Goal: Task Accomplishment & Management: Use online tool/utility

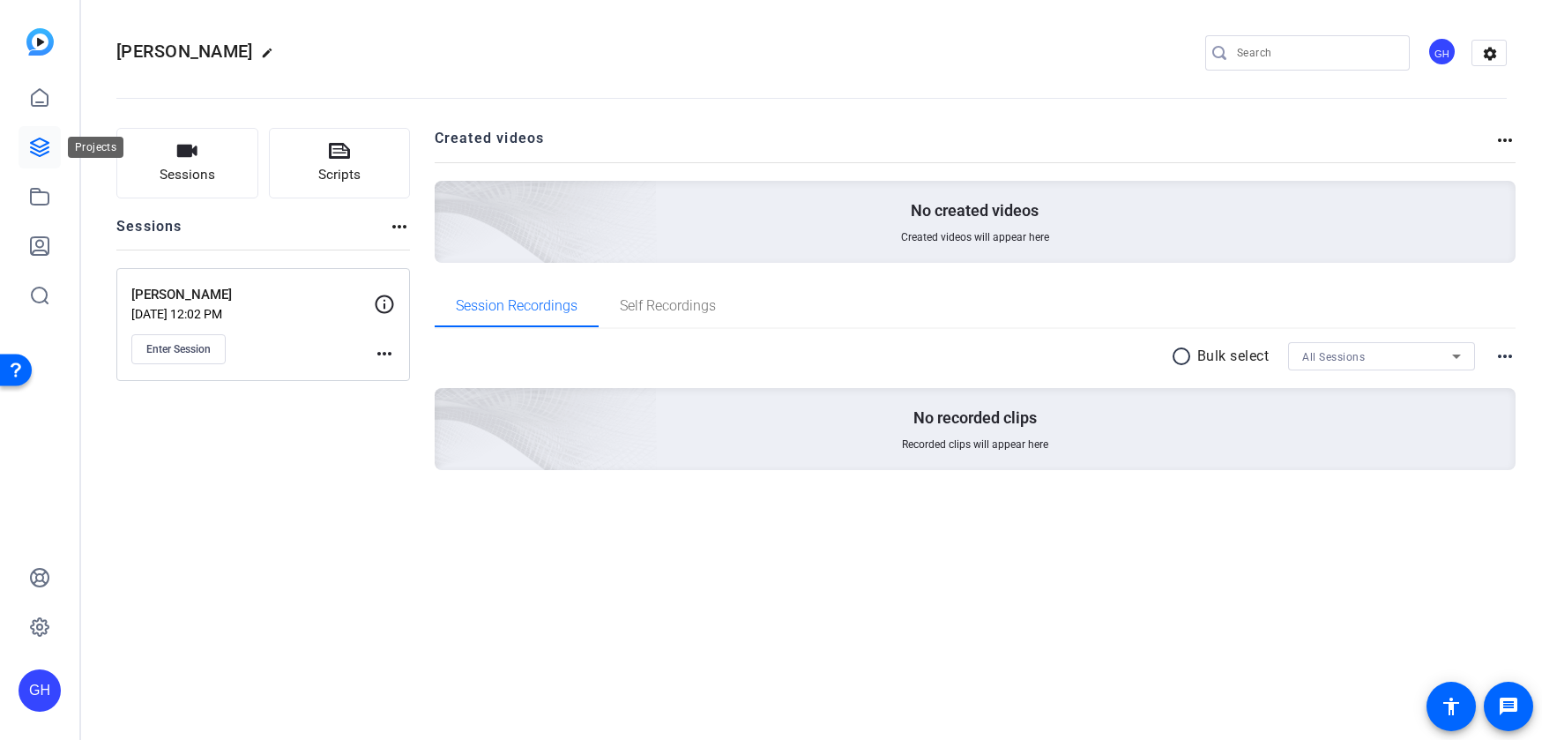
click at [39, 148] on icon at bounding box center [39, 147] width 21 height 21
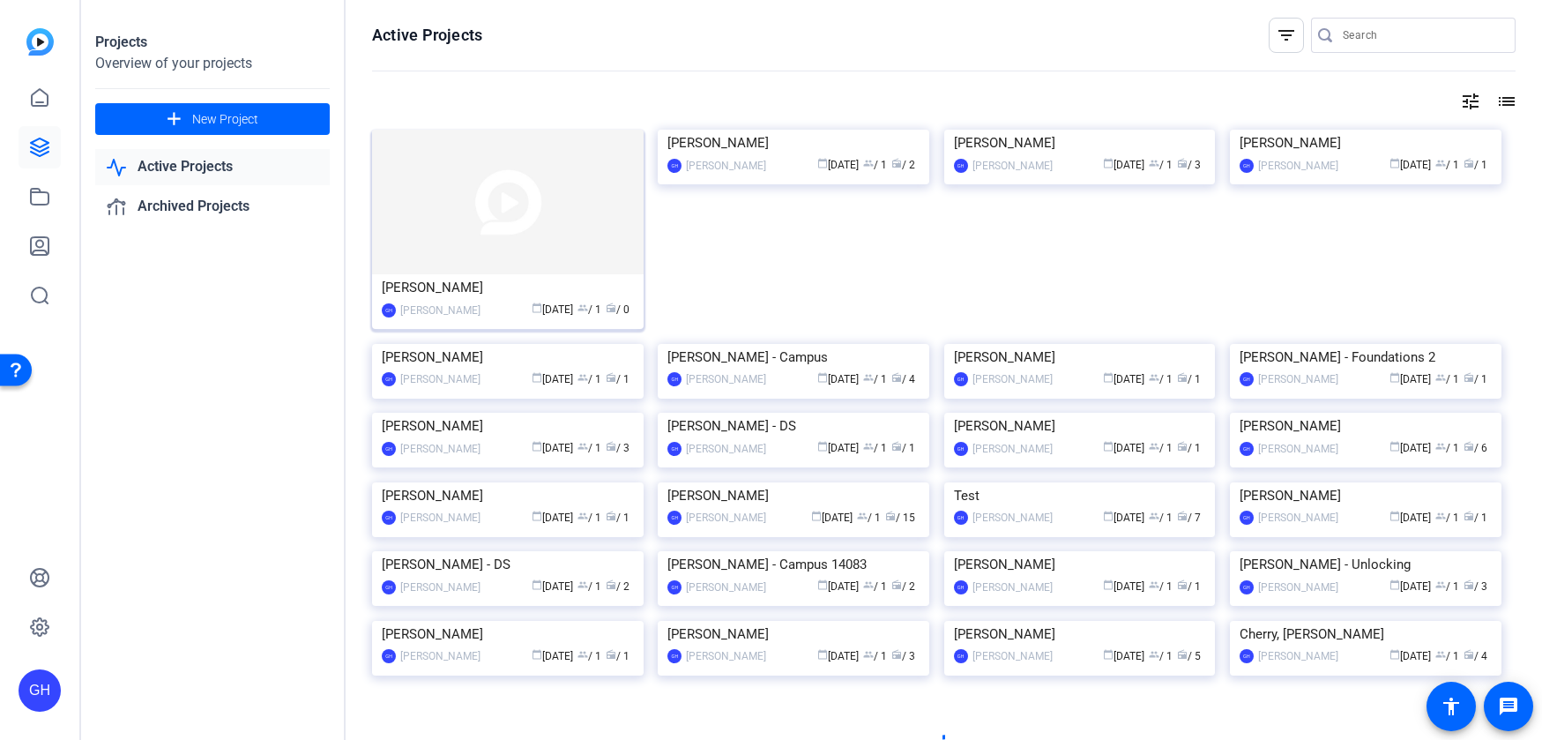
click at [472, 209] on img at bounding box center [507, 202] width 271 height 145
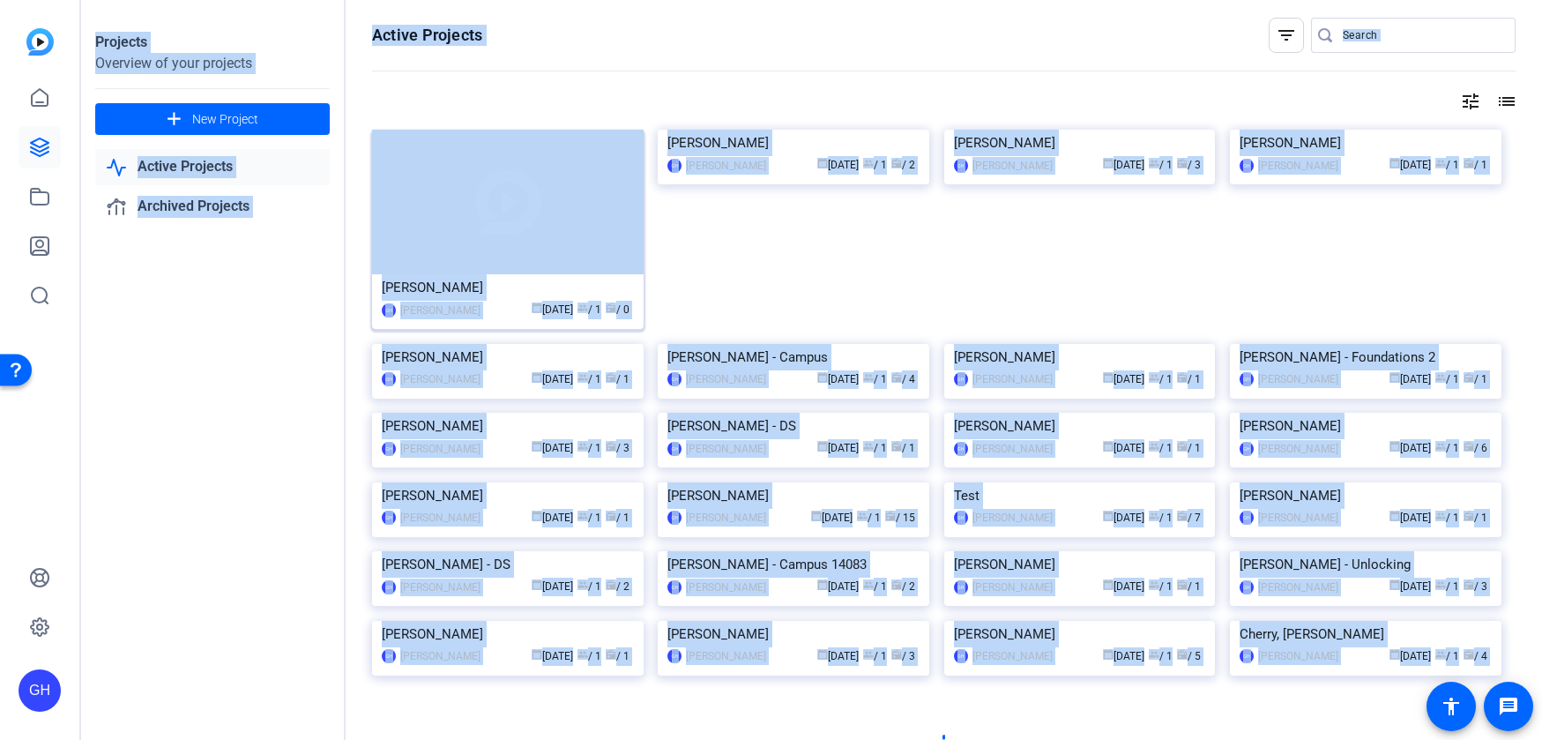
click at [472, 209] on div "Projects Overview of your projects add New Project Active Projects Archived Pro…" at bounding box center [811, 370] width 1461 height 740
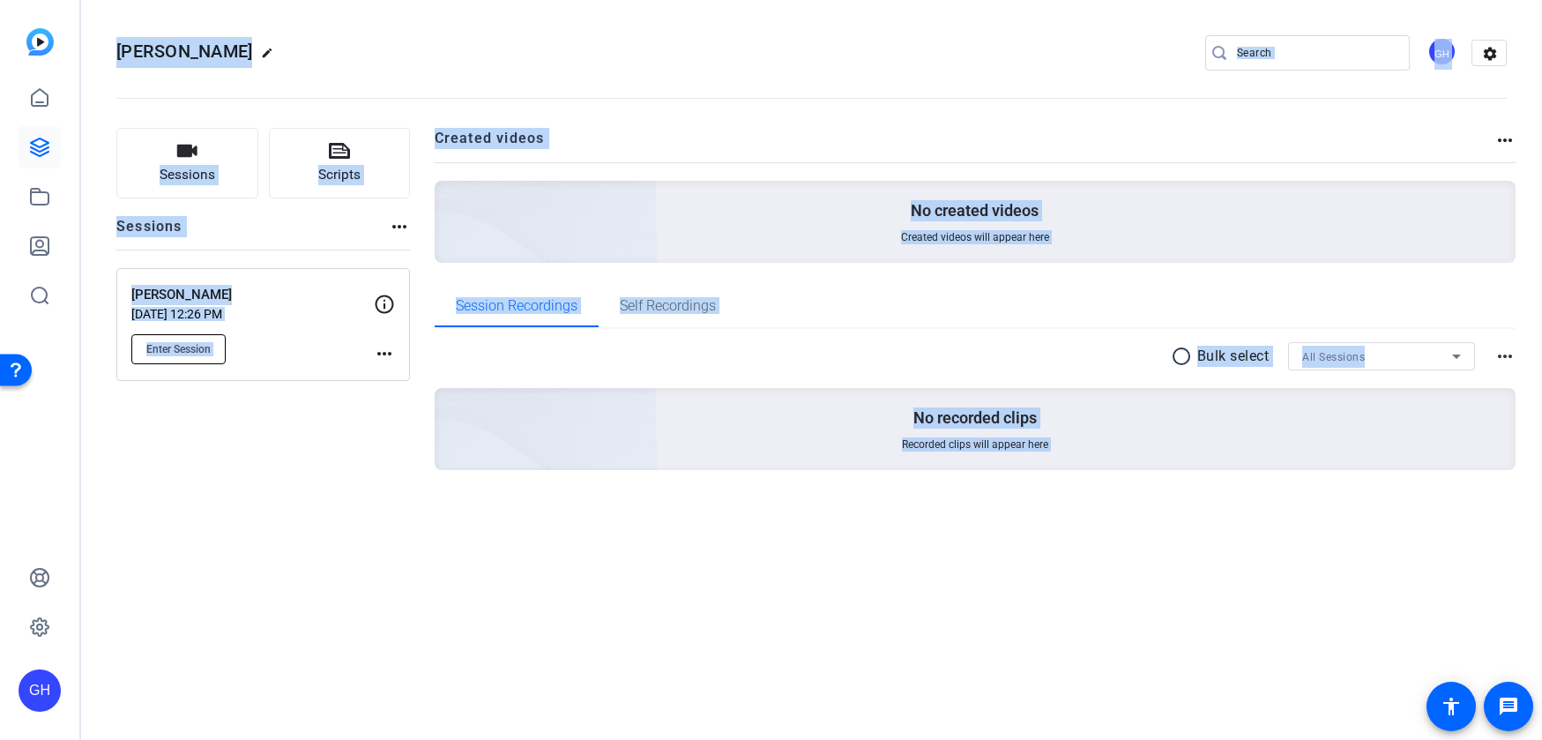
click at [185, 351] on span "Enter Session" at bounding box center [178, 349] width 64 height 14
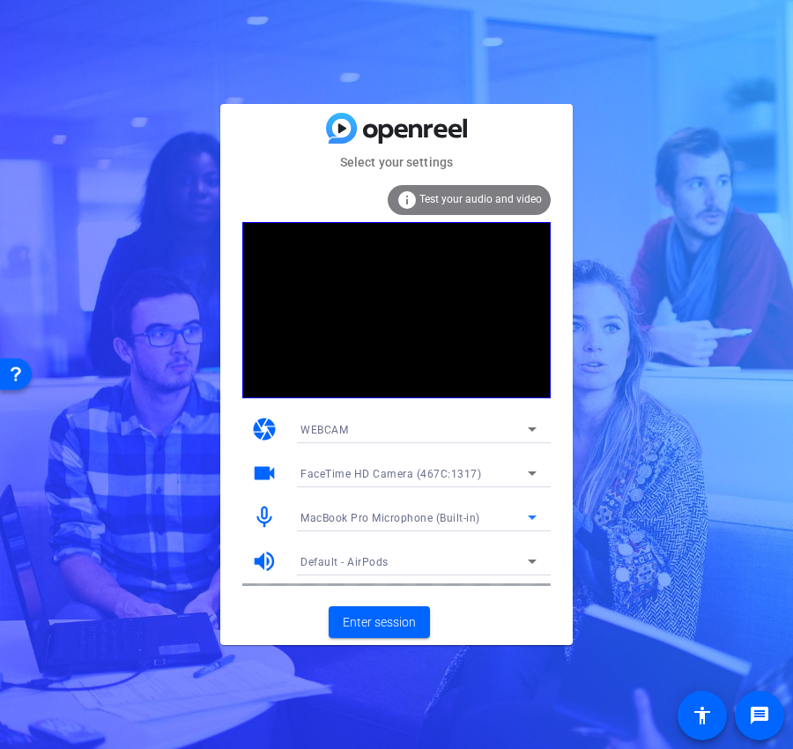
click at [411, 510] on div "MacBook Pro Microphone (Built-in)" at bounding box center [414, 518] width 227 height 22
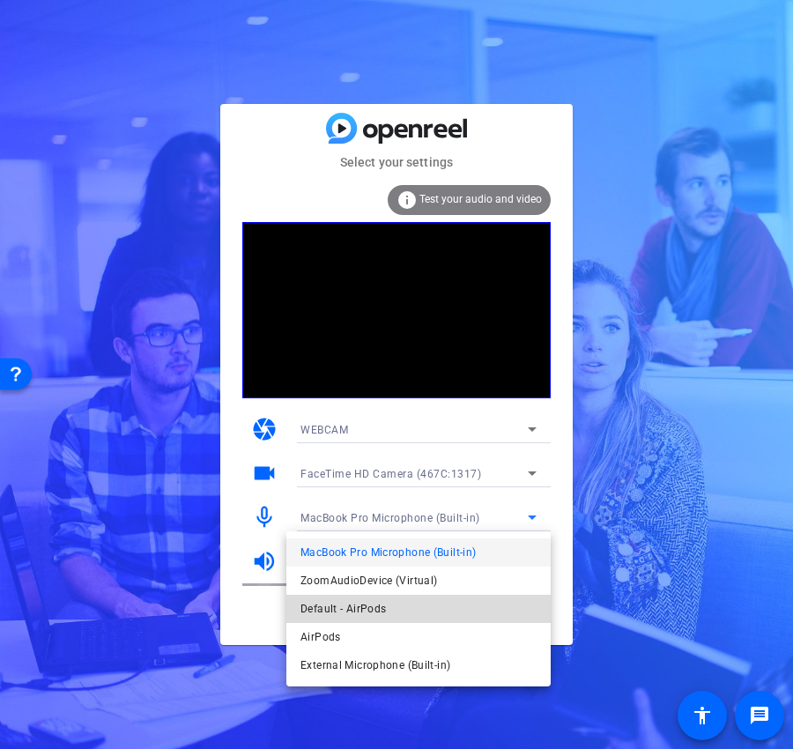
click at [379, 607] on span "Default - AirPods" at bounding box center [343, 608] width 85 height 21
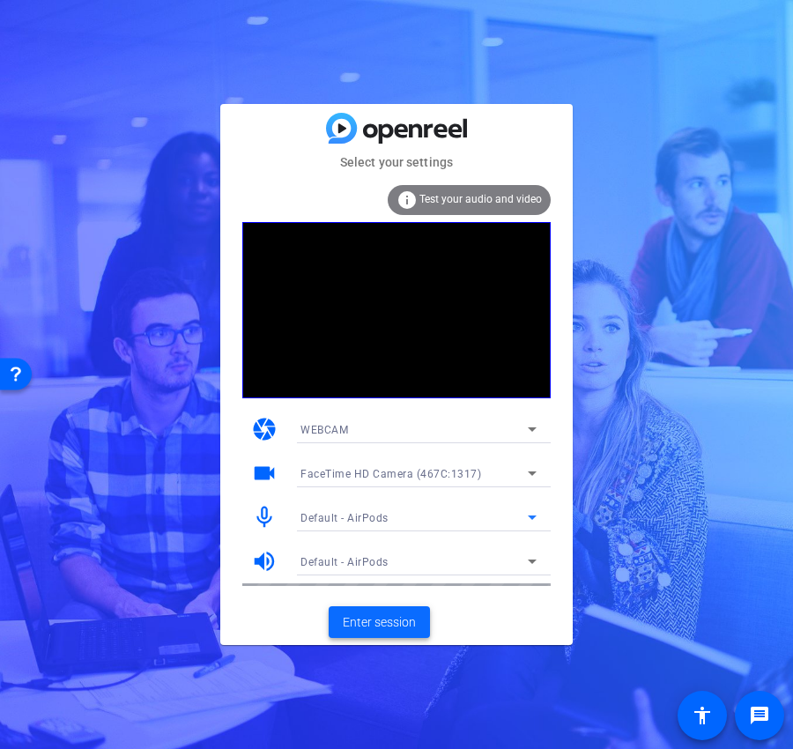
click at [387, 620] on span "Enter session" at bounding box center [379, 622] width 73 height 19
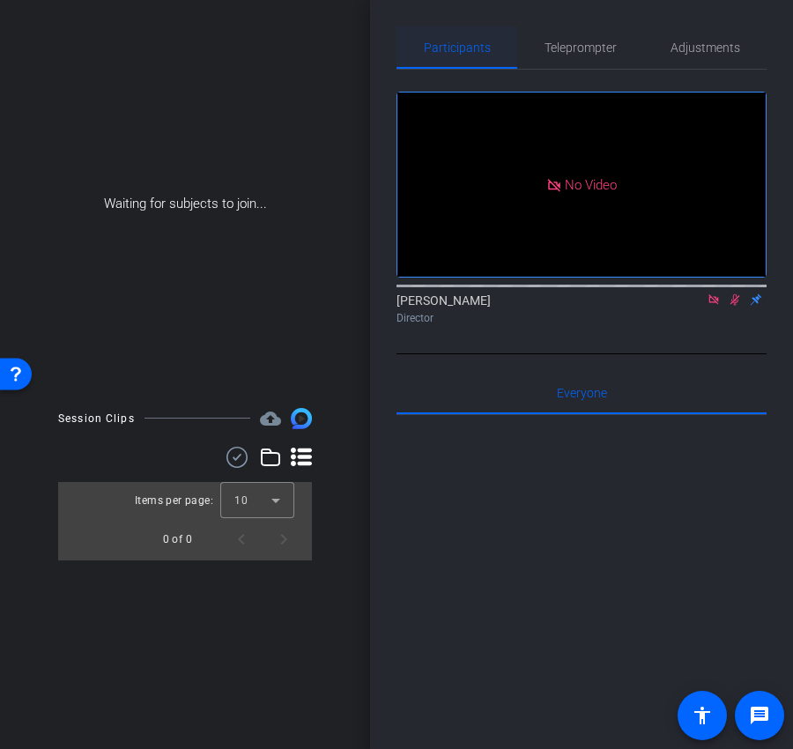
click at [466, 52] on span "Participants" at bounding box center [457, 47] width 67 height 12
click at [694, 47] on span "Adjustments" at bounding box center [706, 47] width 70 height 12
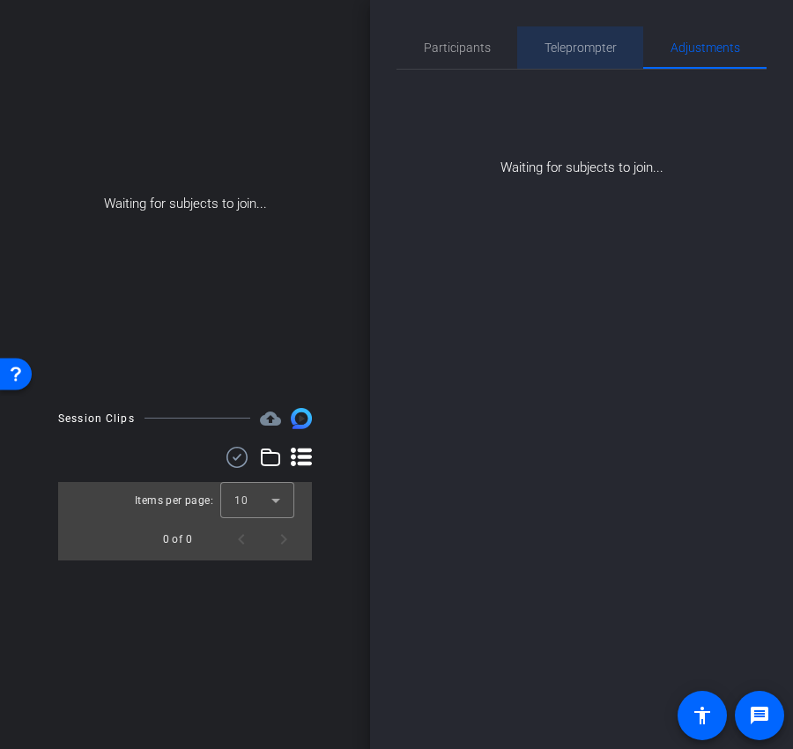
click at [581, 44] on span "Teleprompter" at bounding box center [581, 47] width 72 height 12
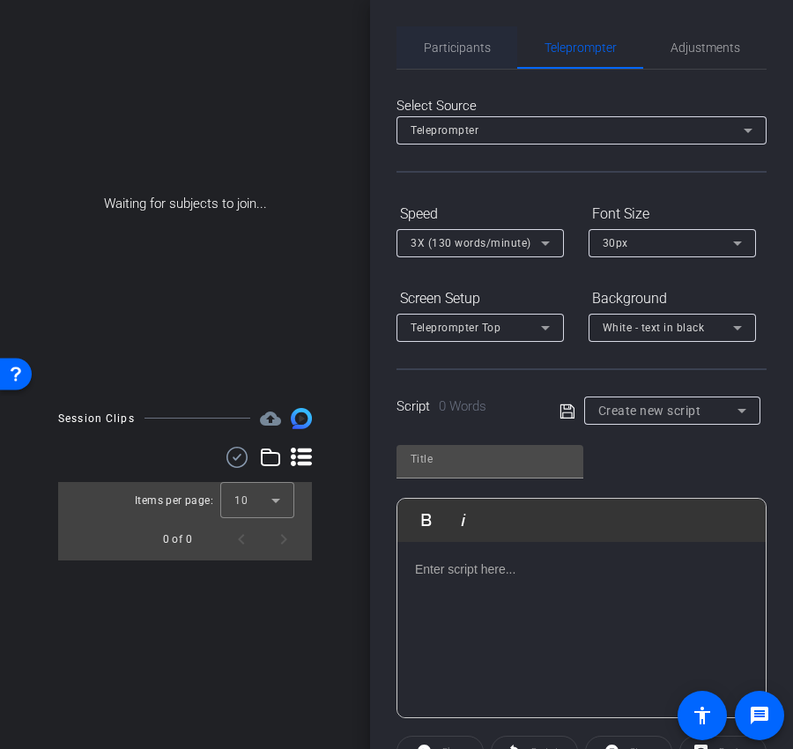
click at [488, 39] on span "Participants" at bounding box center [457, 47] width 67 height 42
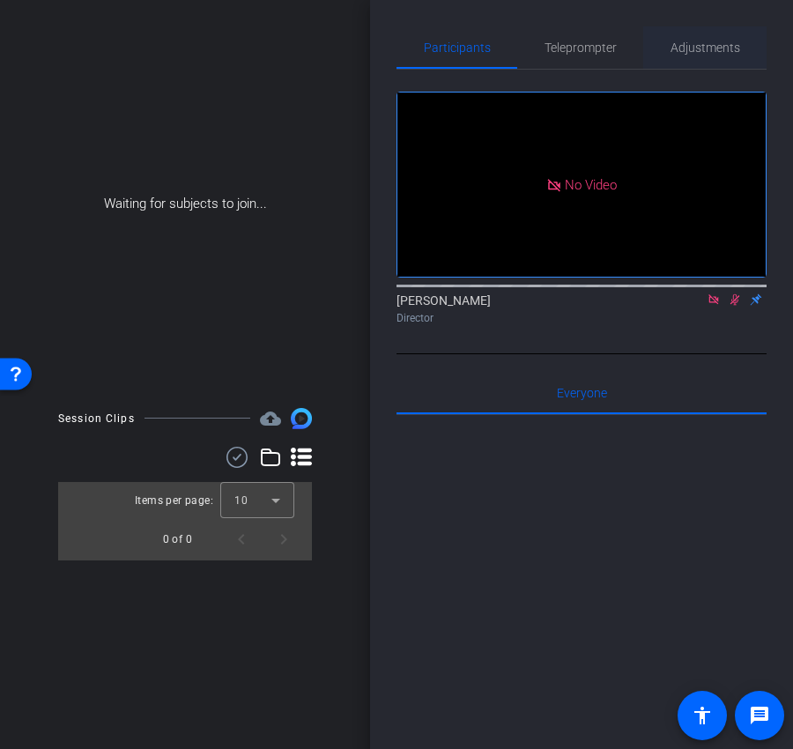
click at [691, 45] on span "Adjustments" at bounding box center [706, 47] width 70 height 12
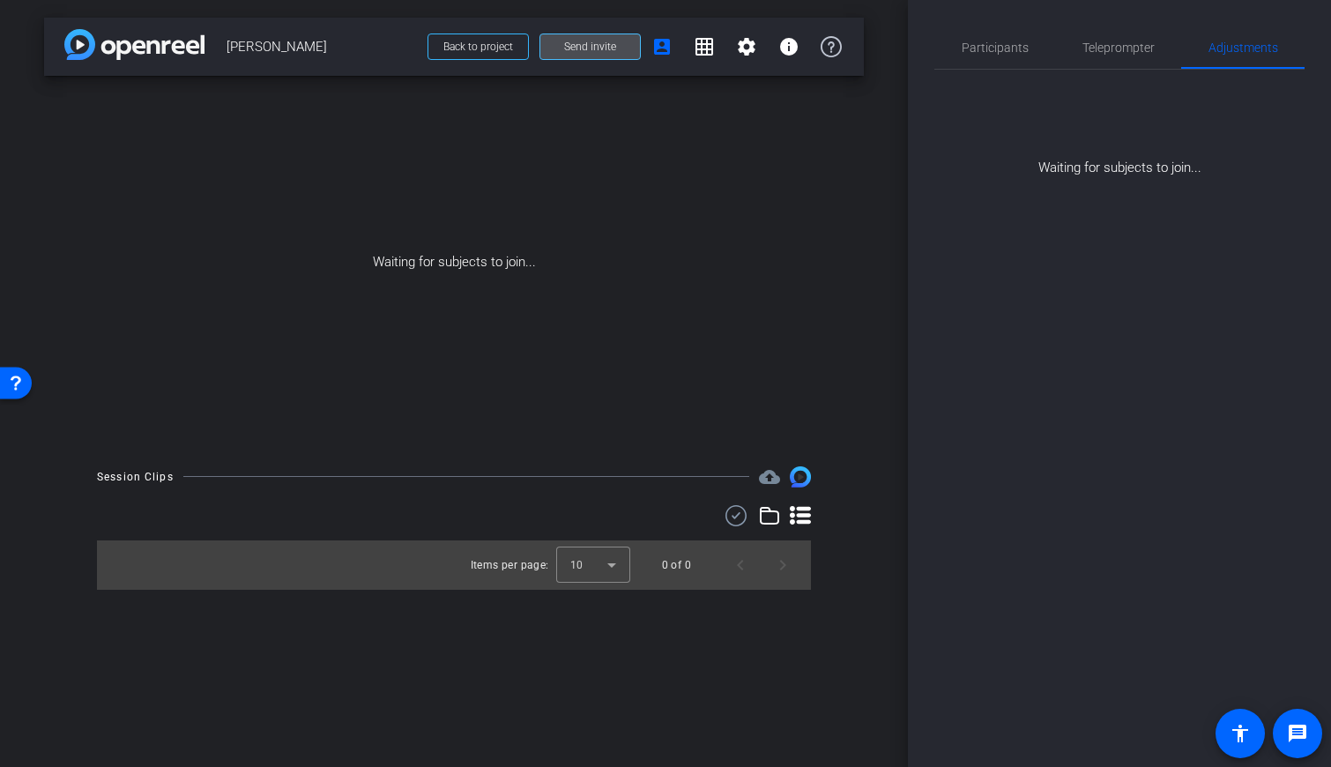
click at [588, 46] on span "Send invite" at bounding box center [590, 47] width 52 height 14
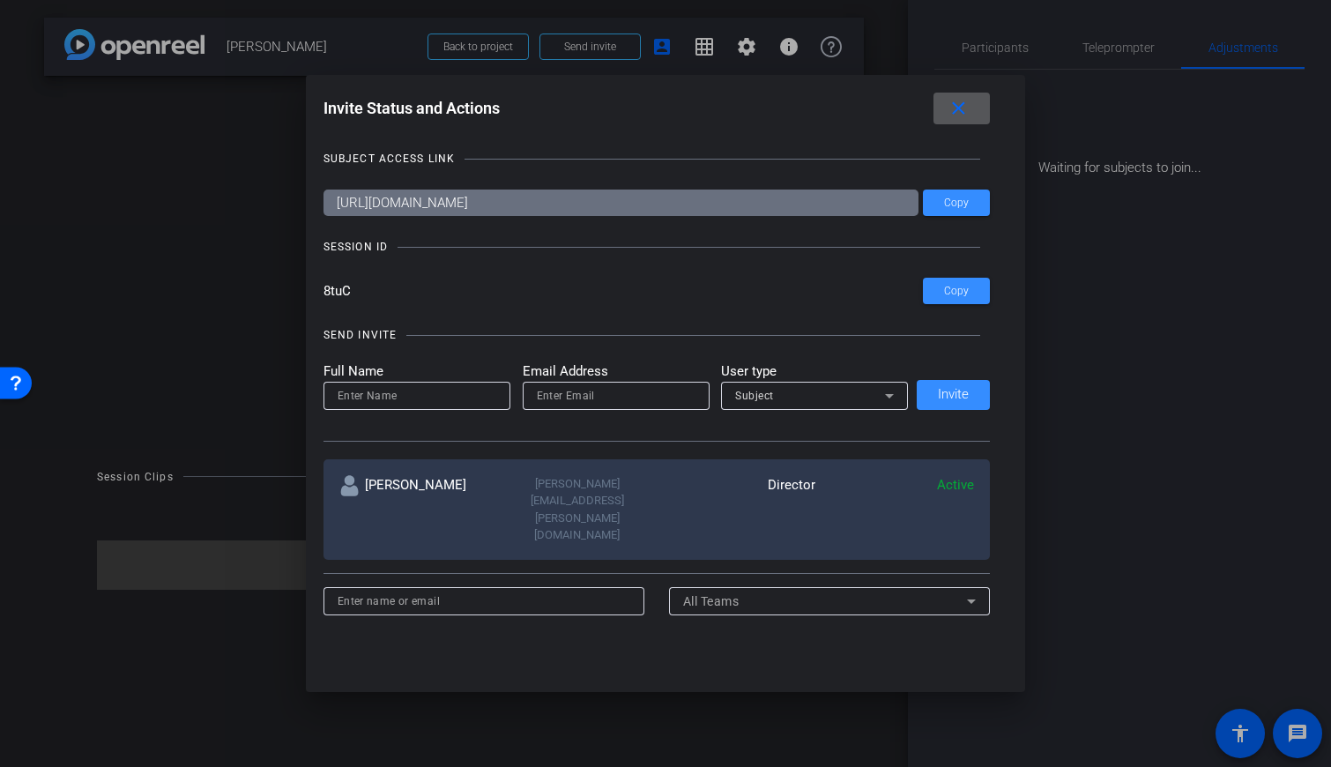
click at [377, 396] on input at bounding box center [417, 395] width 159 height 21
type input "P"
type input "Ailsa Dann"
click at [617, 398] on input "email" at bounding box center [616, 395] width 159 height 21
paste input "ailsadann@hotmail.co.uk"
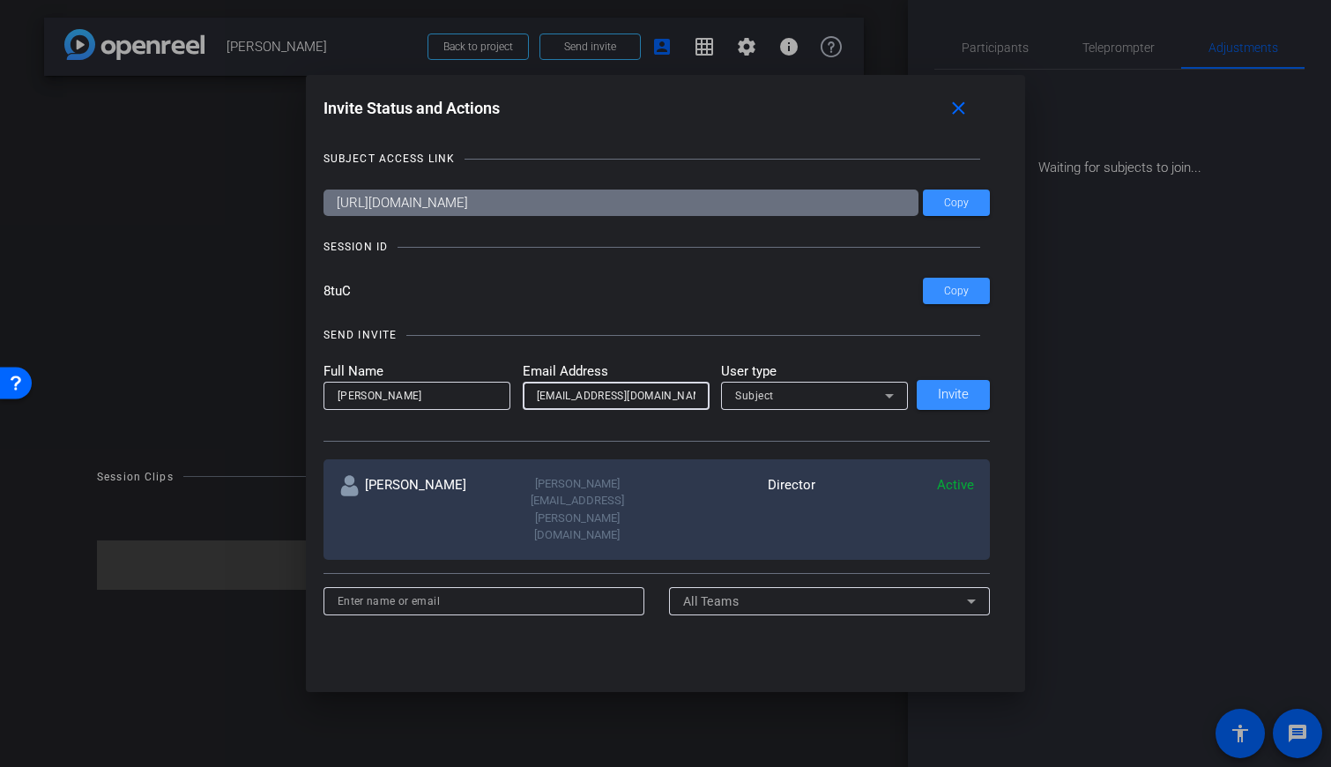
type input "ailsadann@hotmail.co.uk"
click at [792, 398] on div "Subject" at bounding box center [810, 395] width 150 height 22
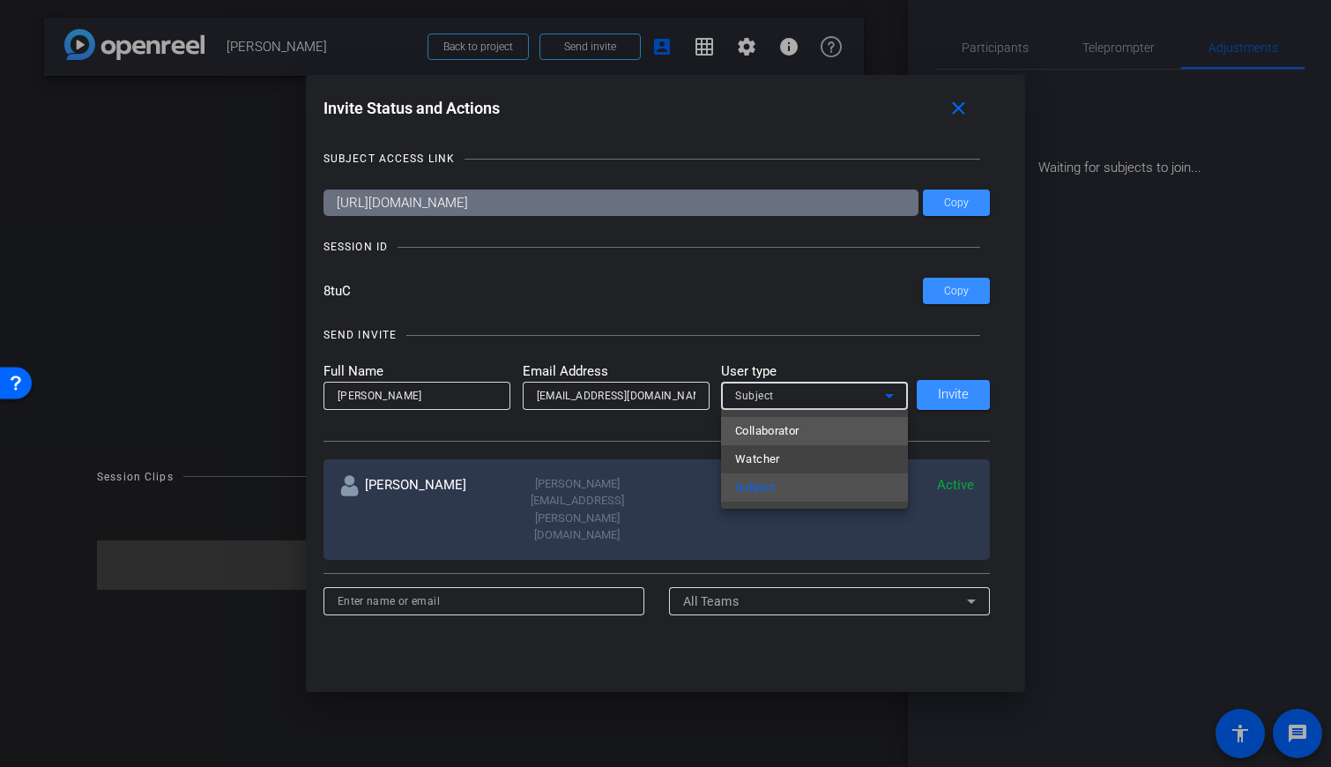
click at [791, 436] on span "Collaborator" at bounding box center [767, 430] width 64 height 21
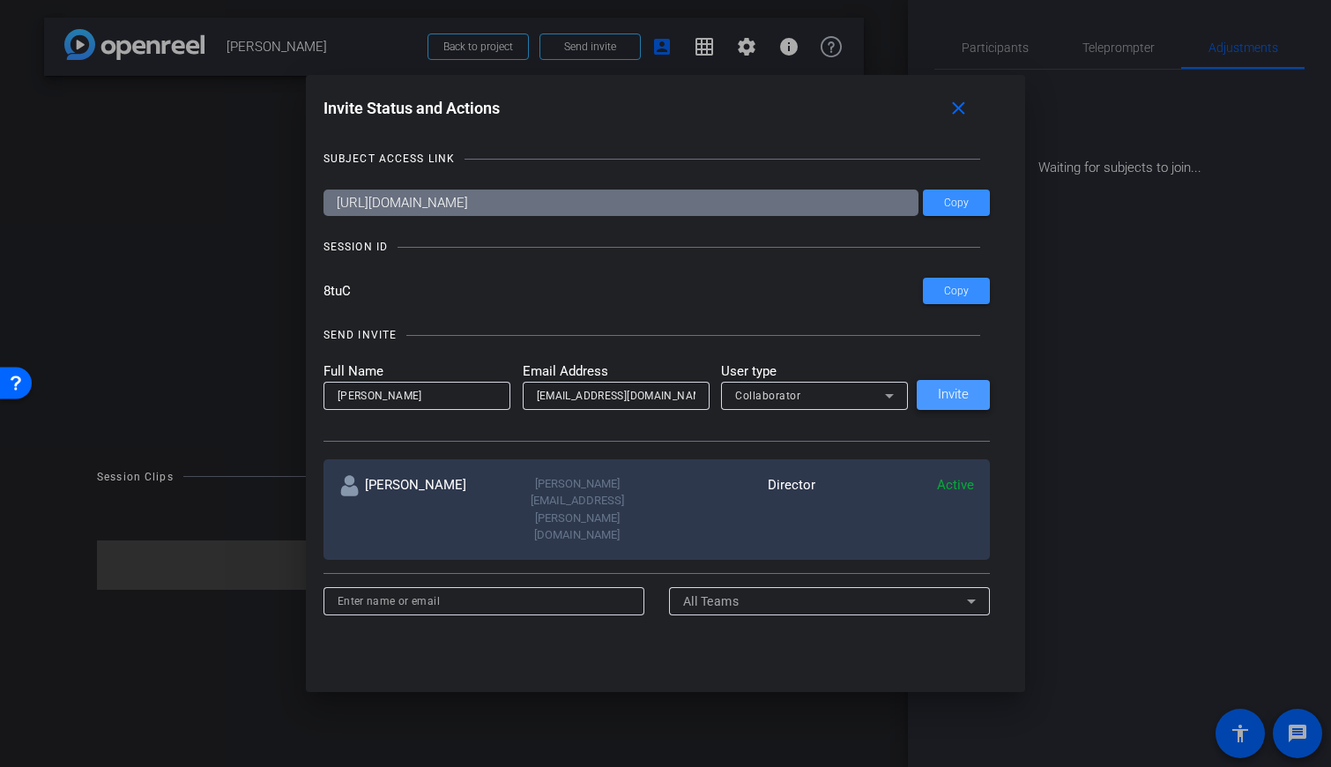
drag, startPoint x: 949, startPoint y: 399, endPoint x: 927, endPoint y: 398, distance: 22.1
click at [792, 399] on span "Invite" at bounding box center [953, 394] width 31 height 13
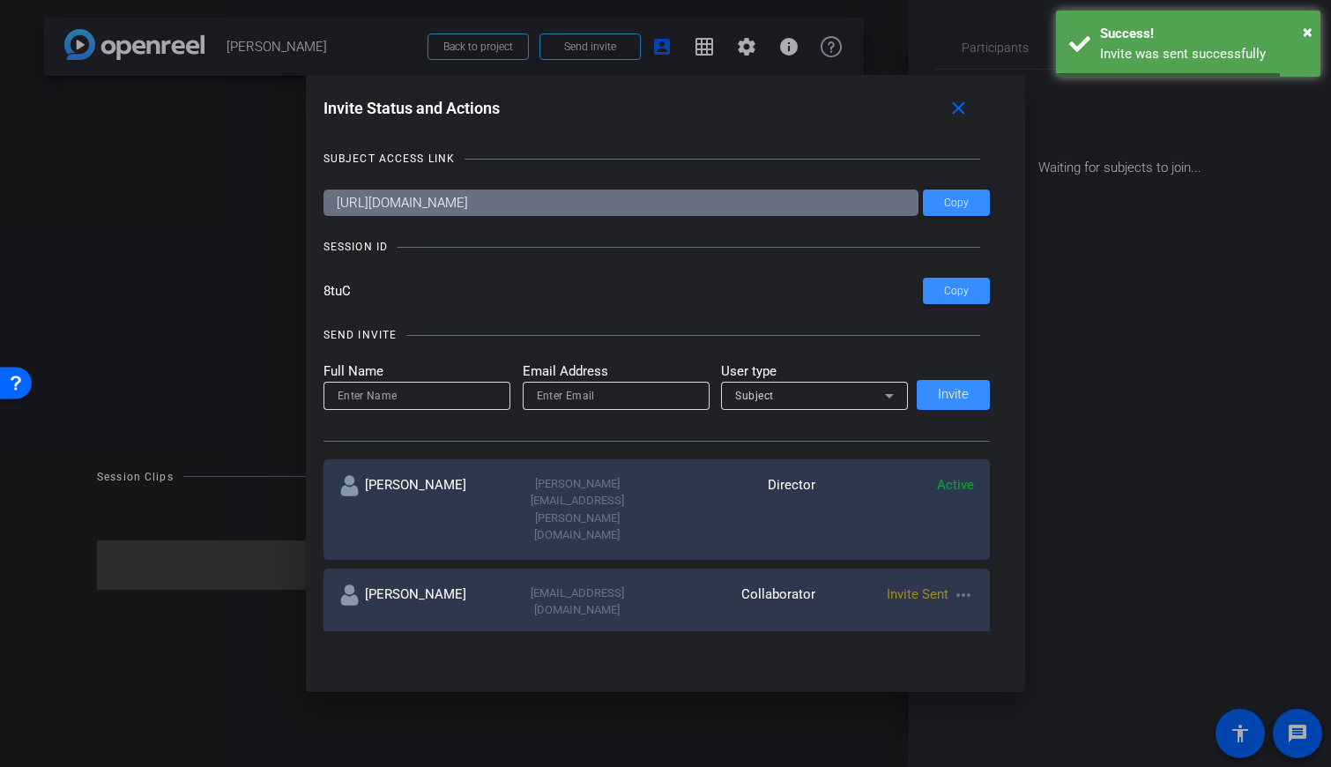
click at [435, 398] on input at bounding box center [417, 395] width 159 height 21
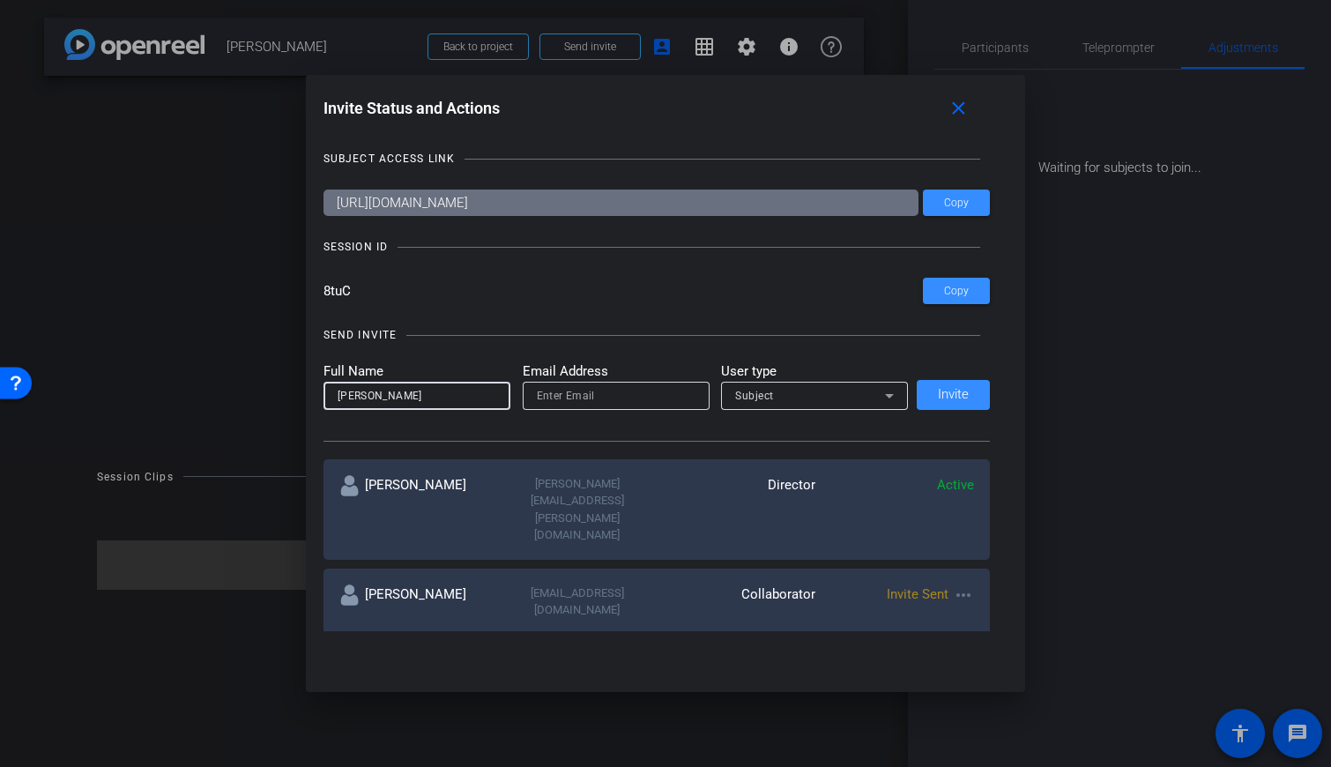
type input "[PERSON_NAME]"
click at [643, 397] on input "email" at bounding box center [616, 395] width 159 height 21
paste input "pfgoebel@yahoo.com"
type input "pfgoebel@yahoo.com"
click at [792, 398] on span "Invite" at bounding box center [953, 394] width 31 height 13
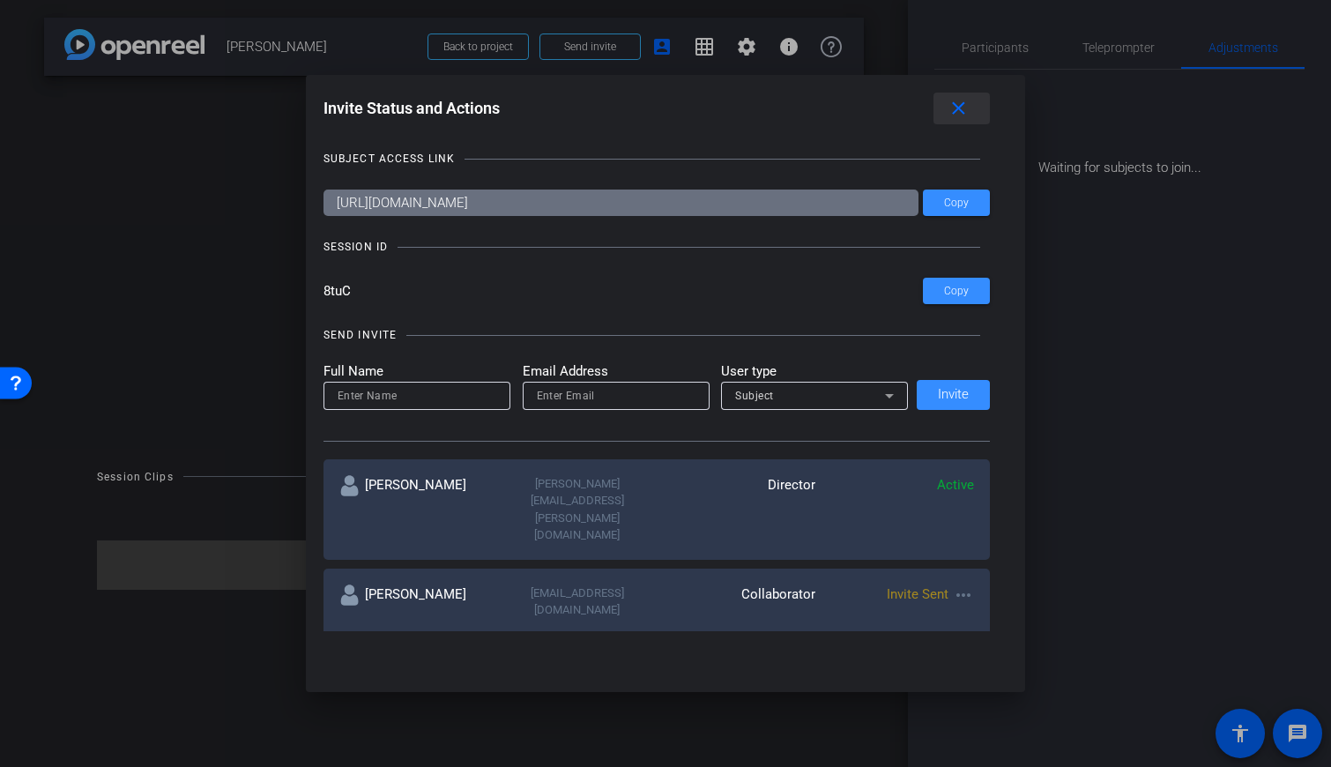
click at [792, 111] on mat-icon "close" at bounding box center [959, 109] width 22 height 22
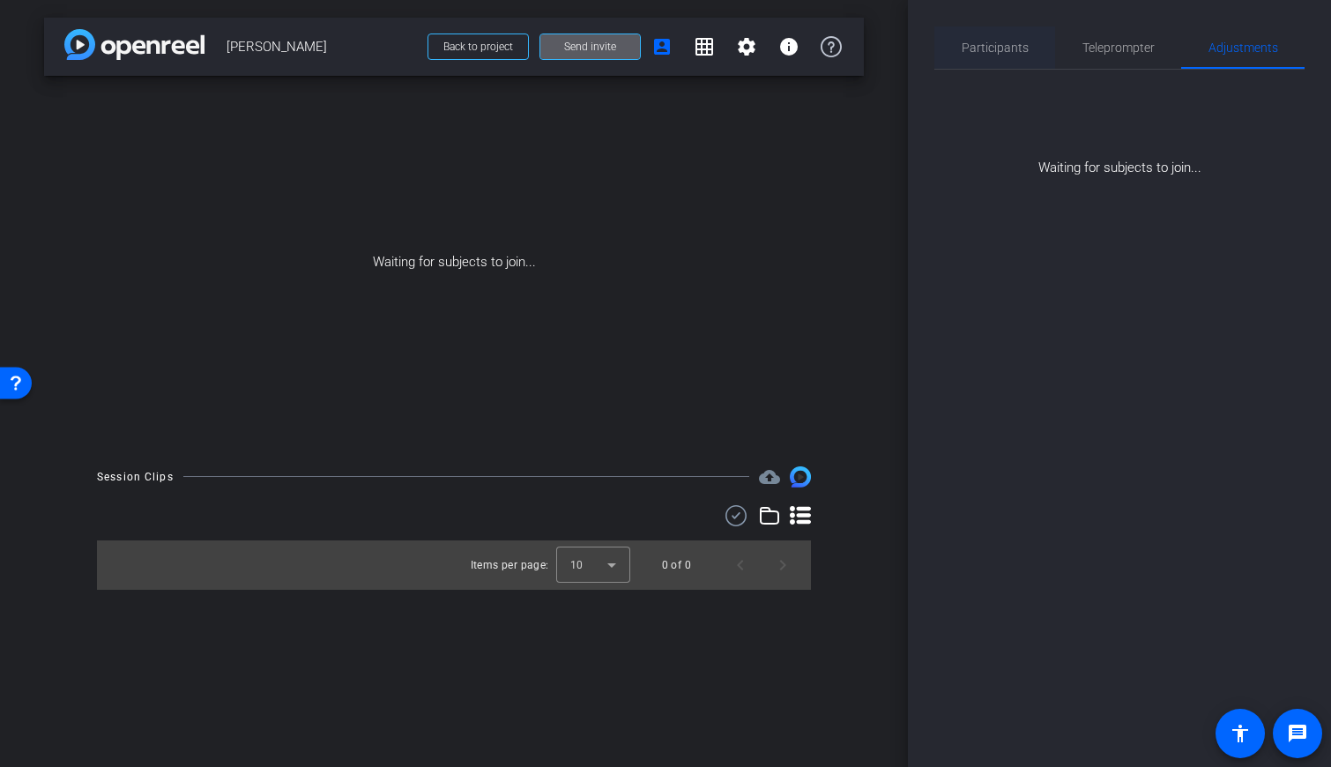
click at [792, 54] on span "Participants" at bounding box center [995, 47] width 67 height 12
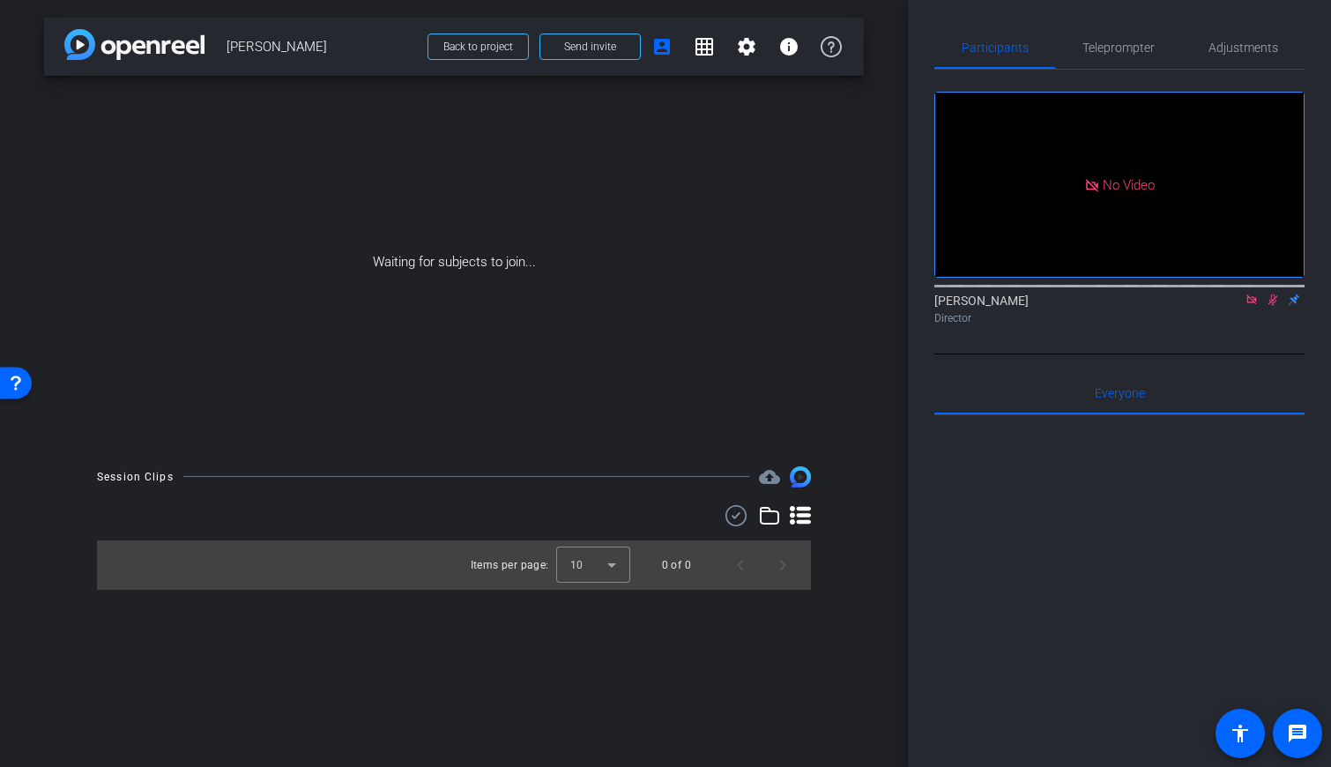
click at [792, 294] on icon at bounding box center [1252, 300] width 14 height 12
click at [792, 306] on icon at bounding box center [1252, 299] width 10 height 11
click at [792, 304] on icon at bounding box center [1209, 299] width 11 height 10
click at [792, 322] on div at bounding box center [665, 383] width 1331 height 767
click at [792, 306] on icon at bounding box center [1230, 300] width 14 height 12
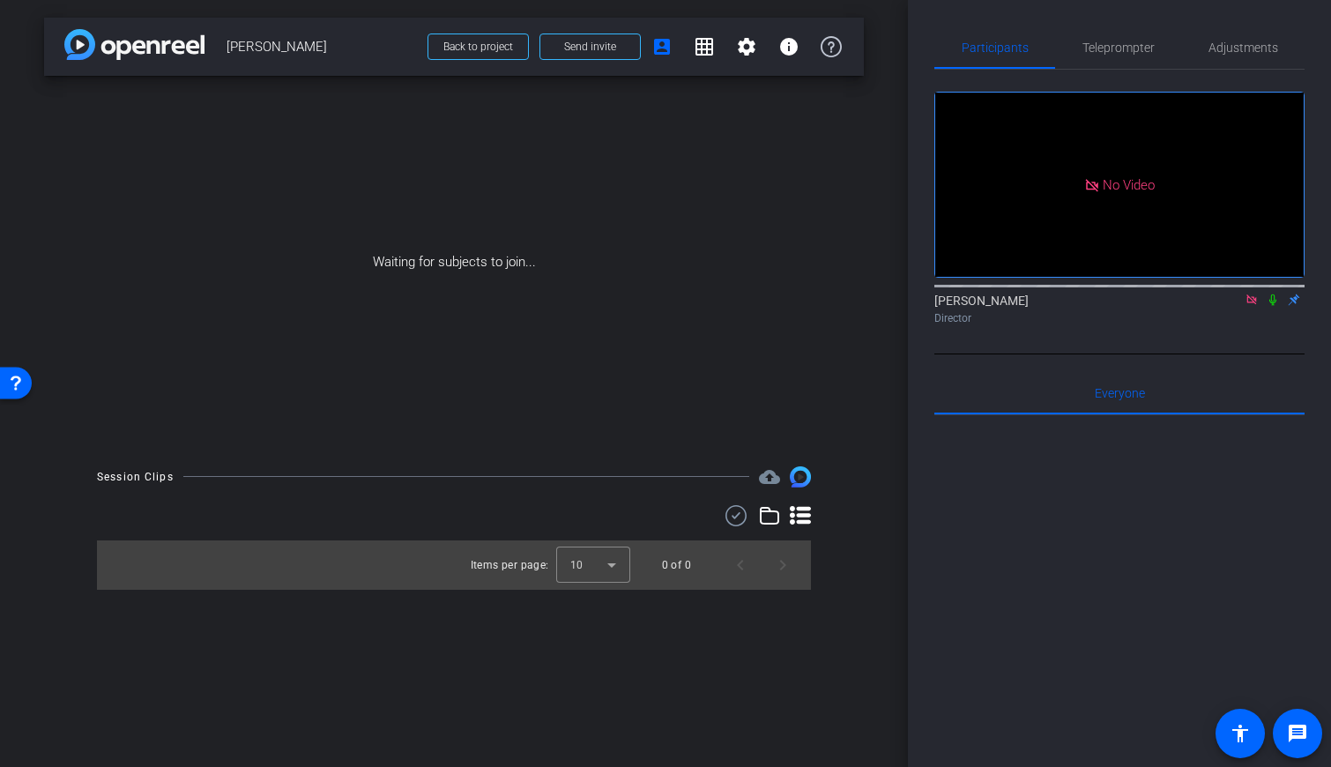
click at [792, 306] on icon at bounding box center [1272, 299] width 7 height 11
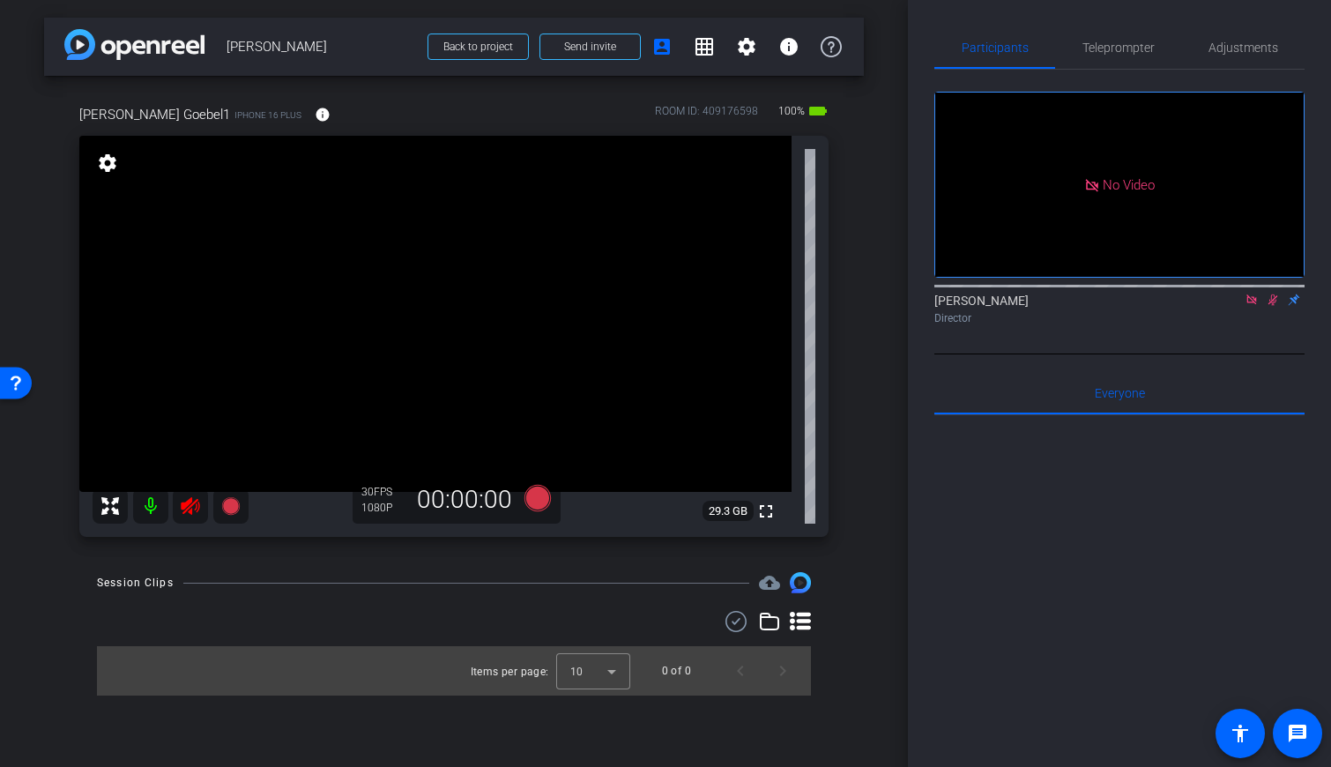
click at [187, 505] on icon at bounding box center [190, 506] width 19 height 18
click at [792, 306] on icon at bounding box center [1273, 300] width 14 height 12
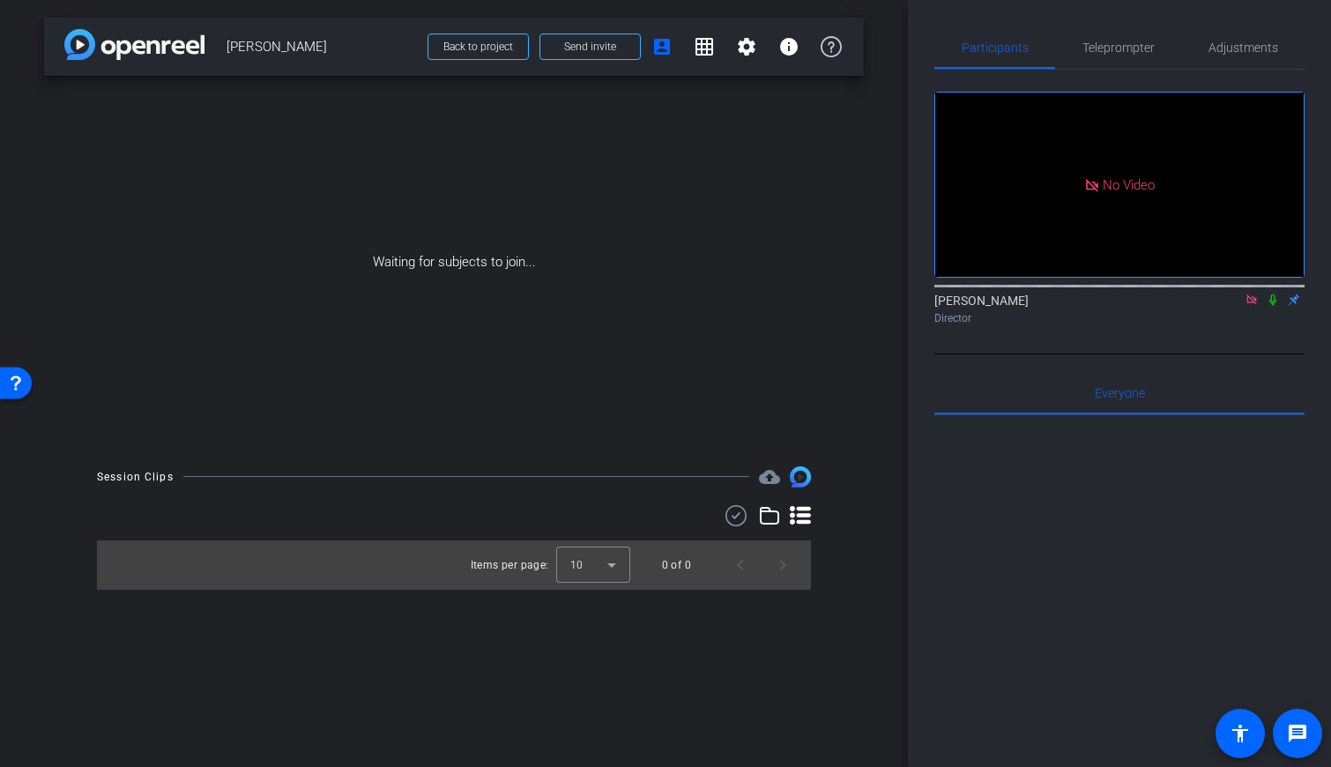
click at [792, 304] on icon at bounding box center [1251, 299] width 10 height 10
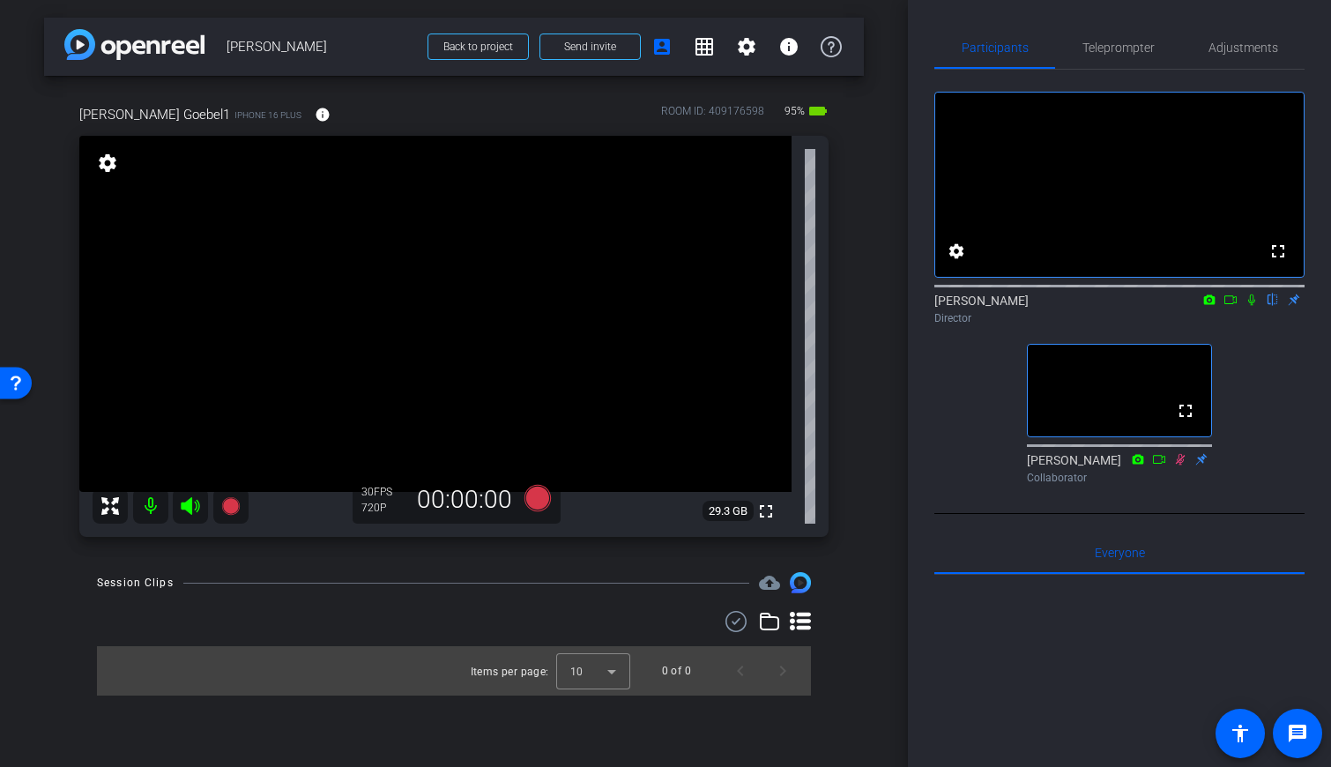
click at [792, 306] on icon at bounding box center [1230, 300] width 14 height 12
click at [792, 41] on span "Adjustments" at bounding box center [1243, 47] width 70 height 12
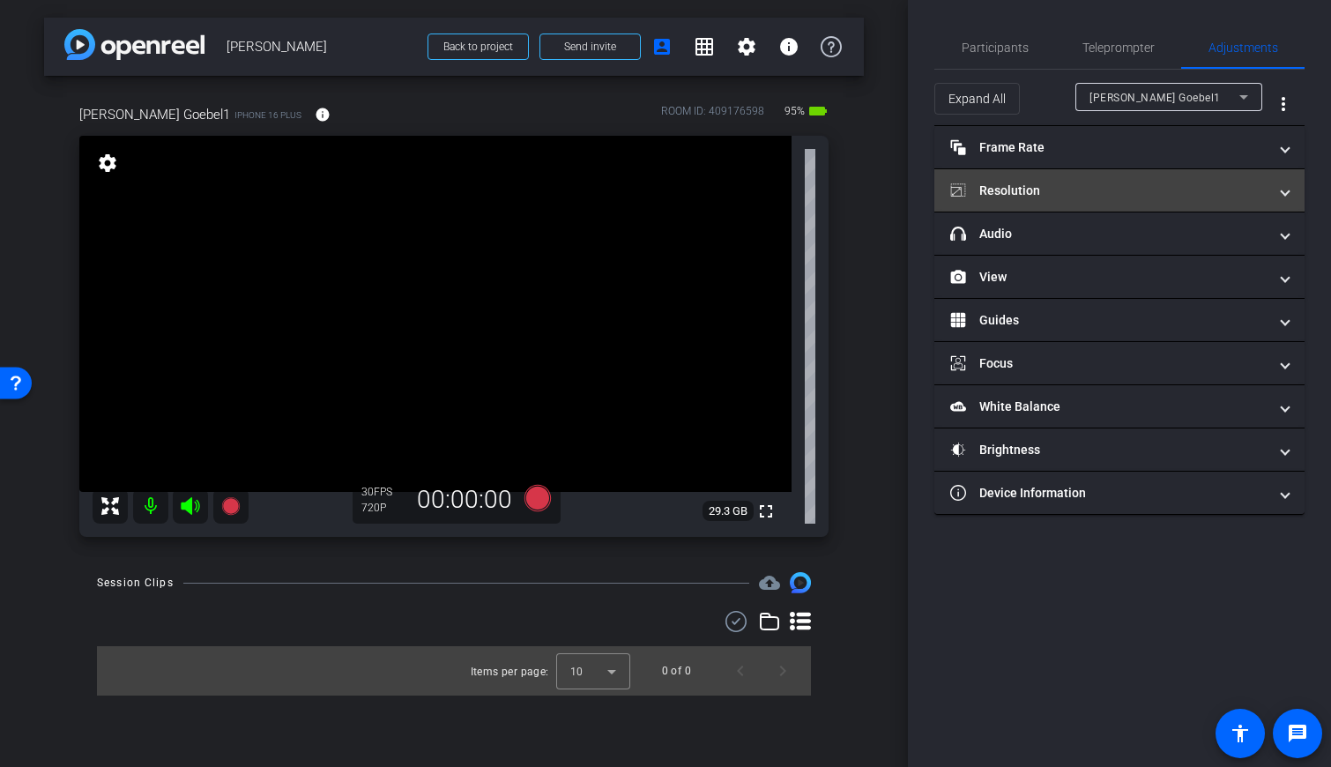
click at [792, 188] on mat-panel-title "Resolution" at bounding box center [1108, 191] width 317 height 19
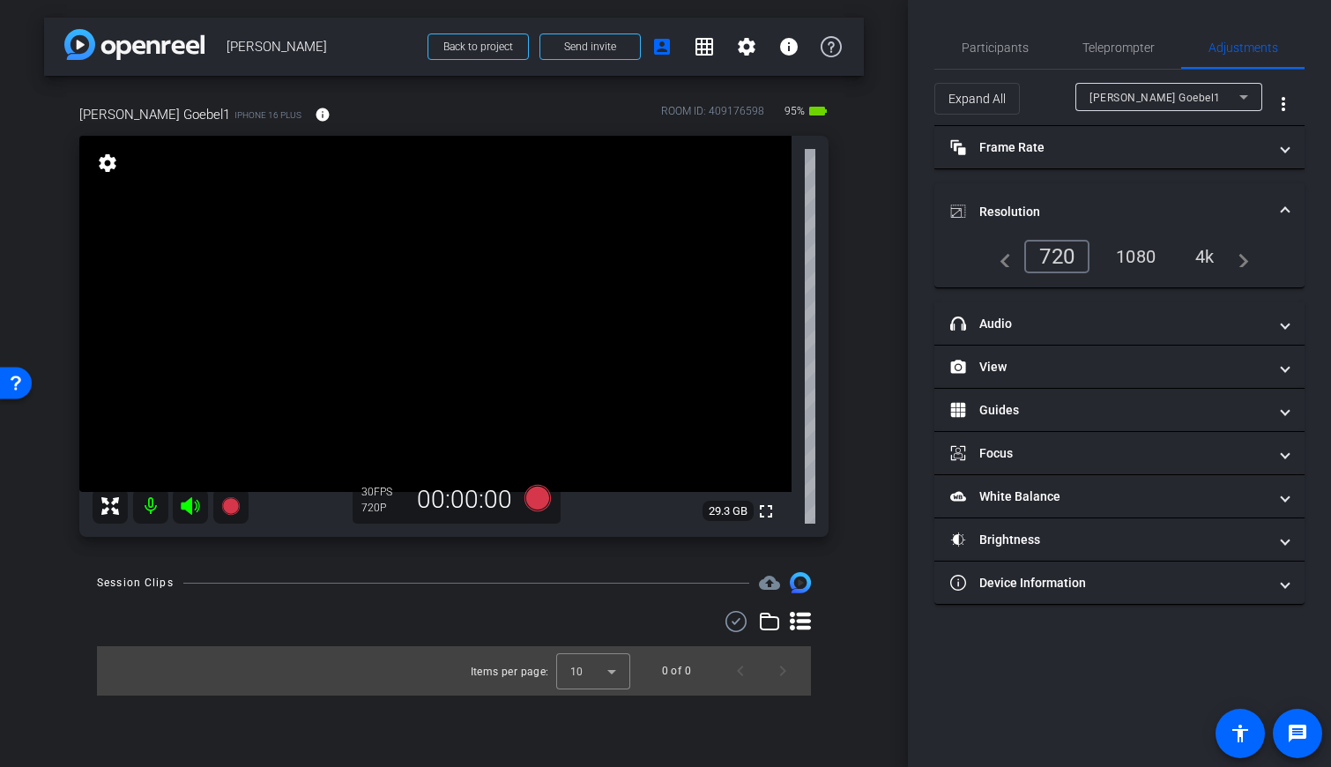
click at [792, 258] on div "1080" at bounding box center [1136, 257] width 66 height 30
click at [792, 257] on div "1080" at bounding box center [1131, 256] width 77 height 33
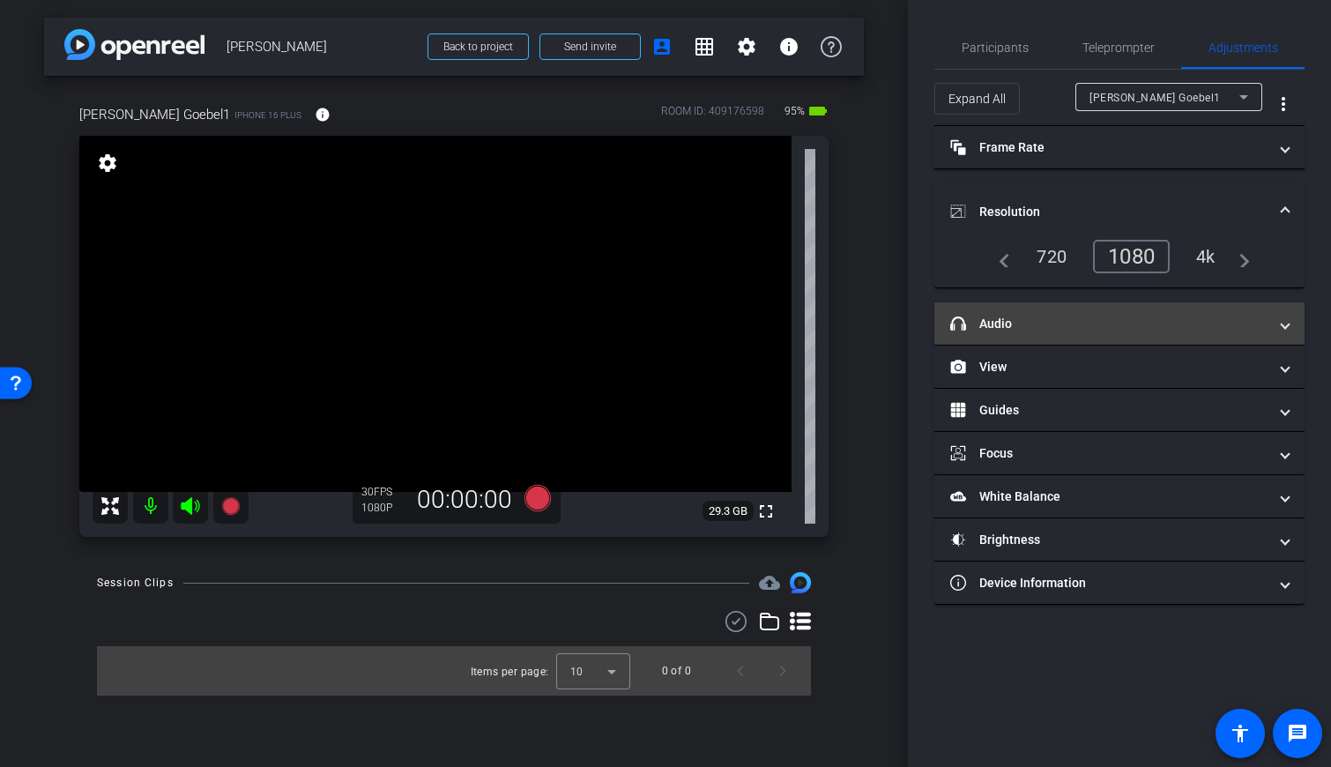
click at [792, 327] on mat-panel-title "headphone icon Audio" at bounding box center [1108, 324] width 317 height 19
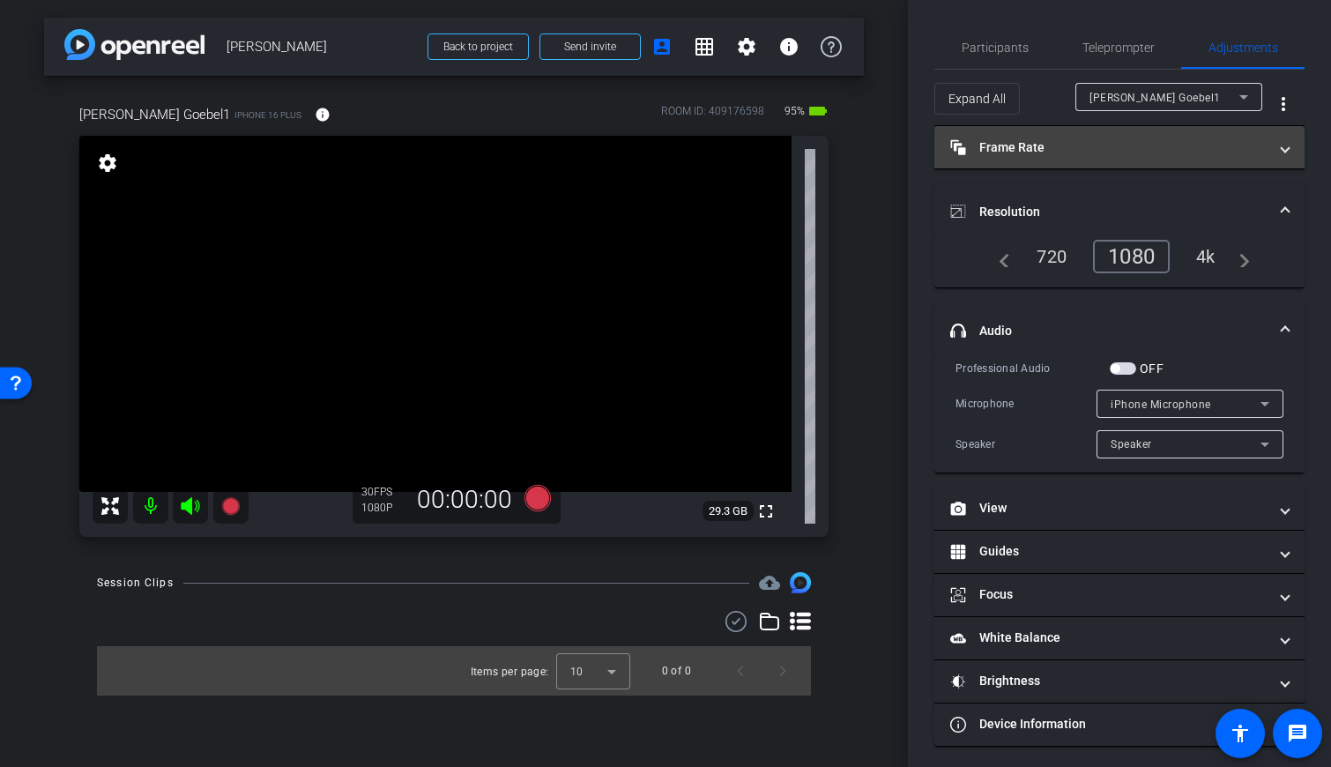
click at [792, 155] on mat-panel-title "Frame Rate Frame Rate" at bounding box center [1108, 147] width 317 height 19
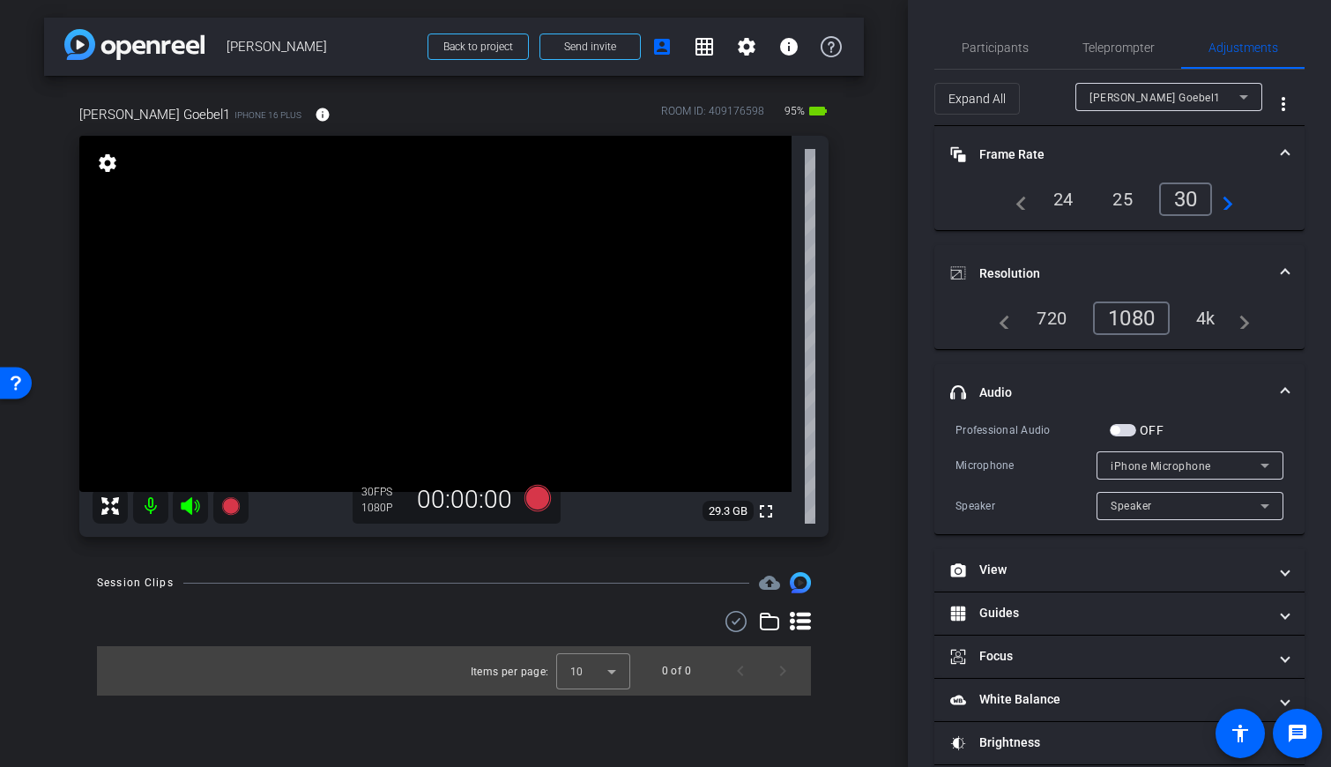
click at [792, 199] on div "24" at bounding box center [1063, 199] width 47 height 30
click at [792, 45] on span "Participants" at bounding box center [995, 47] width 67 height 12
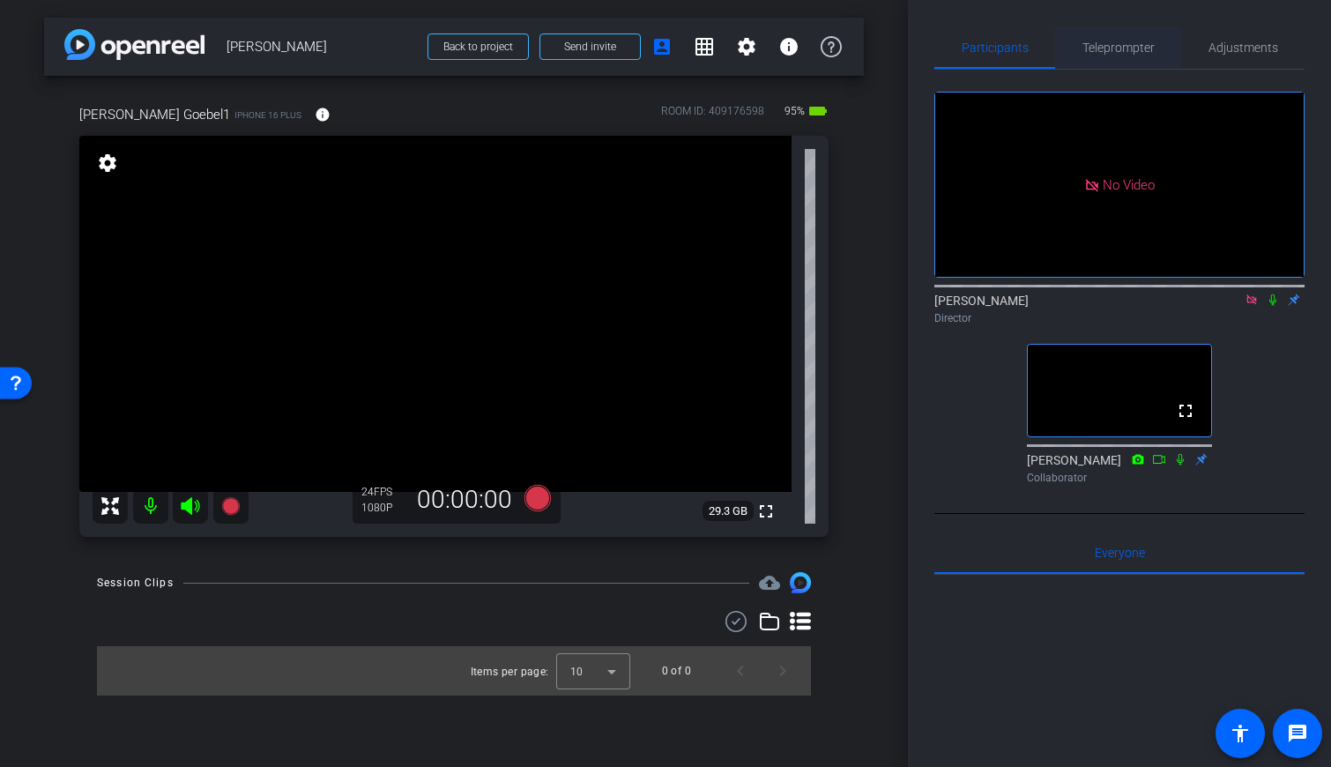
click at [792, 52] on span "Teleprompter" at bounding box center [1118, 47] width 72 height 12
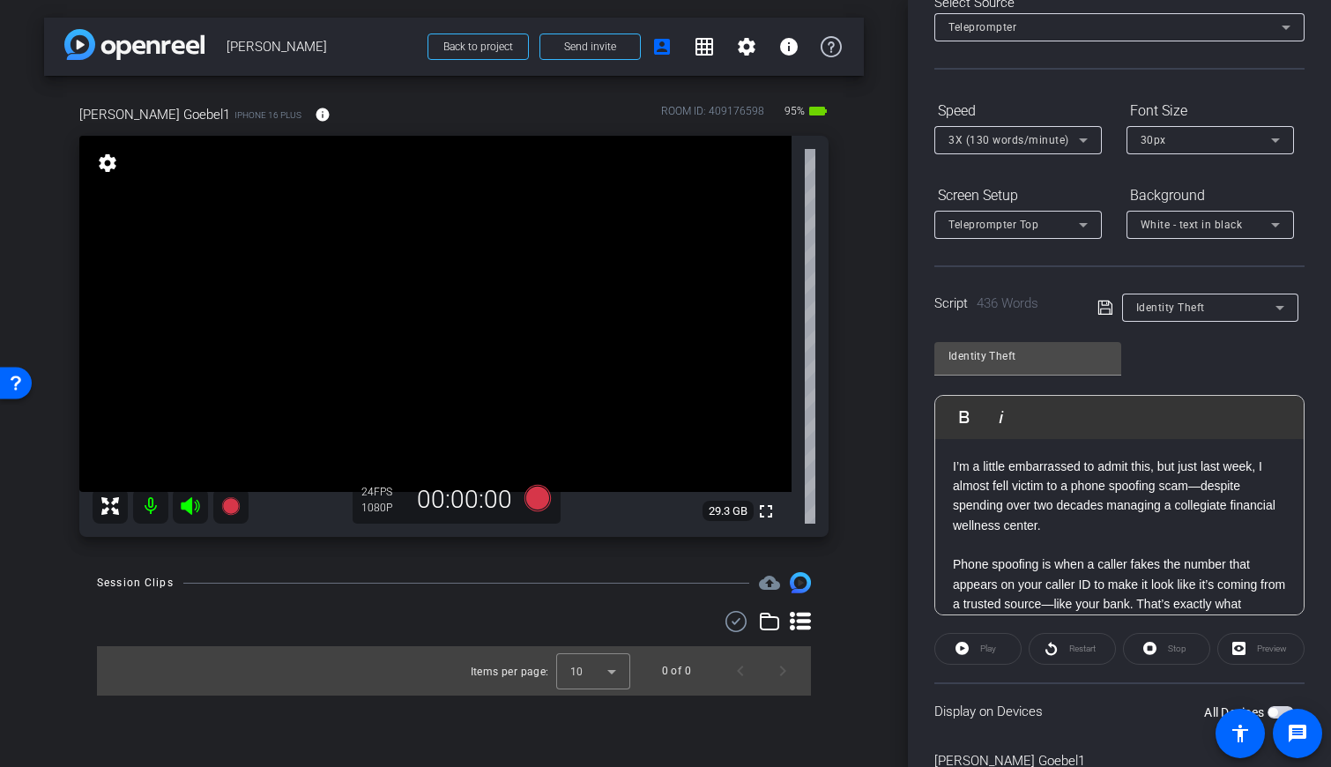
scroll to position [197, 0]
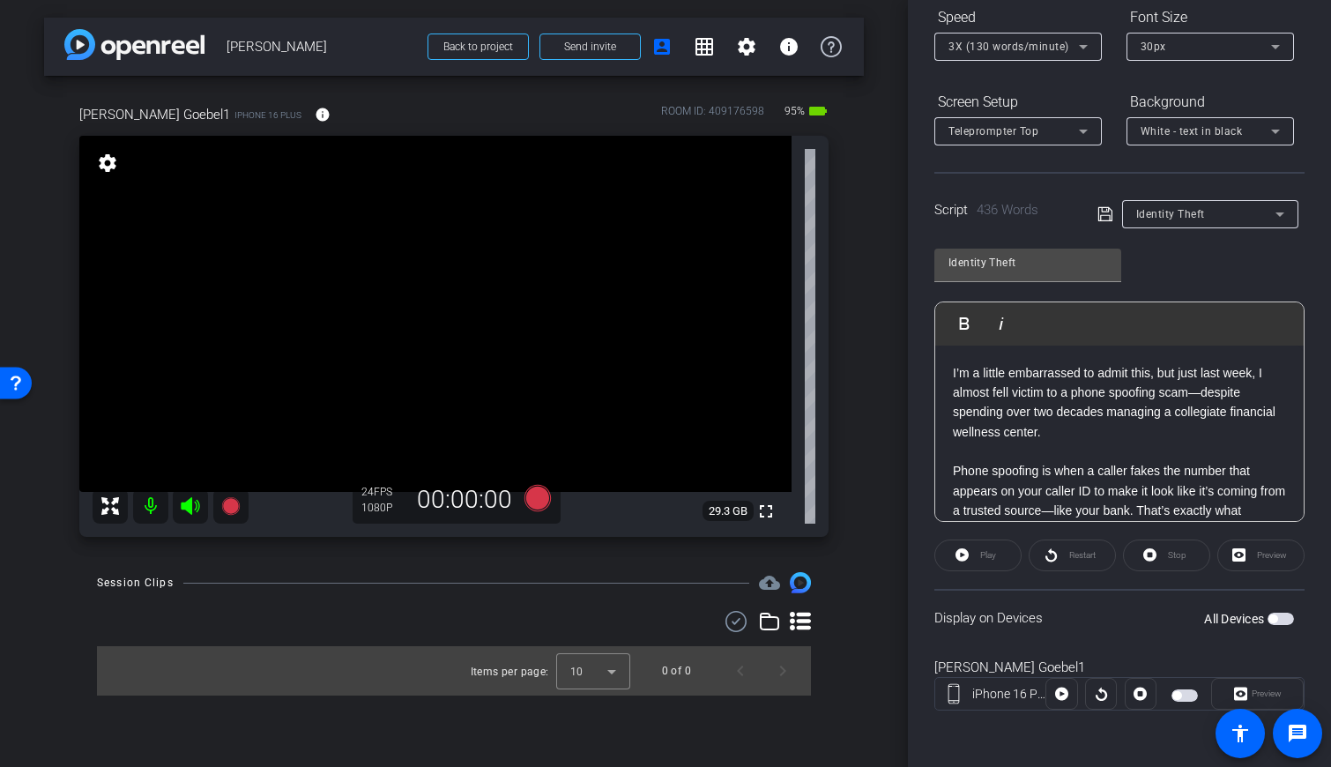
click at [792, 689] on span "button" at bounding box center [1184, 695] width 26 height 12
click at [792, 695] on span "Preview" at bounding box center [1267, 693] width 30 height 10
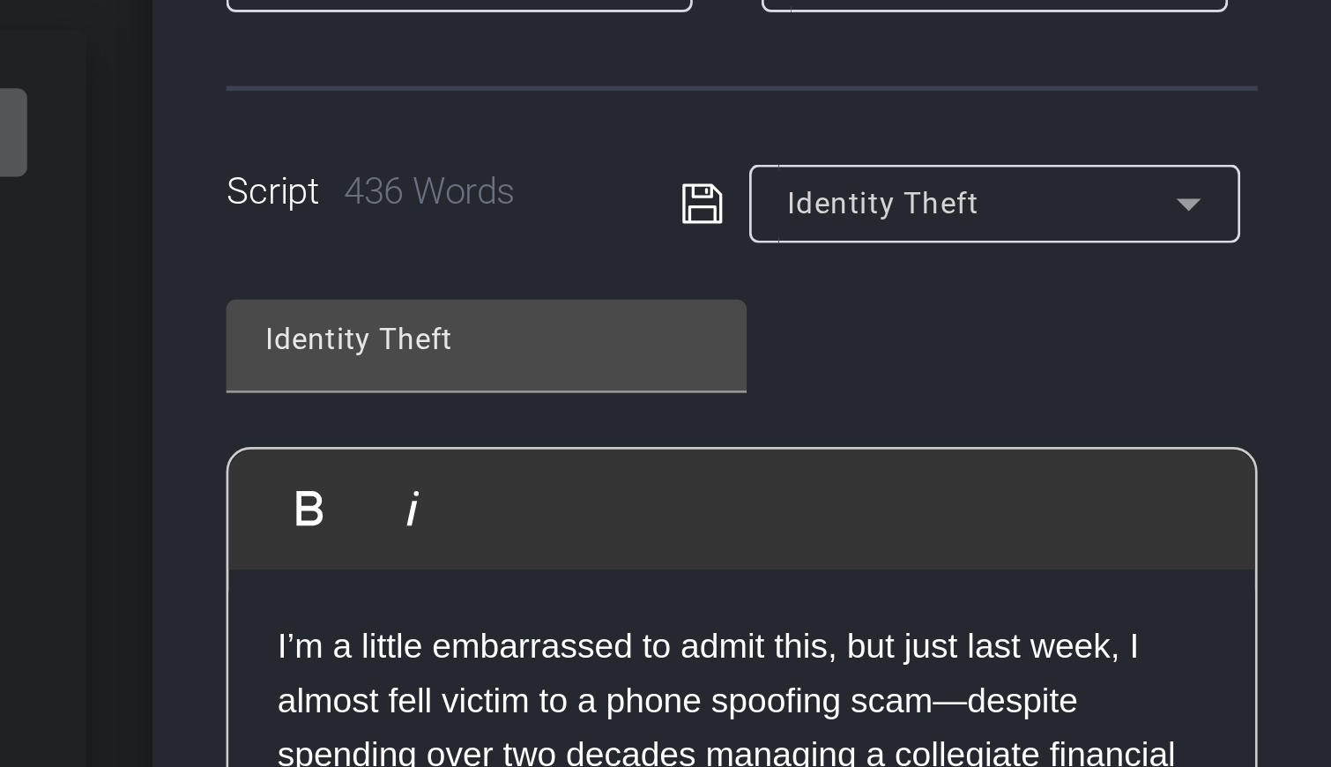
scroll to position [0, 0]
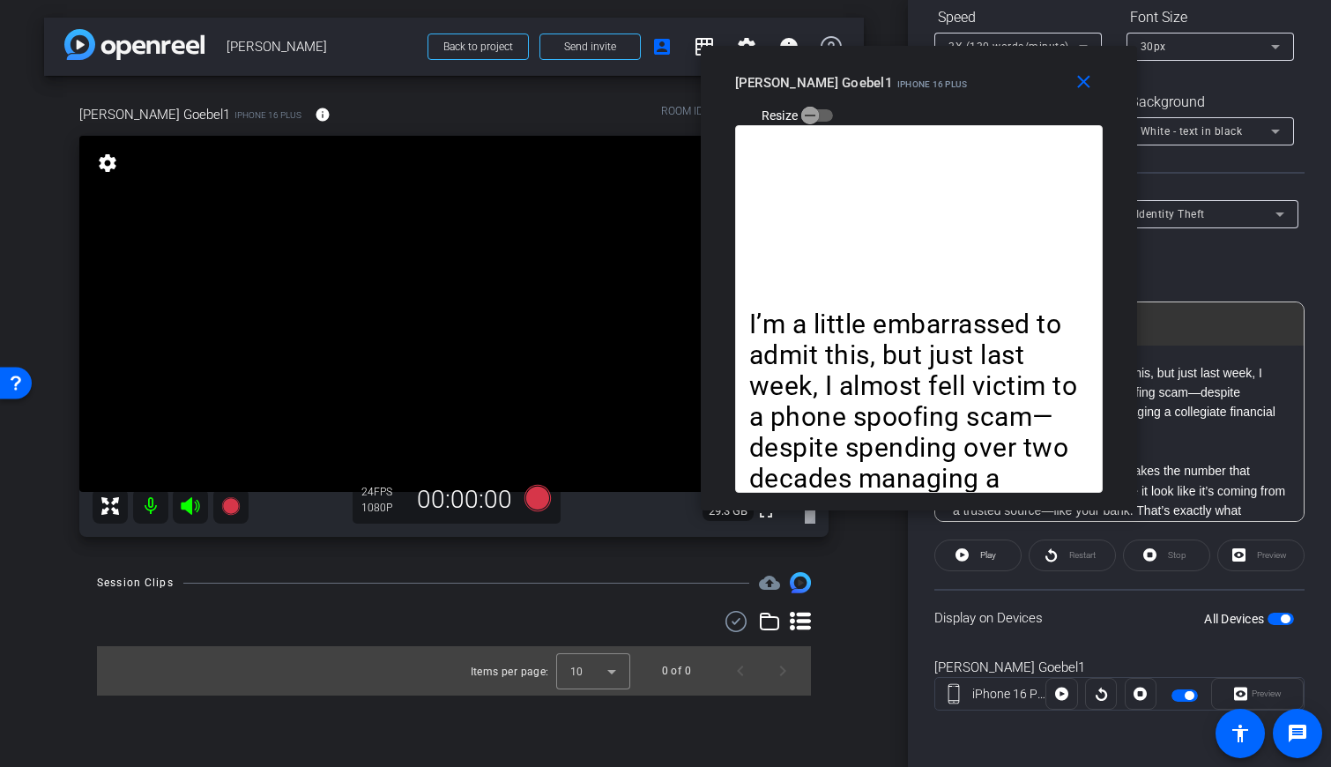
drag, startPoint x: 597, startPoint y: 164, endPoint x: 850, endPoint y: 58, distance: 274.2
click at [792, 58] on div "close Paul Goebel1 iPhone 16 Plus Resize" at bounding box center [919, 85] width 436 height 79
click at [754, 319] on p "I’m a little embarrassed to admit this, but just last week, I almost fell victi…" at bounding box center [918, 432] width 339 height 248
click at [792, 558] on icon at bounding box center [961, 554] width 13 height 13
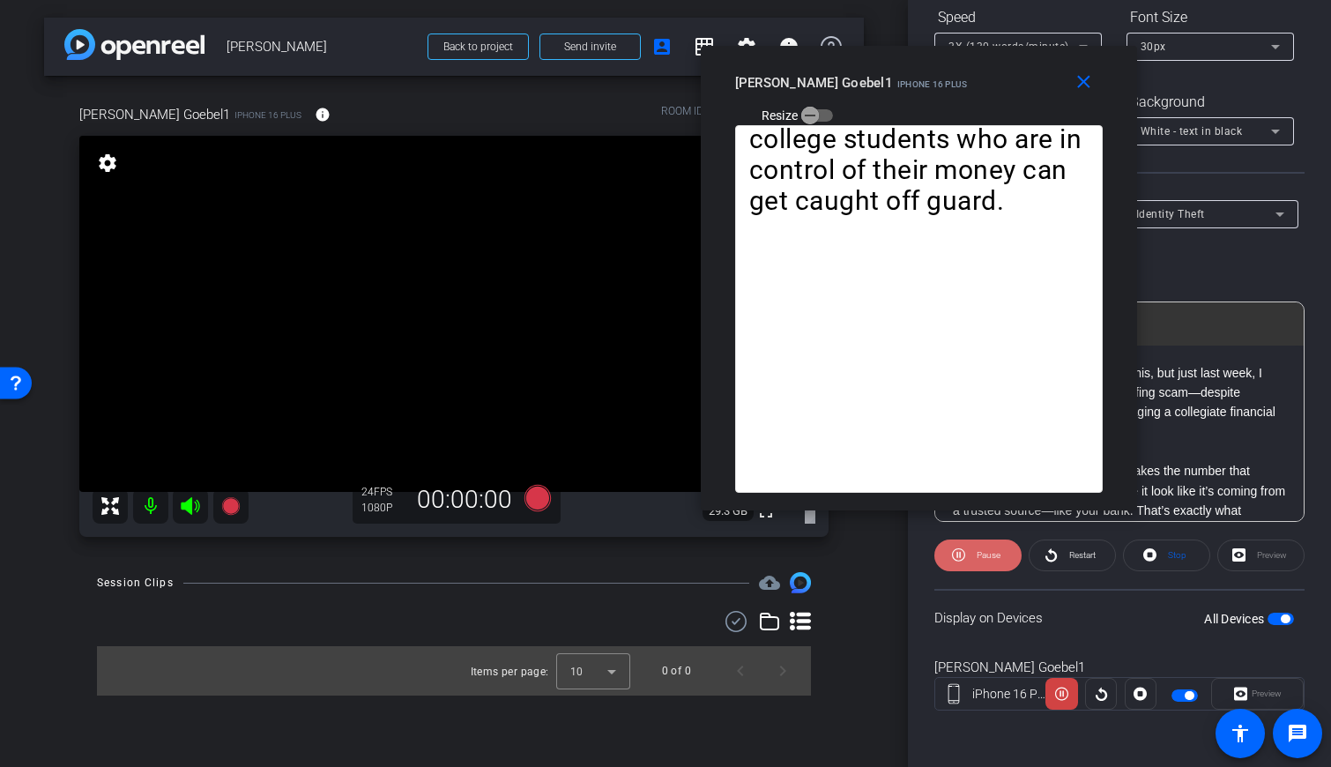
click at [792, 555] on span "Pause" at bounding box center [986, 555] width 28 height 25
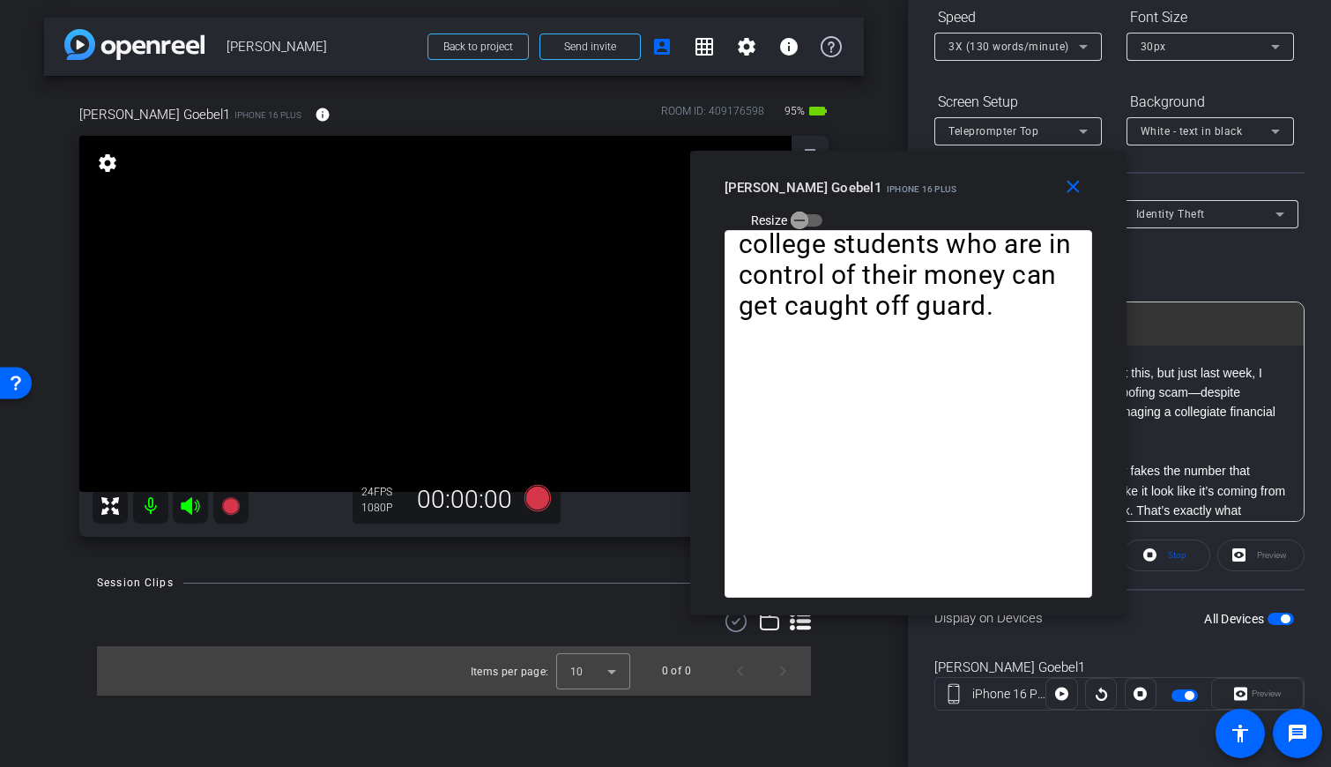
drag, startPoint x: 1040, startPoint y: 75, endPoint x: 1030, endPoint y: 179, distance: 104.5
click at [792, 179] on div "Paul Goebel1 iPhone 16 Plus Resize" at bounding box center [915, 203] width 381 height 63
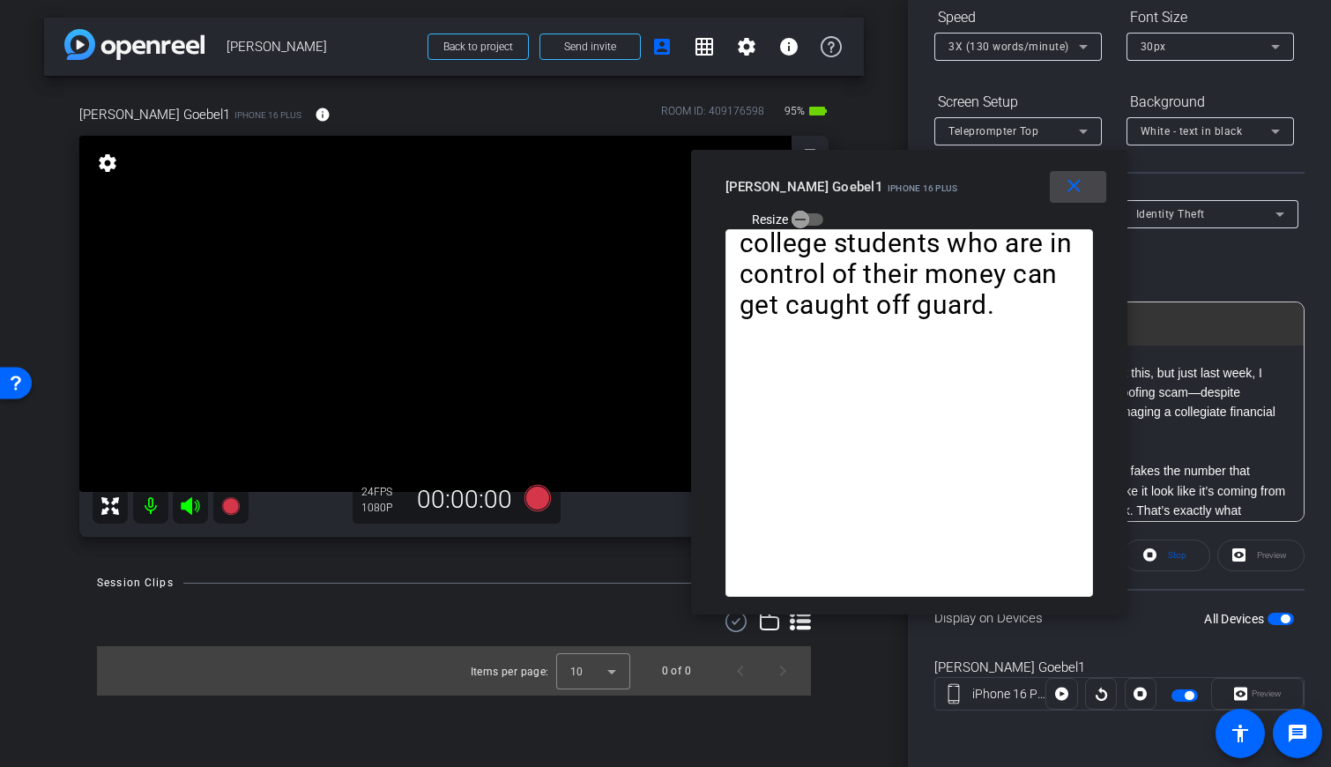
click at [792, 189] on mat-icon "close" at bounding box center [1074, 186] width 22 height 22
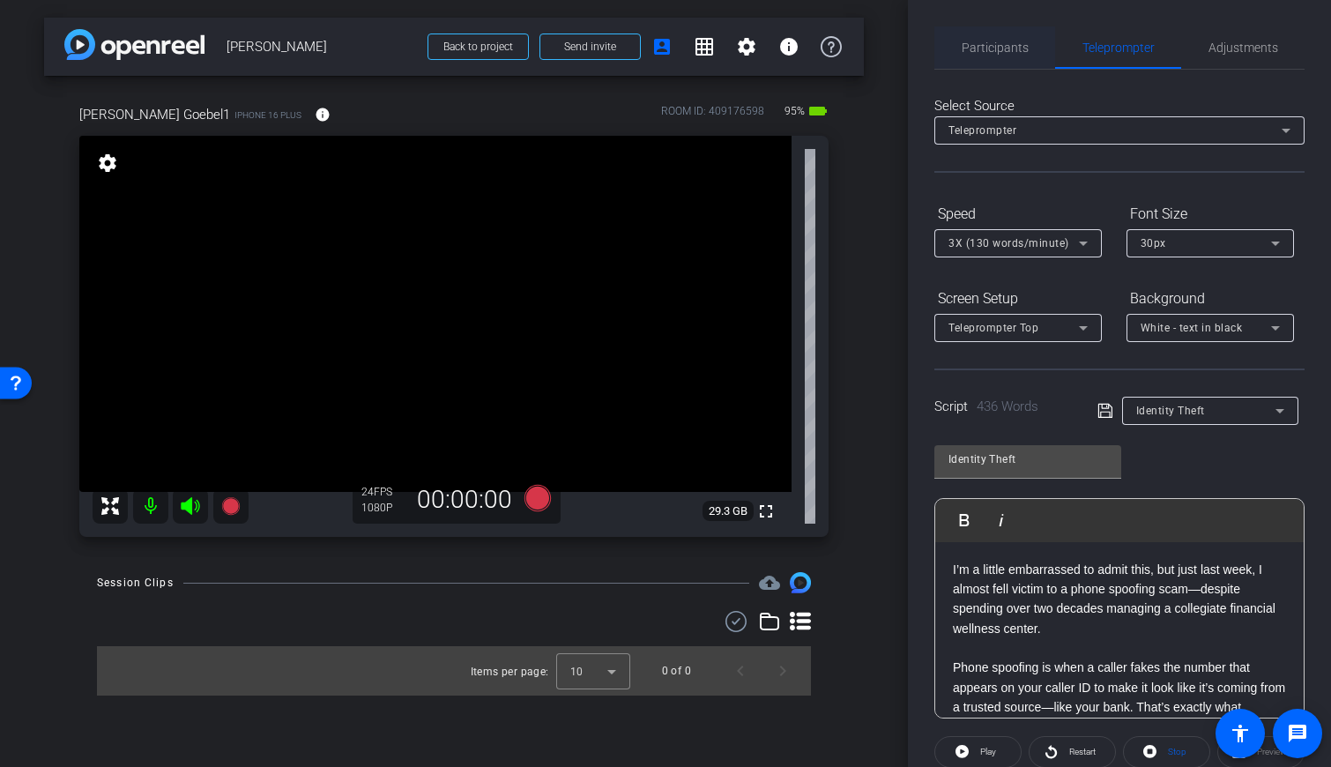
click at [792, 56] on span "Participants" at bounding box center [995, 47] width 67 height 42
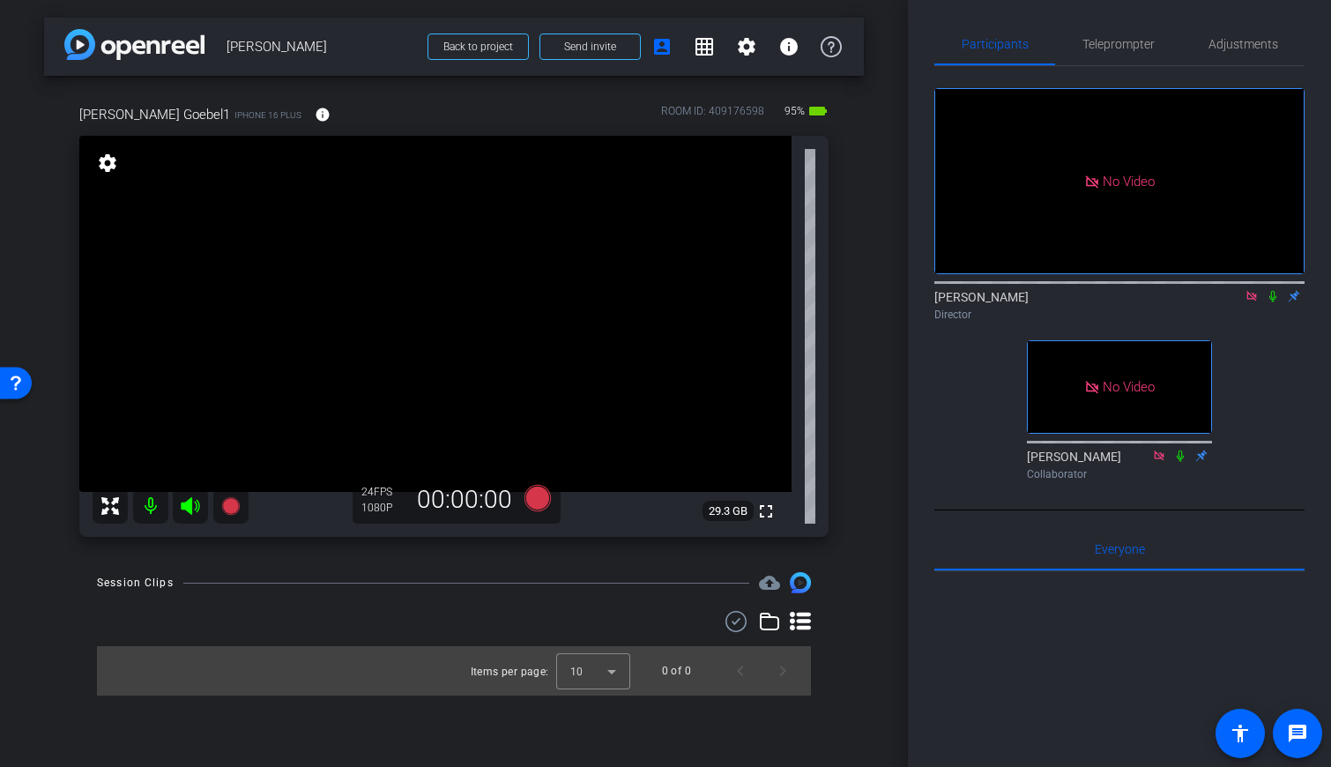
click at [792, 290] on icon at bounding box center [1273, 296] width 14 height 12
click at [792, 289] on icon at bounding box center [1273, 295] width 14 height 12
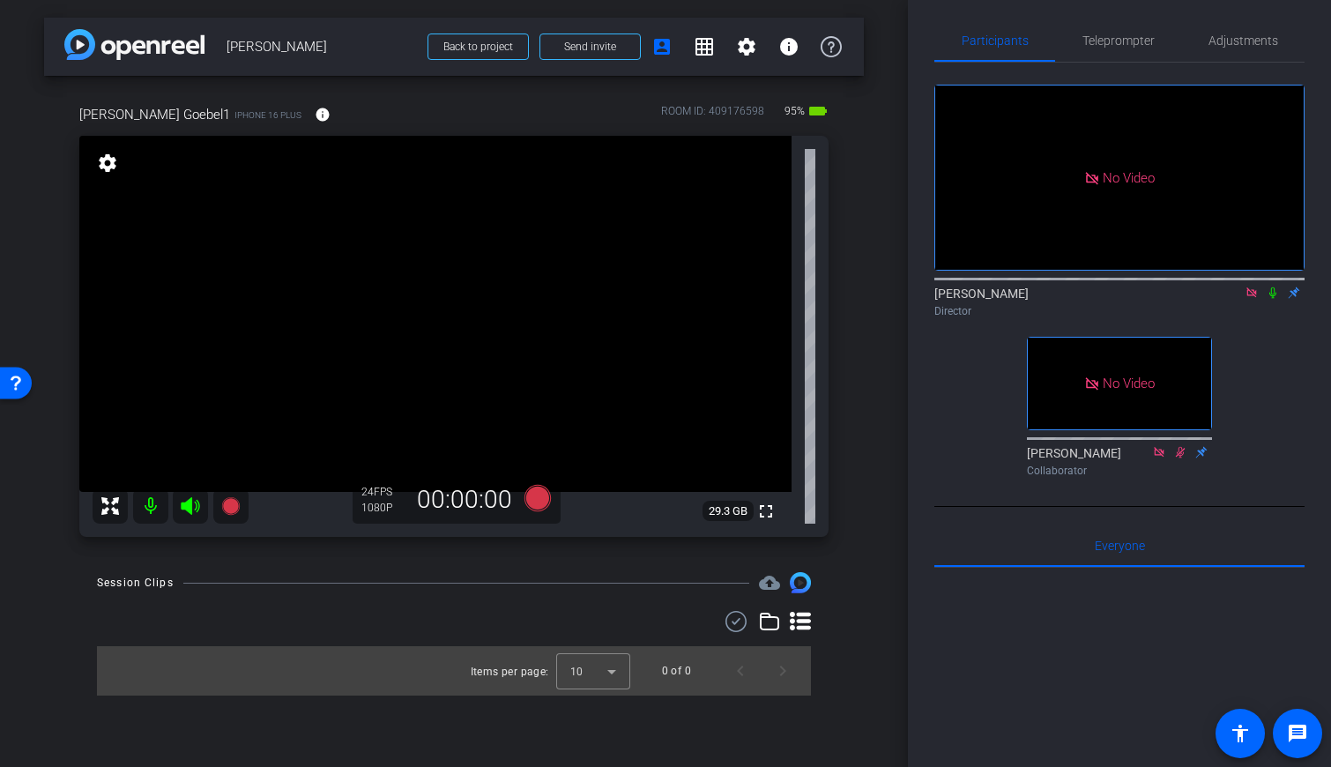
click at [792, 286] on icon at bounding box center [1273, 292] width 14 height 12
click at [523, 500] on icon at bounding box center [538, 498] width 42 height 32
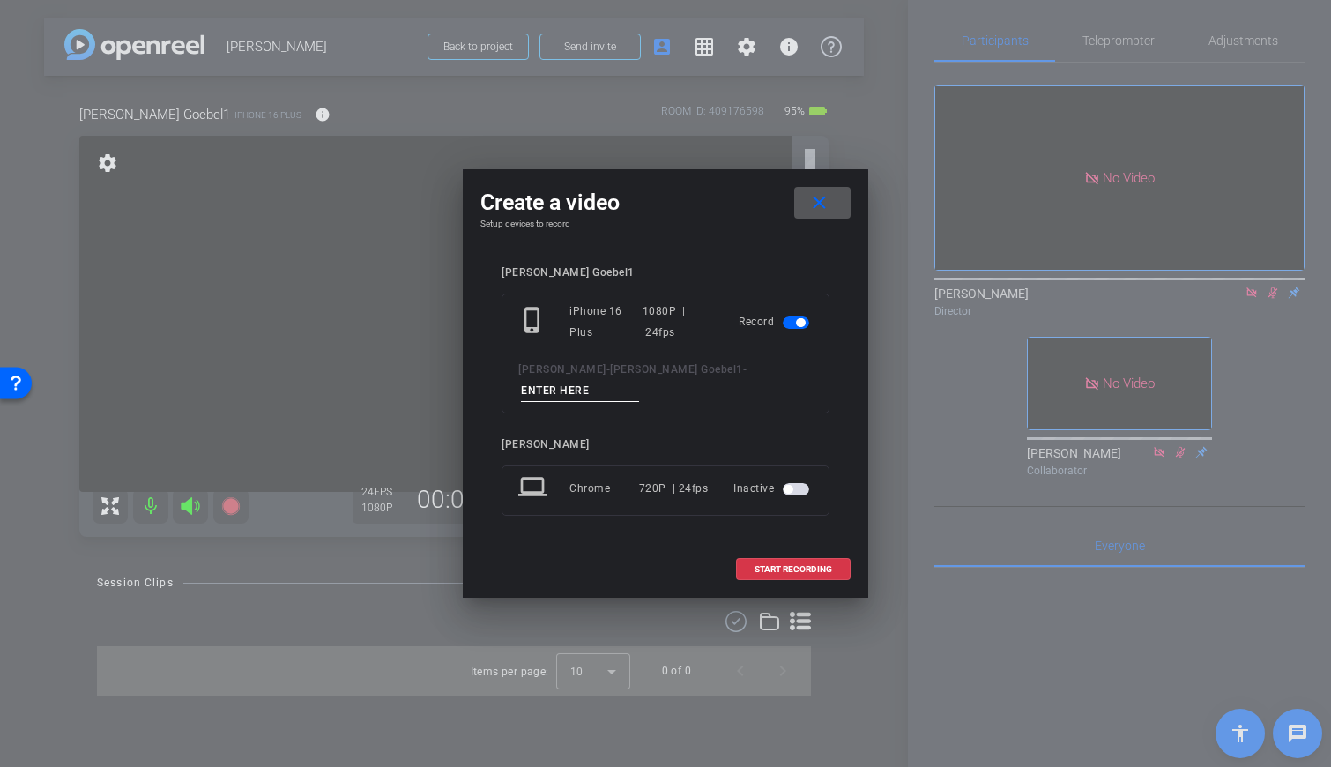
click at [639, 383] on input at bounding box center [580, 391] width 118 height 22
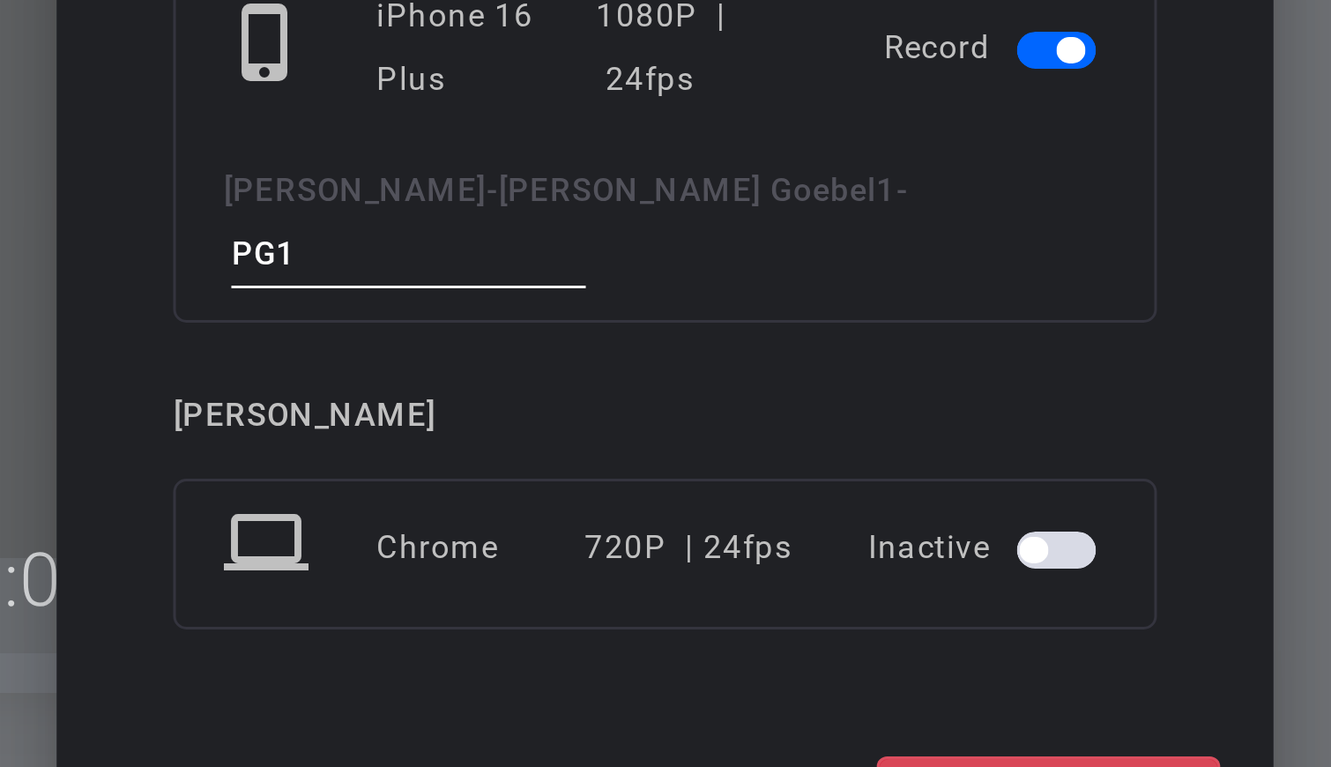
type input "PG1"
click at [767, 565] on span "START RECORDING" at bounding box center [793, 569] width 78 height 9
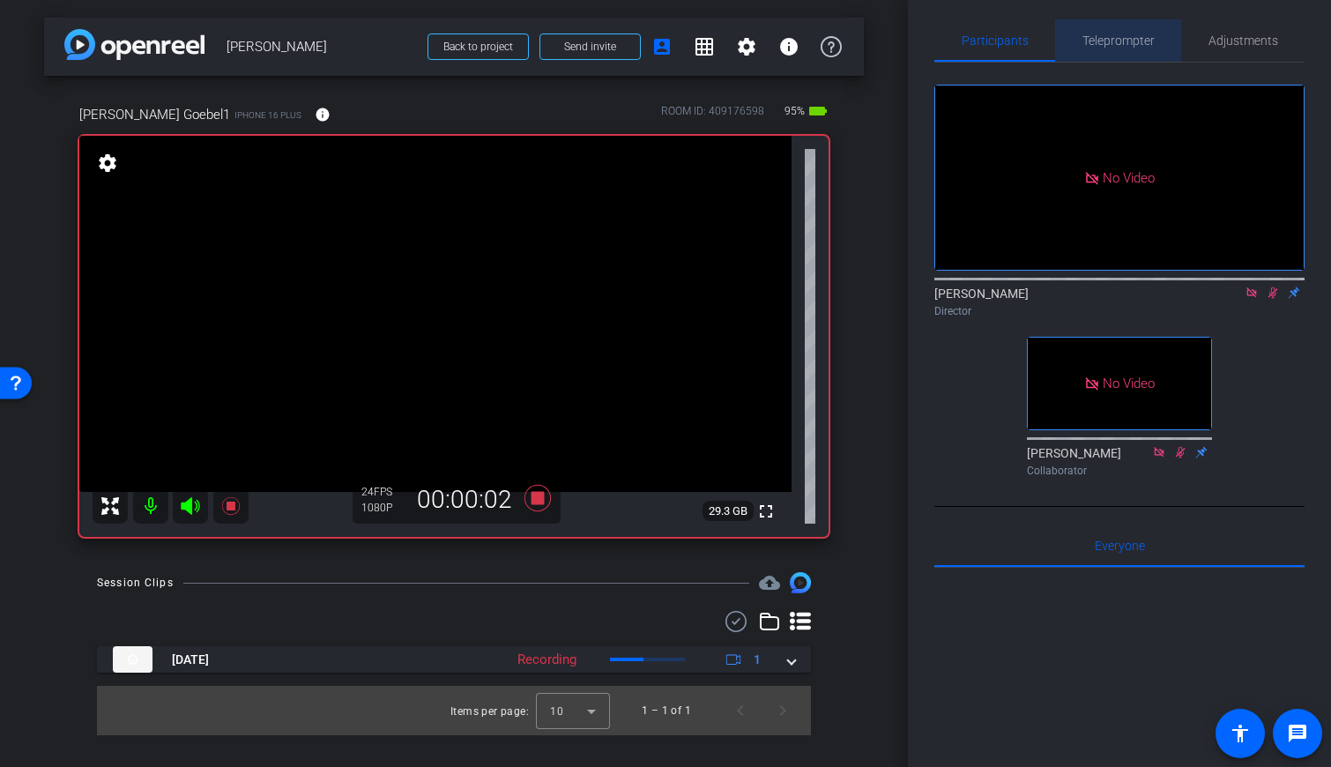
click at [792, 35] on span "Teleprompter" at bounding box center [1118, 40] width 72 height 12
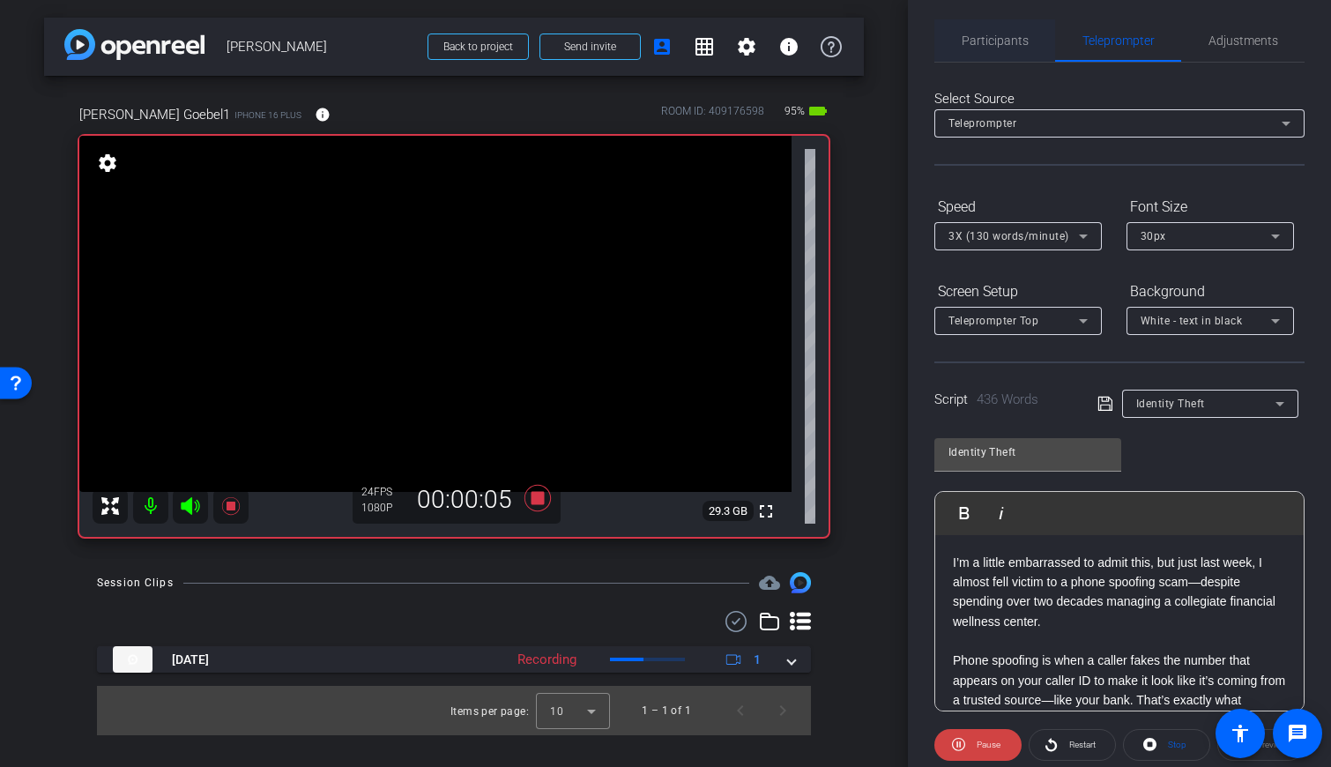
click at [792, 40] on span "Participants" at bounding box center [995, 40] width 67 height 12
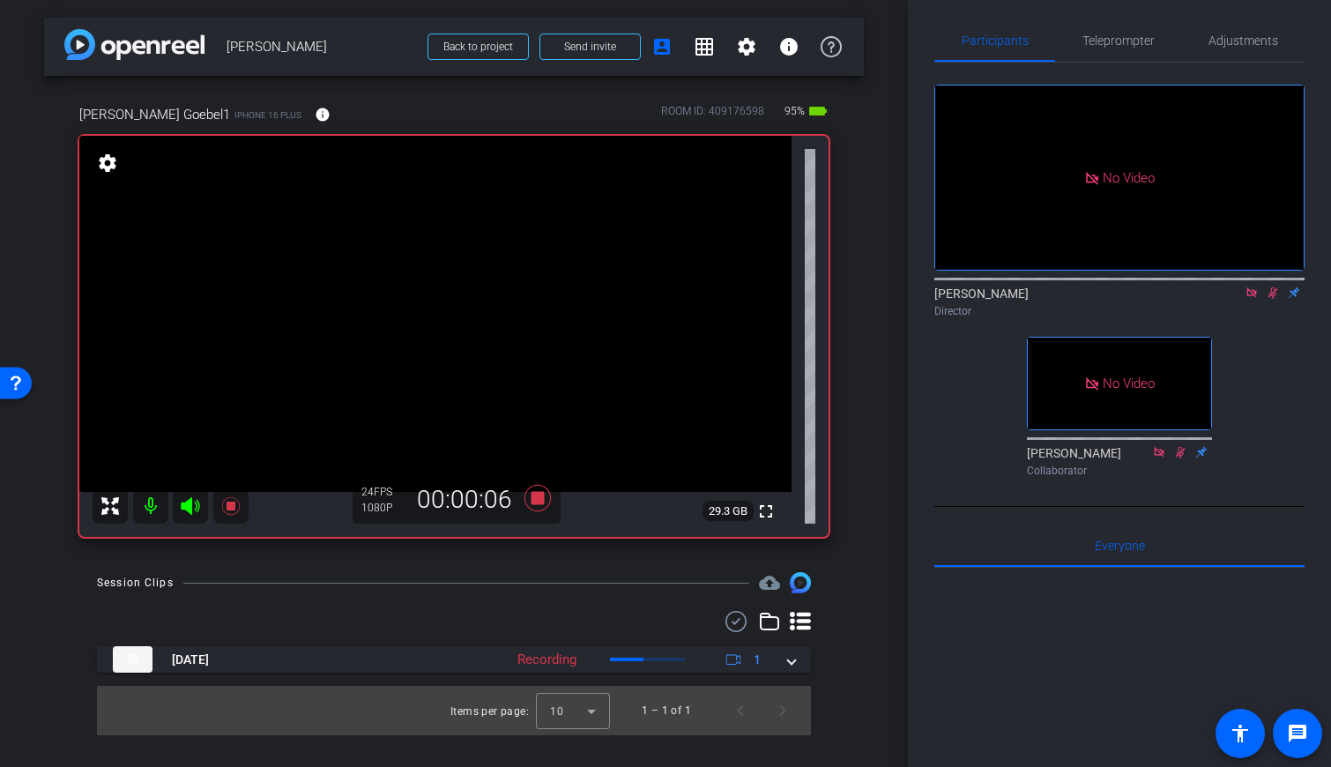
click at [792, 286] on icon at bounding box center [1273, 292] width 14 height 12
click at [792, 49] on span "Teleprompter" at bounding box center [1118, 40] width 72 height 42
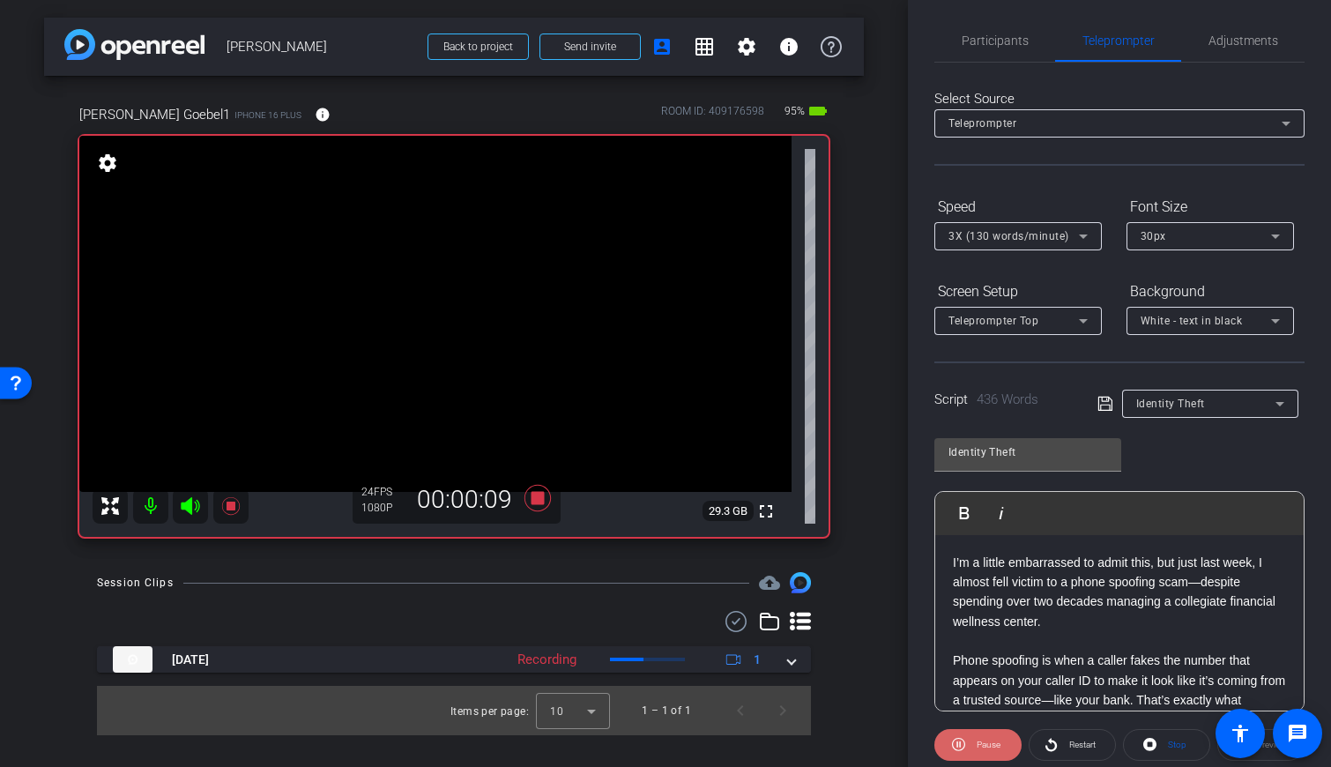
click at [792, 742] on span at bounding box center [977, 745] width 87 height 42
drag, startPoint x: 1007, startPoint y: 39, endPoint x: 1037, endPoint y: 41, distance: 30.1
click at [792, 39] on span "Participants" at bounding box center [995, 40] width 67 height 12
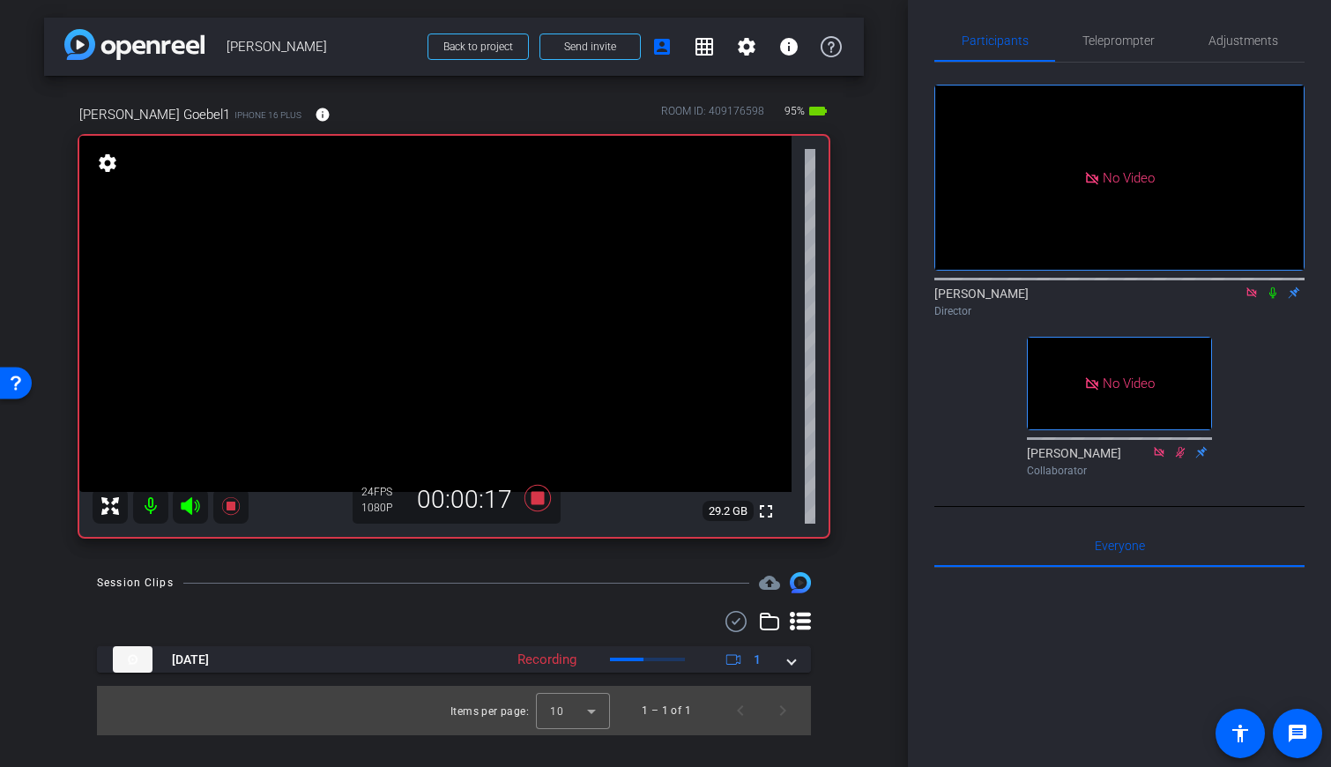
click at [792, 286] on icon at bounding box center [1273, 292] width 14 height 12
click at [792, 40] on span "Teleprompter" at bounding box center [1118, 40] width 72 height 12
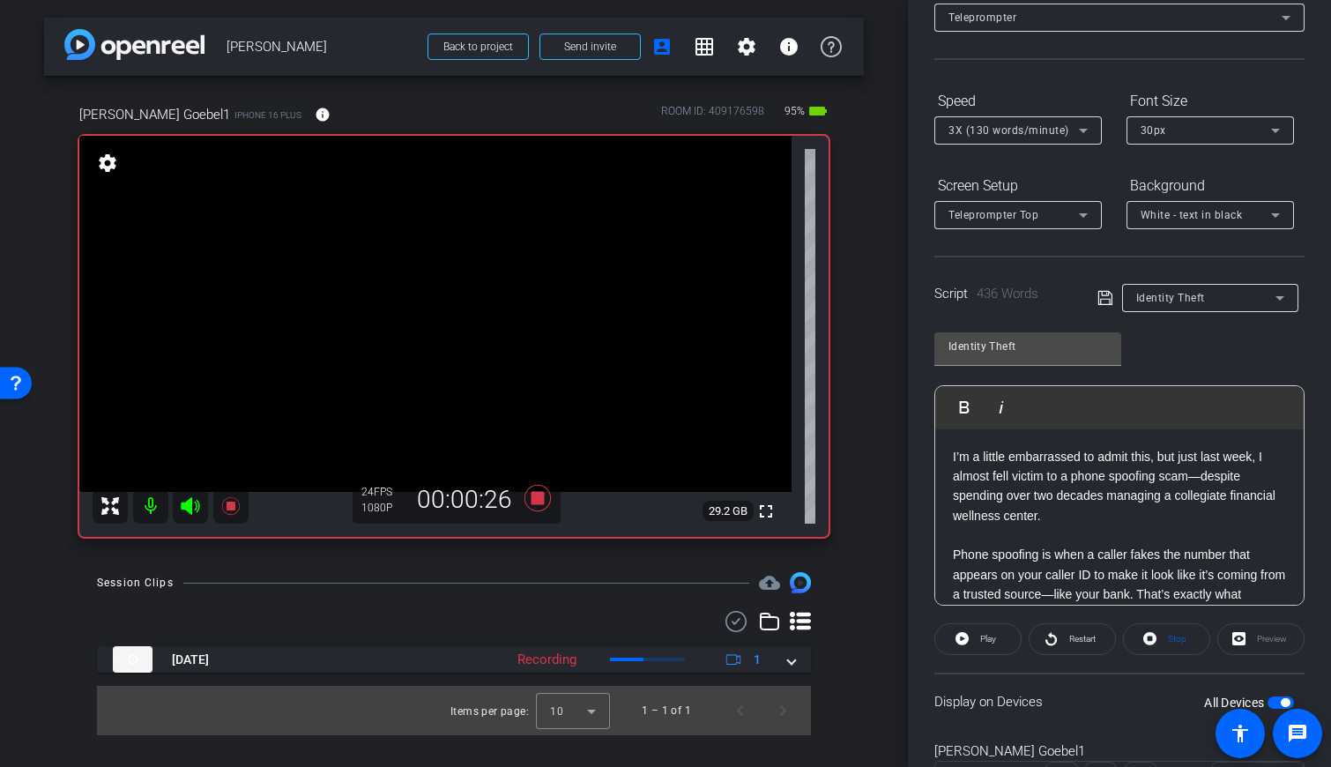
scroll to position [197, 0]
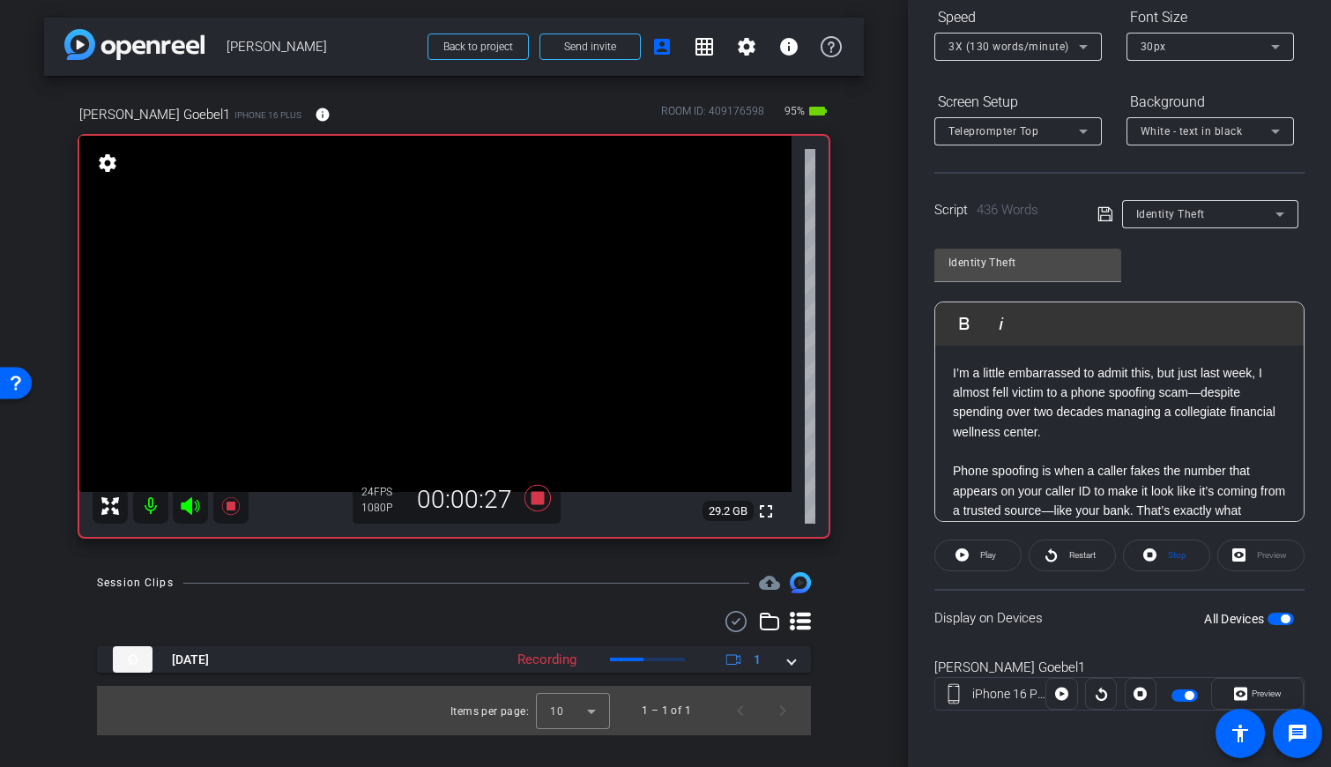
click at [792, 695] on span "button" at bounding box center [1184, 695] width 26 height 12
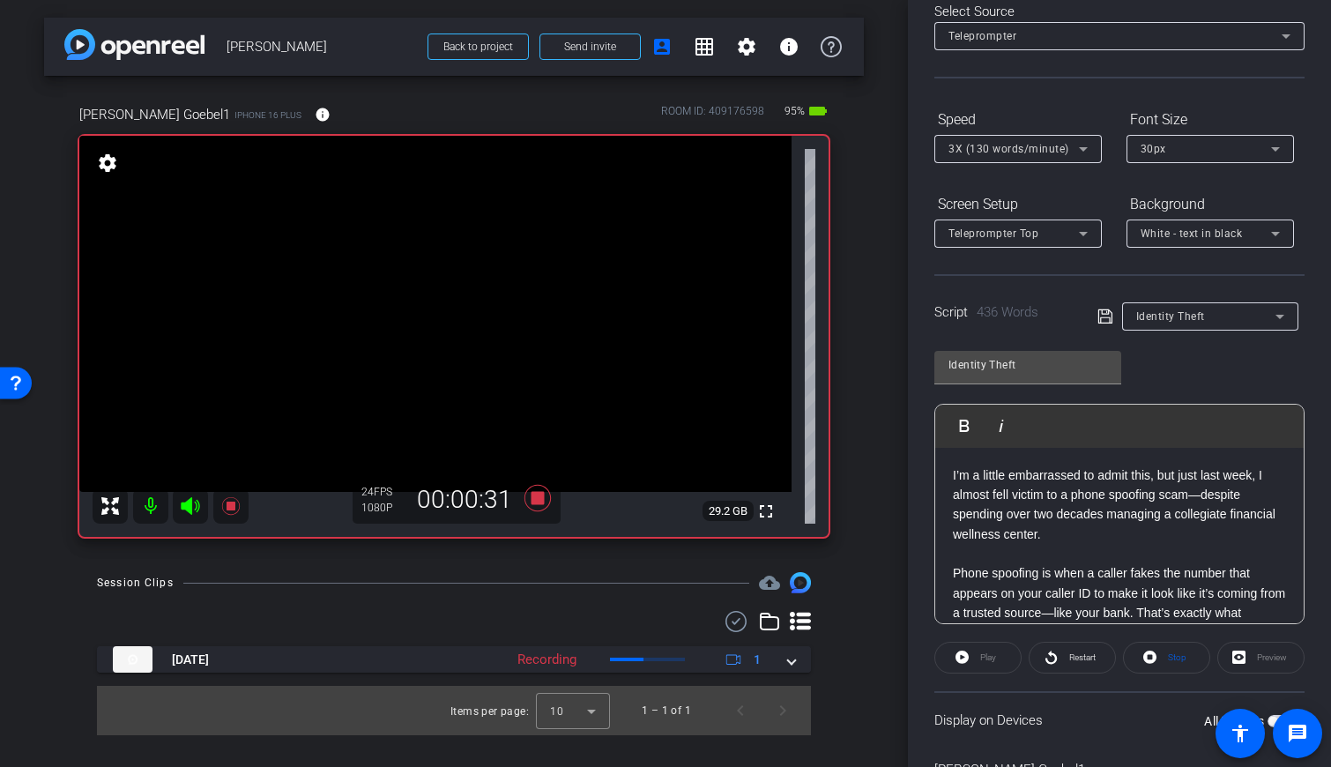
scroll to position [0, 0]
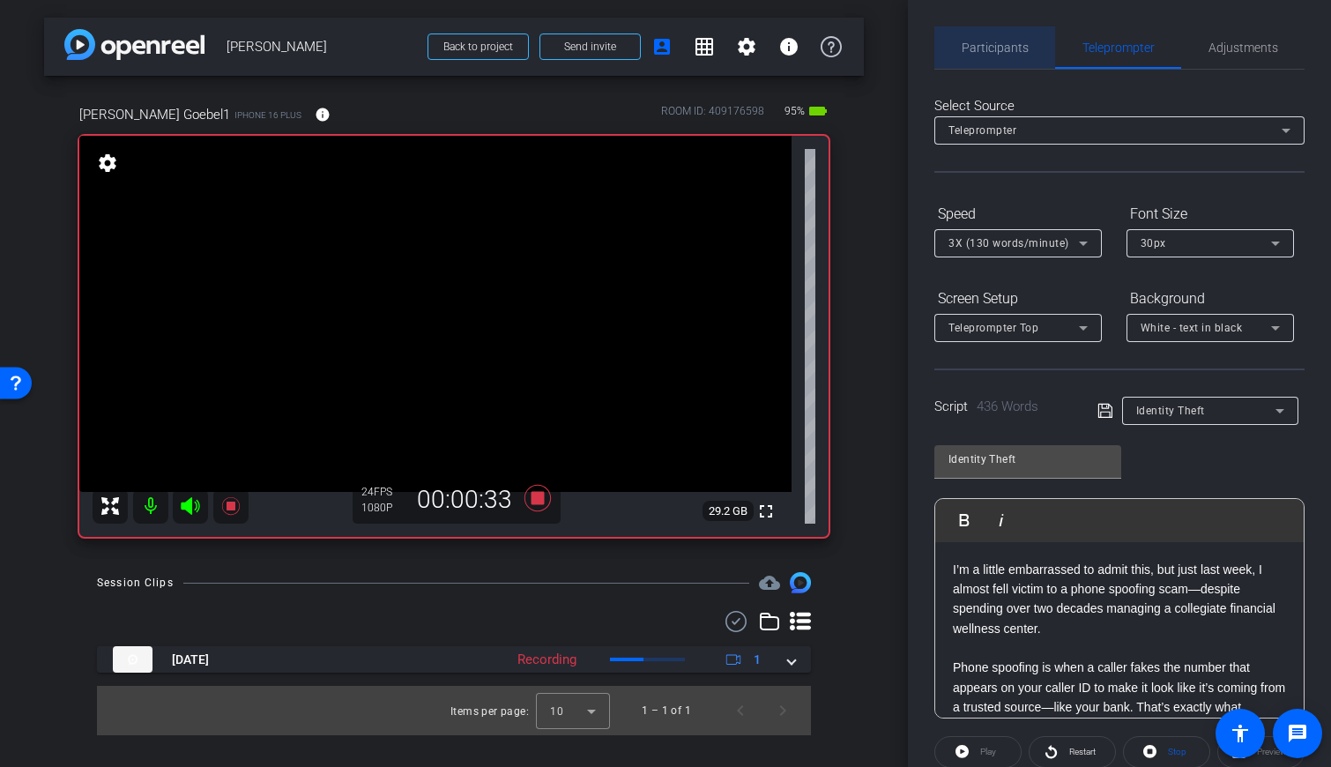
click at [792, 48] on span "Participants" at bounding box center [995, 47] width 67 height 12
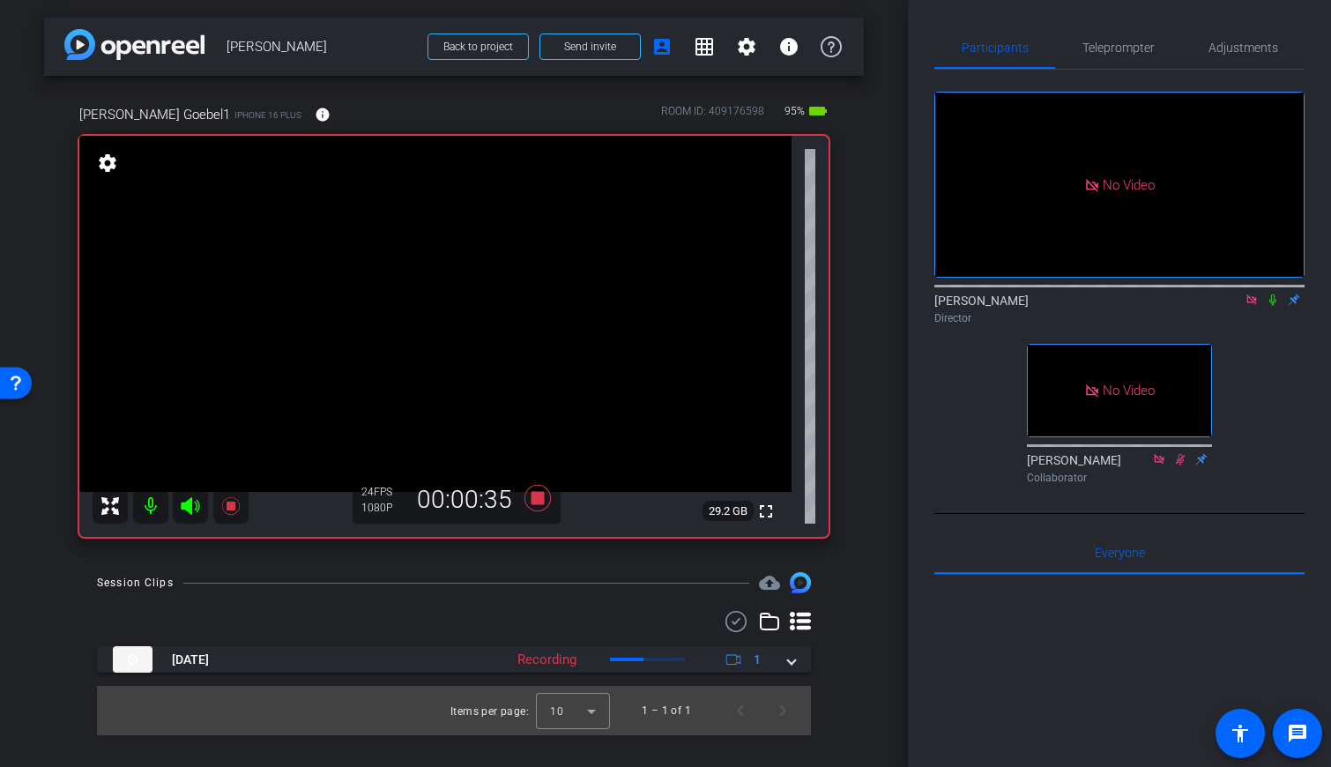
click at [792, 294] on icon at bounding box center [1273, 300] width 14 height 12
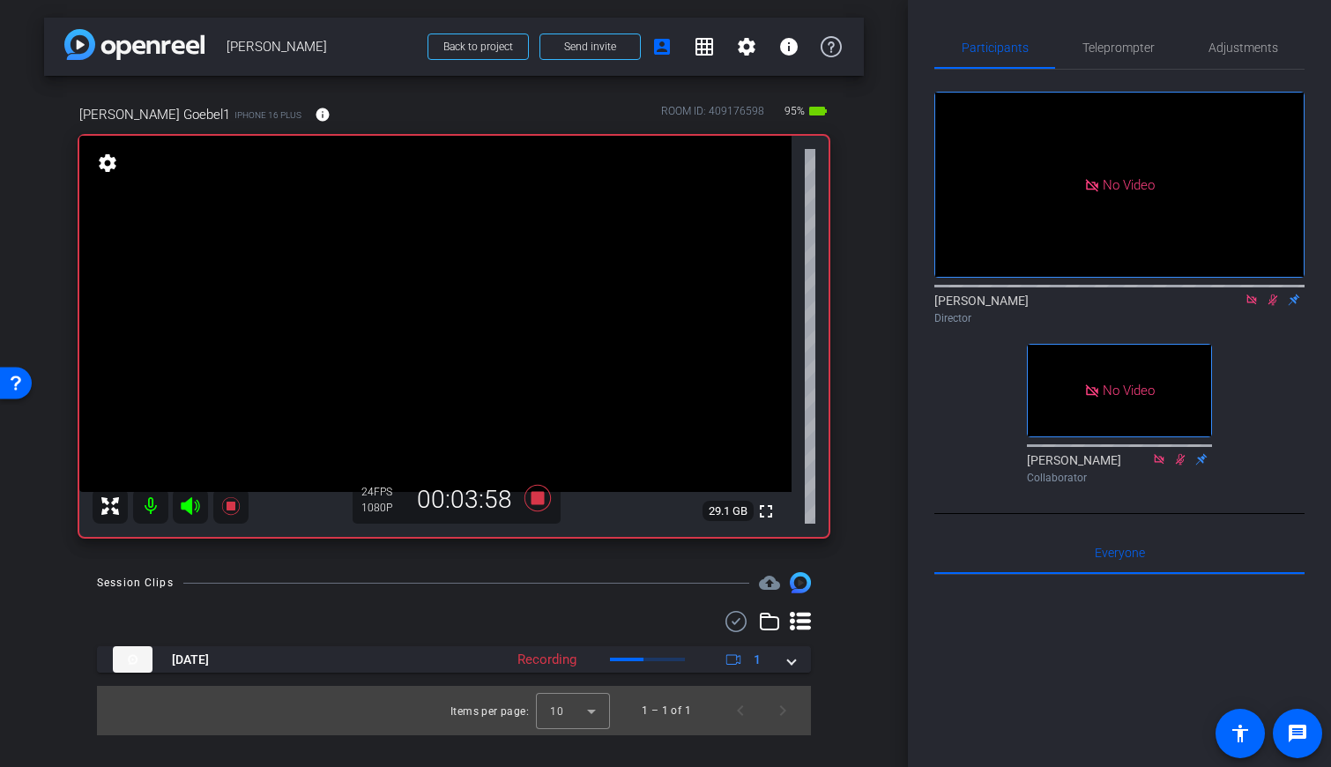
click at [792, 294] on icon at bounding box center [1273, 300] width 14 height 12
click at [533, 501] on icon at bounding box center [537, 498] width 26 height 26
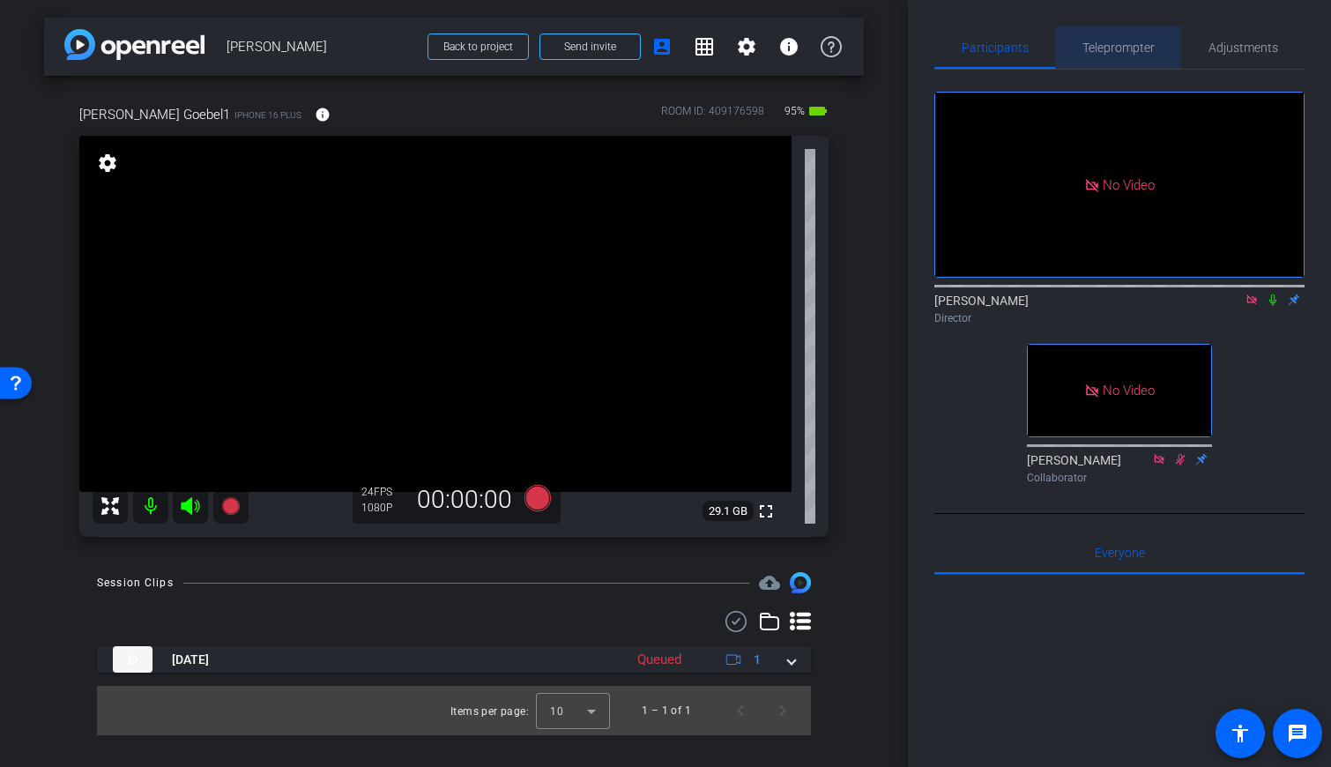
click at [792, 37] on span "Teleprompter" at bounding box center [1118, 47] width 72 height 42
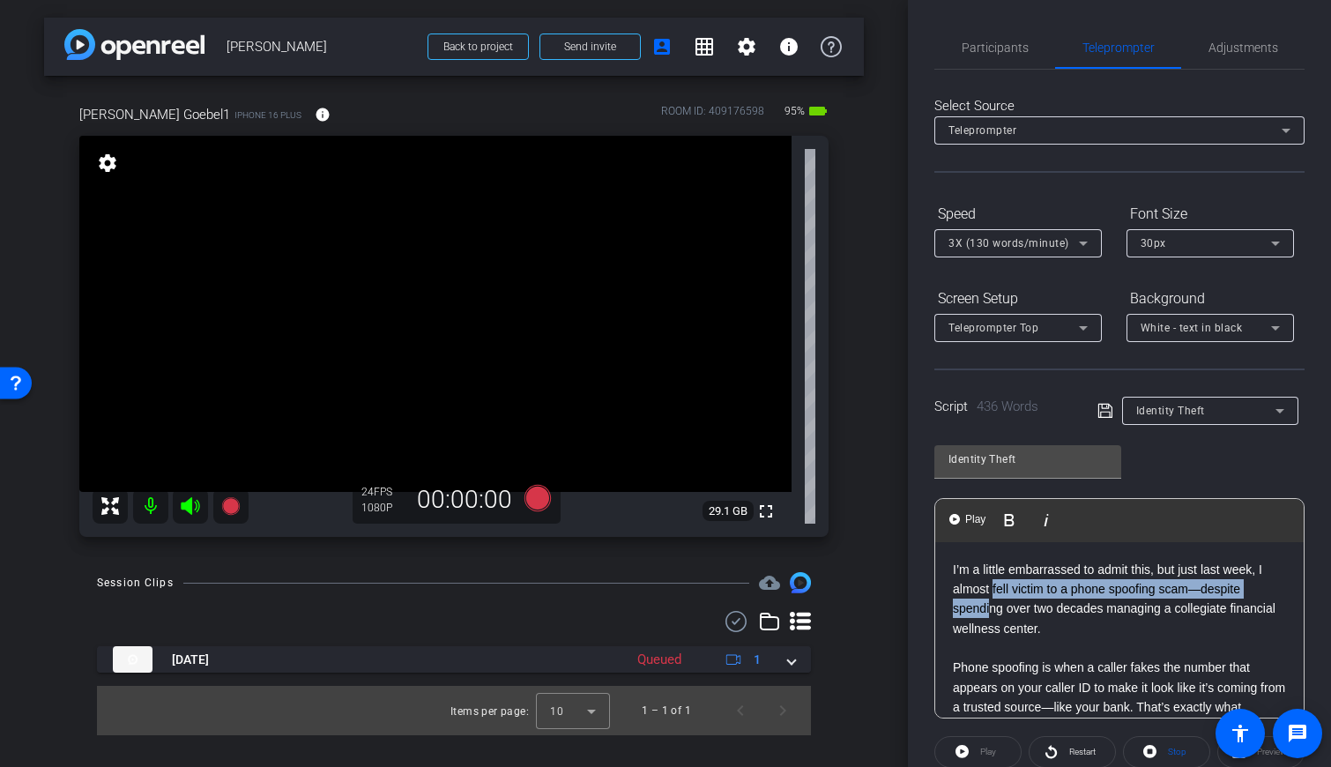
click at [792, 598] on p "I’m a little embarrassed to admit this, but just last week, I almost fell victi…" at bounding box center [1119, 599] width 333 height 79
click at [792, 472] on div "Identity Theft Play Play from this location Play Selected Play and display the …" at bounding box center [1119, 575] width 370 height 286
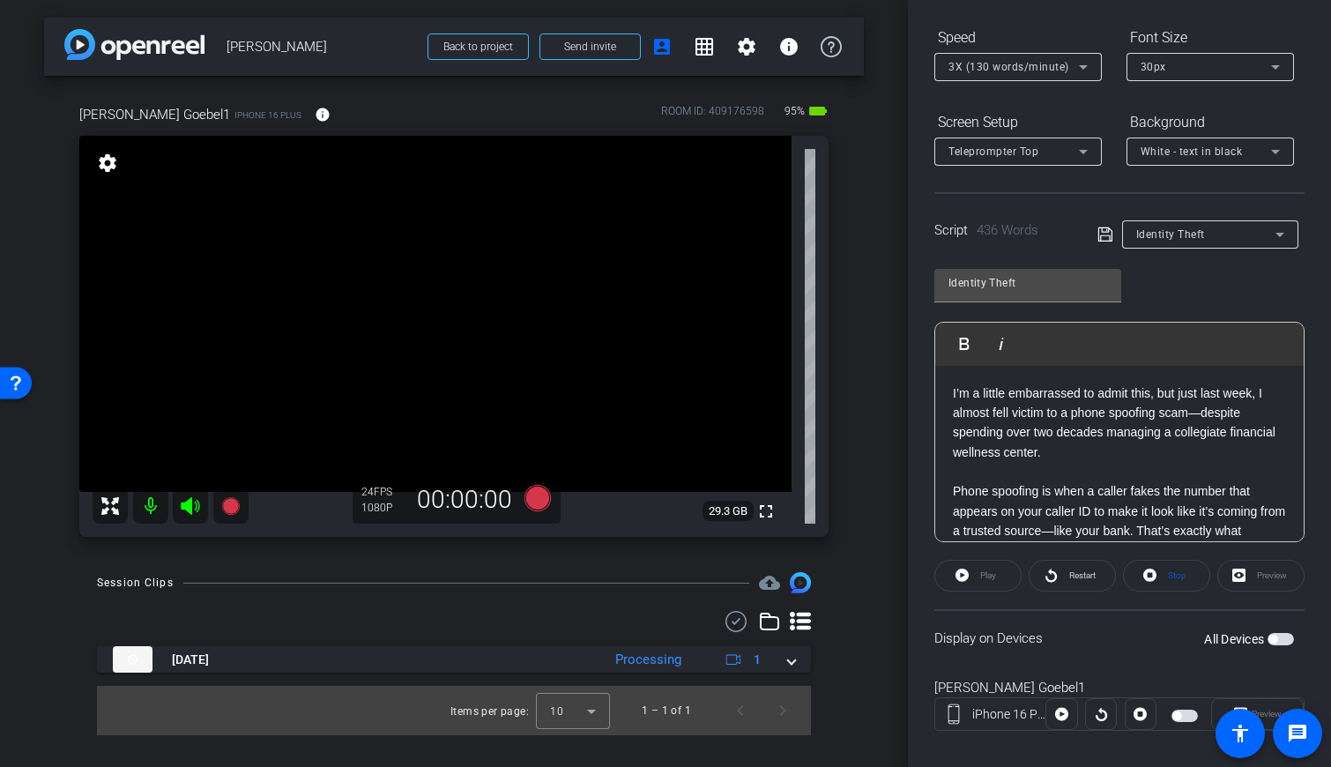
scroll to position [197, 0]
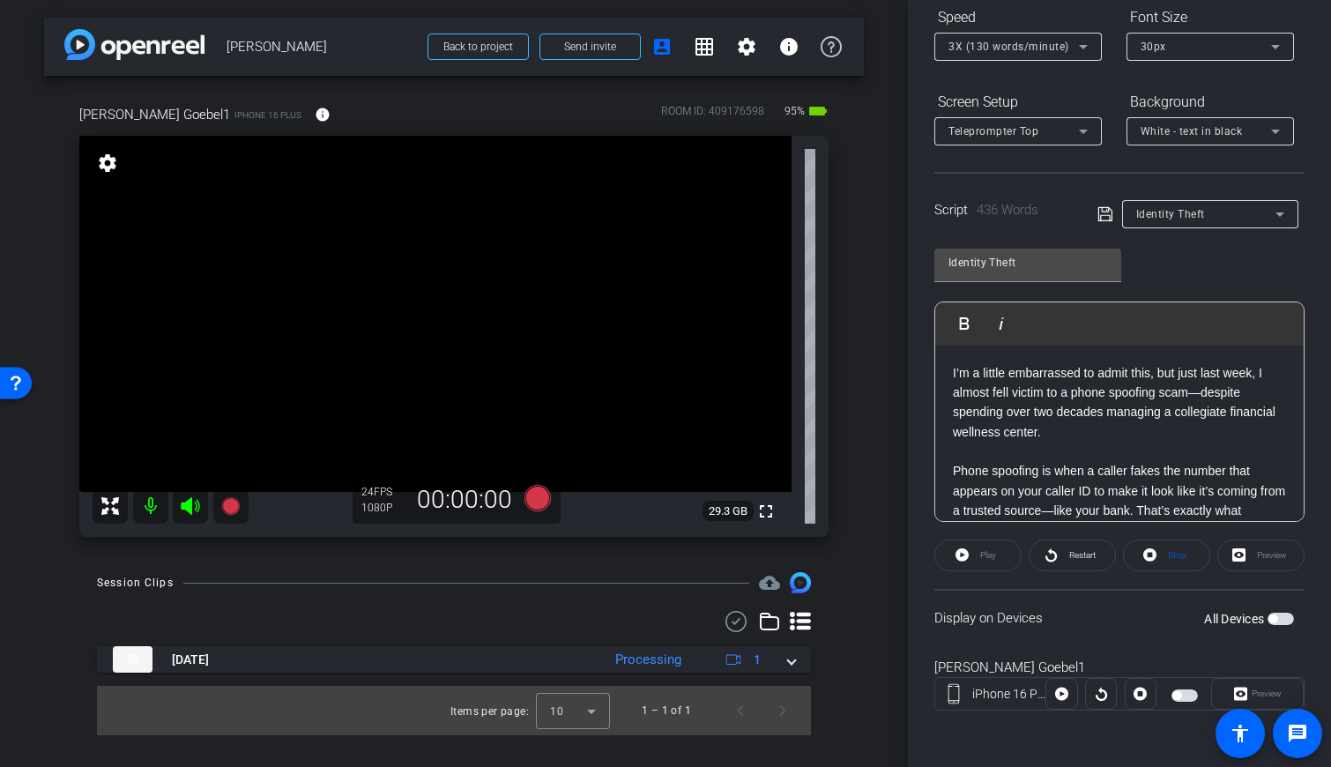
click at [792, 692] on span "button" at bounding box center [1184, 695] width 26 height 12
click at [792, 690] on span "Preview" at bounding box center [1267, 693] width 30 height 10
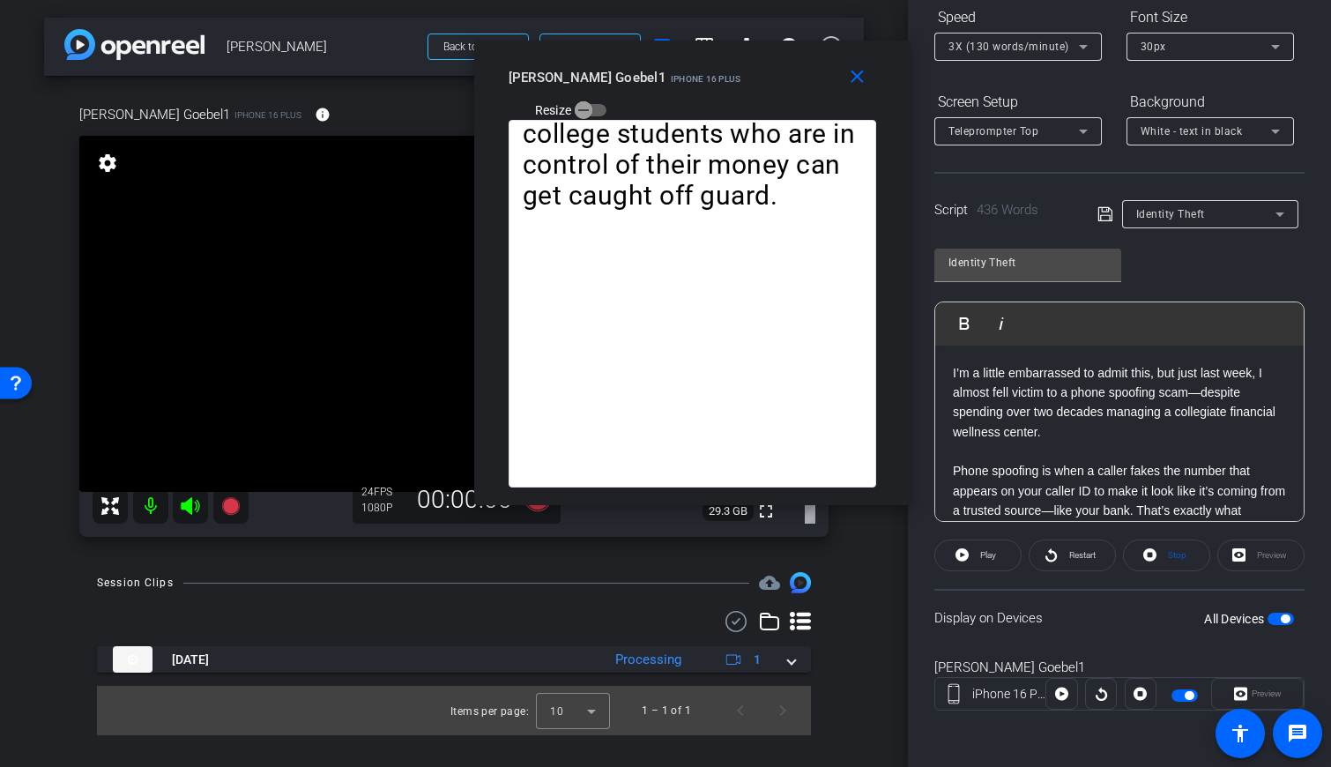
drag, startPoint x: 637, startPoint y: 167, endPoint x: 669, endPoint y: 30, distance: 140.3
click at [669, 41] on div "close Paul Goebel1 iPhone 16 Plus Resize" at bounding box center [692, 80] width 436 height 79
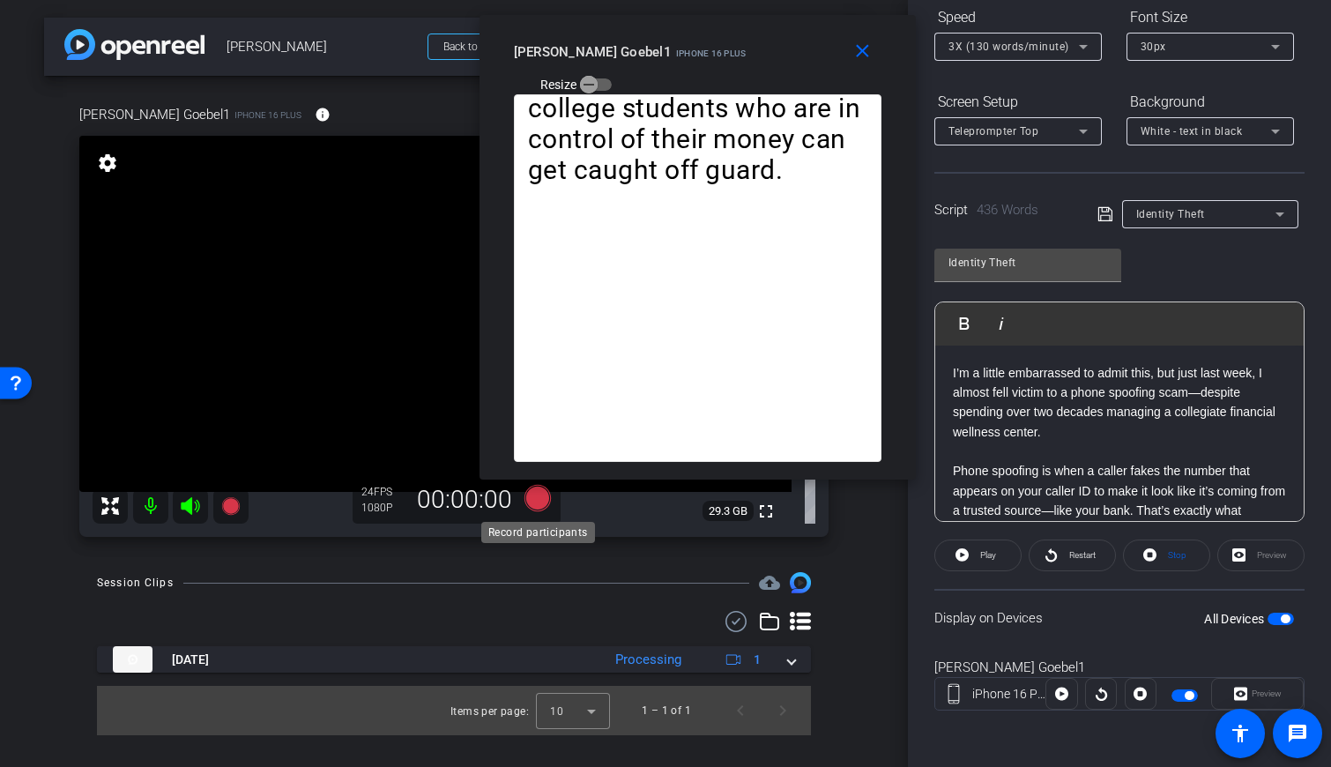
click at [545, 502] on icon at bounding box center [537, 498] width 26 height 26
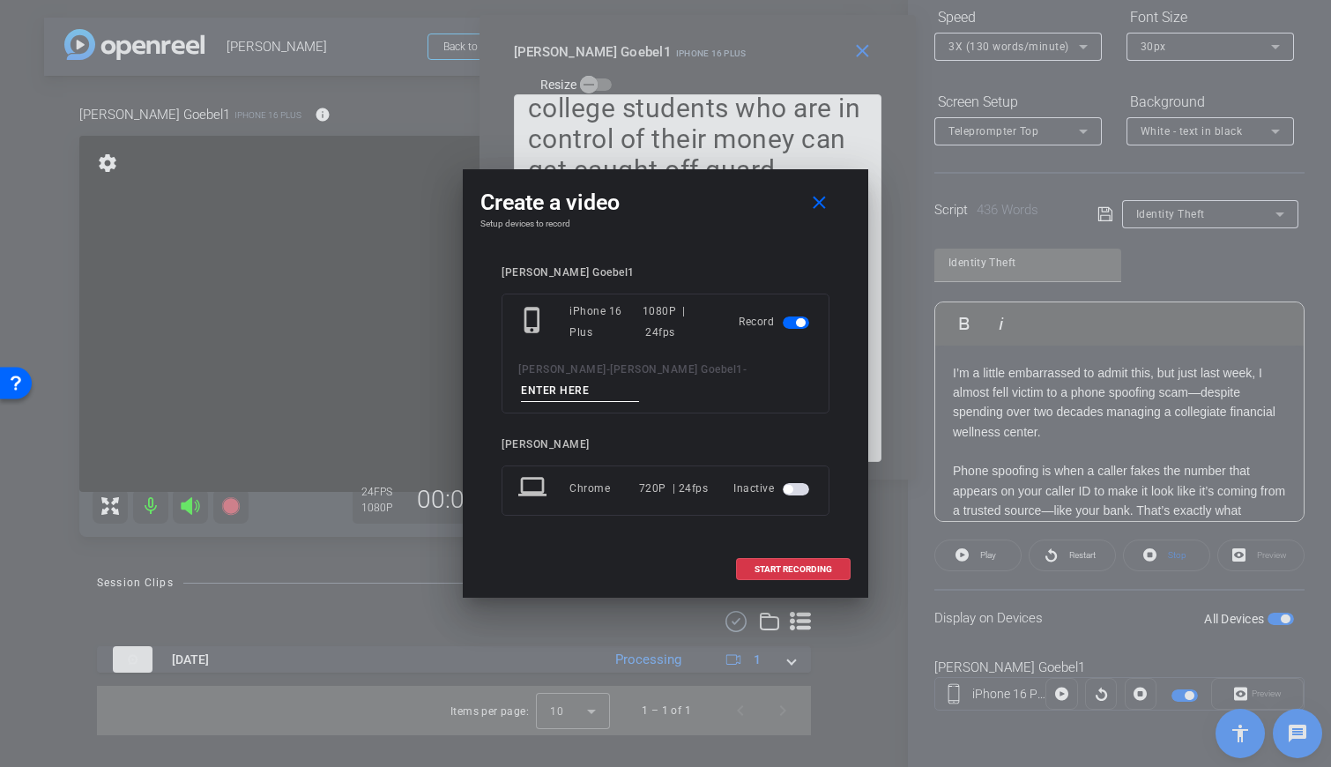
click at [639, 380] on input at bounding box center [580, 391] width 118 height 22
type input "PG2"
click at [784, 569] on span at bounding box center [793, 569] width 113 height 42
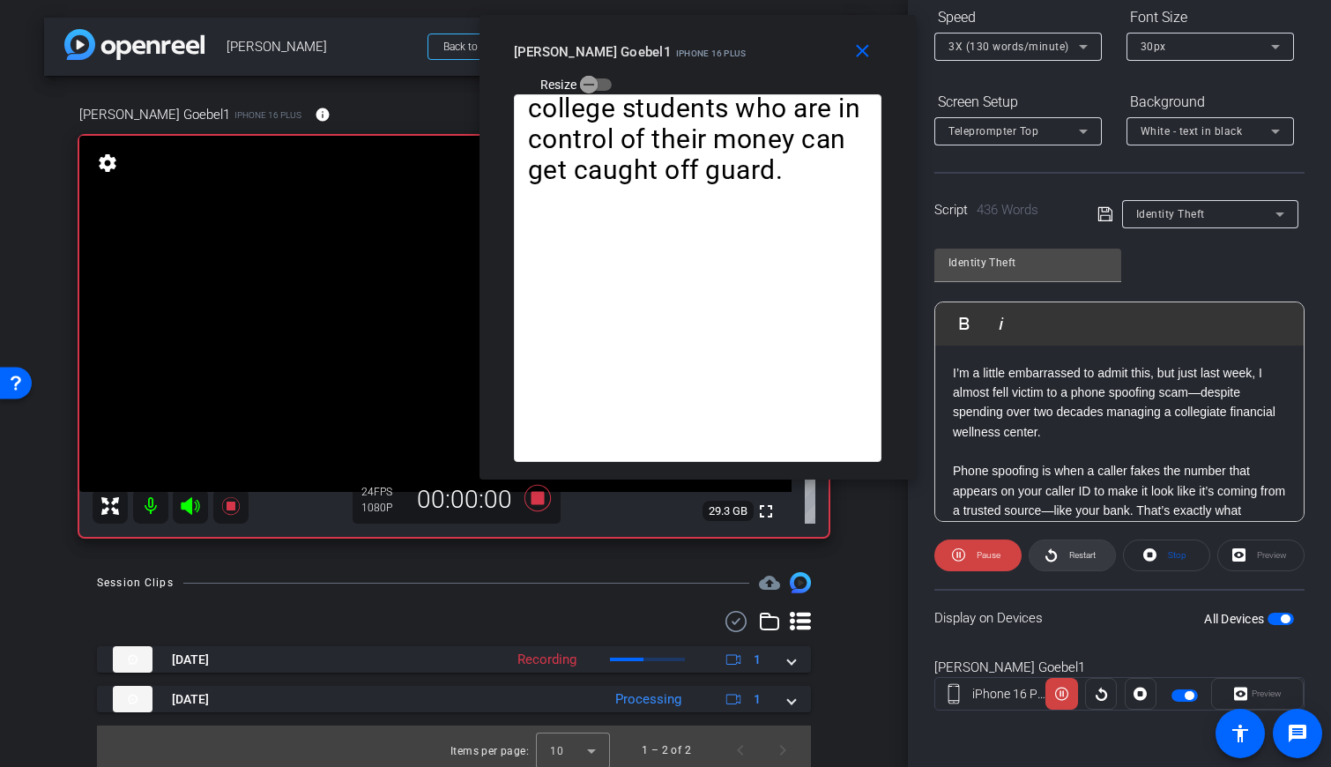
click at [792, 553] on span "Restart" at bounding box center [1080, 555] width 31 height 25
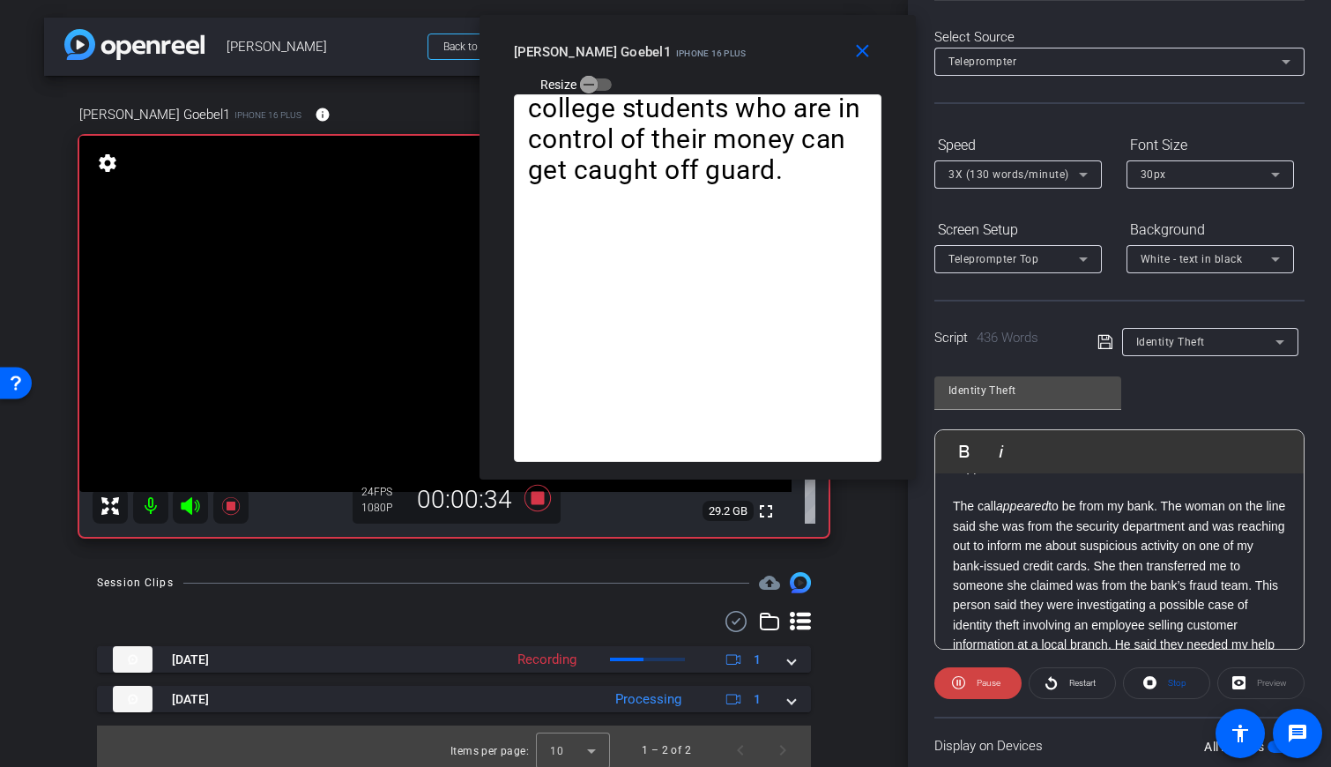
scroll to position [0, 0]
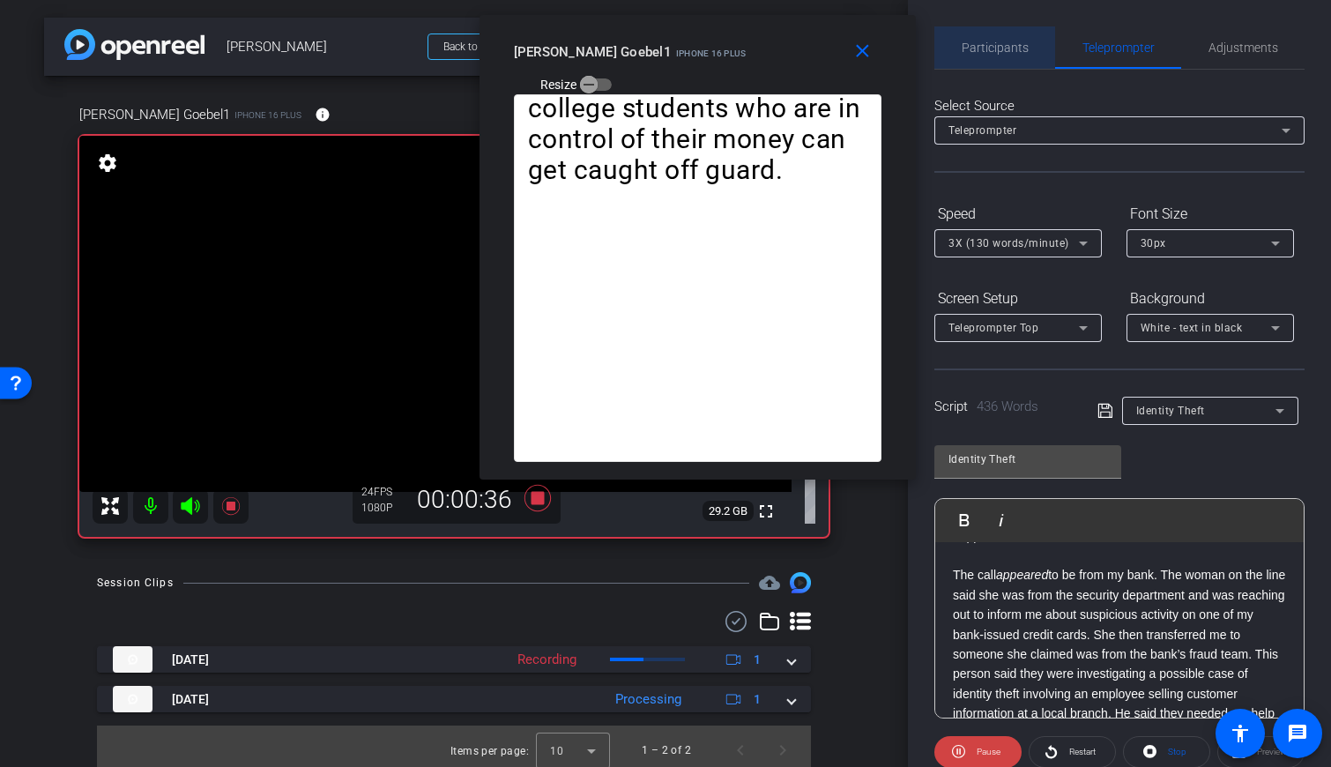
click at [792, 55] on span "Participants" at bounding box center [995, 47] width 67 height 42
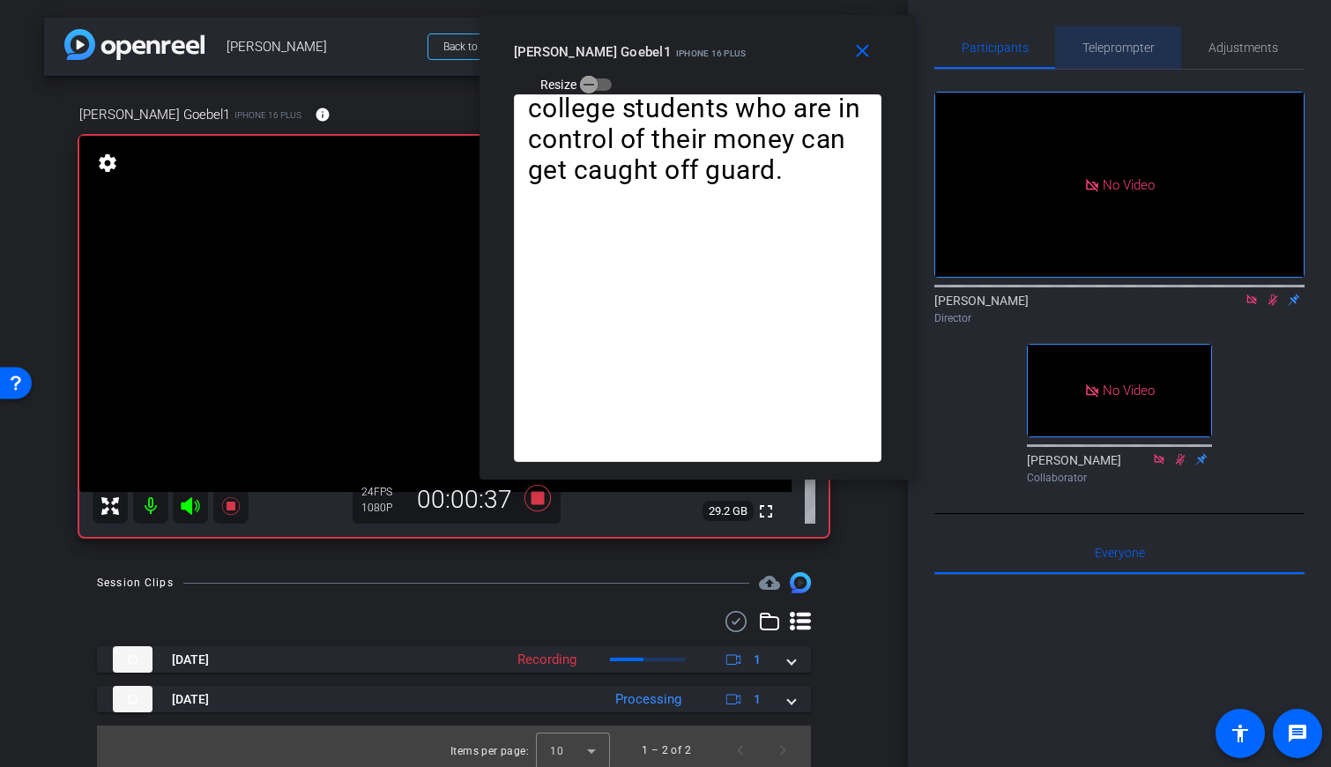
drag, startPoint x: 1129, startPoint y: 49, endPoint x: 1125, endPoint y: 63, distance: 14.8
click at [792, 49] on span "Teleprompter" at bounding box center [1118, 47] width 72 height 12
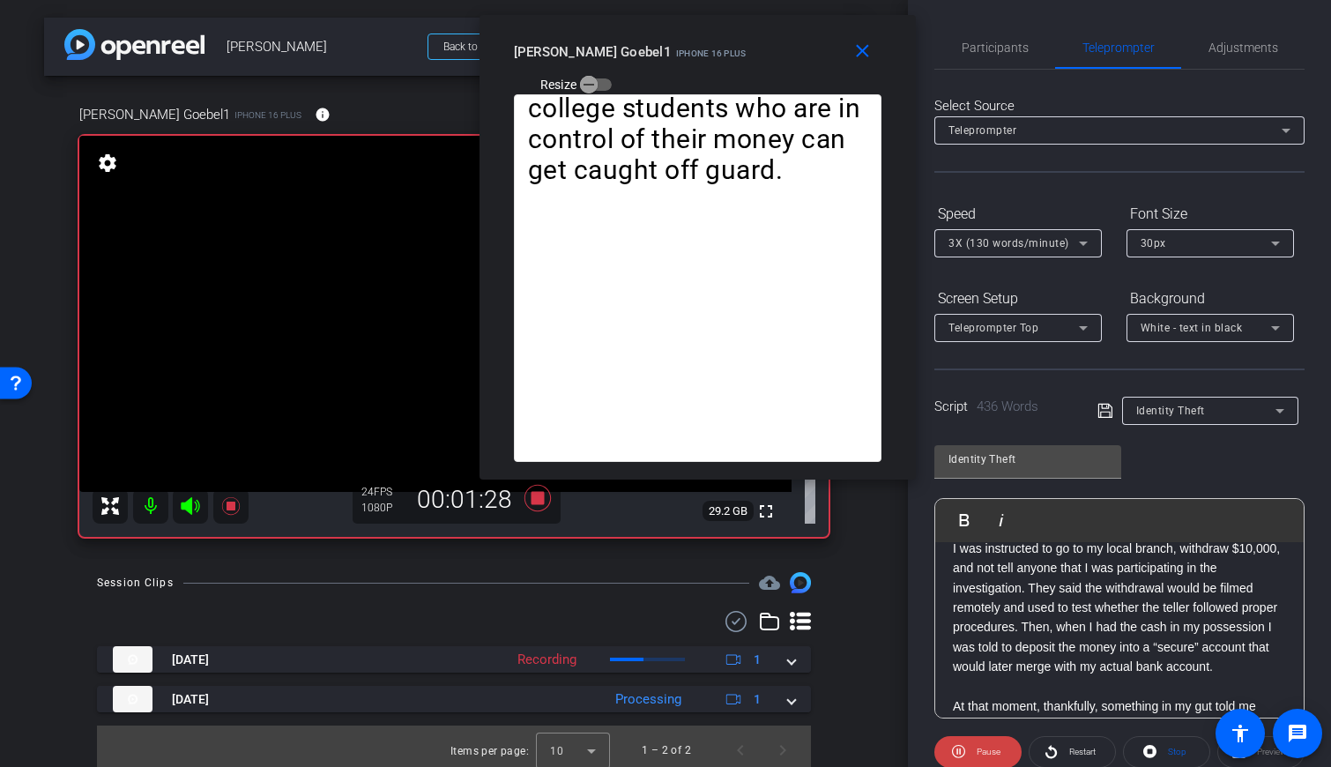
scroll to position [497, 0]
click at [792, 51] on mat-icon "close" at bounding box center [862, 52] width 22 height 22
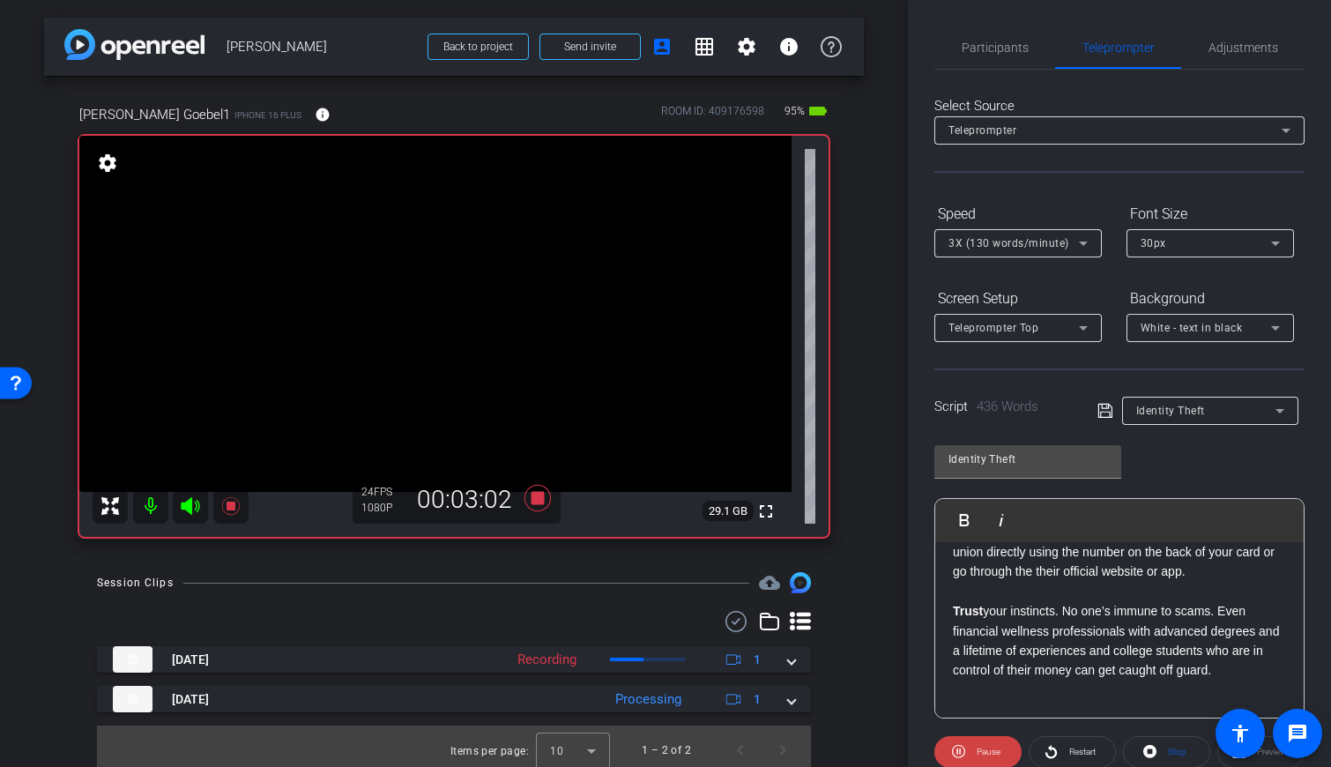
scroll to position [29, 0]
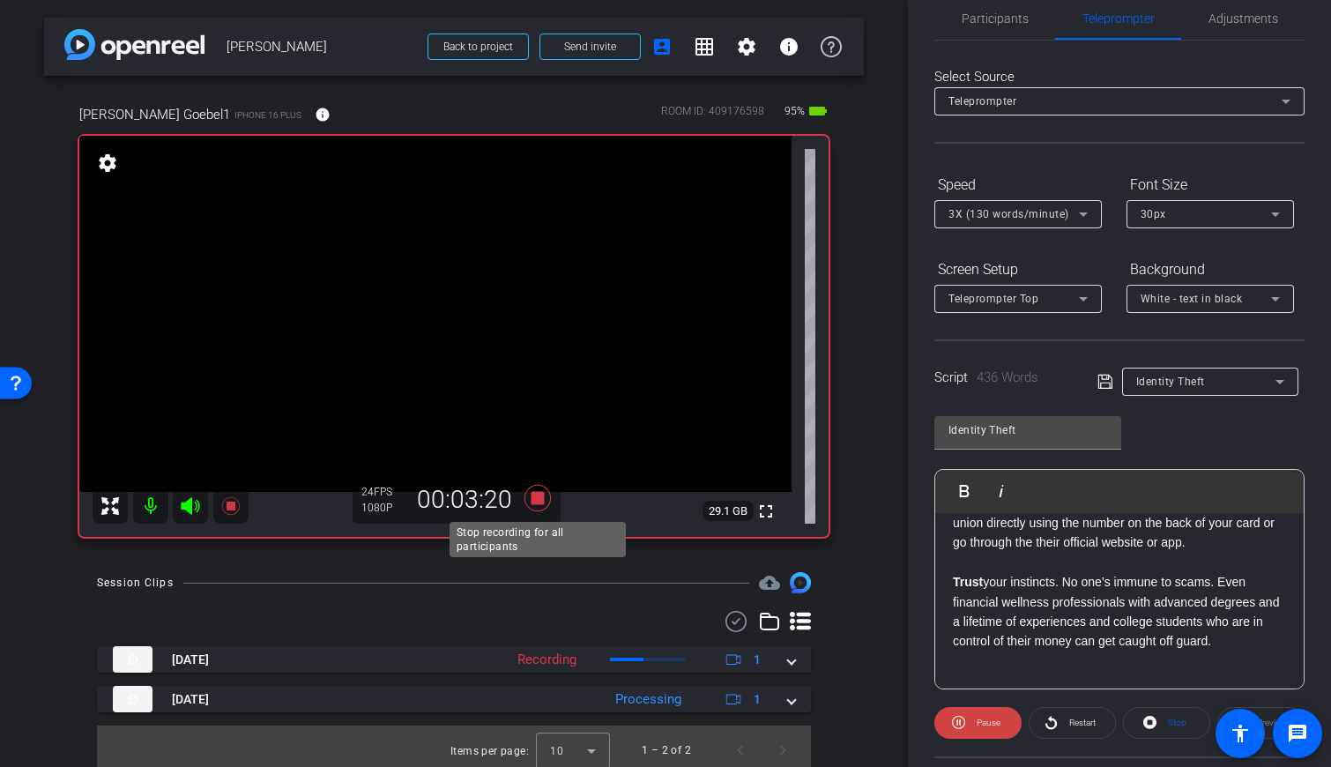
click at [539, 502] on icon at bounding box center [537, 498] width 26 height 26
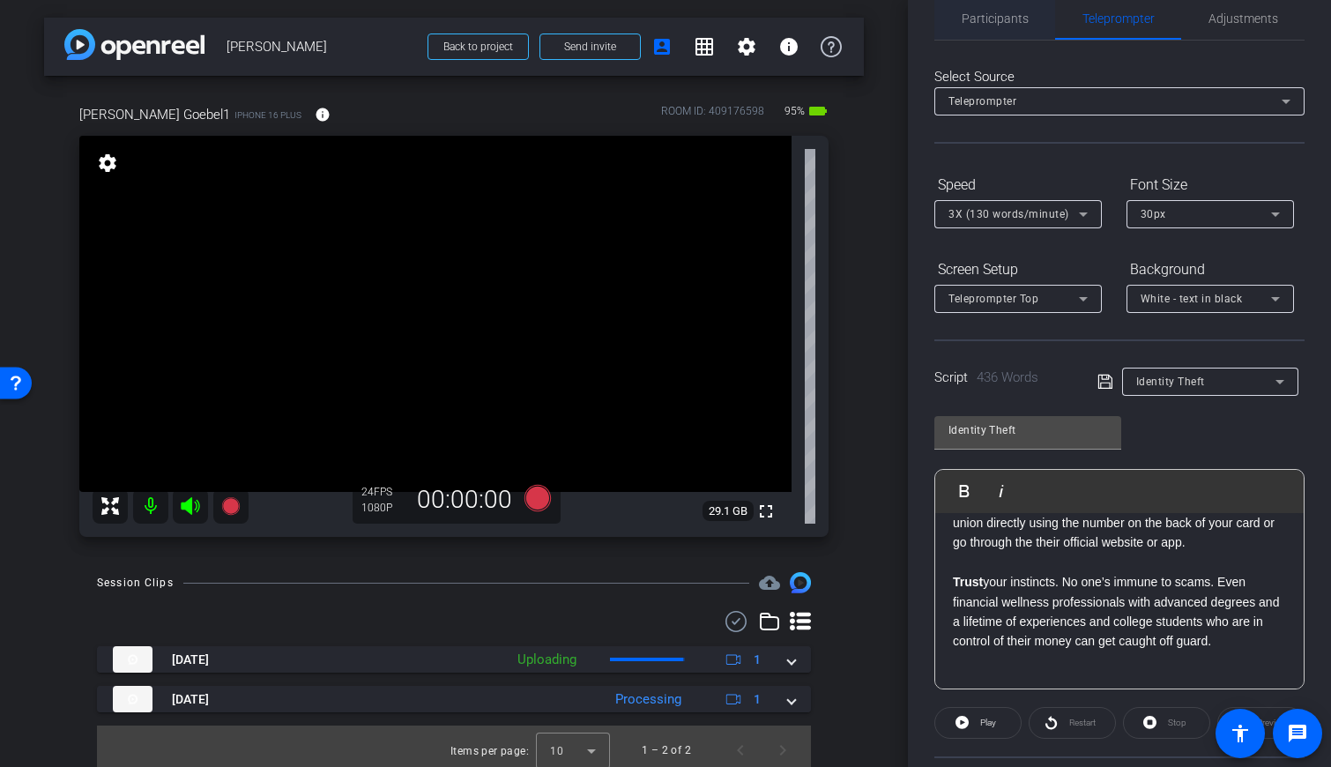
click at [792, 33] on span "Participants" at bounding box center [995, 18] width 67 height 42
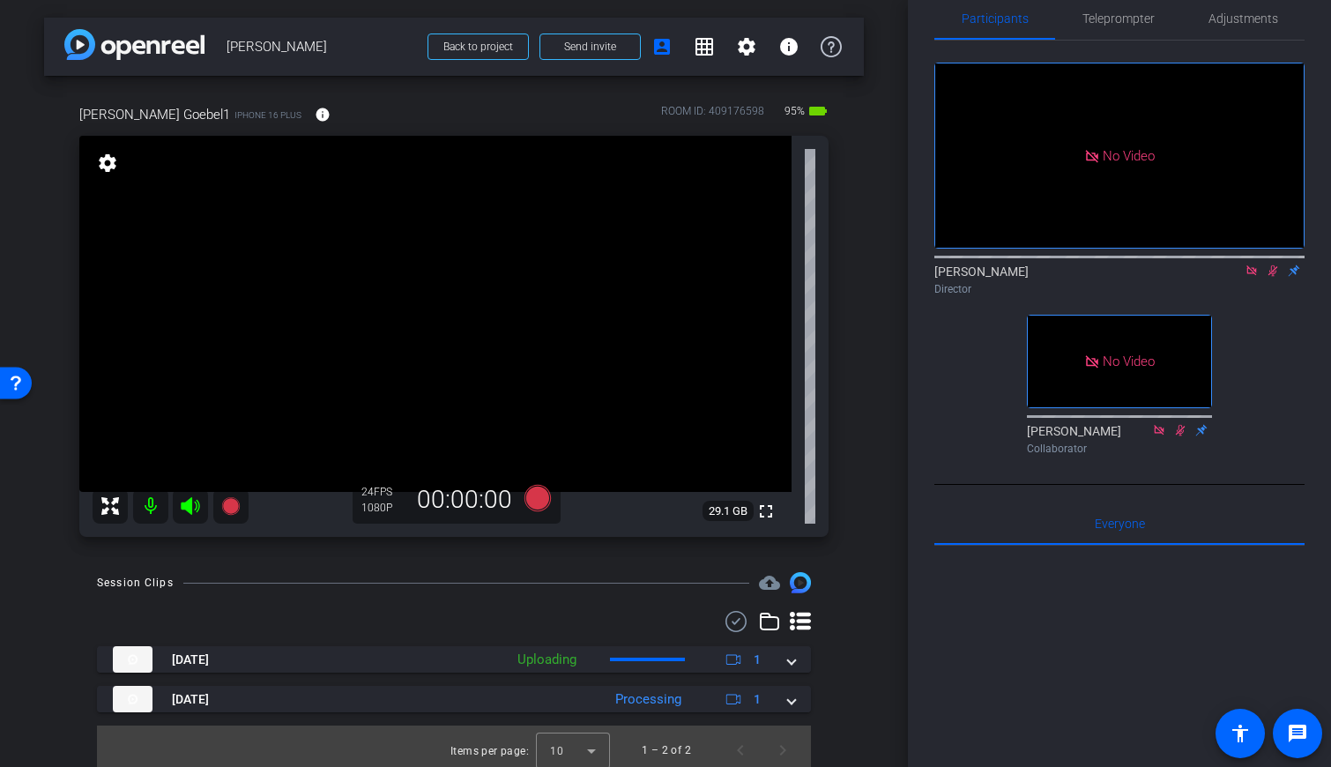
click at [792, 265] on icon at bounding box center [1273, 270] width 10 height 11
click at [792, 24] on span "Teleprompter" at bounding box center [1118, 18] width 72 height 12
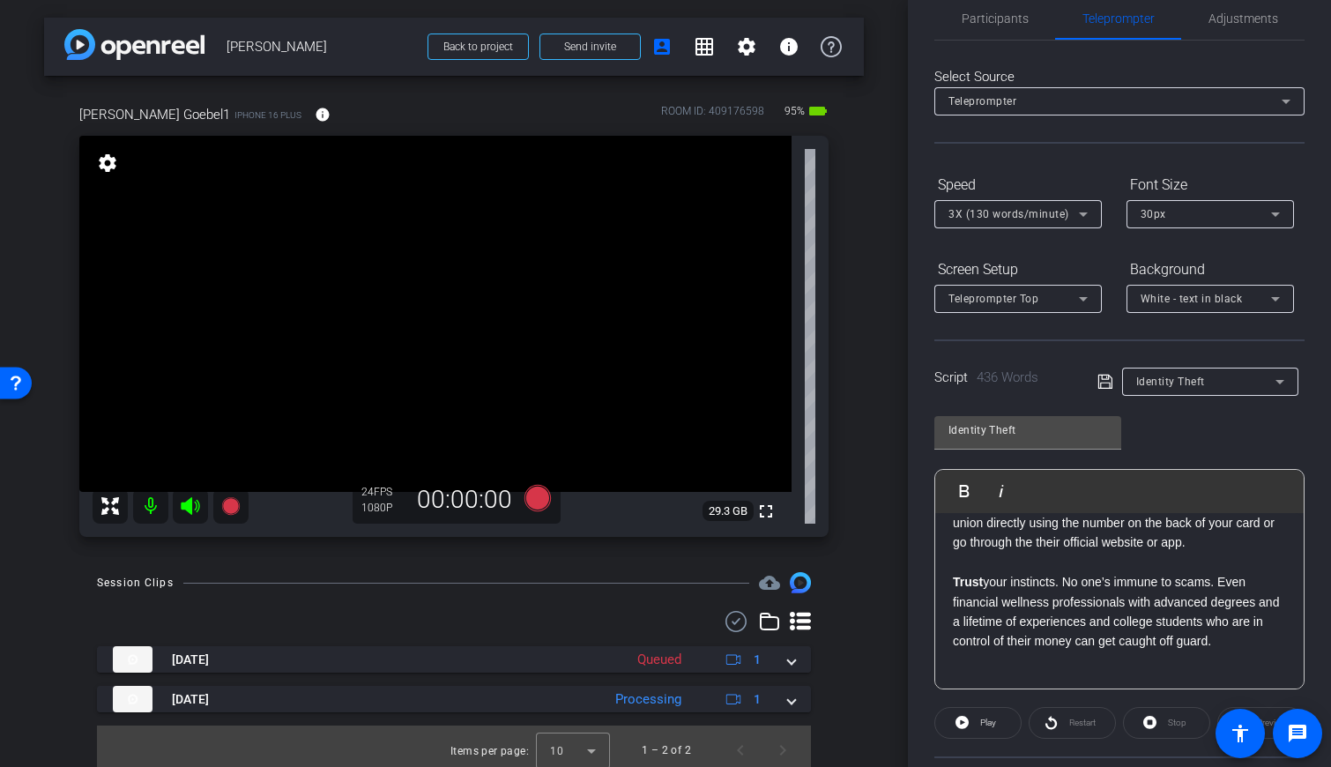
click at [792, 216] on icon at bounding box center [1083, 214] width 21 height 21
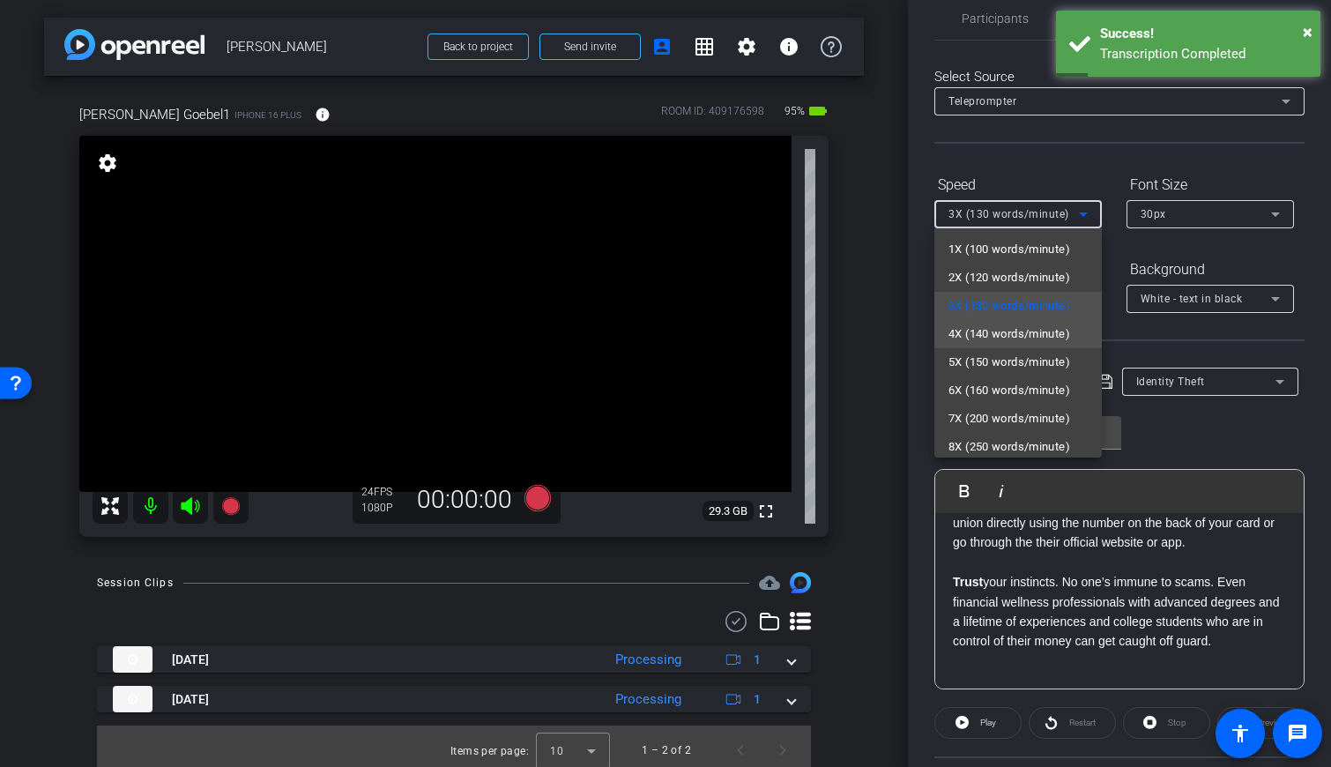
click at [792, 332] on span "4X (140 words/minute)" at bounding box center [1009, 333] width 122 height 21
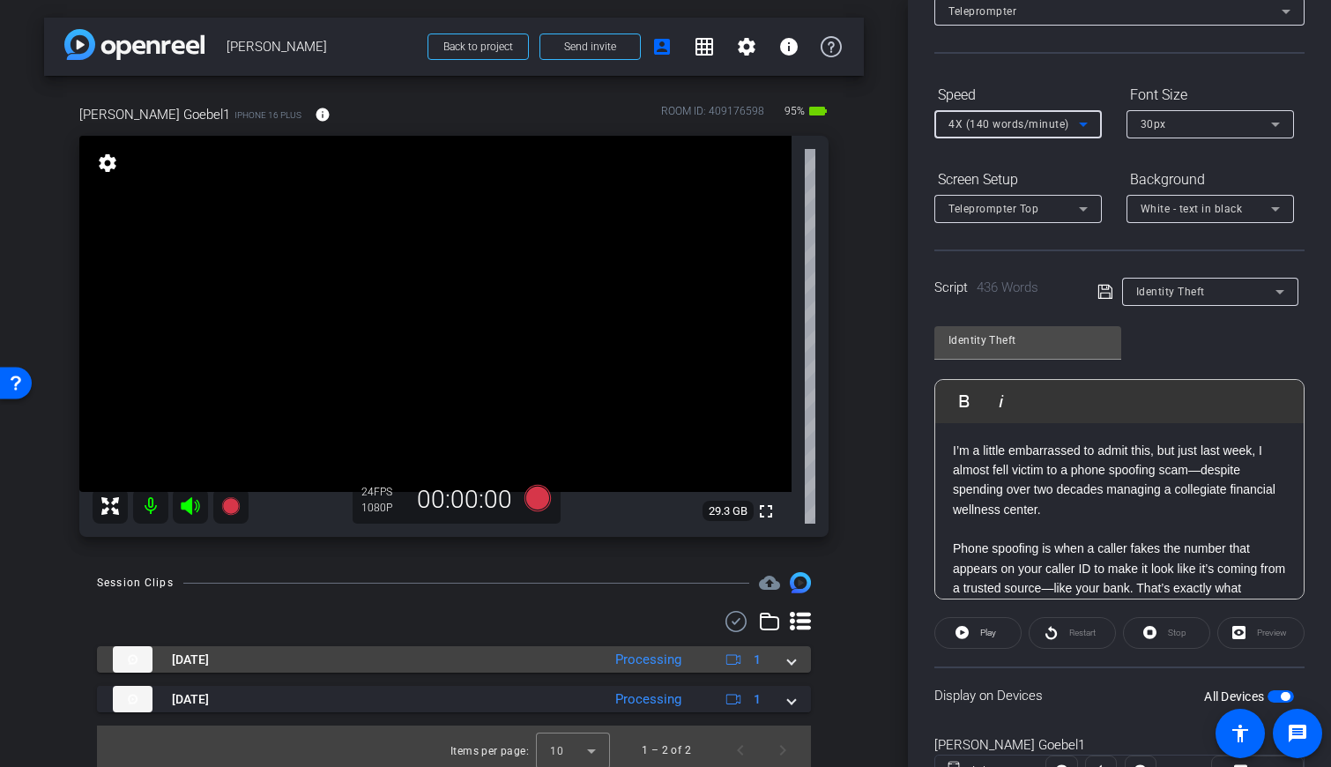
scroll to position [120, 0]
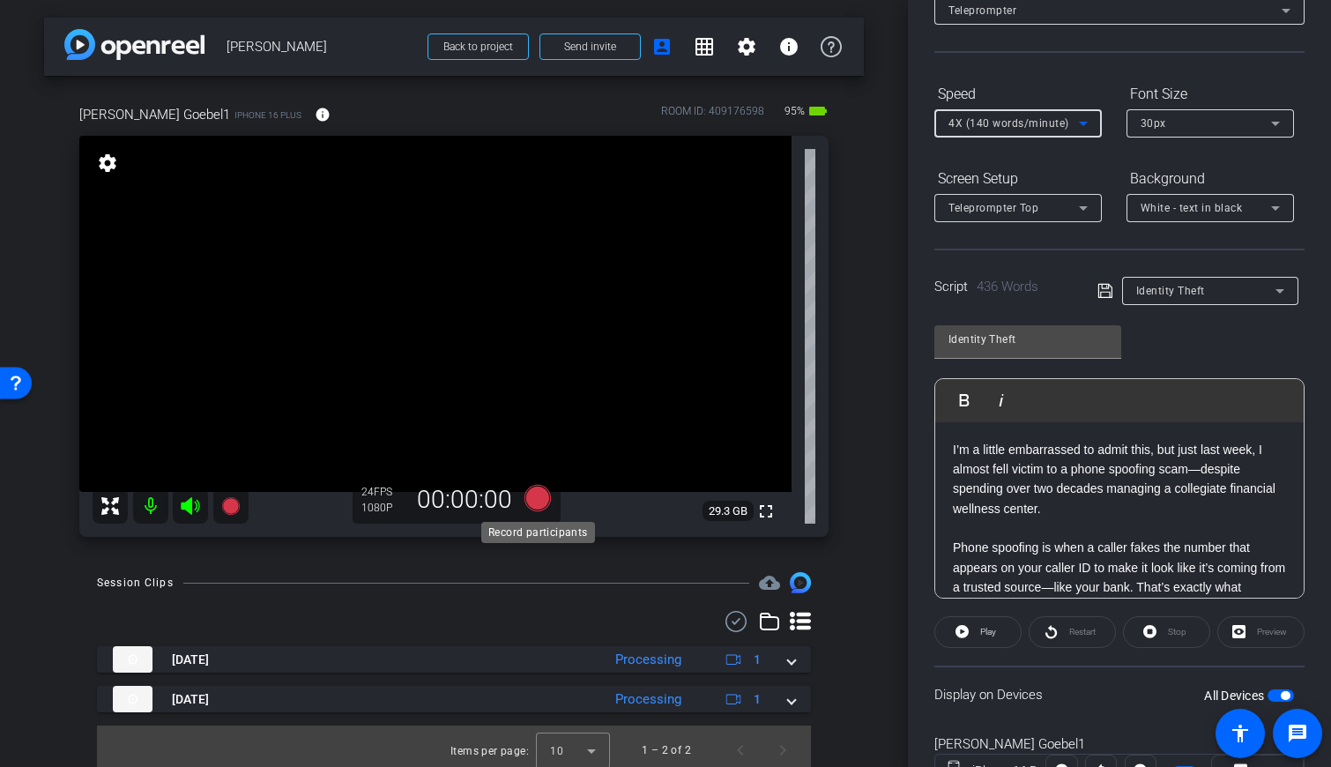
click at [534, 495] on icon at bounding box center [537, 498] width 26 height 26
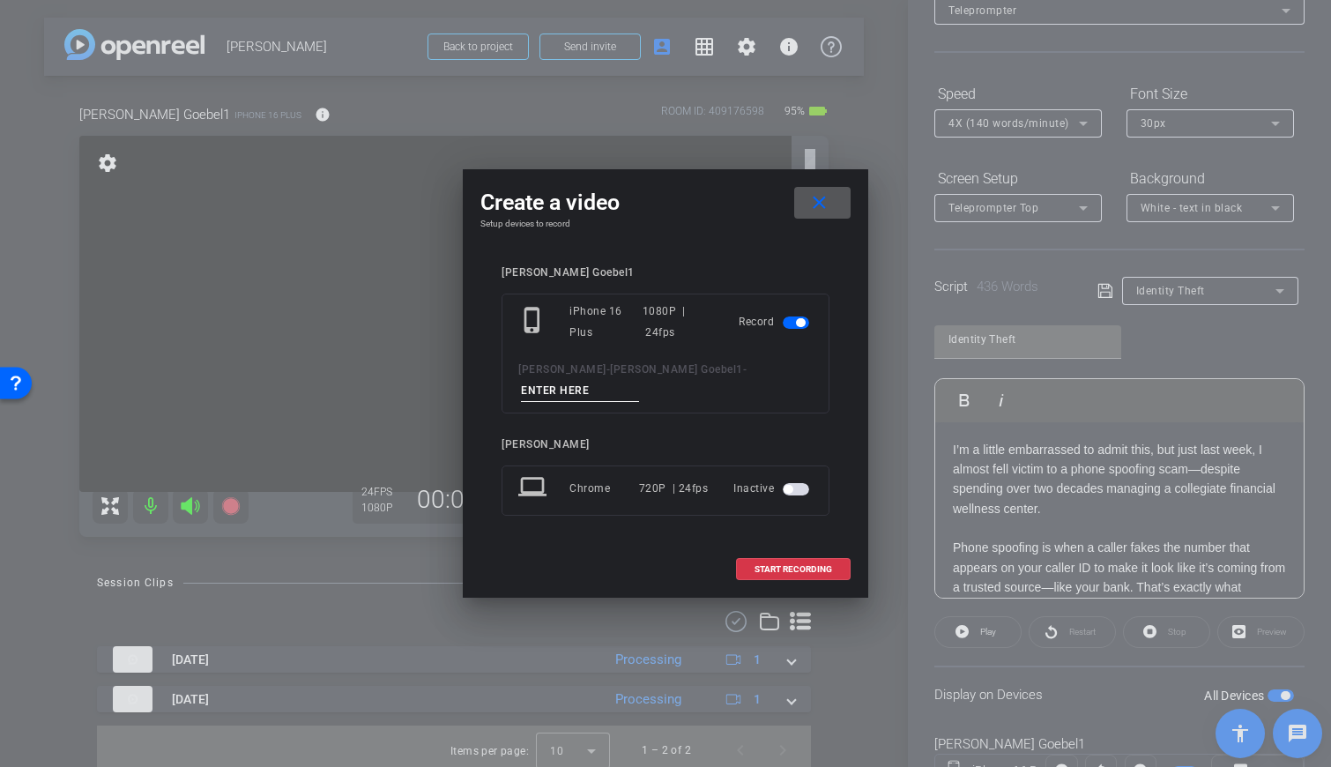
click at [639, 386] on input at bounding box center [580, 391] width 118 height 22
type input "PG3"
click at [792, 565] on span "START RECORDING" at bounding box center [793, 569] width 78 height 9
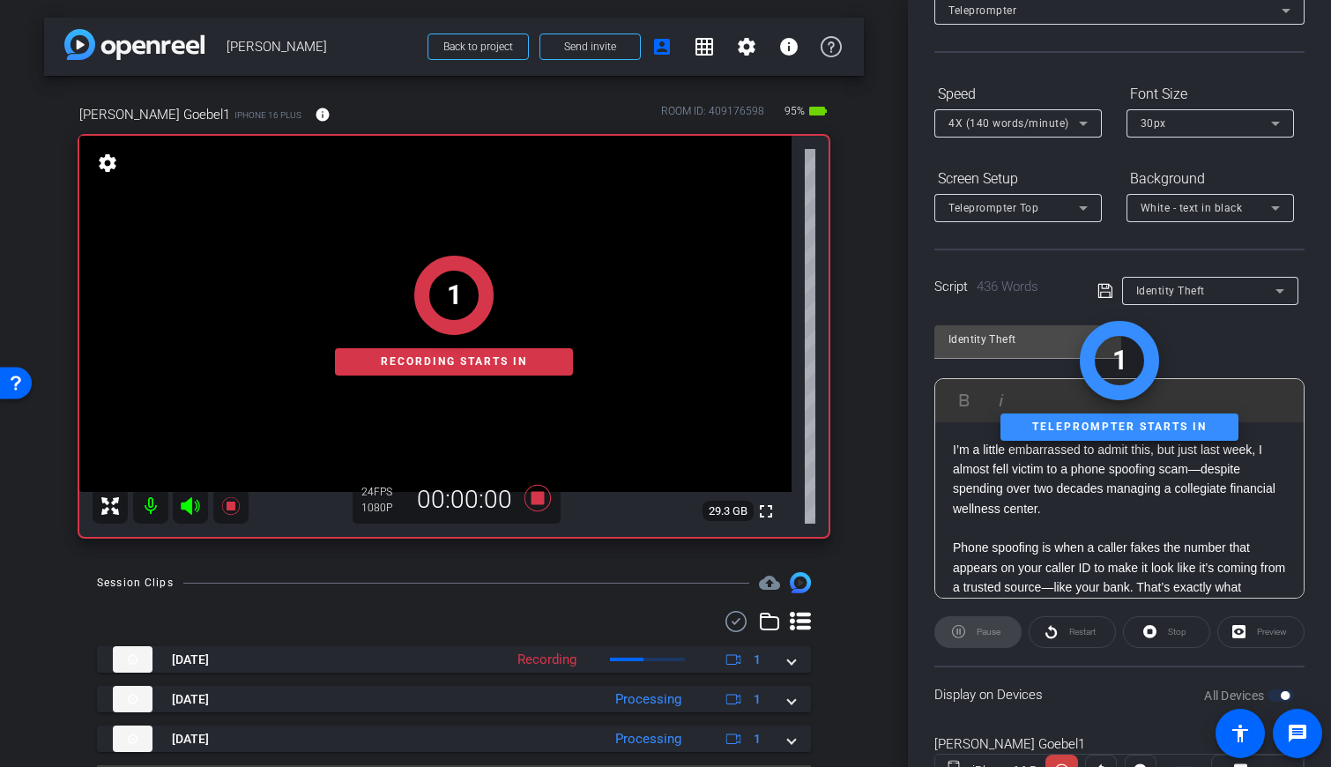
click at [792, 633] on div "Stop" at bounding box center [1166, 632] width 87 height 32
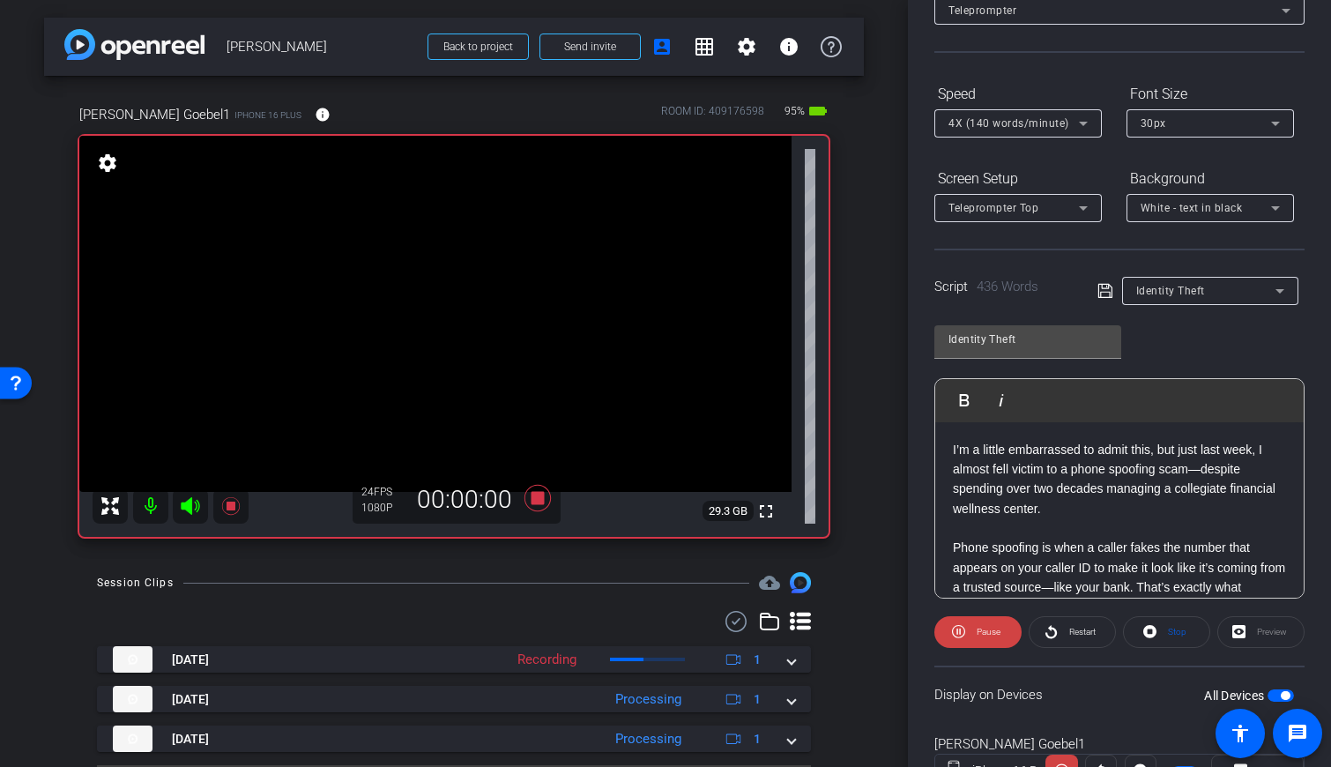
click at [792, 633] on span at bounding box center [1166, 632] width 85 height 42
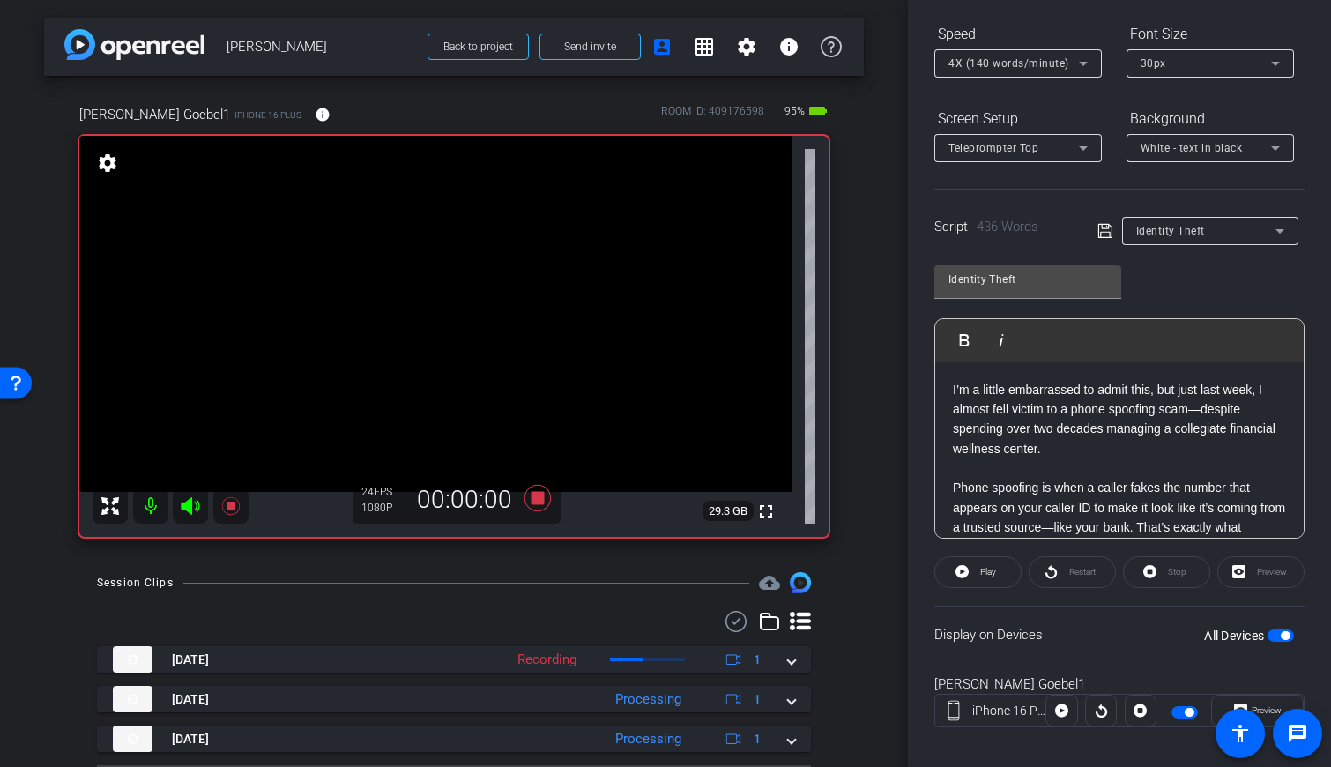
scroll to position [197, 0]
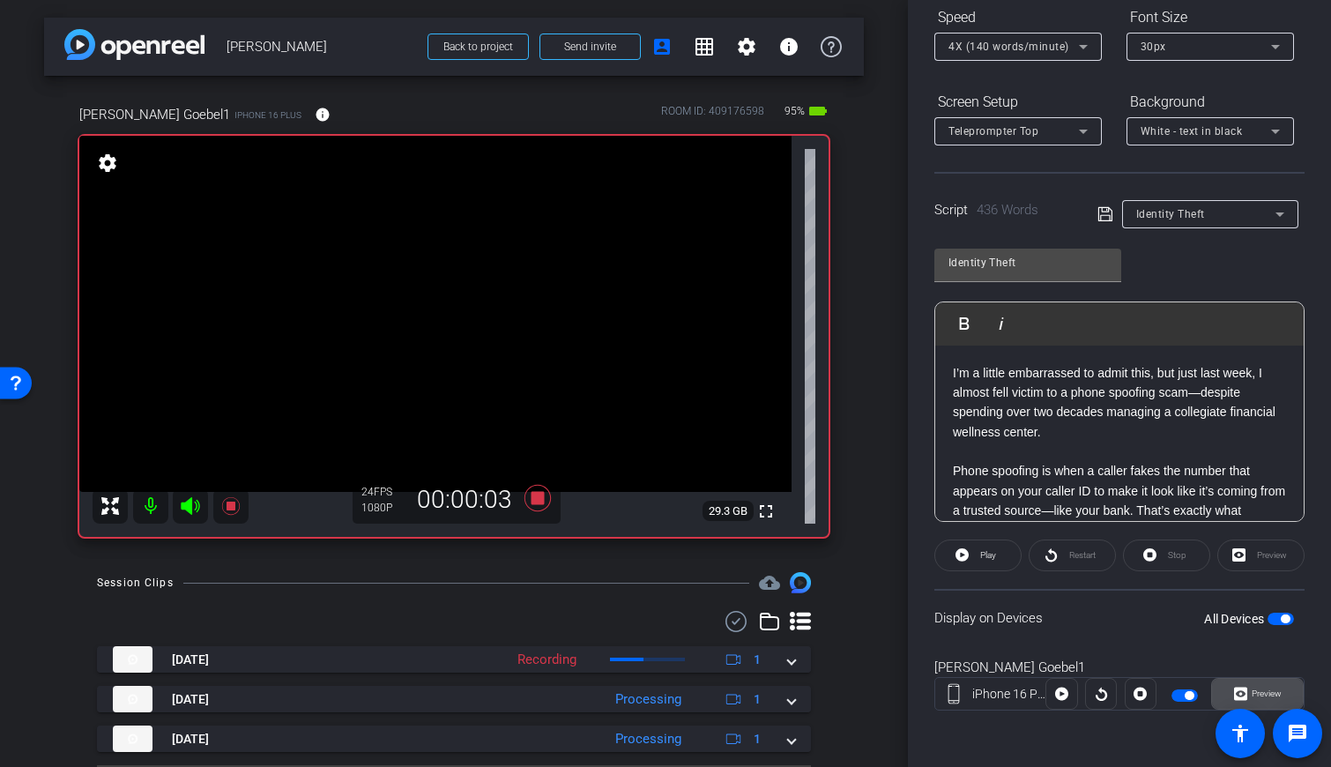
click at [792, 692] on span "Preview" at bounding box center [1267, 693] width 30 height 10
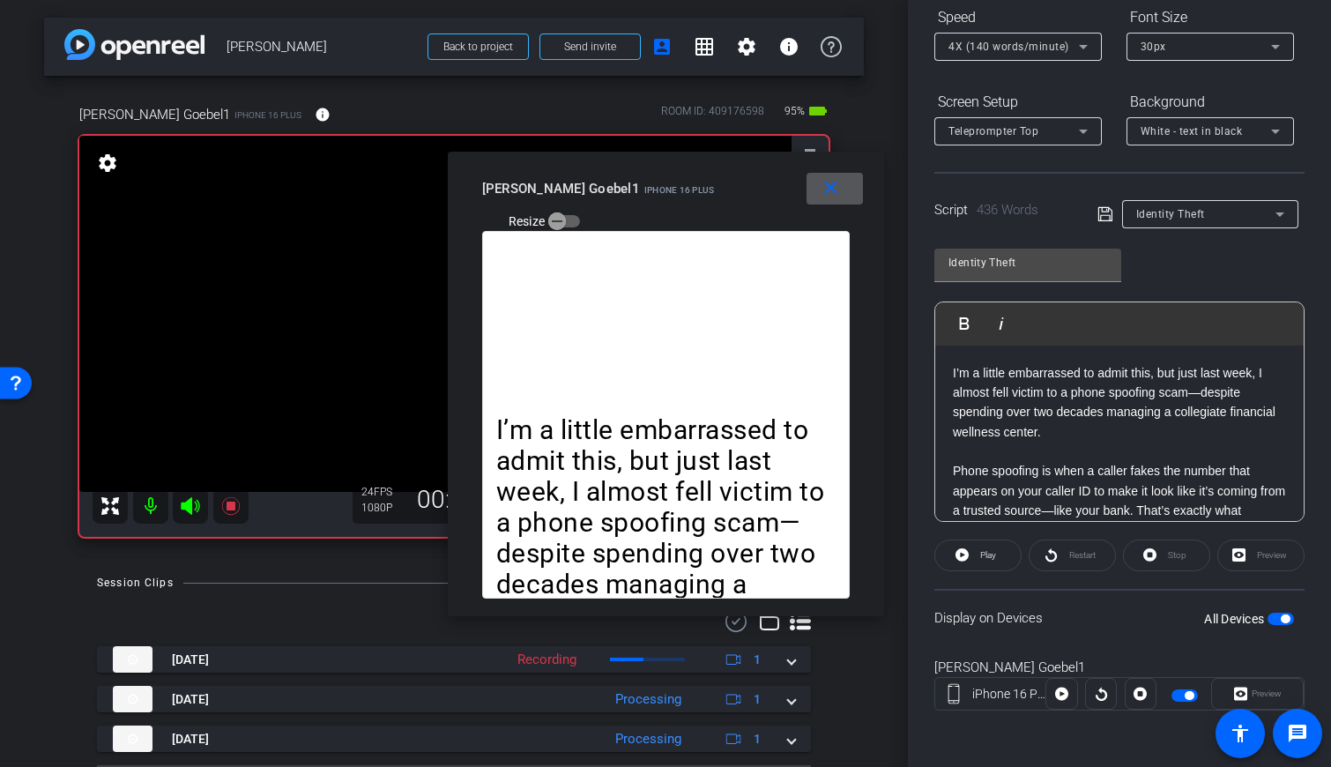
click at [792, 695] on div at bounding box center [1101, 694] width 32 height 32
click at [792, 554] on div "Restart" at bounding box center [1072, 555] width 87 height 32
click at [792, 695] on icon at bounding box center [1061, 694] width 13 height 13
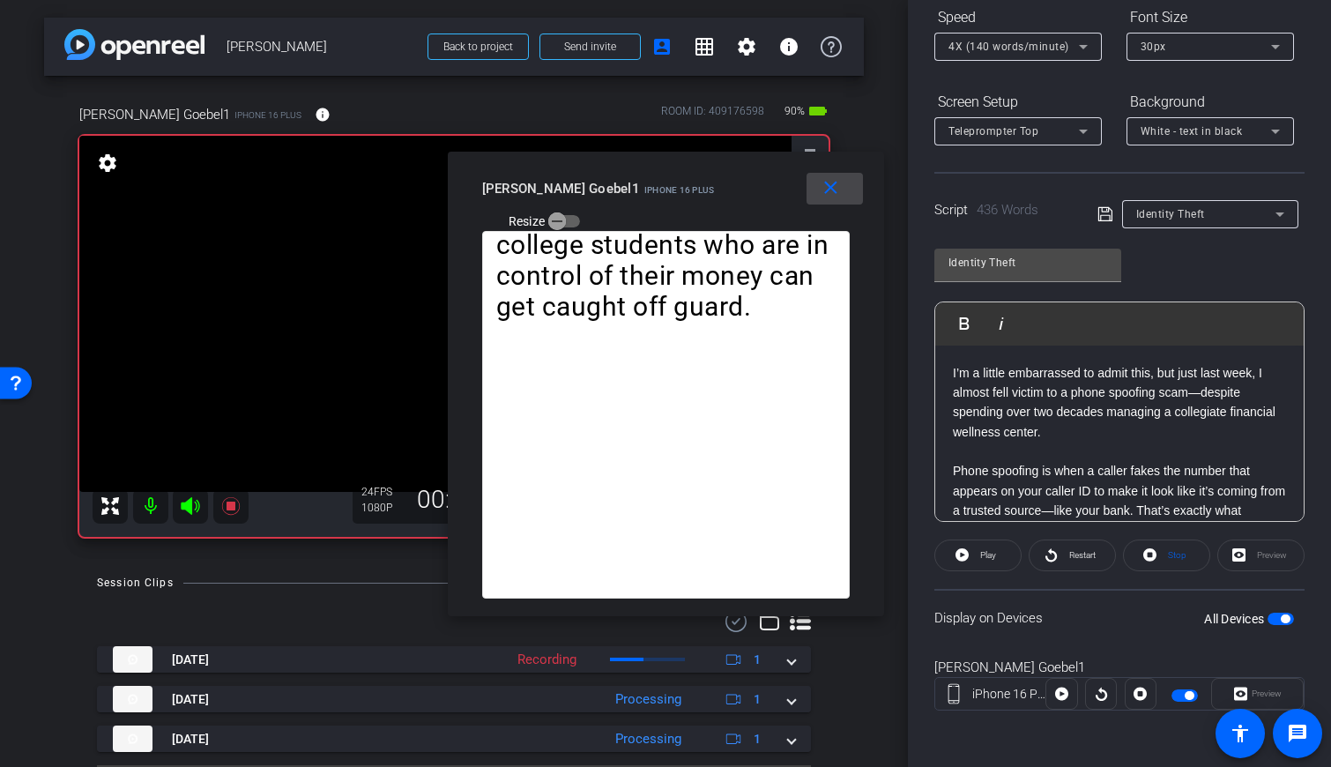
drag, startPoint x: 824, startPoint y: 188, endPoint x: 768, endPoint y: 222, distance: 66.1
click at [792, 188] on mat-icon "close" at bounding box center [831, 188] width 22 height 22
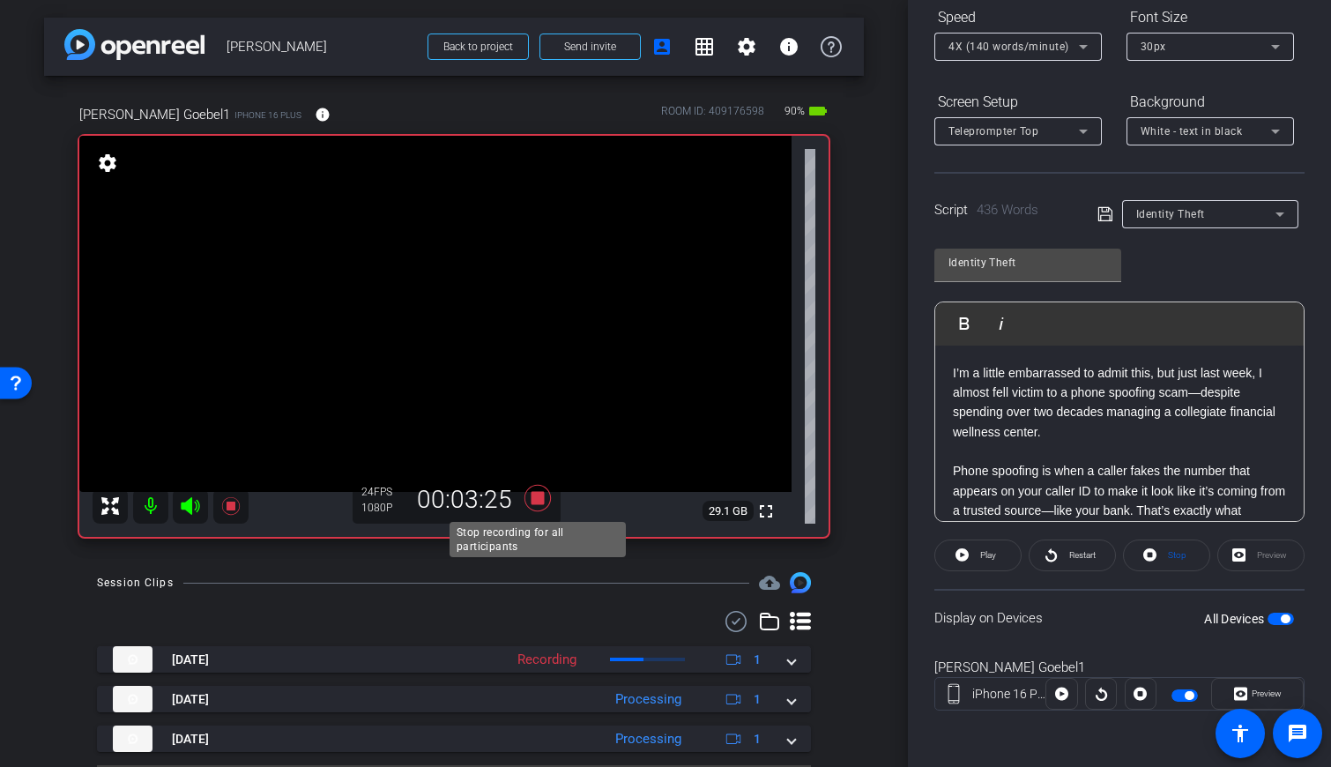
click at [534, 499] on icon at bounding box center [537, 498] width 26 height 26
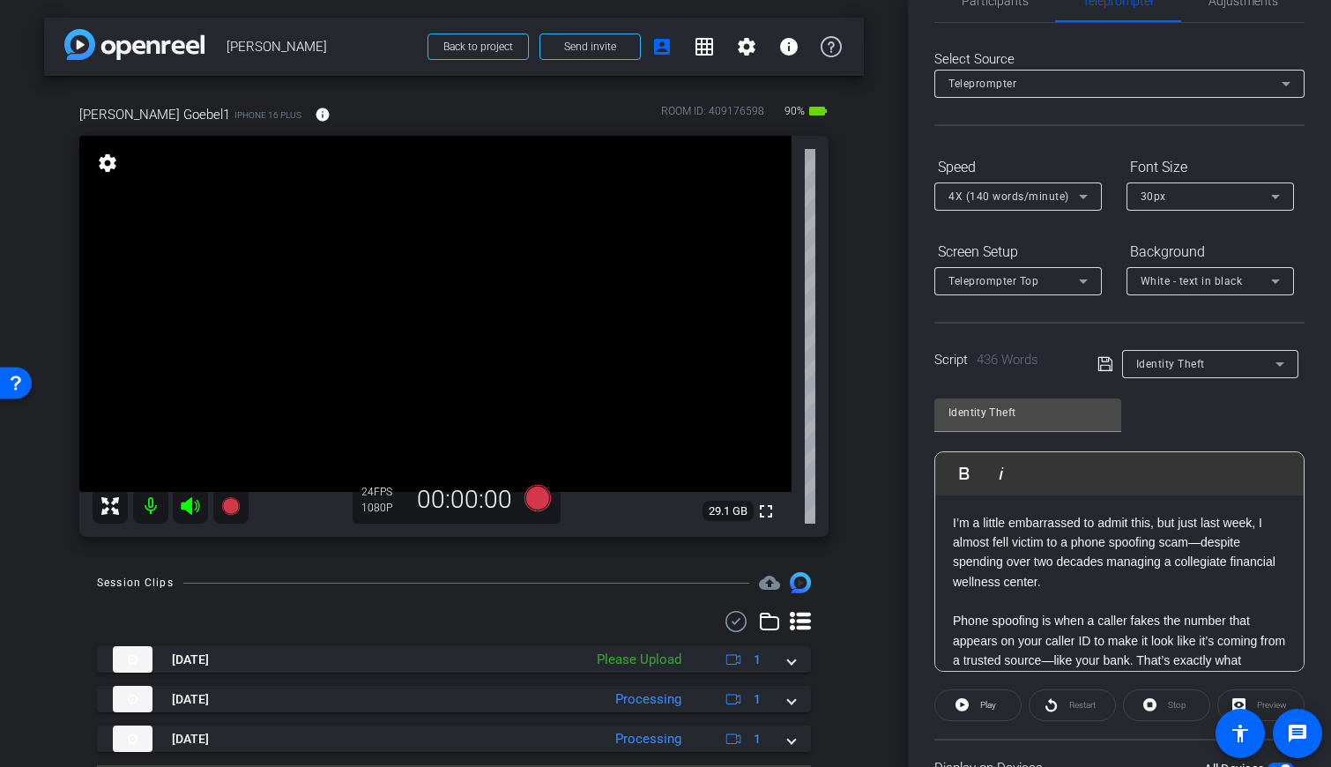
scroll to position [0, 0]
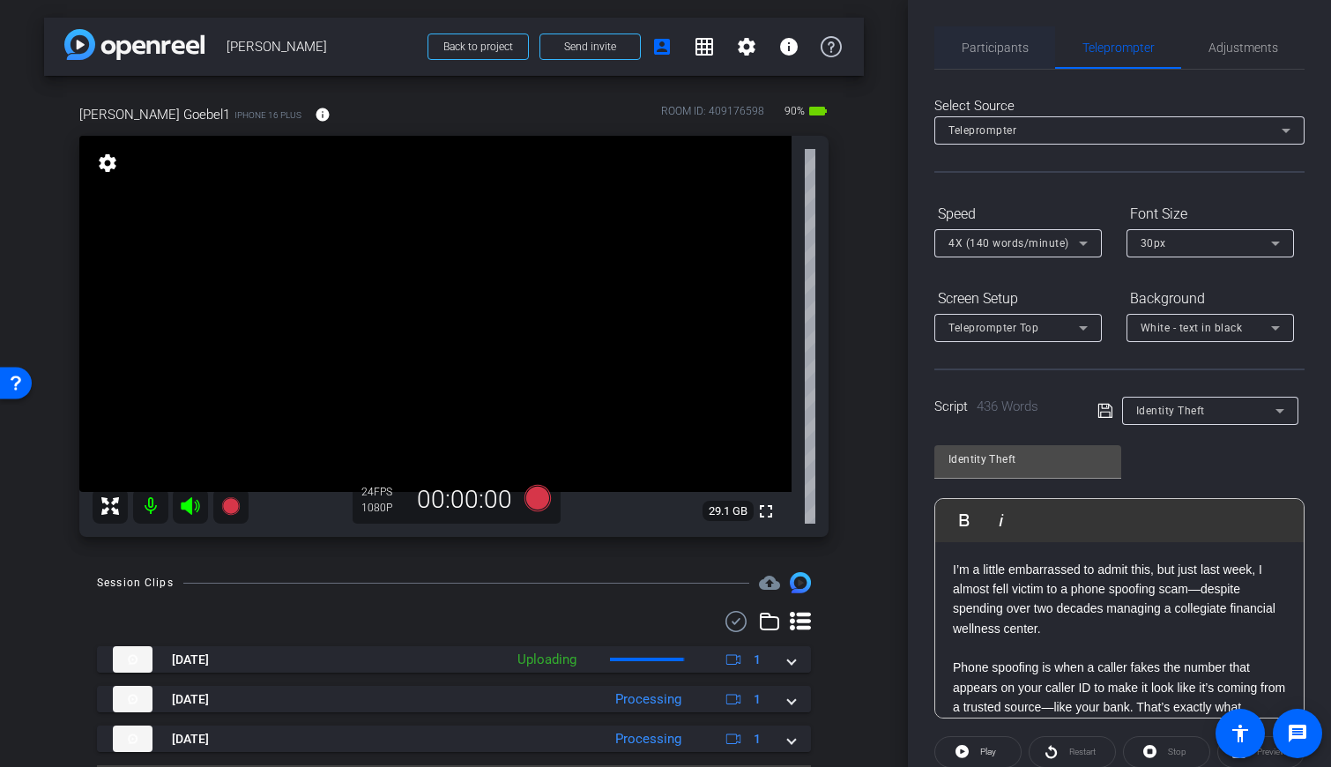
click at [792, 49] on span "Participants" at bounding box center [995, 47] width 67 height 12
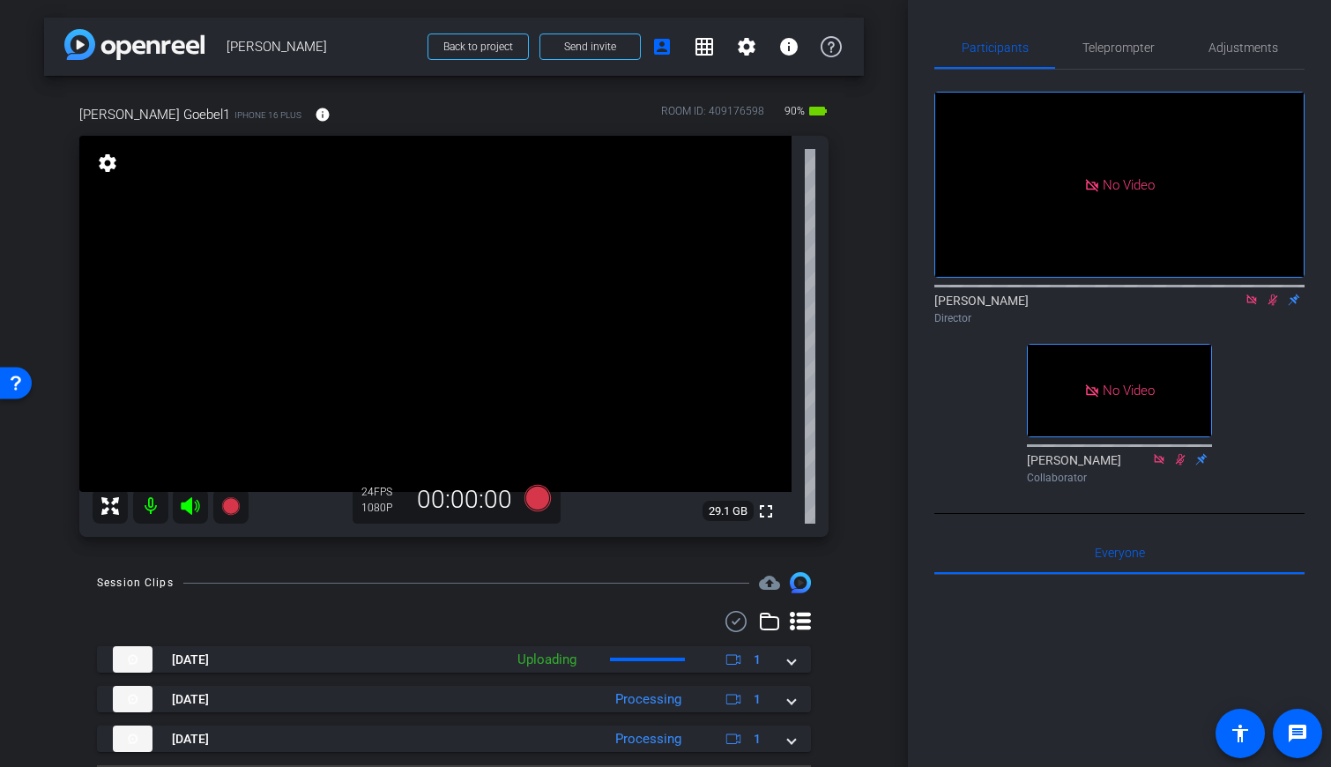
click at [792, 294] on icon at bounding box center [1273, 300] width 14 height 12
click at [792, 47] on span "Teleprompter" at bounding box center [1118, 47] width 72 height 12
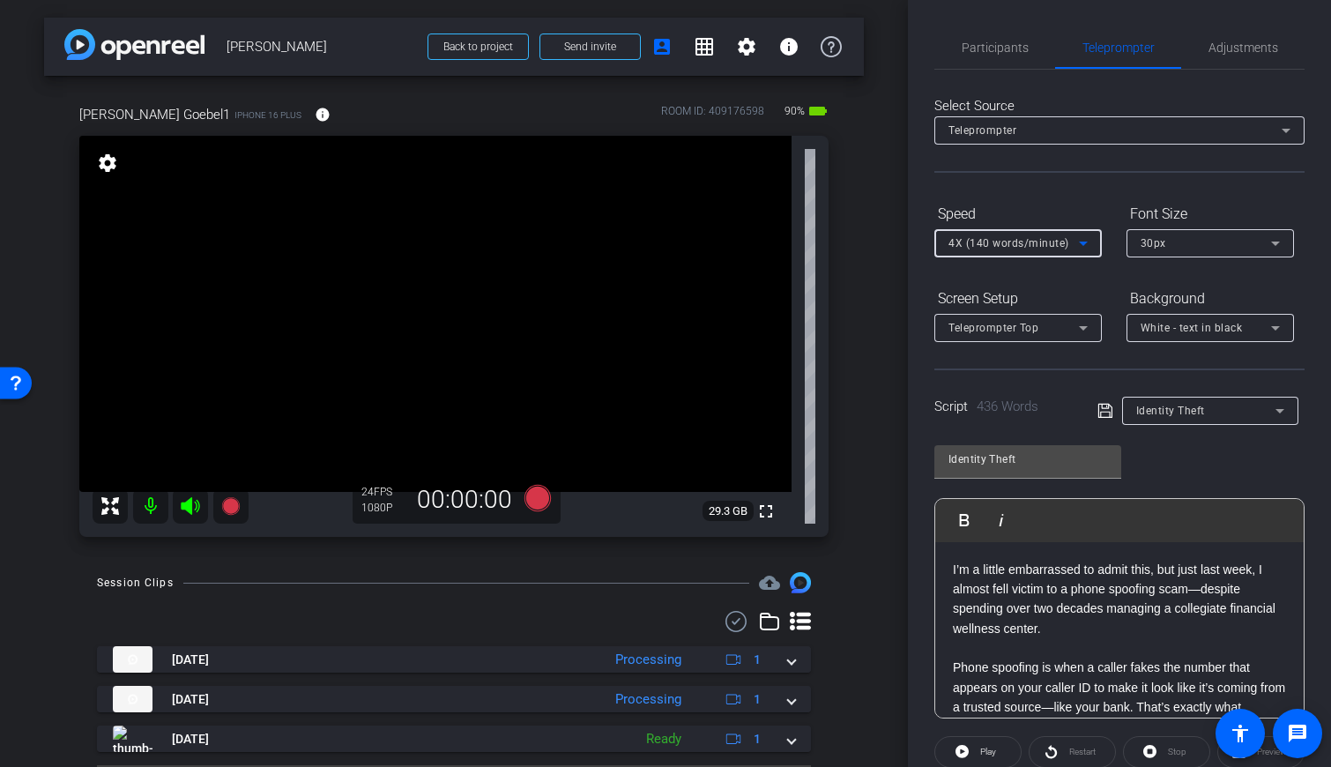
click at [792, 245] on icon at bounding box center [1083, 243] width 21 height 21
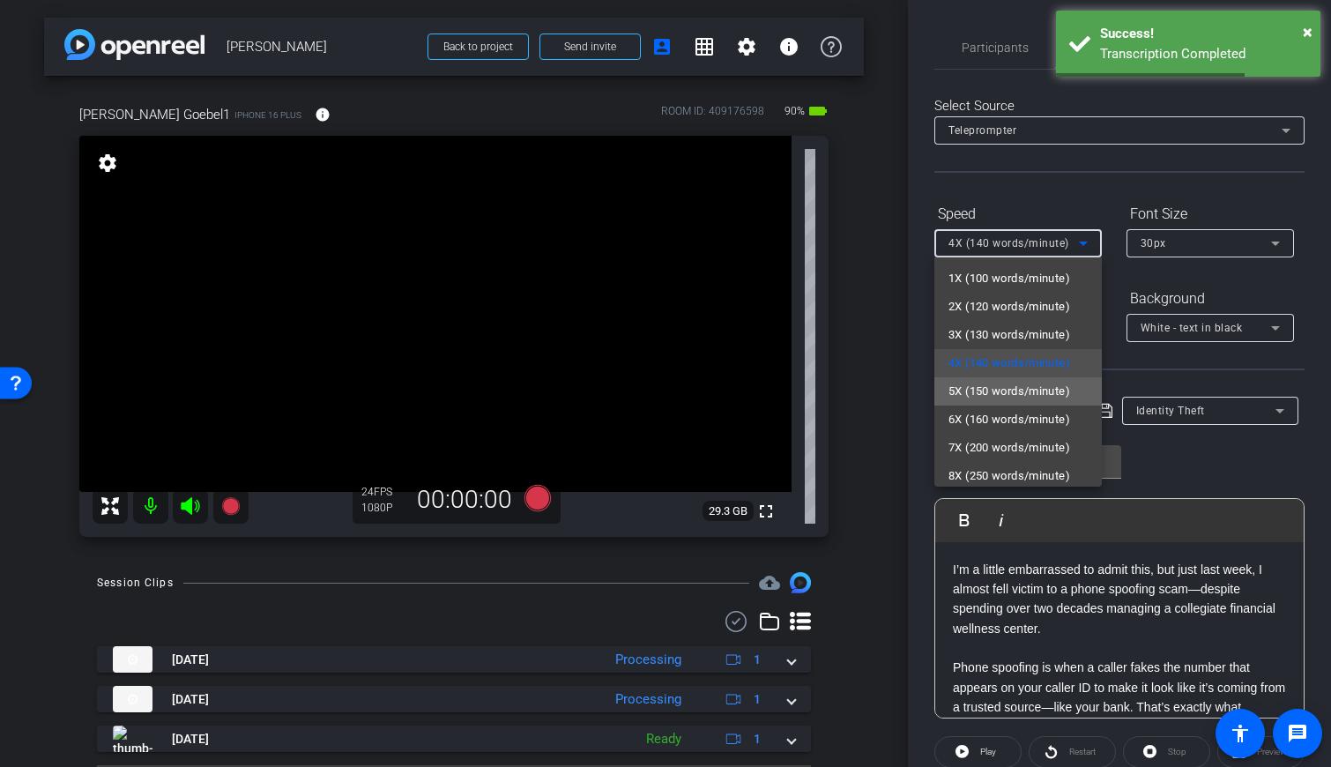
click at [792, 384] on span "5X (150 words/minute)" at bounding box center [1009, 391] width 122 height 21
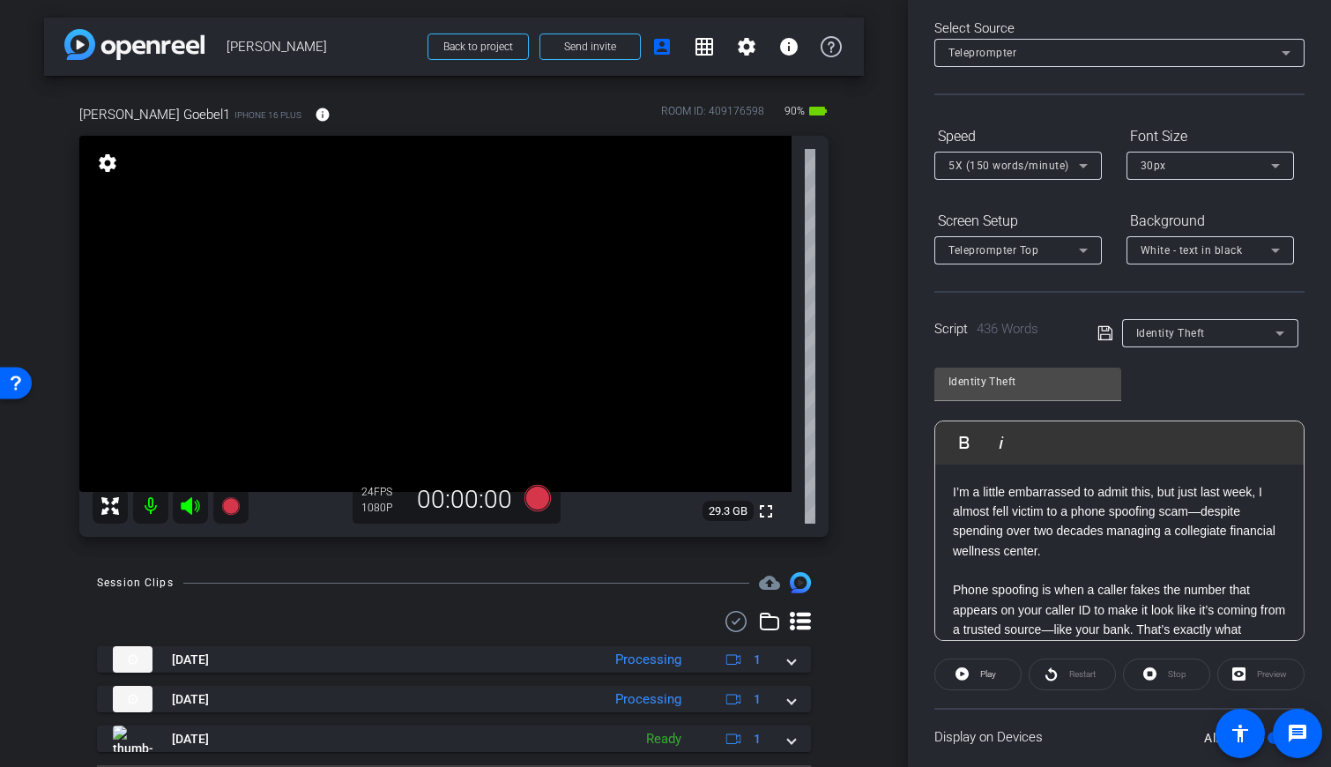
drag, startPoint x: 1207, startPoint y: 579, endPoint x: 889, endPoint y: 382, distance: 373.7
click at [792, 379] on div "arrow_back Paul Goebel Back to project Send invite account_box grid_on settings…" at bounding box center [665, 383] width 1331 height 767
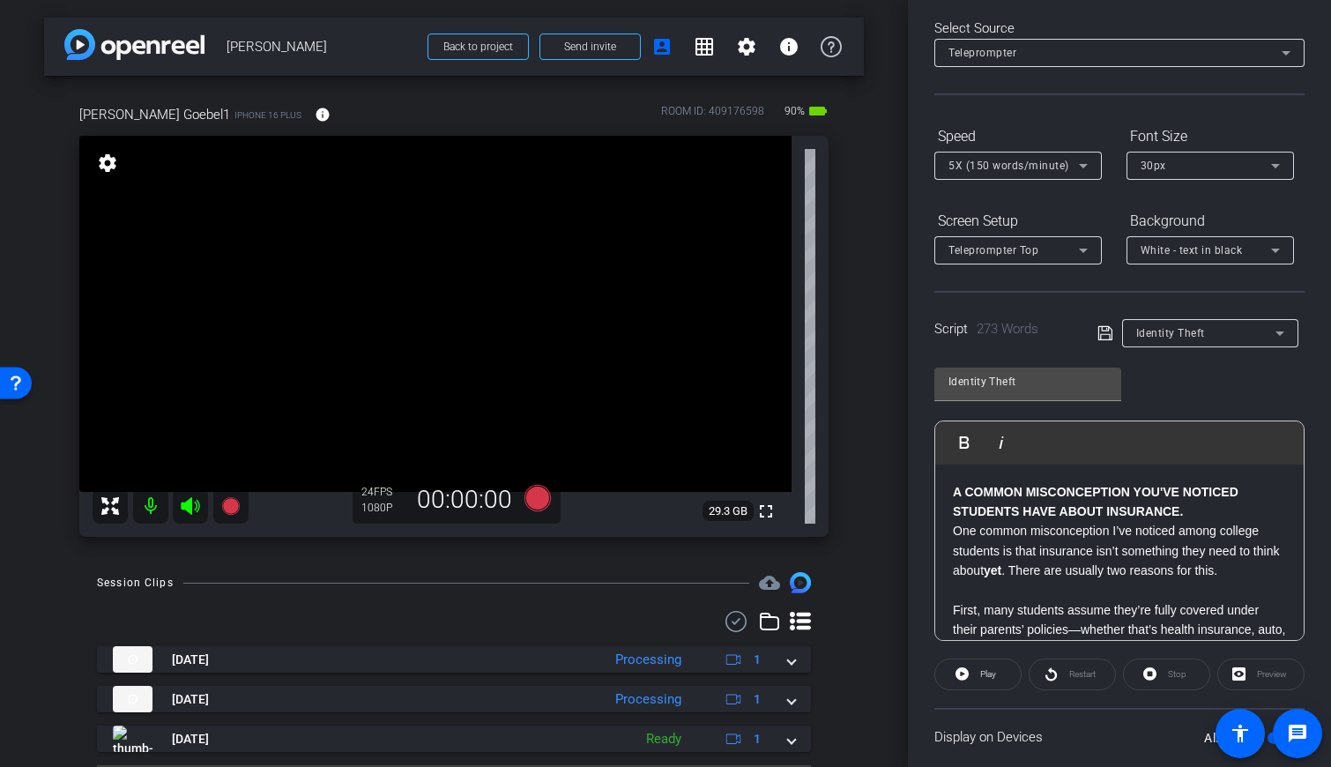
click at [792, 517] on strong "A COMMON MISCONCEPTION YOU'VE NOTICED STUDENTS HAVE ABOUT INSURANCE." at bounding box center [1096, 501] width 286 height 33
click at [792, 384] on input "Identity Theft" at bounding box center [1027, 381] width 159 height 21
click at [792, 380] on input "Identity Theft" at bounding box center [1027, 381] width 159 height 21
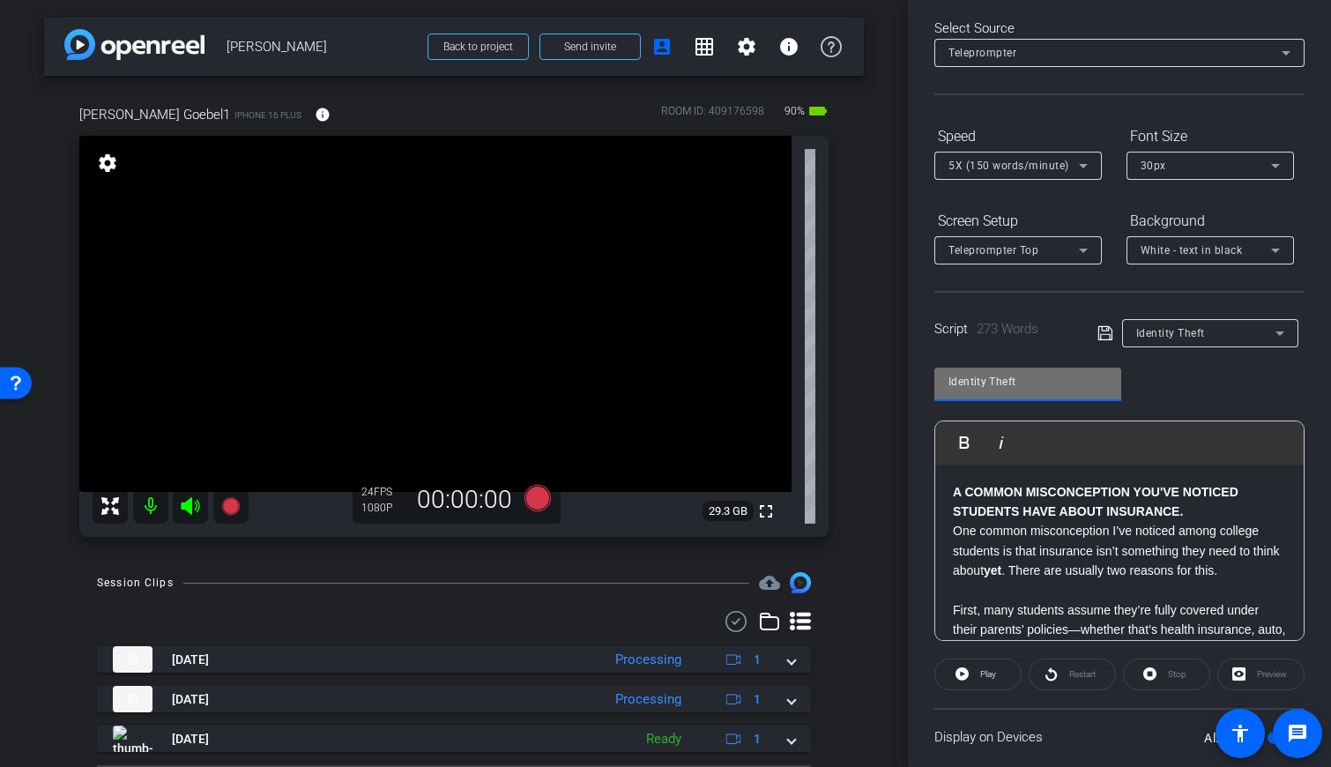
click at [792, 380] on input "Identity Theft" at bounding box center [1027, 381] width 159 height 21
click at [792, 381] on input "Identity Theft" at bounding box center [1027, 381] width 159 height 21
type input "s"
type input "Script 2"
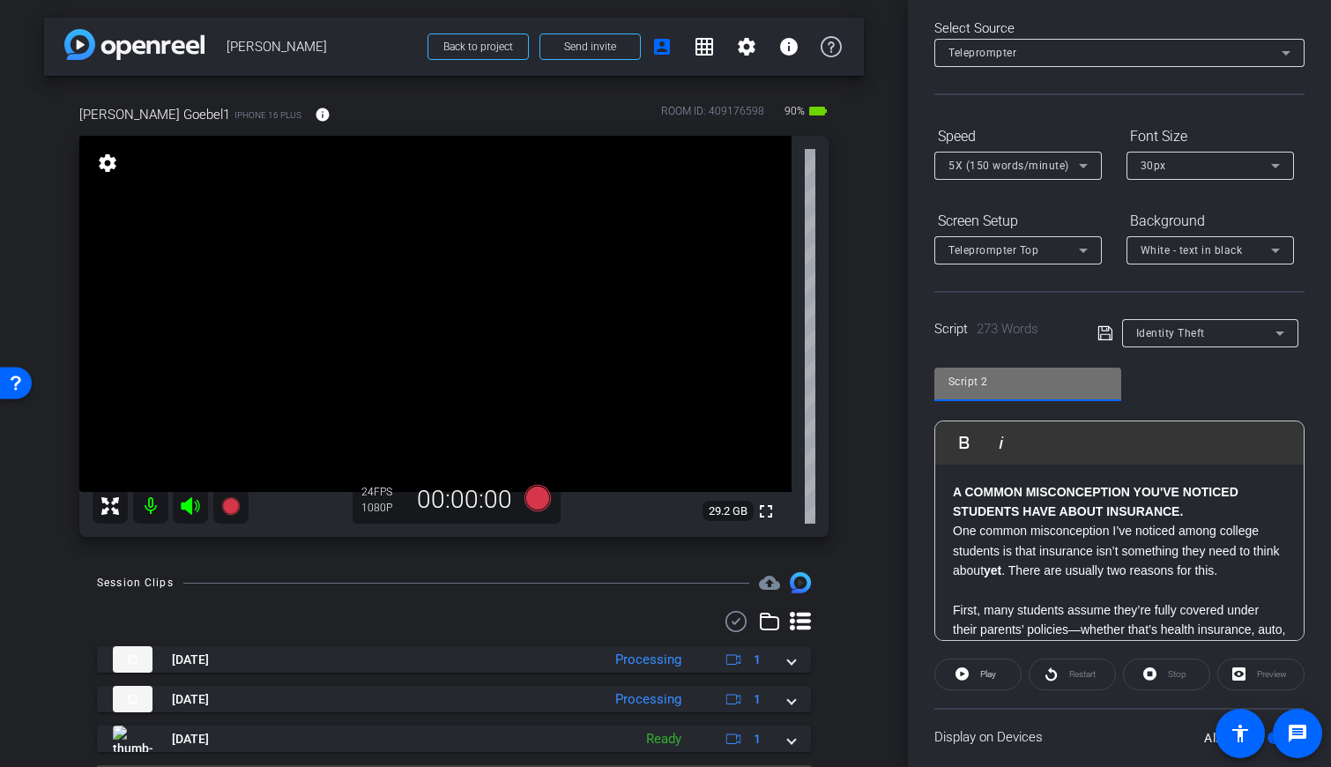
click at [792, 331] on icon at bounding box center [1104, 333] width 14 height 14
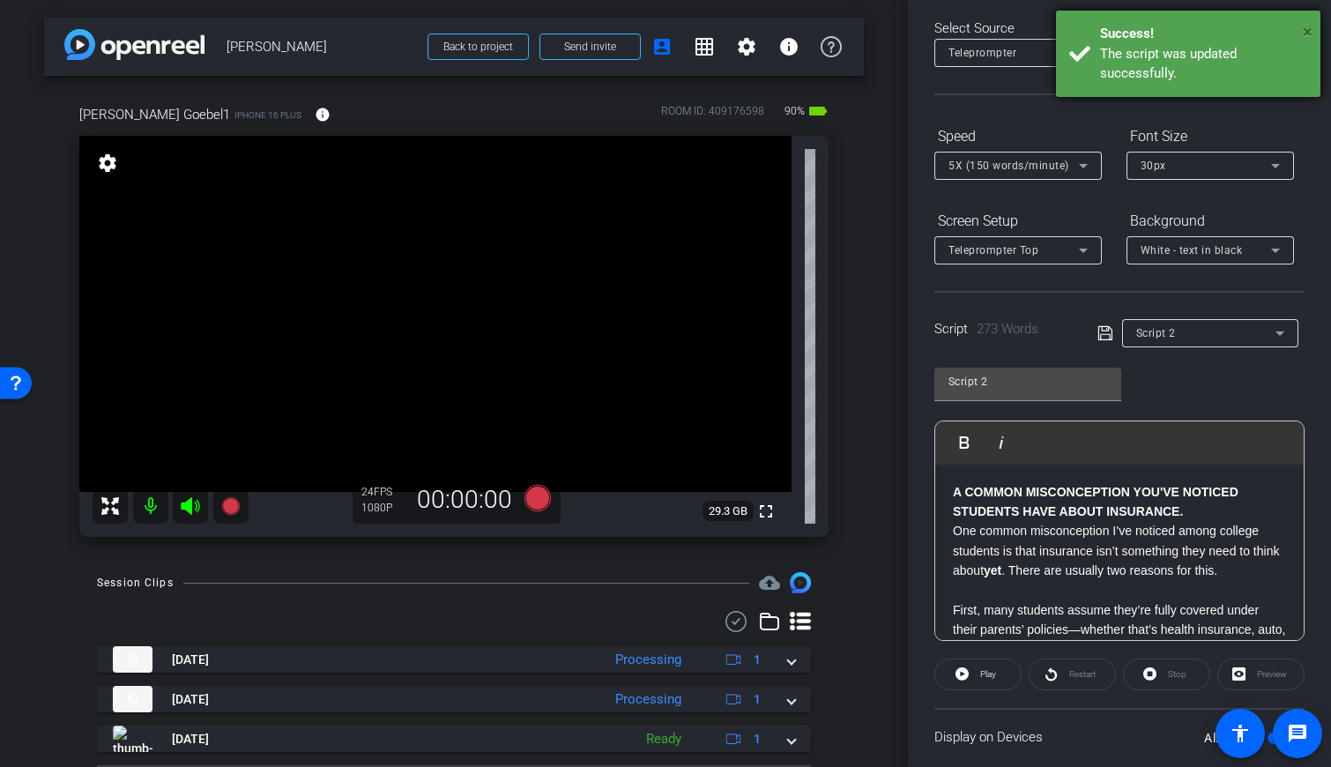
click at [792, 29] on span "×" at bounding box center [1308, 31] width 10 height 21
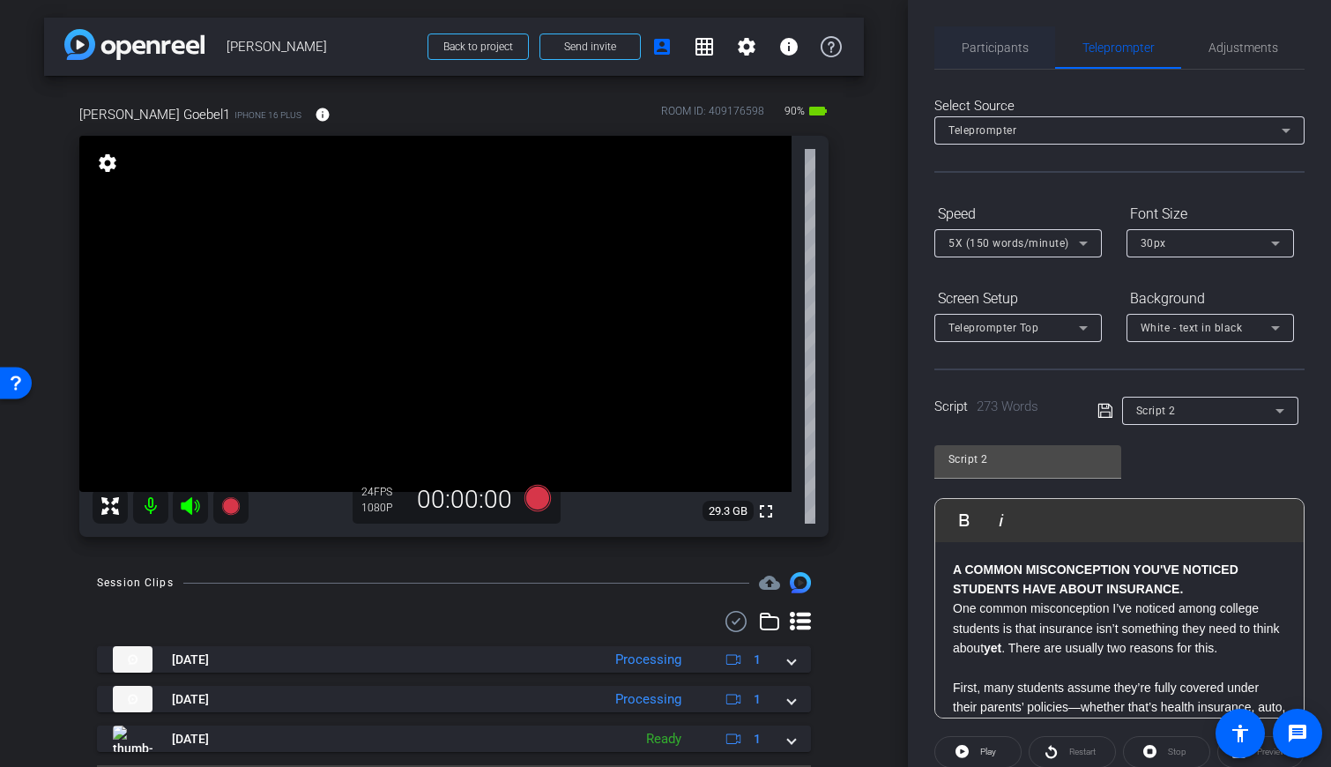
click at [792, 52] on span "Participants" at bounding box center [995, 47] width 67 height 12
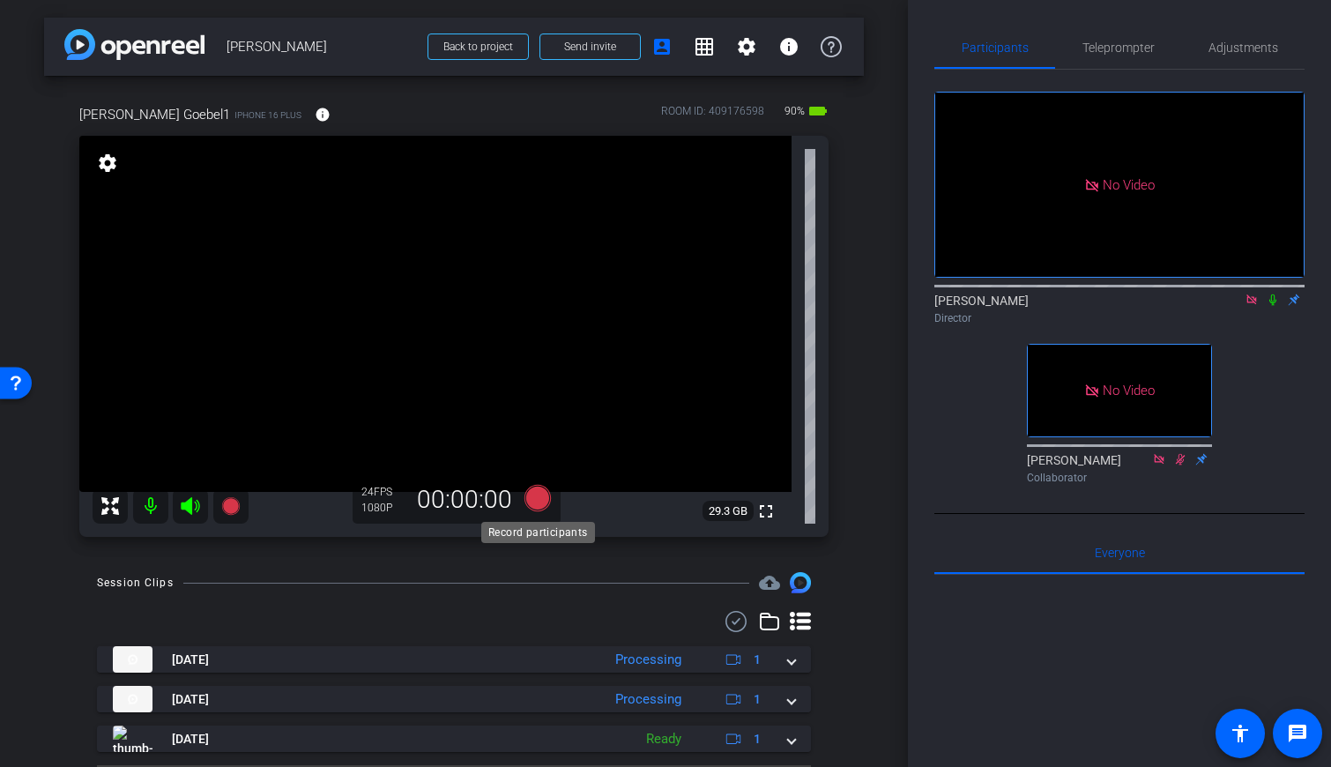
click at [536, 496] on icon at bounding box center [537, 498] width 26 height 26
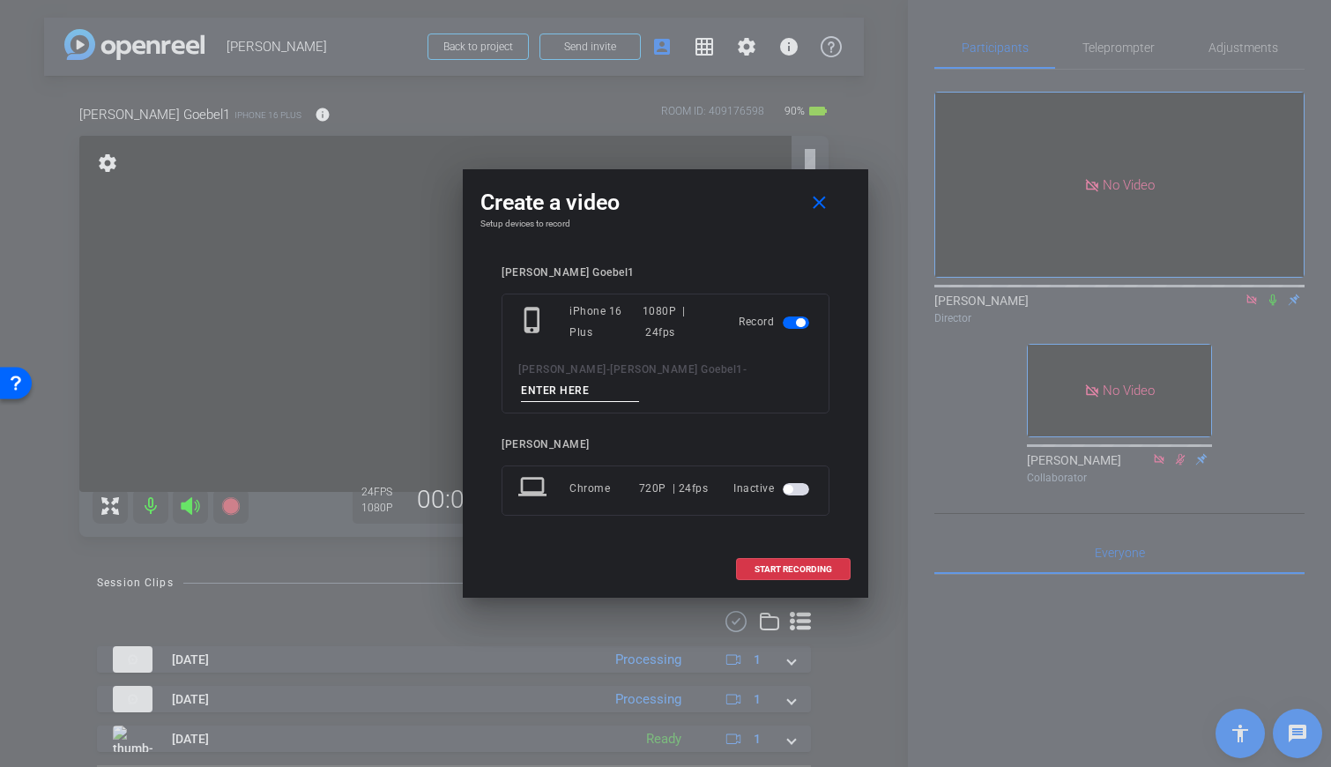
click at [639, 381] on input at bounding box center [580, 391] width 118 height 22
drag, startPoint x: 743, startPoint y: 380, endPoint x: 598, endPoint y: 384, distance: 145.5
click at [598, 384] on div "Paul Goebel - Paul Goebel1 -" at bounding box center [665, 380] width 294 height 43
drag, startPoint x: 747, startPoint y: 381, endPoint x: 733, endPoint y: 387, distance: 15.4
click at [641, 381] on div "Paul Goebel - Paul Goebel1 -" at bounding box center [665, 380] width 294 height 43
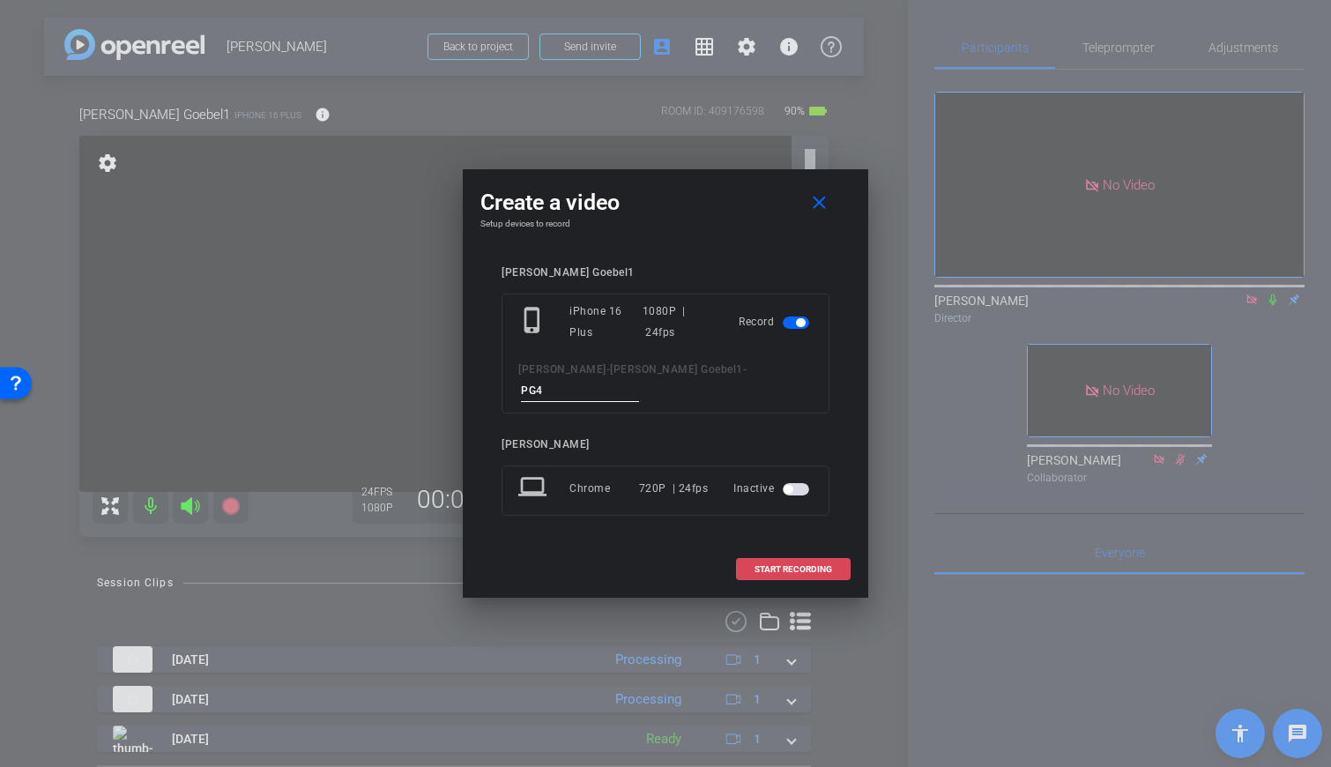
type input "PG4"
click at [787, 565] on span "START RECORDING" at bounding box center [793, 569] width 78 height 9
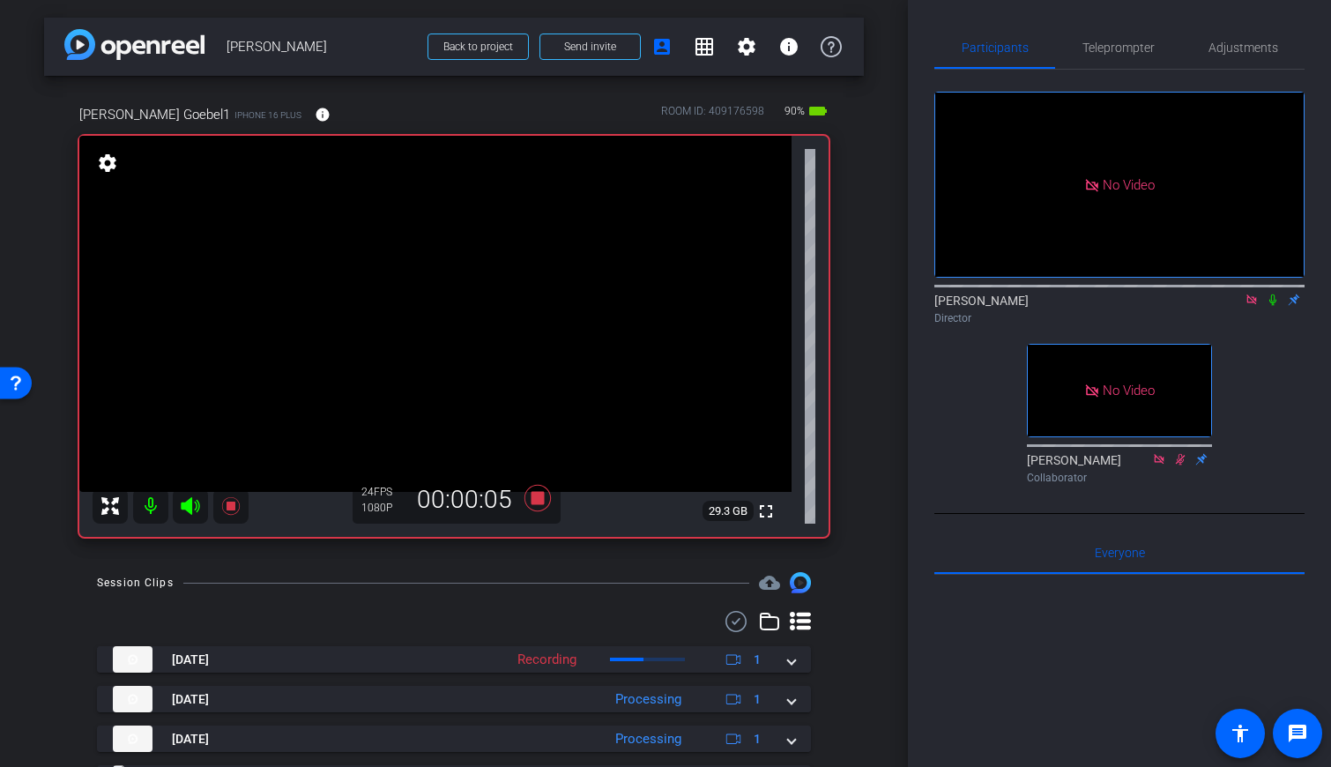
drag, startPoint x: 1276, startPoint y: 246, endPoint x: 1229, endPoint y: 134, distance: 121.6
click at [792, 294] on icon at bounding box center [1273, 300] width 14 height 12
click at [792, 43] on span "Teleprompter" at bounding box center [1118, 47] width 72 height 12
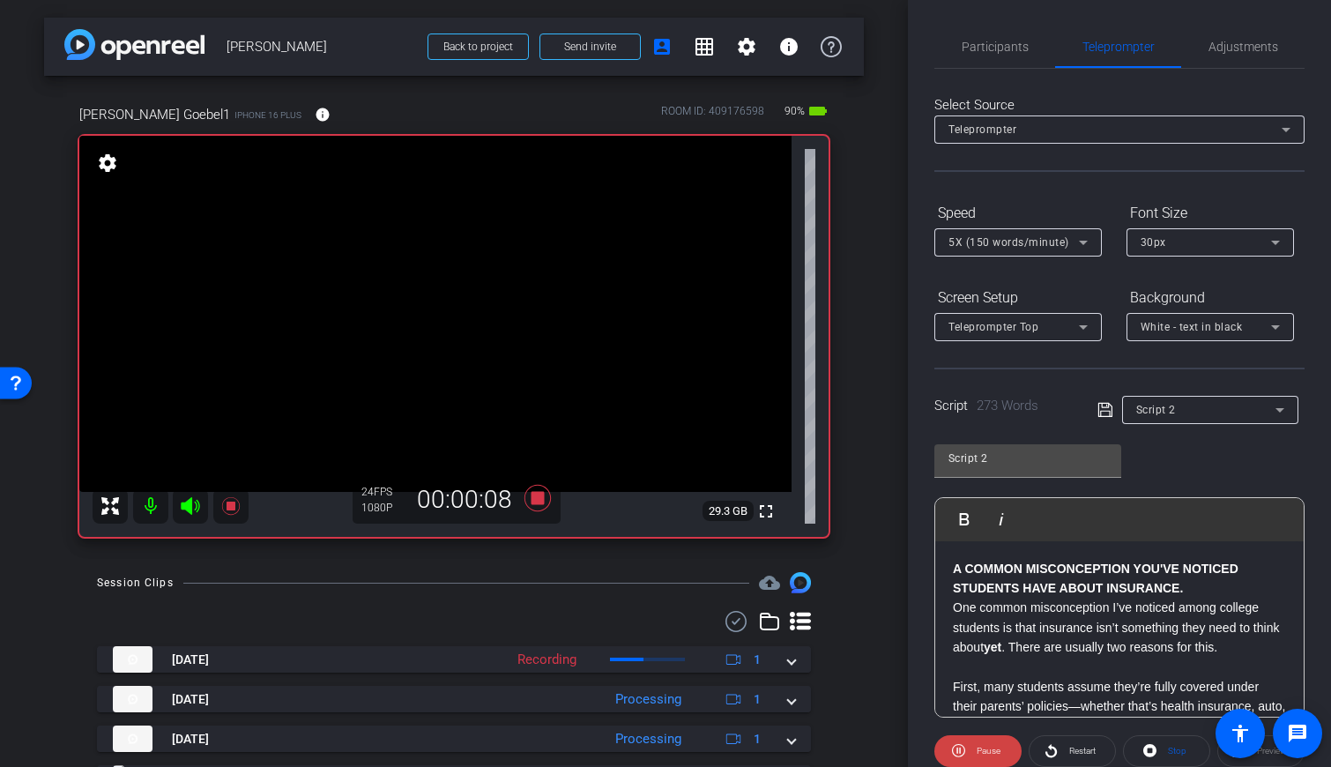
scroll to position [0, 0]
click at [792, 748] on span "Restart" at bounding box center [1082, 752] width 26 height 10
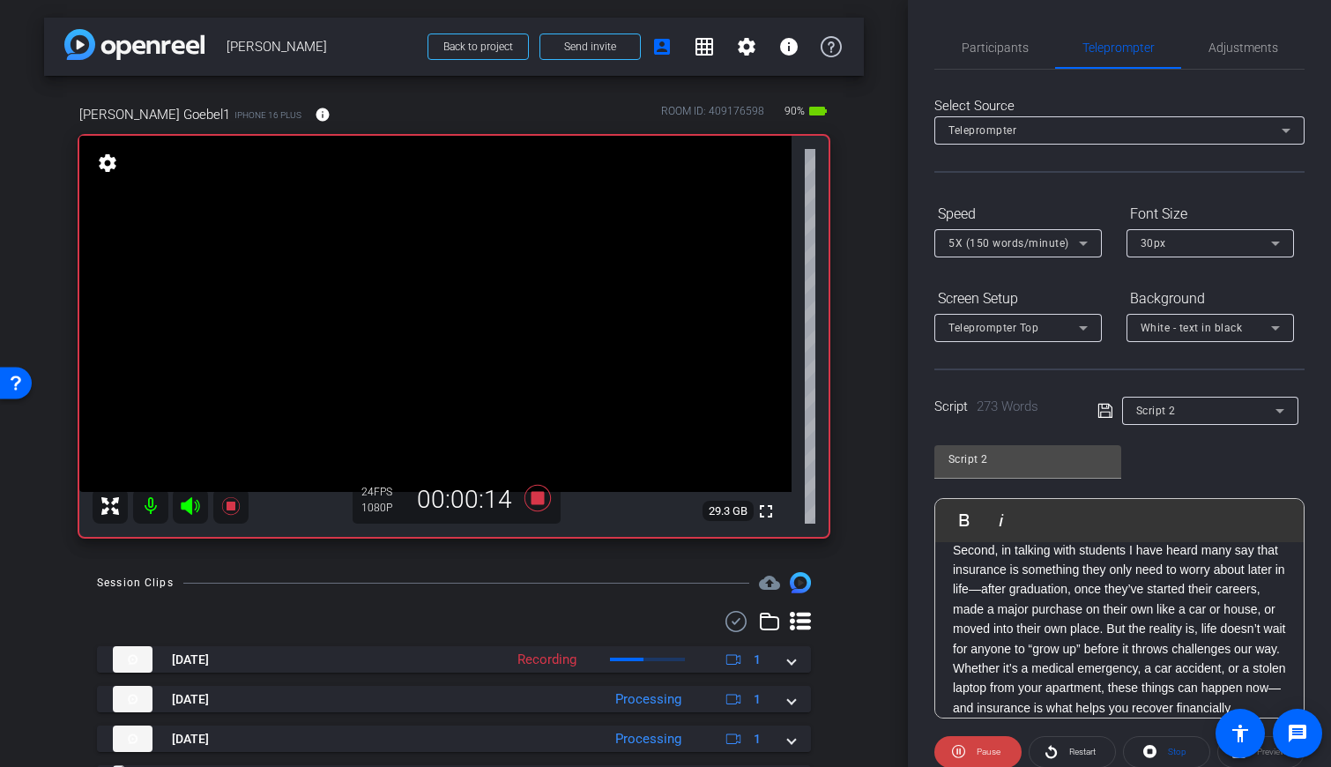
scroll to position [312, 0]
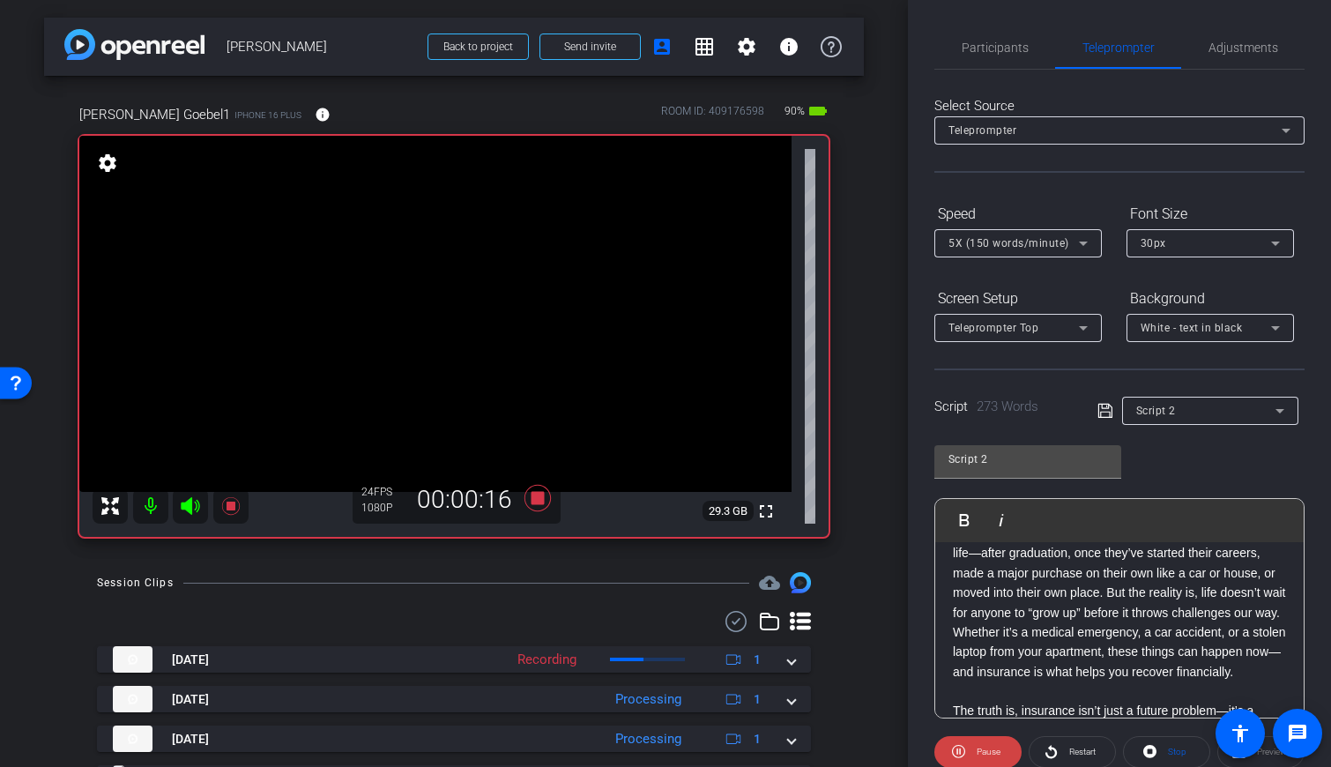
click at [792, 729] on openreel-capture-teleprompter "Speed 5X (150 words/minute) Font Size 30px Screen Setup Teleprompter Top Backgr…" at bounding box center [1119, 568] width 370 height 739
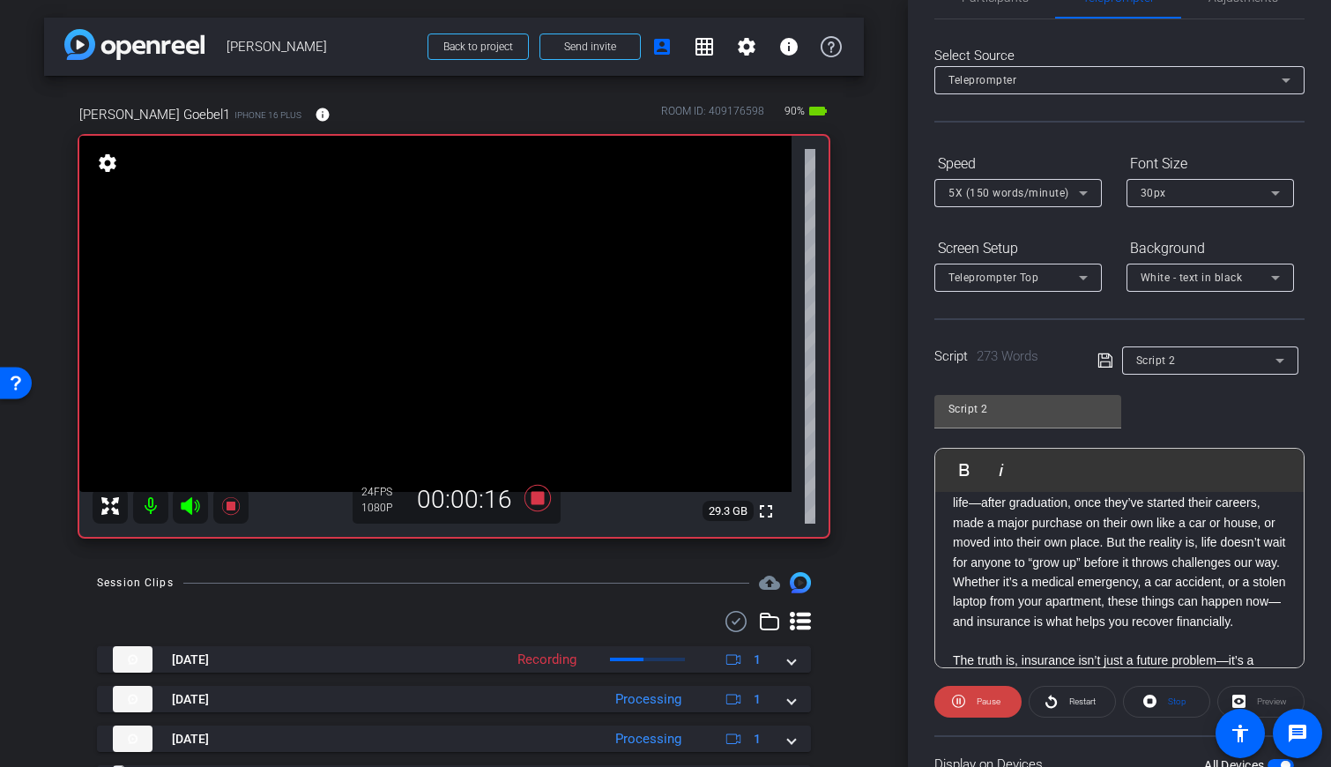
scroll to position [63, 0]
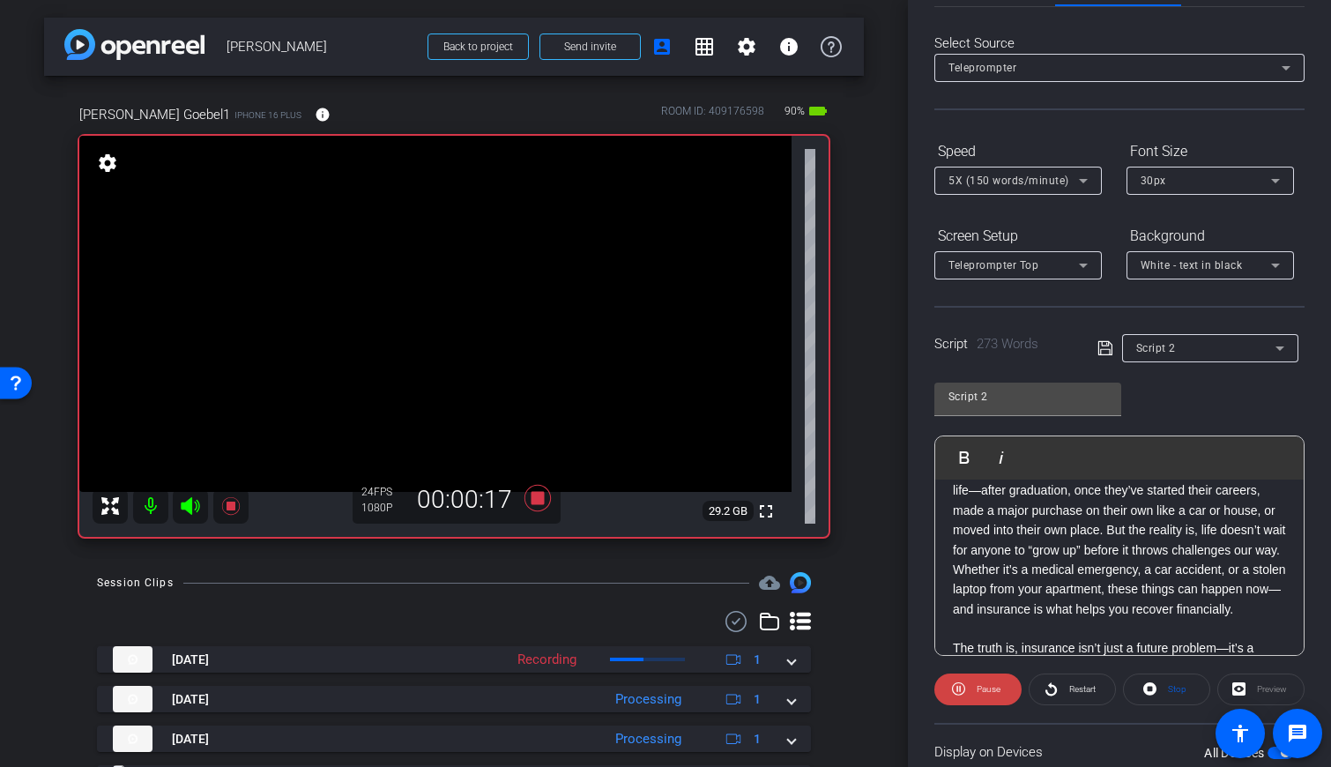
click at [792, 694] on div "Preview" at bounding box center [1260, 689] width 87 height 32
click at [792, 688] on div "Preview" at bounding box center [1260, 689] width 87 height 32
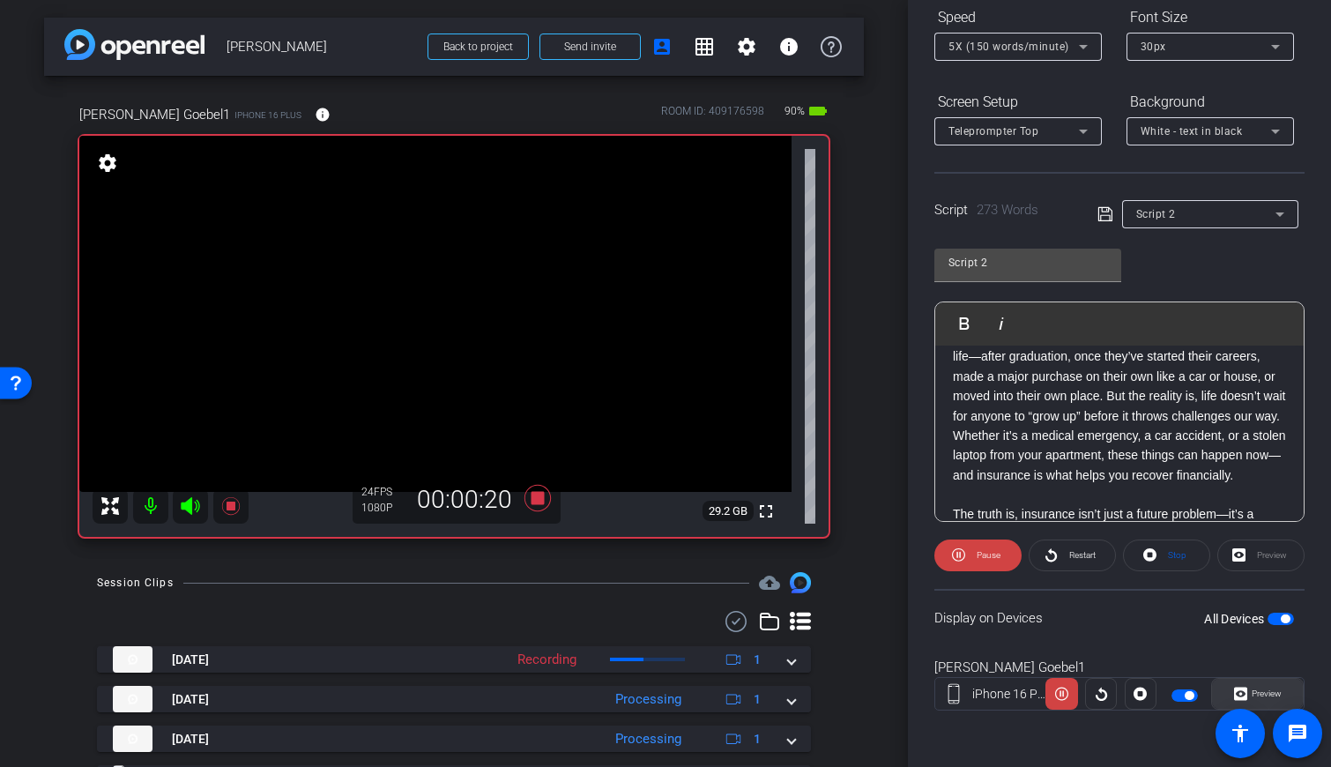
click at [792, 701] on span "Preview" at bounding box center [1264, 693] width 34 height 25
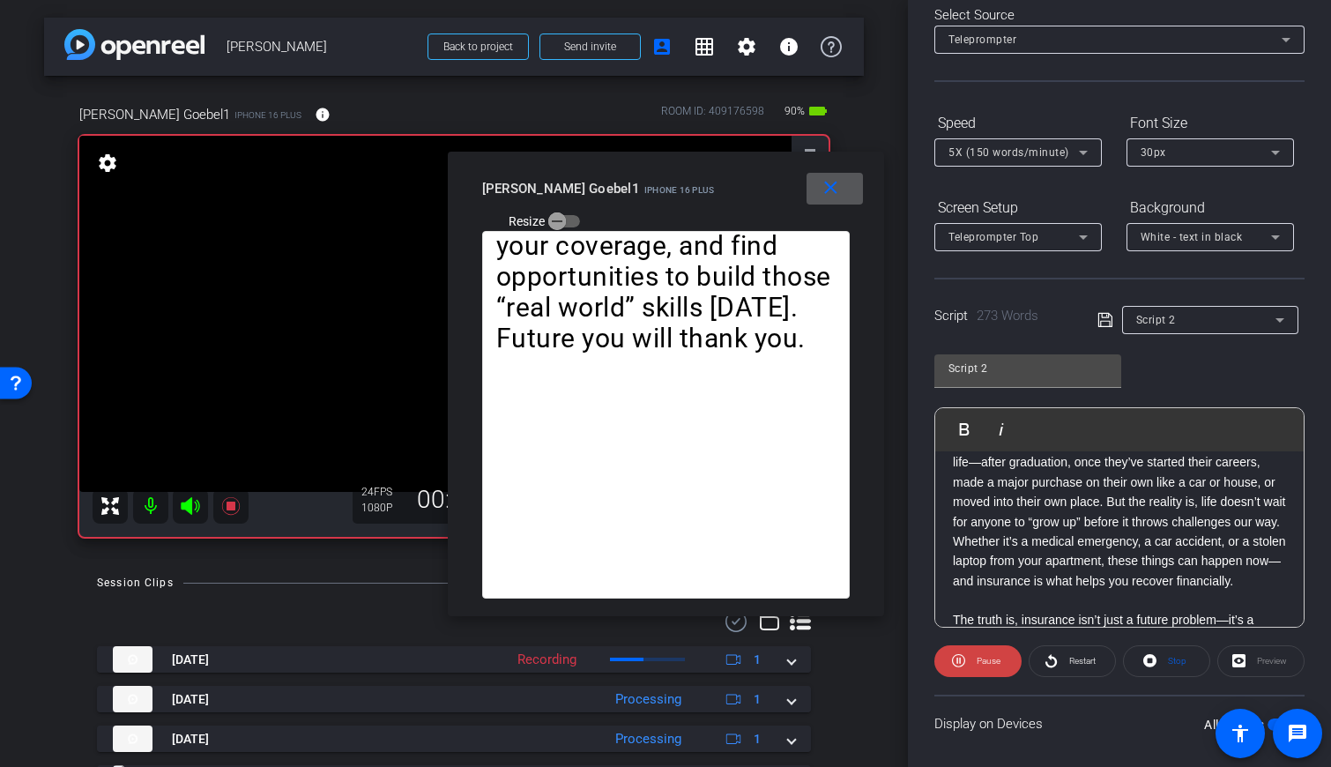
scroll to position [0, 0]
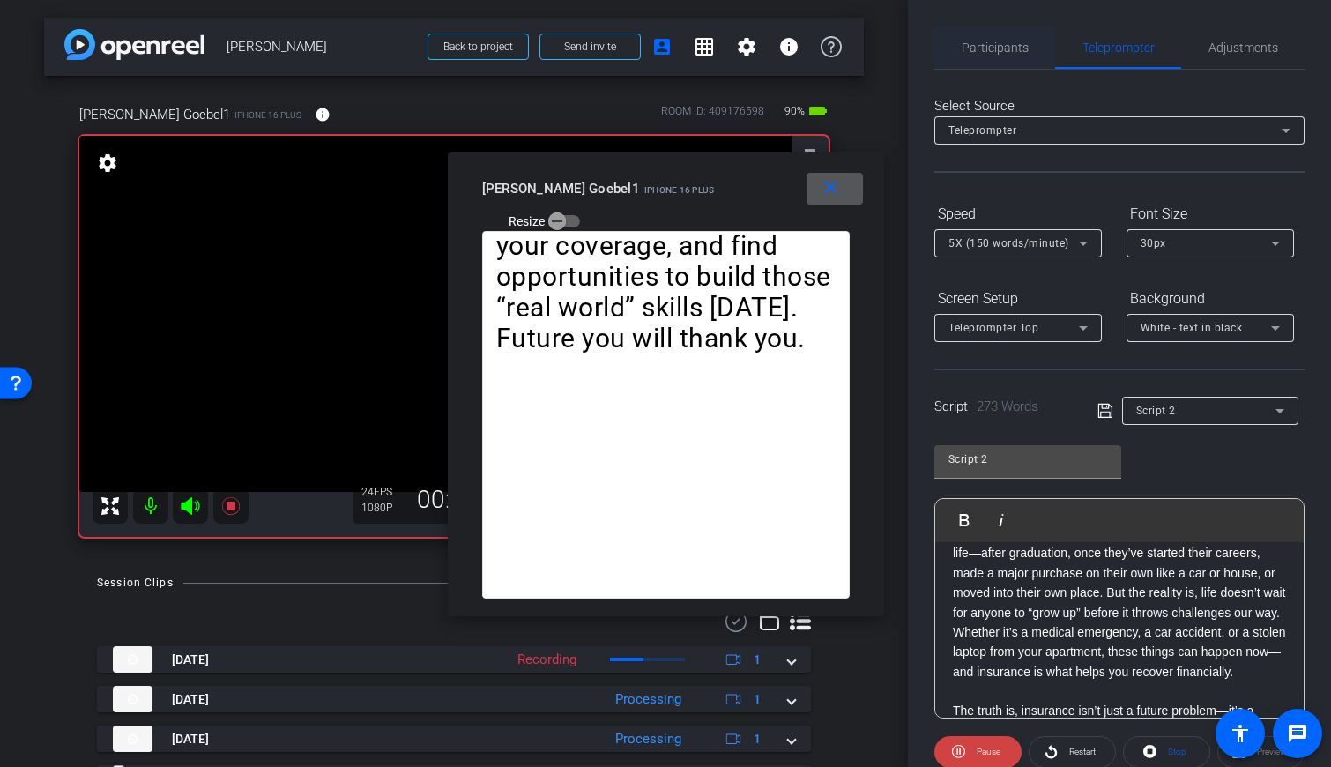
click at [792, 48] on span "Participants" at bounding box center [995, 47] width 67 height 12
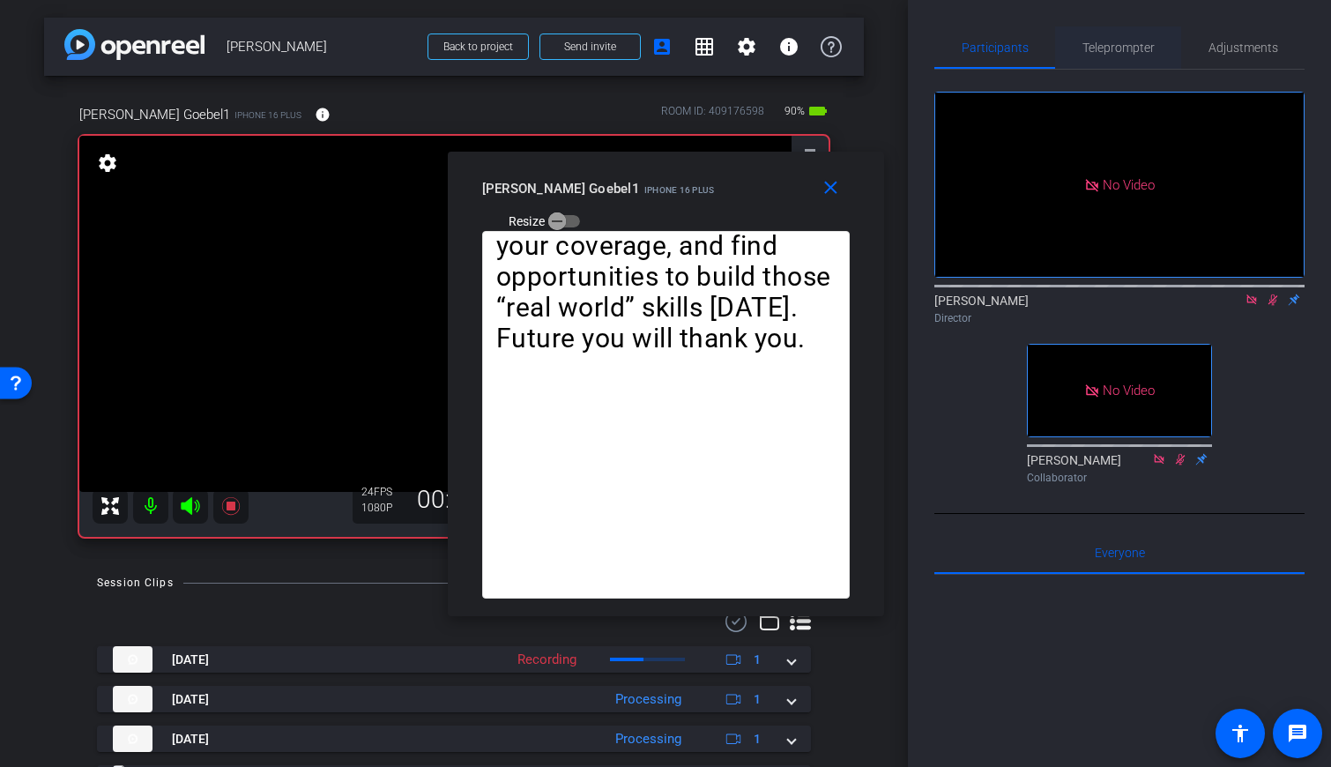
click at [792, 45] on span "Teleprompter" at bounding box center [1118, 47] width 72 height 12
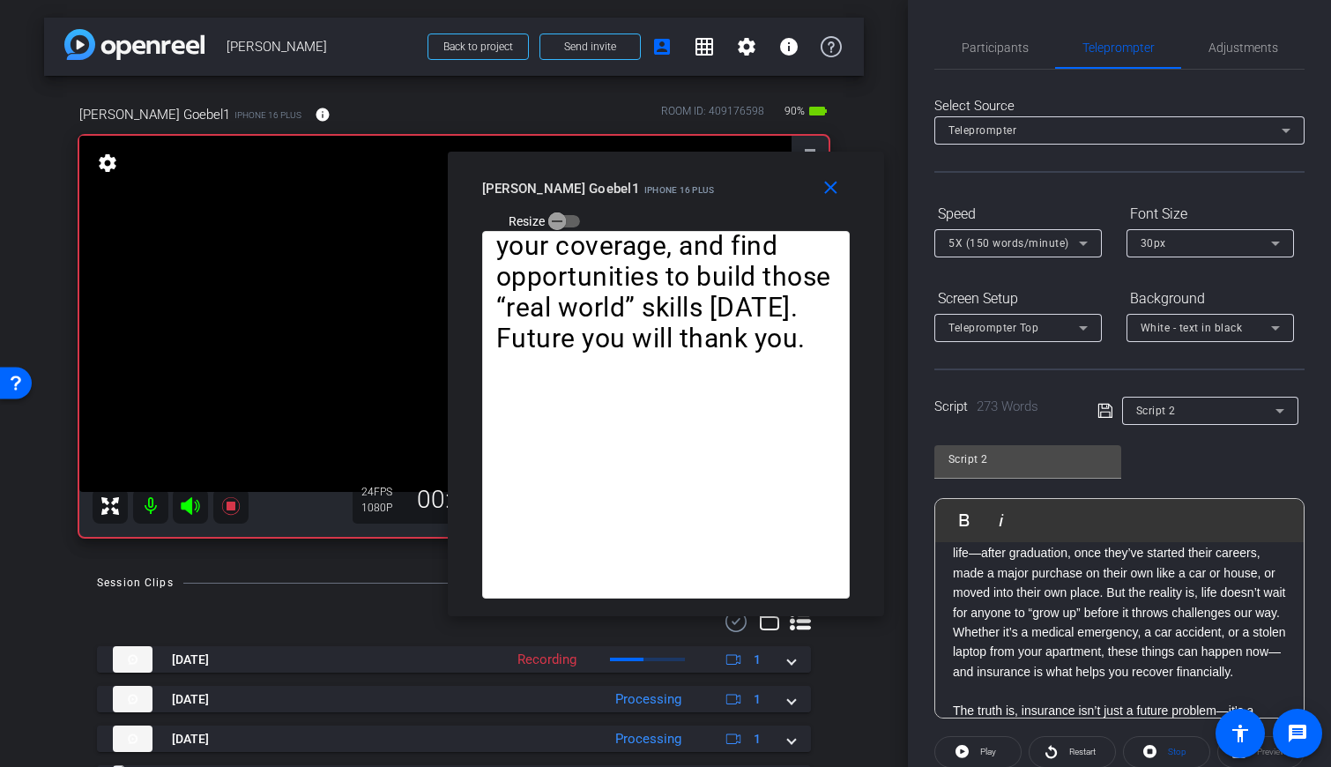
click at [301, 265] on video at bounding box center [435, 314] width 712 height 356
drag, startPoint x: 821, startPoint y: 191, endPoint x: 720, endPoint y: 294, distance: 143.4
click at [792, 191] on mat-icon "close" at bounding box center [831, 188] width 22 height 22
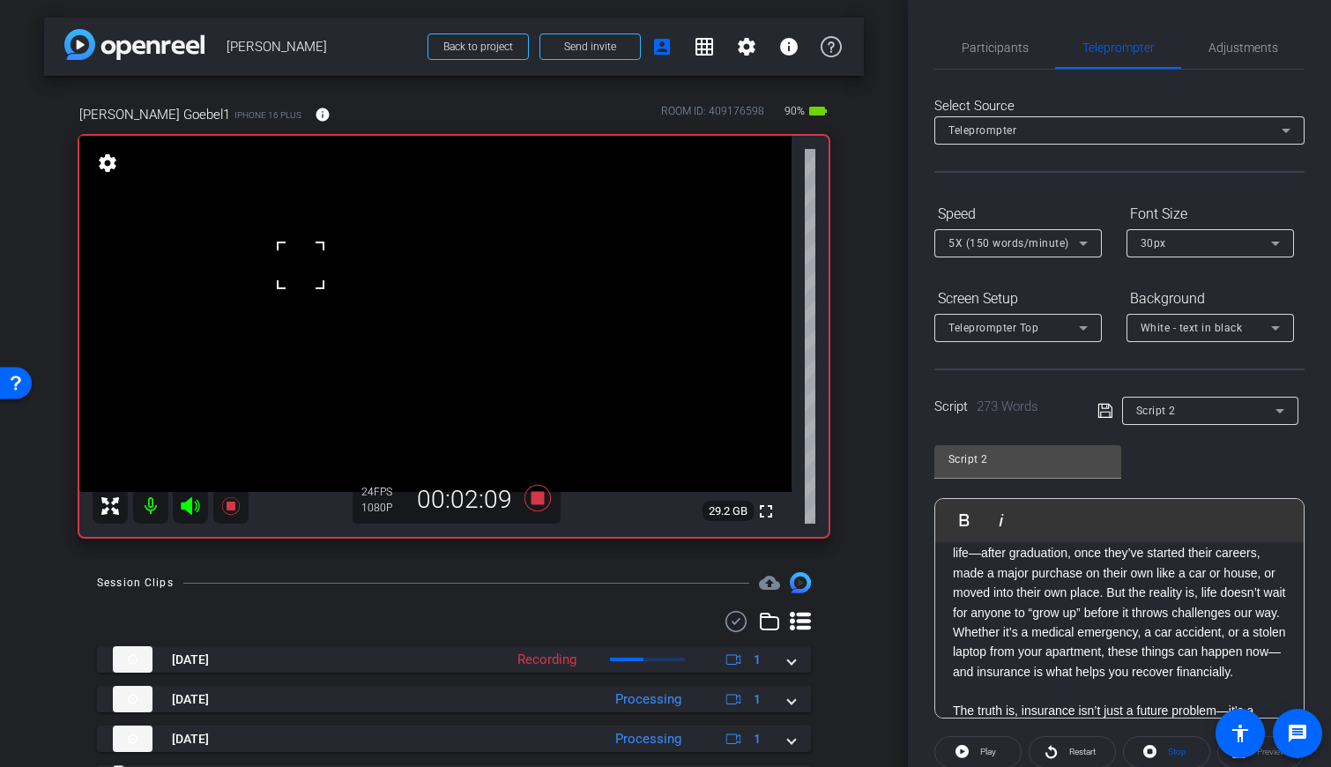
click at [532, 490] on icon at bounding box center [538, 498] width 42 height 32
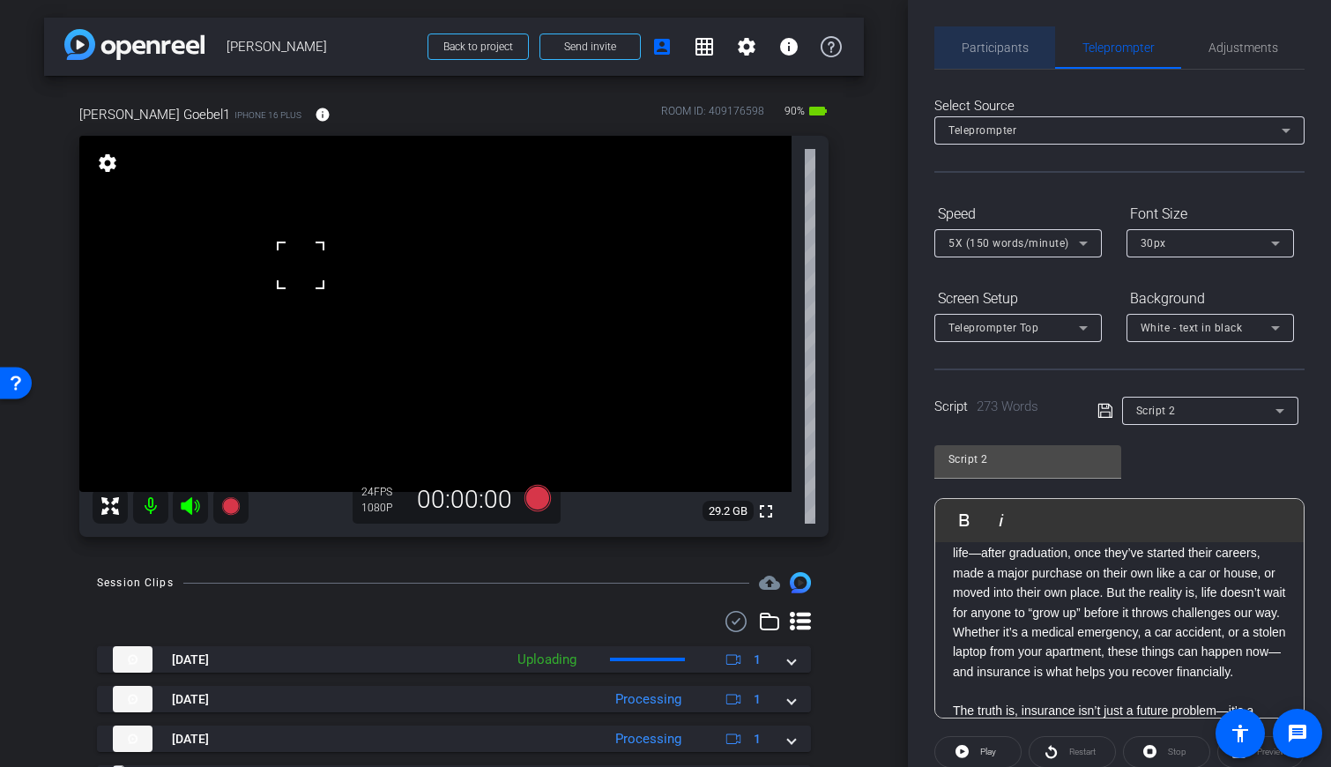
drag, startPoint x: 996, startPoint y: 48, endPoint x: 1006, endPoint y: 51, distance: 10.0
click at [792, 48] on span "Participants" at bounding box center [995, 47] width 67 height 12
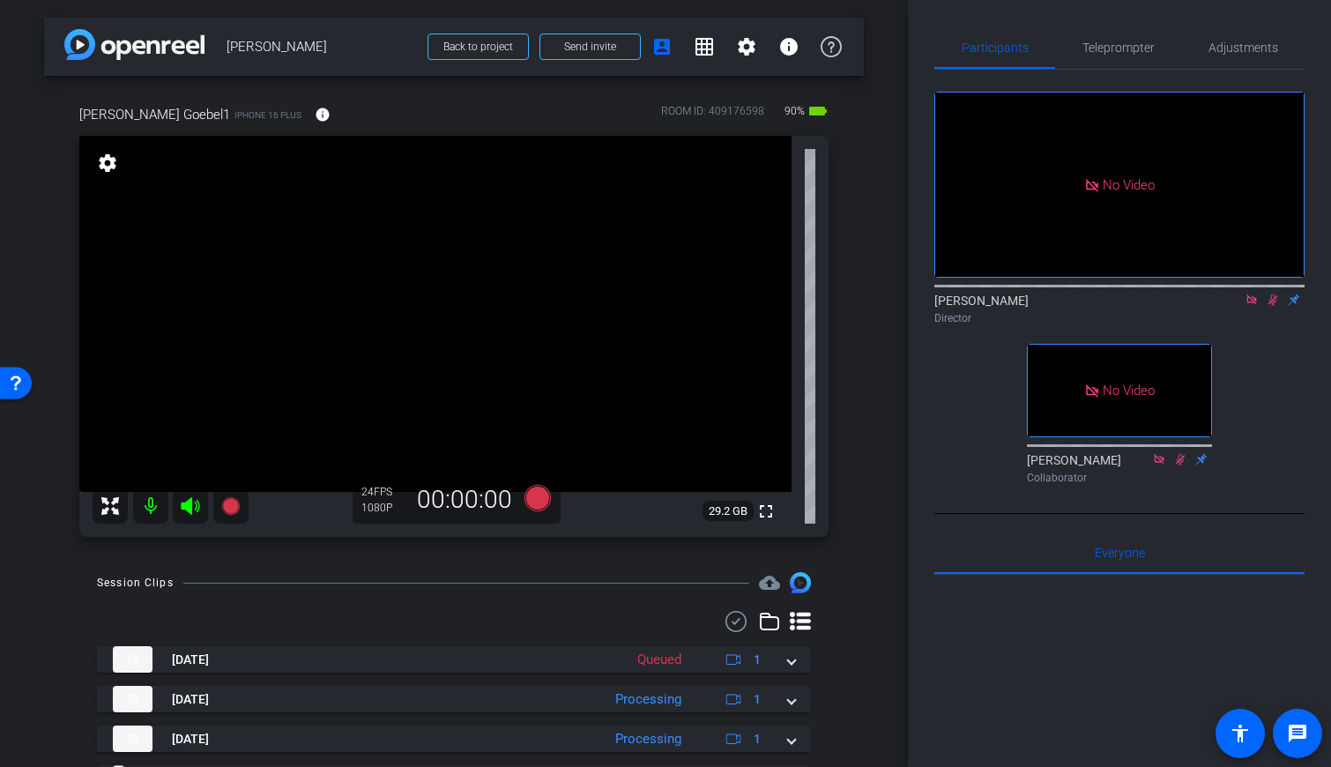
click at [792, 294] on icon at bounding box center [1273, 299] width 10 height 11
click at [792, 49] on span "Teleprompter" at bounding box center [1118, 47] width 72 height 12
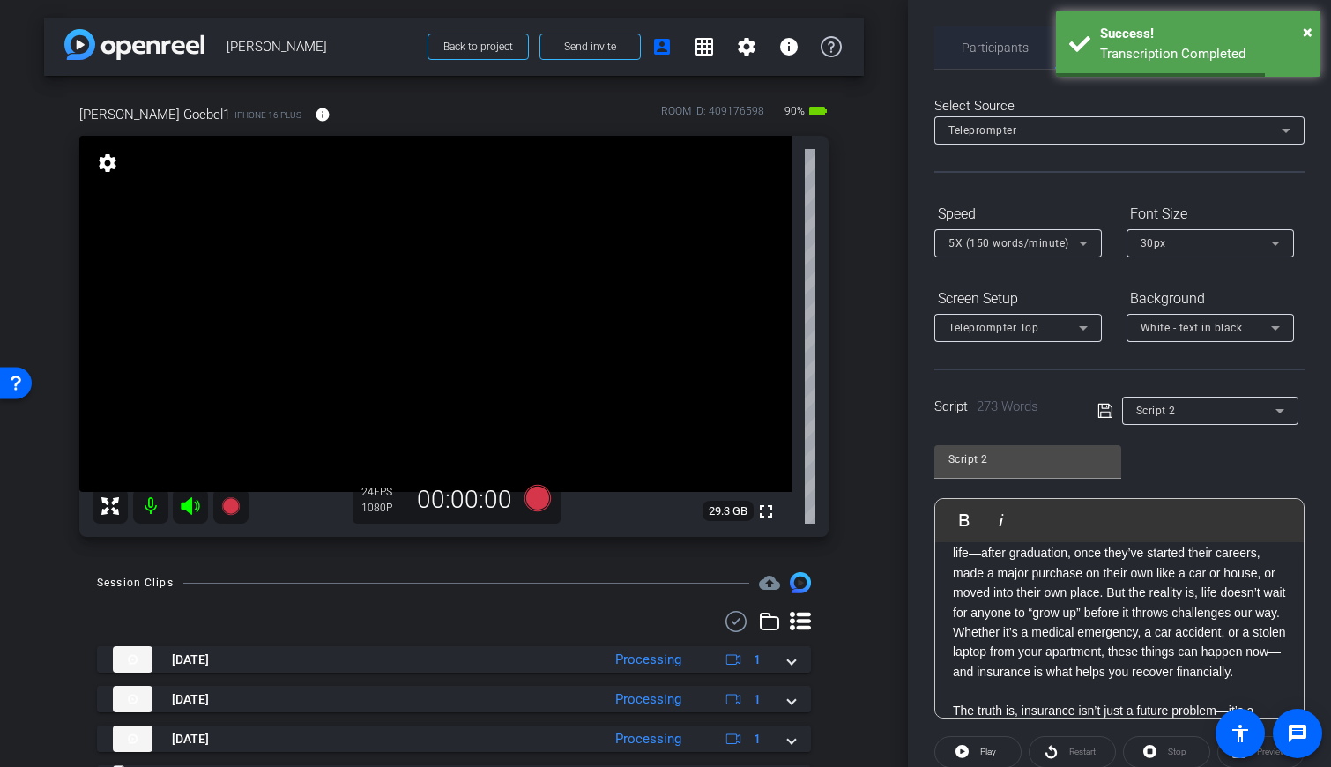
click at [792, 53] on span "Participants" at bounding box center [995, 47] width 67 height 12
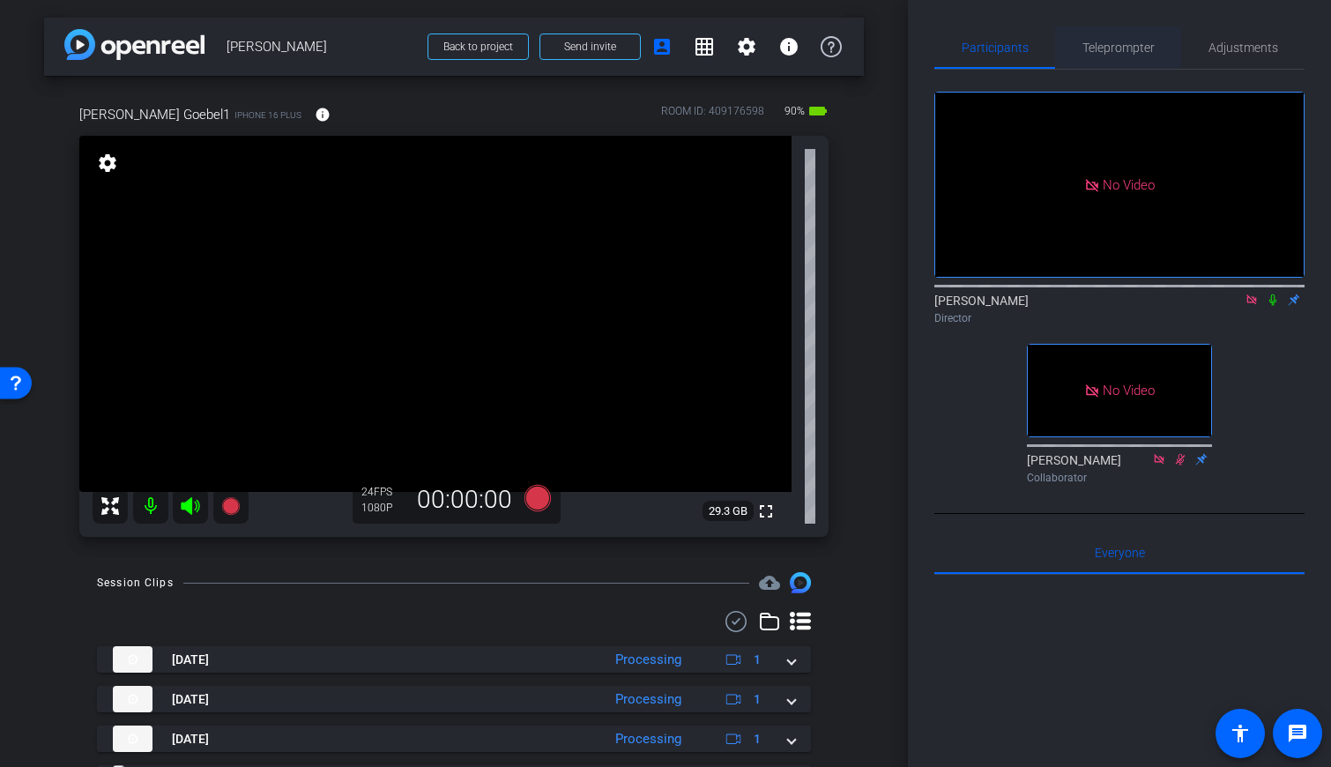
click at [792, 48] on span "Teleprompter" at bounding box center [1118, 47] width 72 height 12
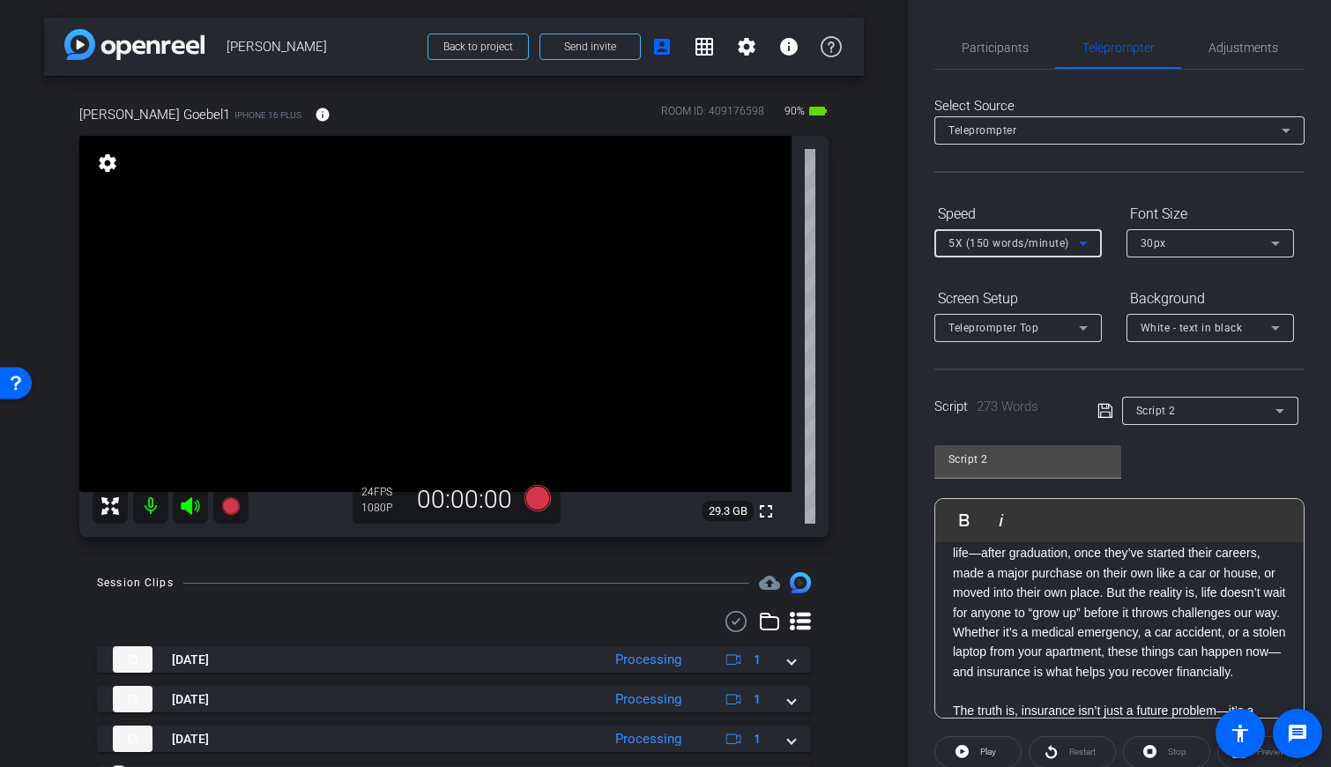
click at [792, 246] on span "5X (150 words/minute)" at bounding box center [1008, 243] width 121 height 12
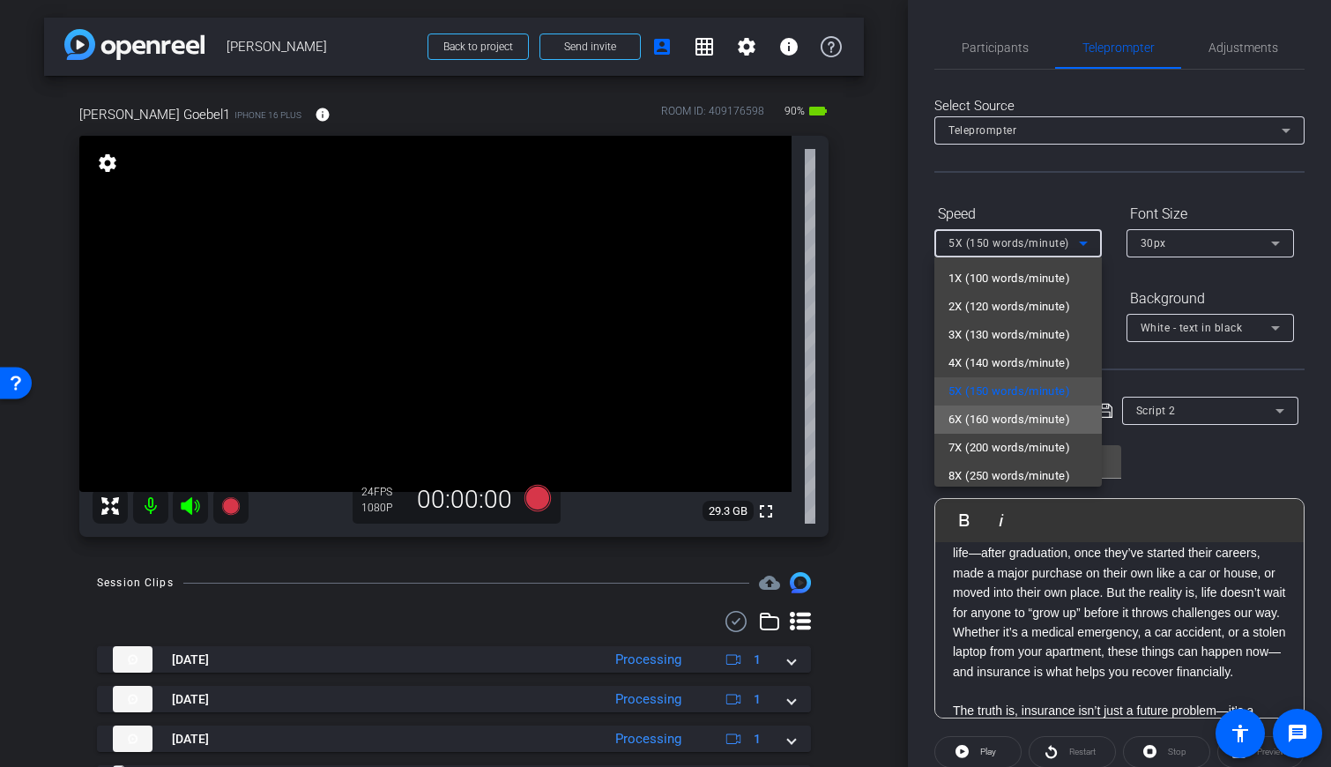
click at [792, 417] on span "6X (160 words/minute)" at bounding box center [1009, 419] width 122 height 21
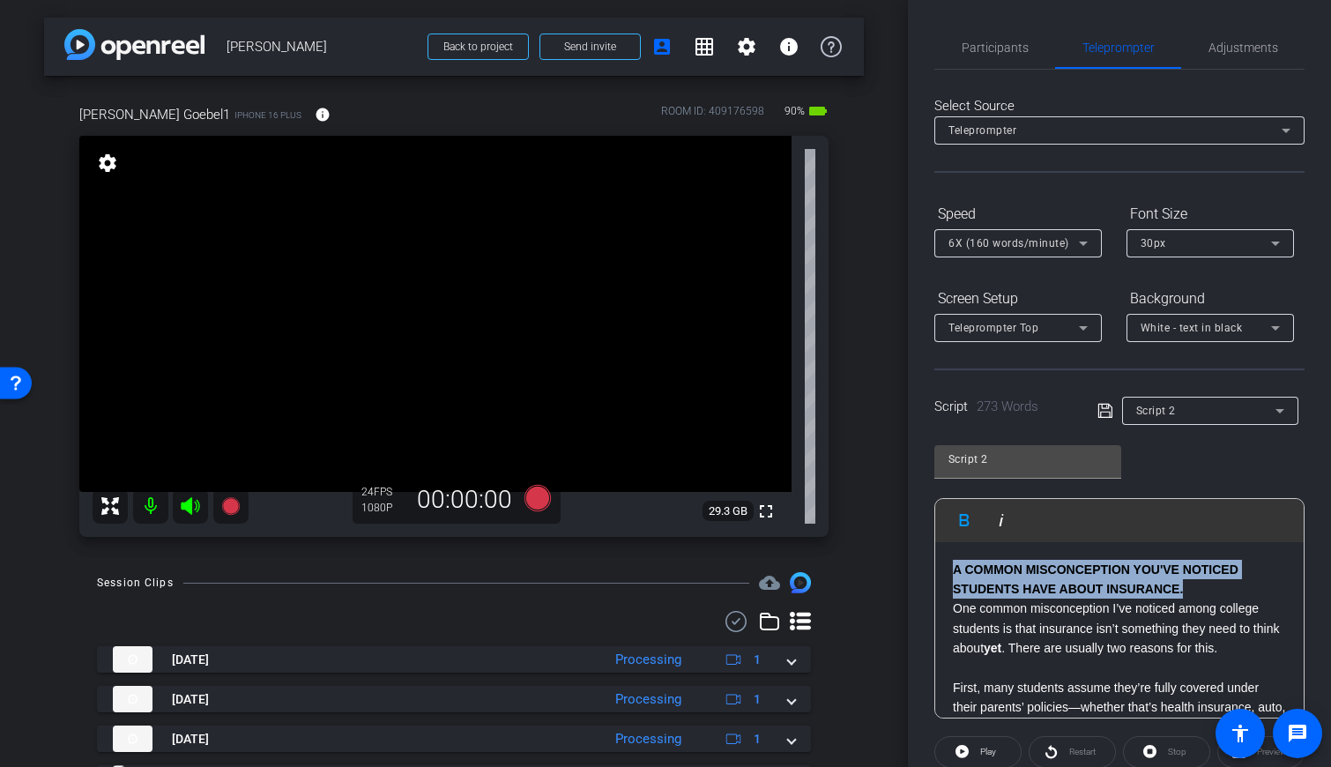
drag, startPoint x: 1118, startPoint y: 589, endPoint x: 931, endPoint y: 572, distance: 187.6
click at [792, 572] on div "Participants Teleprompter Adjustments Geoff Hahn Director Ailsa Dann Collaborat…" at bounding box center [1119, 383] width 423 height 767
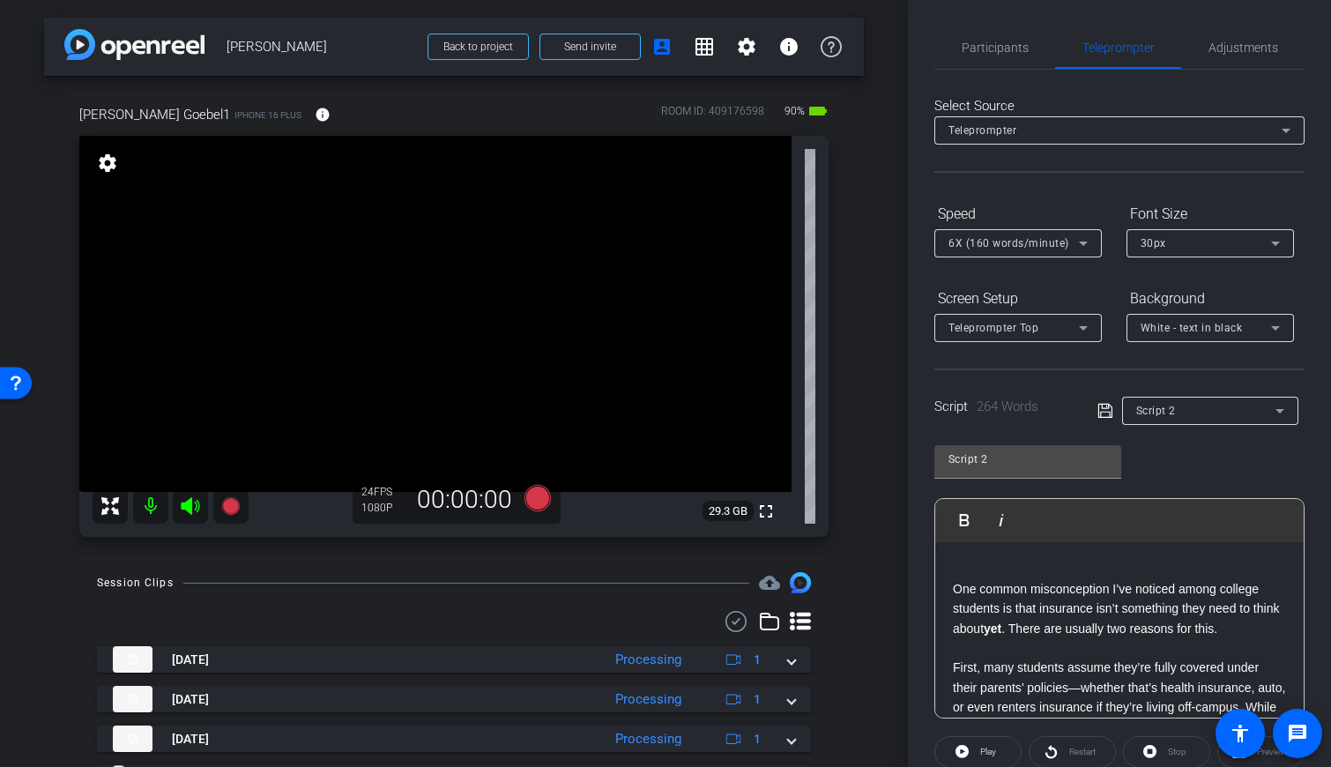
click at [792, 592] on p "One common misconception I’ve noticed among college students is that insurance …" at bounding box center [1119, 608] width 333 height 59
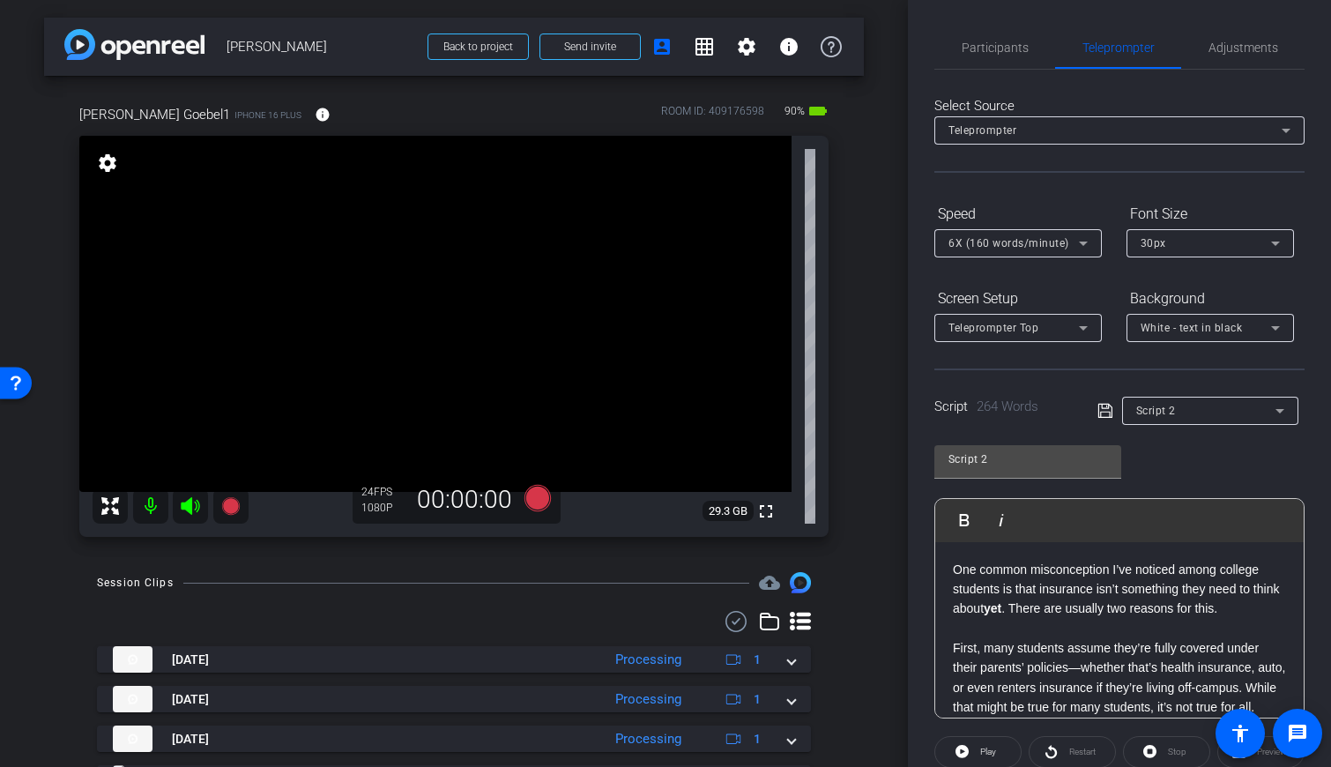
click at [792, 297] on div "arrow_back Paul Goebel Back to project Send invite account_box grid_on settings…" at bounding box center [454, 383] width 908 height 767
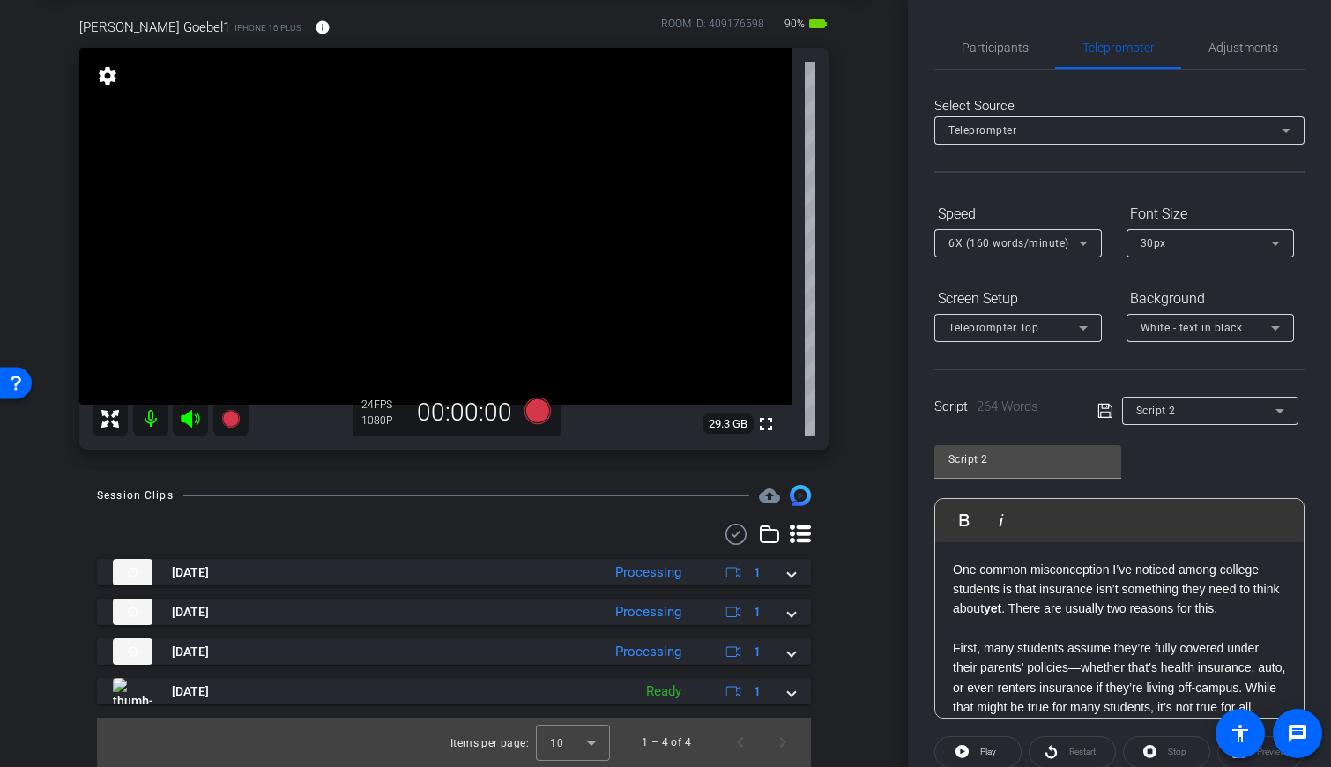
click at [792, 158] on div "arrow_back Paul Goebel Back to project Send invite account_box grid_on settings…" at bounding box center [454, 296] width 908 height 767
click at [792, 52] on span "Participants" at bounding box center [995, 47] width 67 height 12
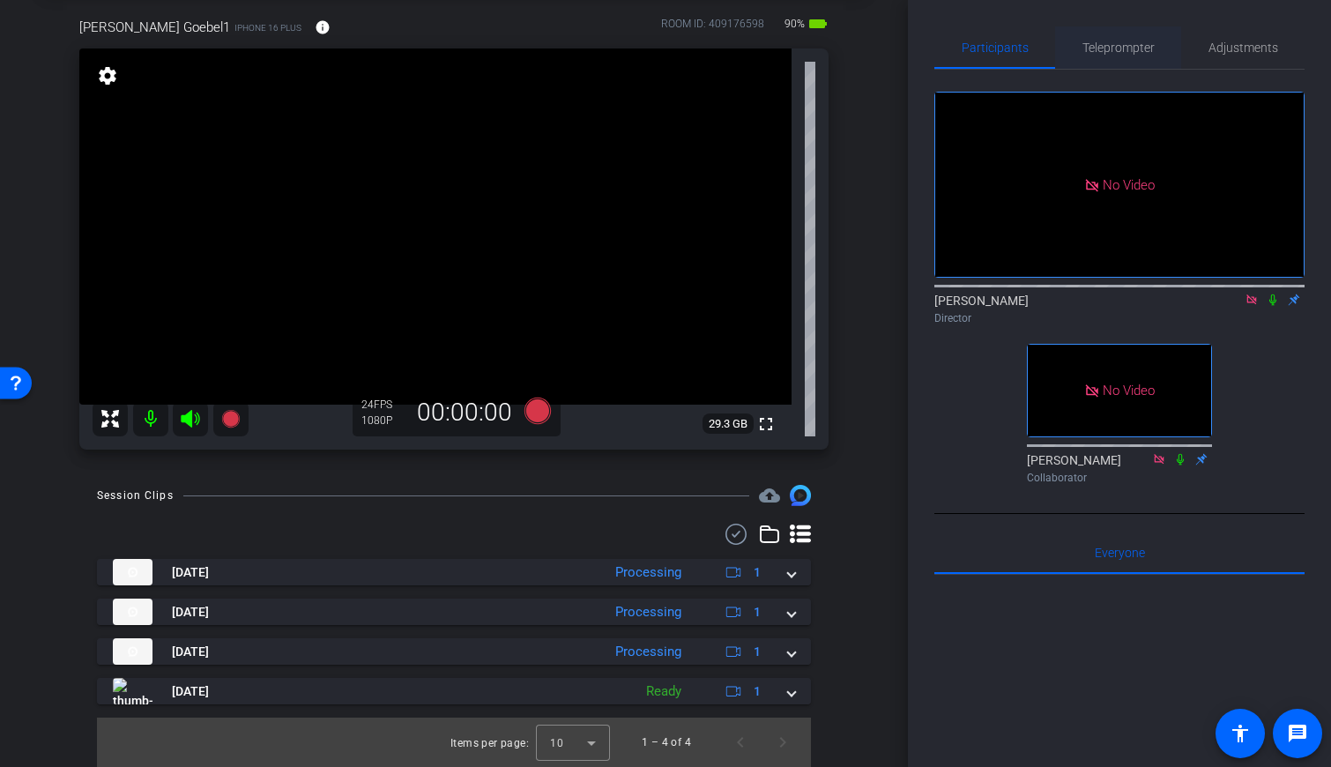
drag, startPoint x: 1112, startPoint y: 54, endPoint x: 1091, endPoint y: 68, distance: 25.4
click at [792, 54] on span "Teleprompter" at bounding box center [1118, 47] width 72 height 12
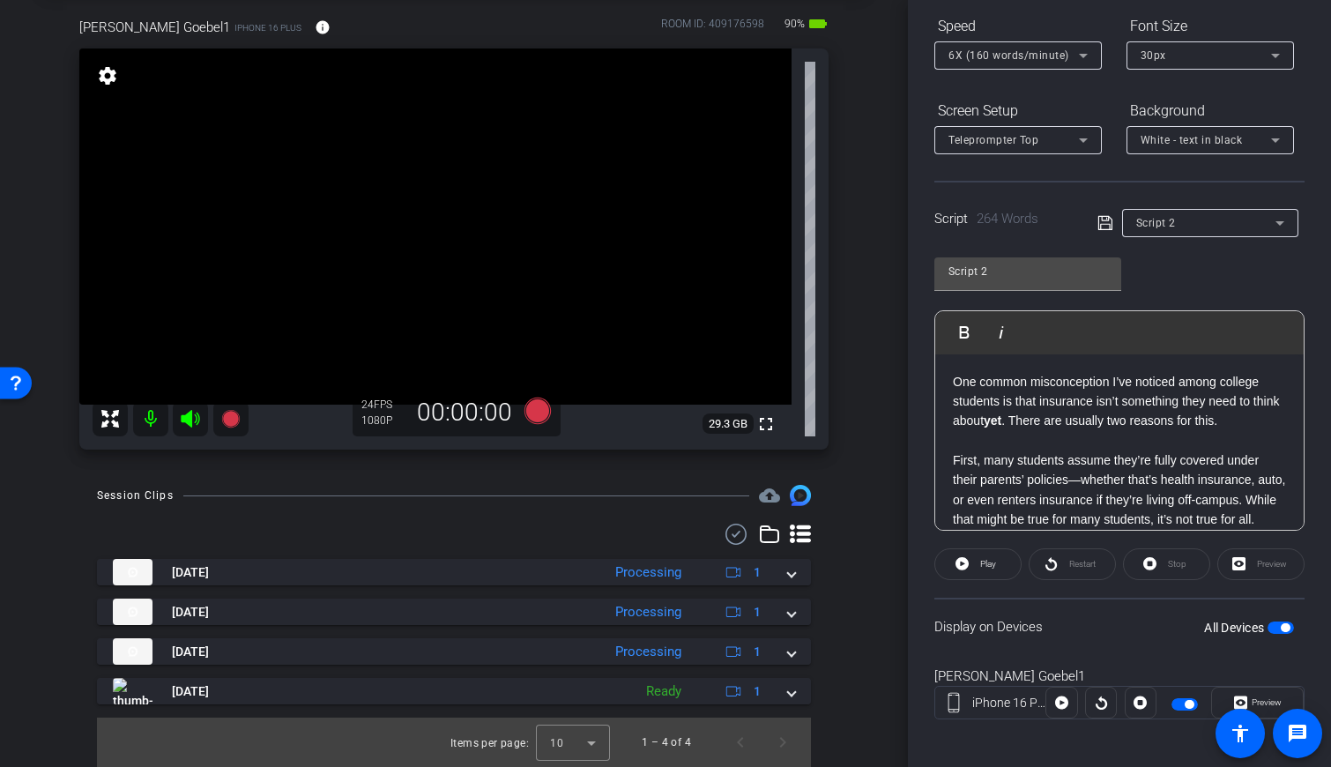
scroll to position [197, 0]
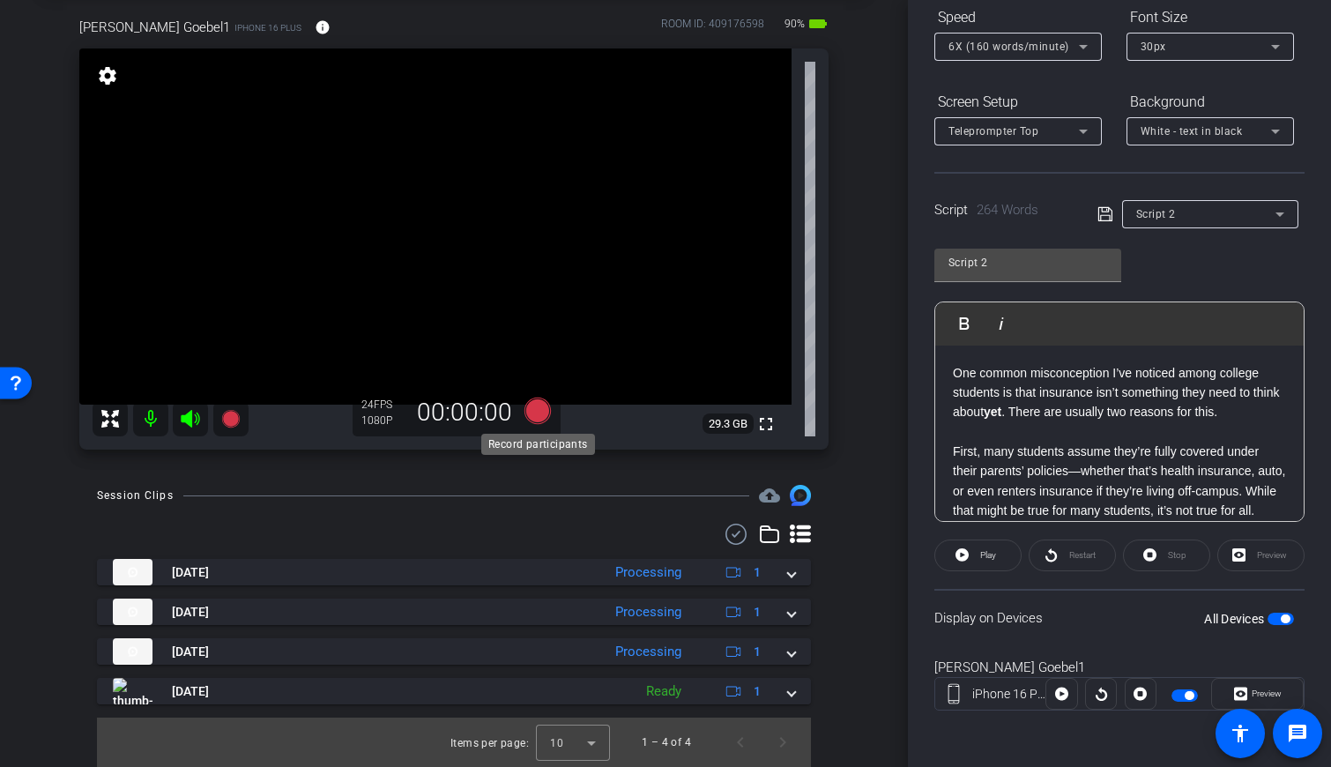
click at [531, 421] on icon at bounding box center [538, 411] width 42 height 32
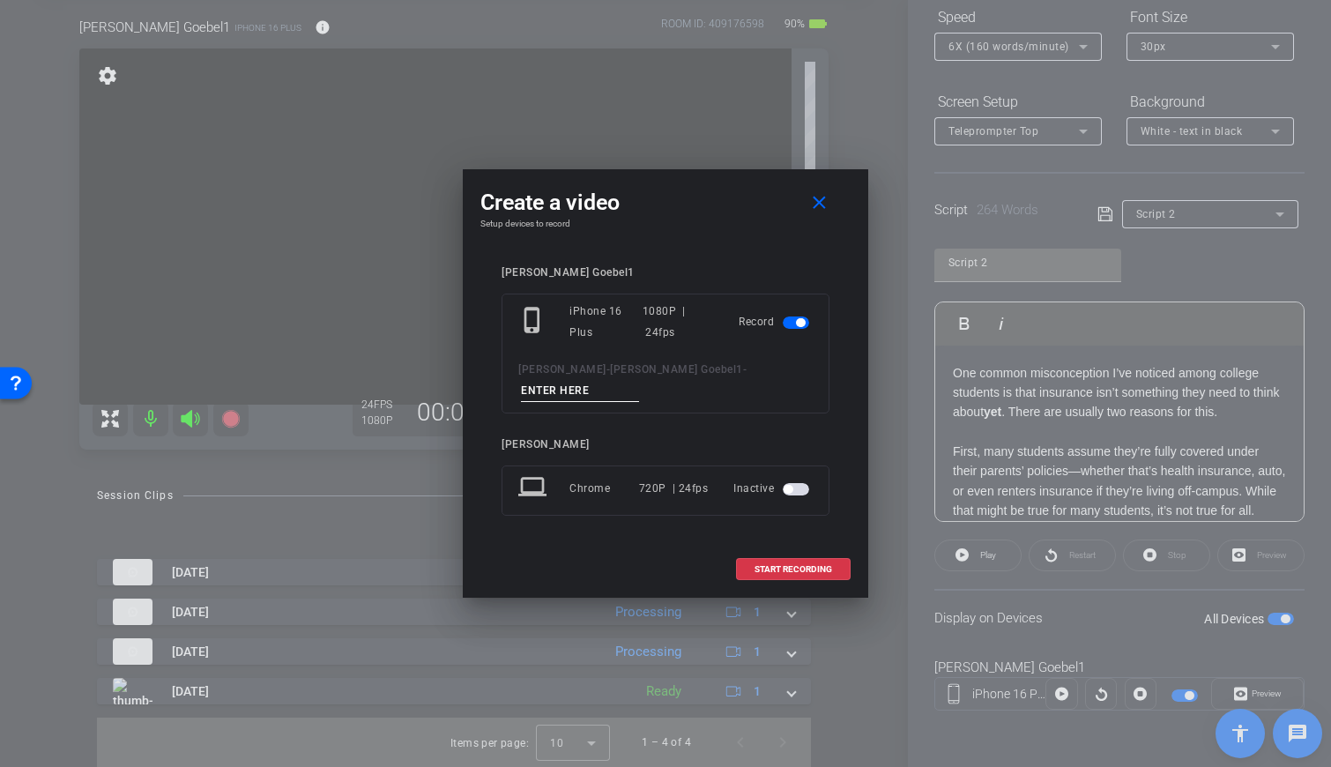
drag, startPoint x: 747, startPoint y: 376, endPoint x: 633, endPoint y: 381, distance: 113.8
click at [633, 381] on div "Paul Goebel - Paul Goebel1 -" at bounding box center [665, 380] width 294 height 43
type input "PG Next"
click at [792, 564] on span at bounding box center [793, 569] width 113 height 42
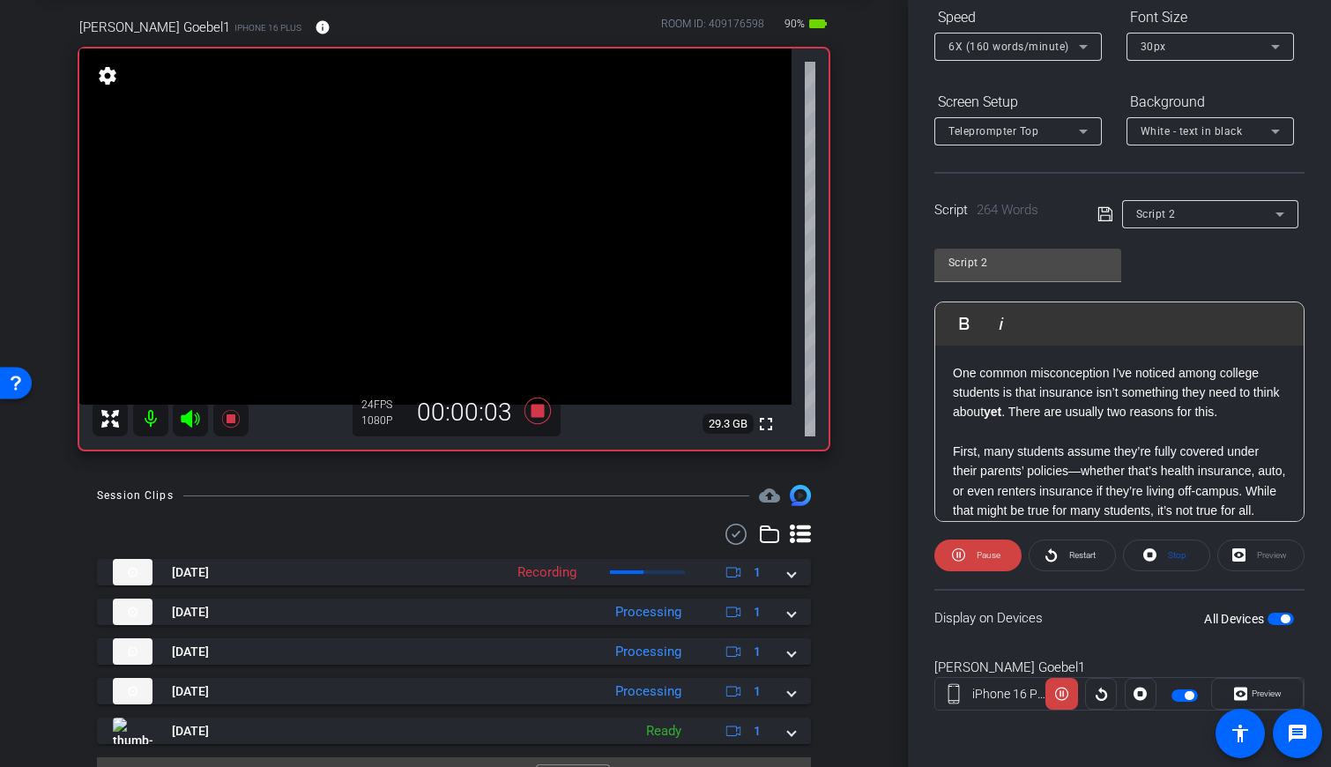
click at [792, 374] on p "One common misconception I’ve noticed among college students is that insurance …" at bounding box center [1119, 392] width 333 height 59
click at [792, 694] on span "Preview" at bounding box center [1267, 693] width 30 height 10
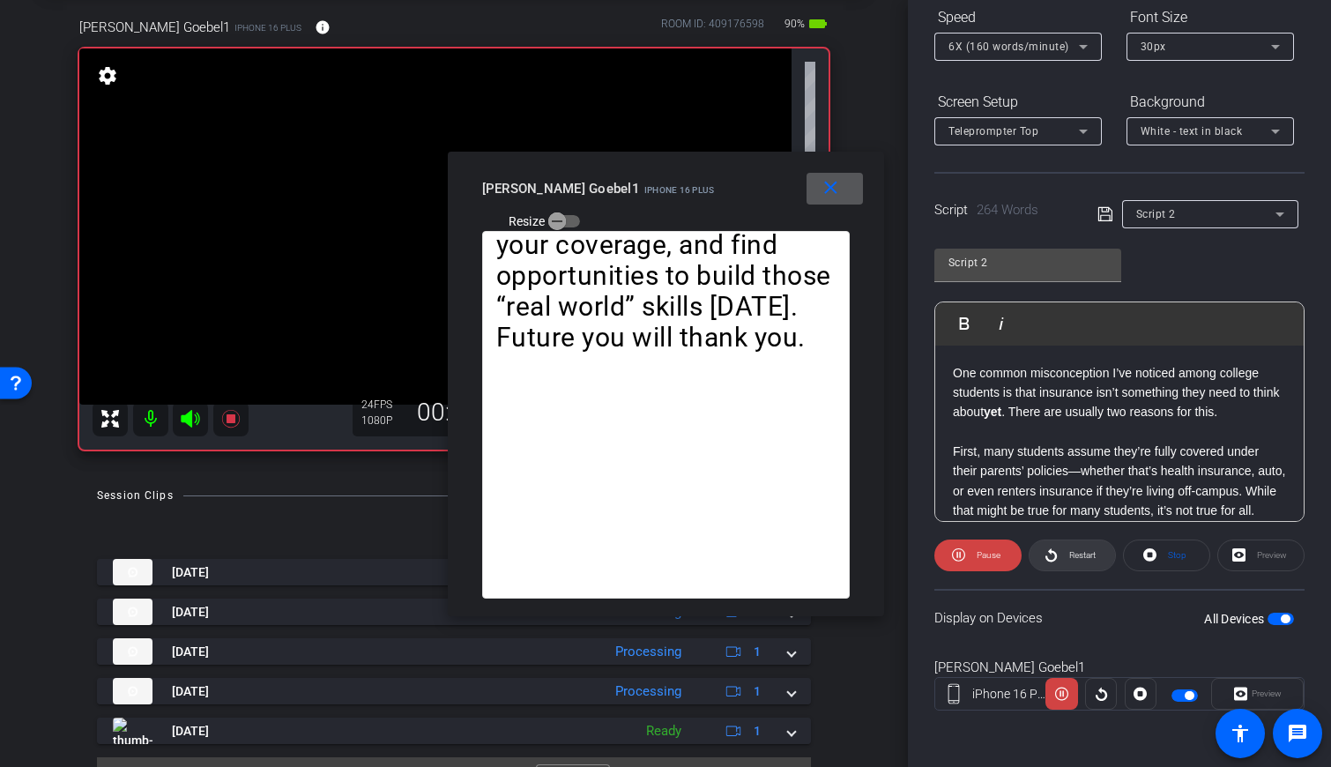
click at [792, 553] on span "Restart" at bounding box center [1080, 555] width 31 height 25
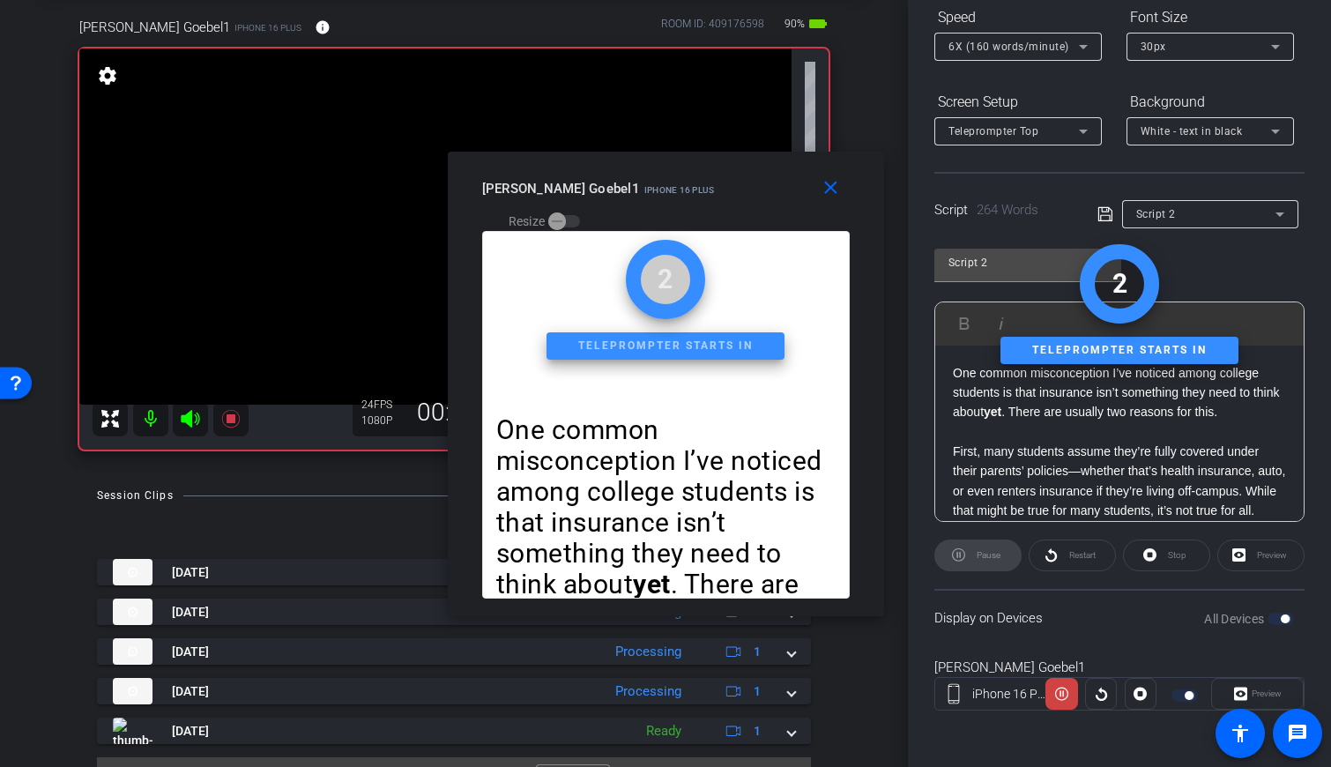
click at [792, 58] on div "6X (160 words/minute)" at bounding box center [1017, 47] width 139 height 28
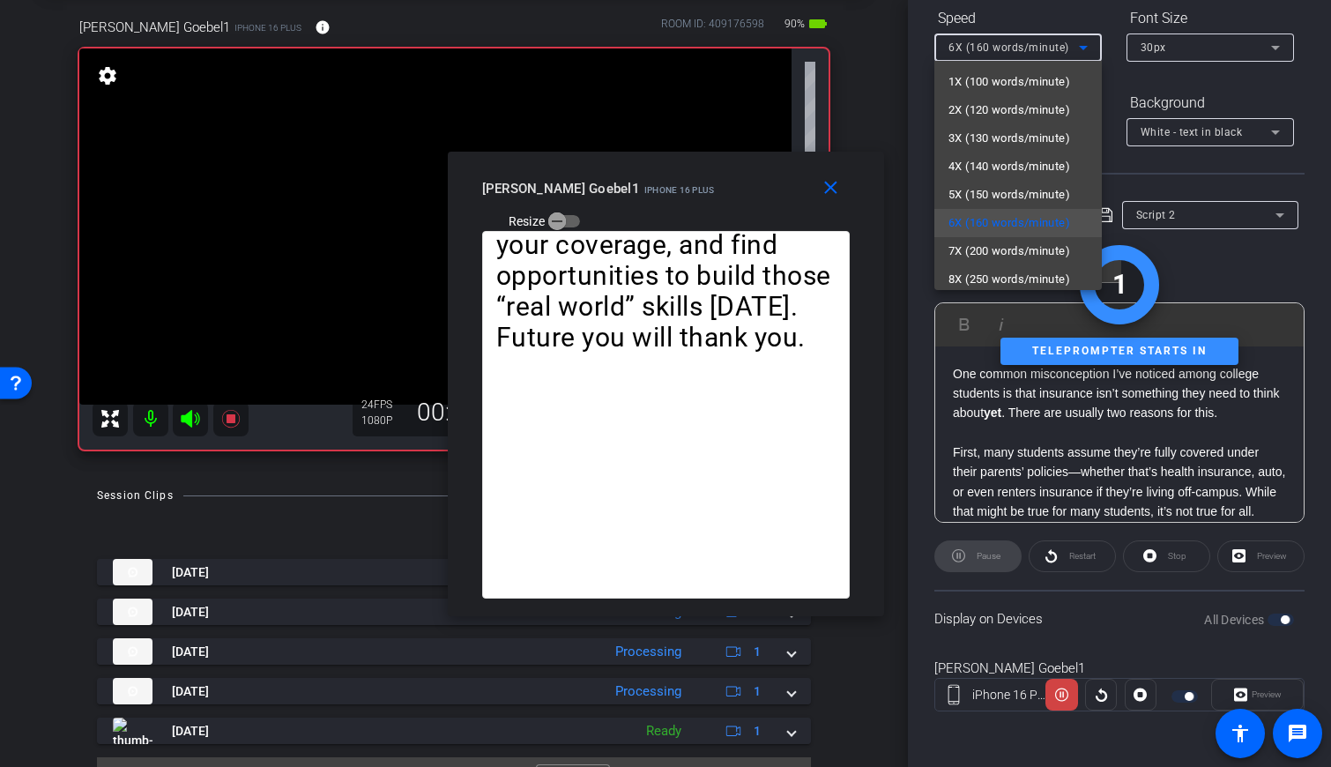
click at [792, 20] on div at bounding box center [665, 383] width 1331 height 767
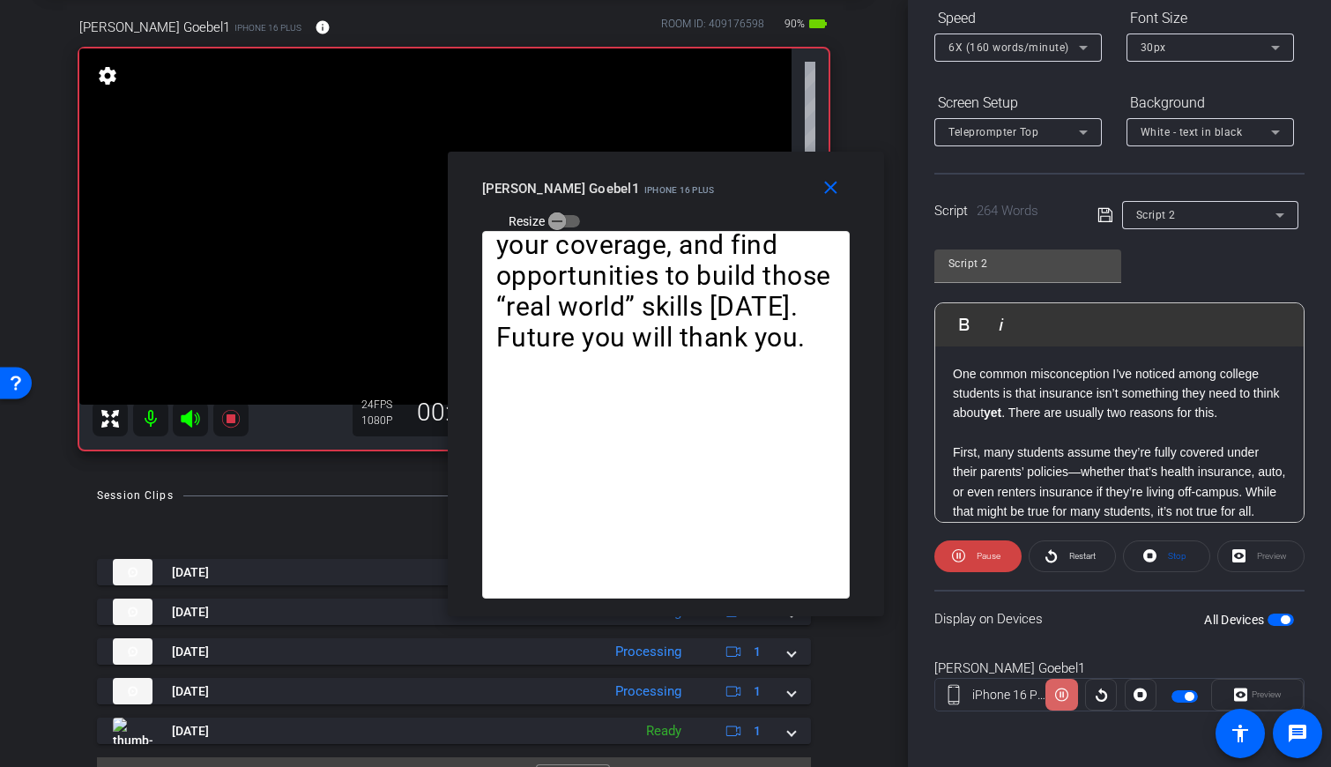
click at [792, 697] on icon at bounding box center [1061, 694] width 13 height 26
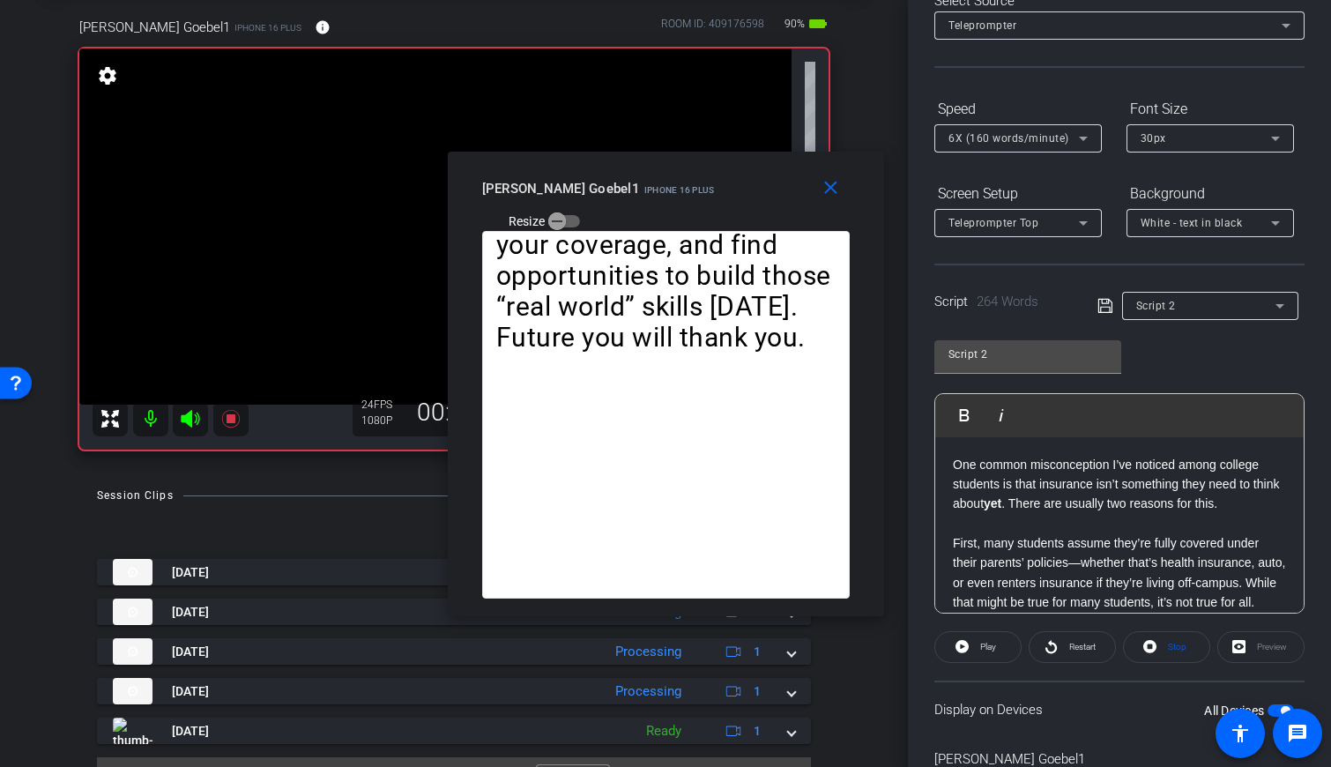
scroll to position [0, 0]
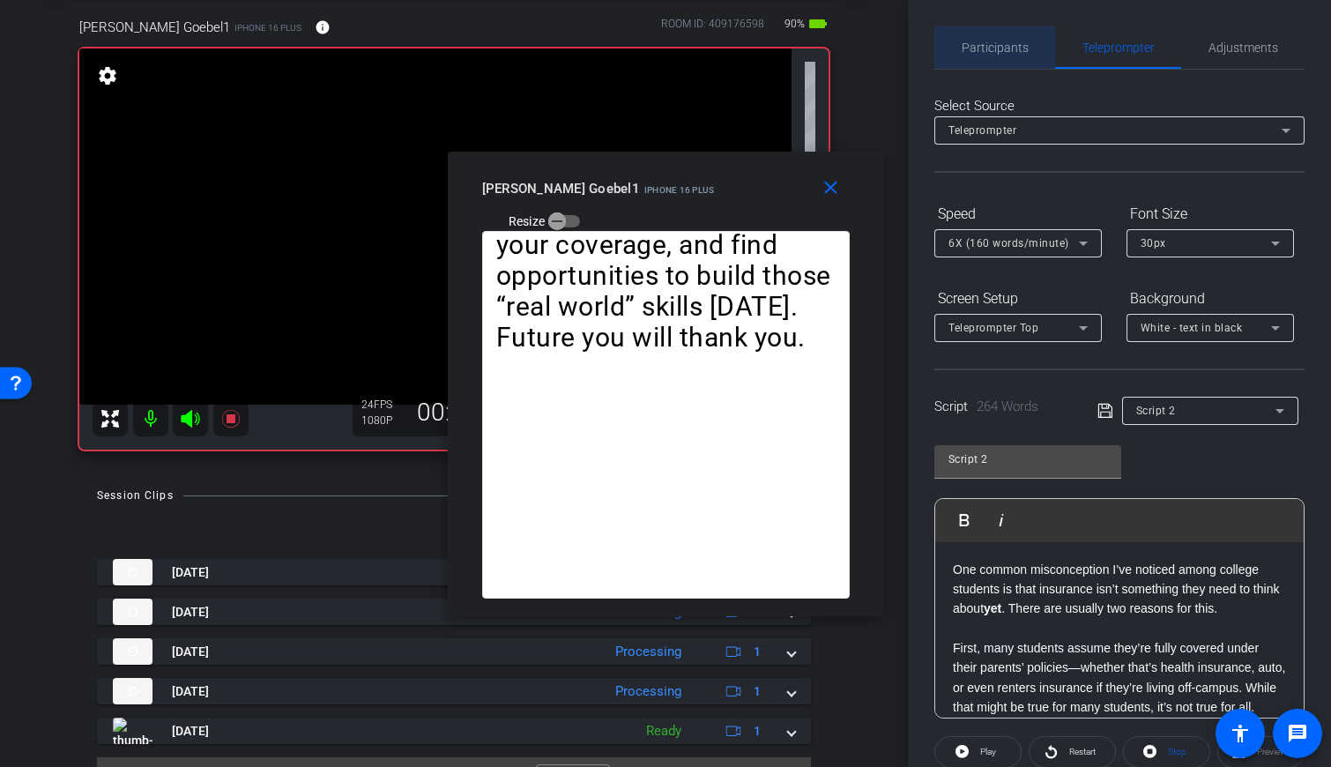
click at [792, 52] on span "Participants" at bounding box center [995, 47] width 67 height 12
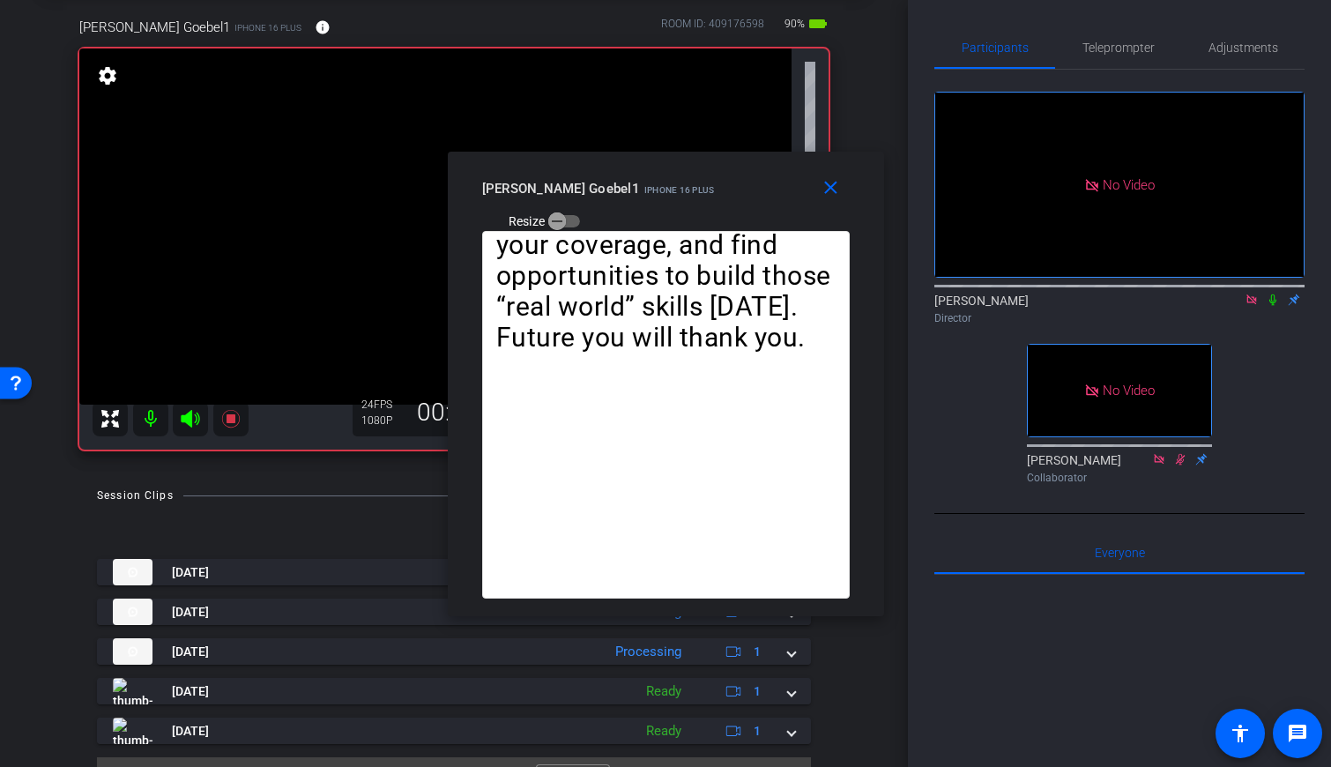
click at [792, 294] on icon at bounding box center [1273, 300] width 14 height 12
click at [792, 41] on span "Teleprompter" at bounding box center [1118, 47] width 72 height 12
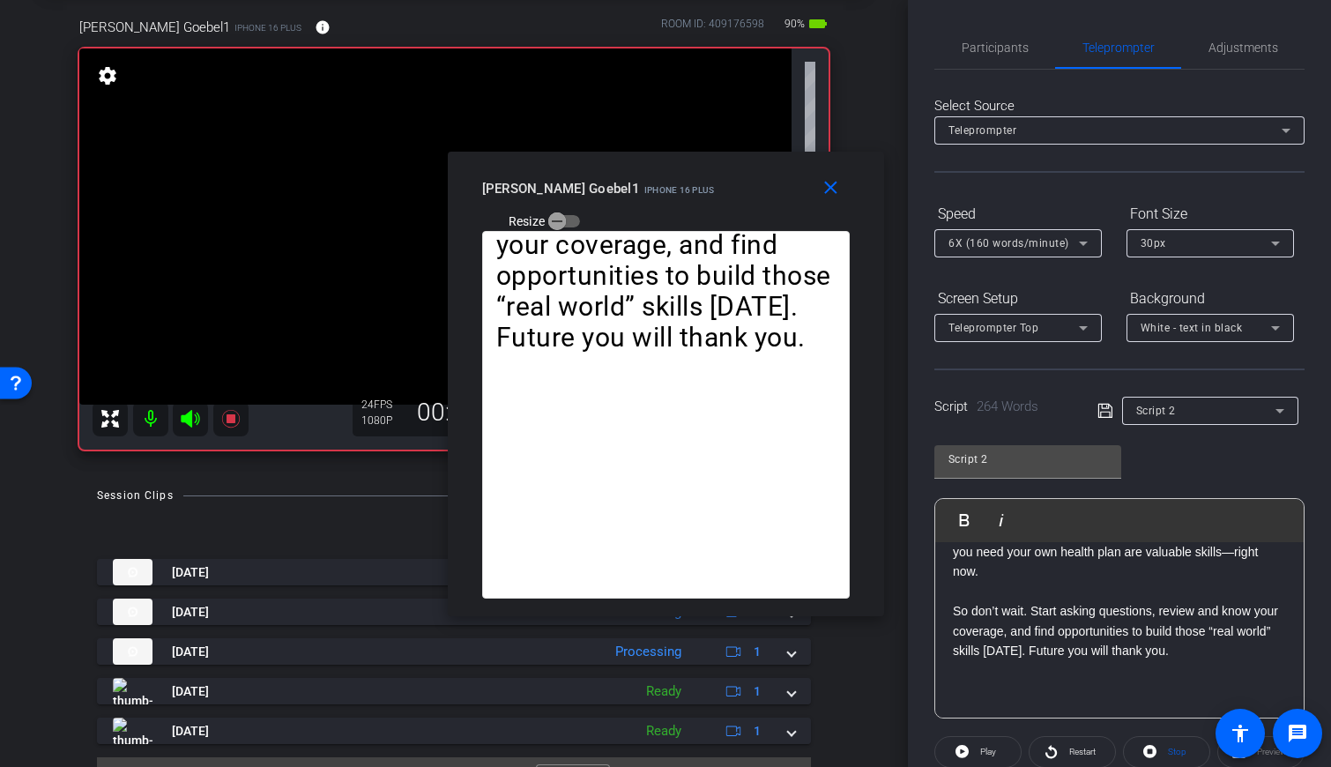
scroll to position [197, 0]
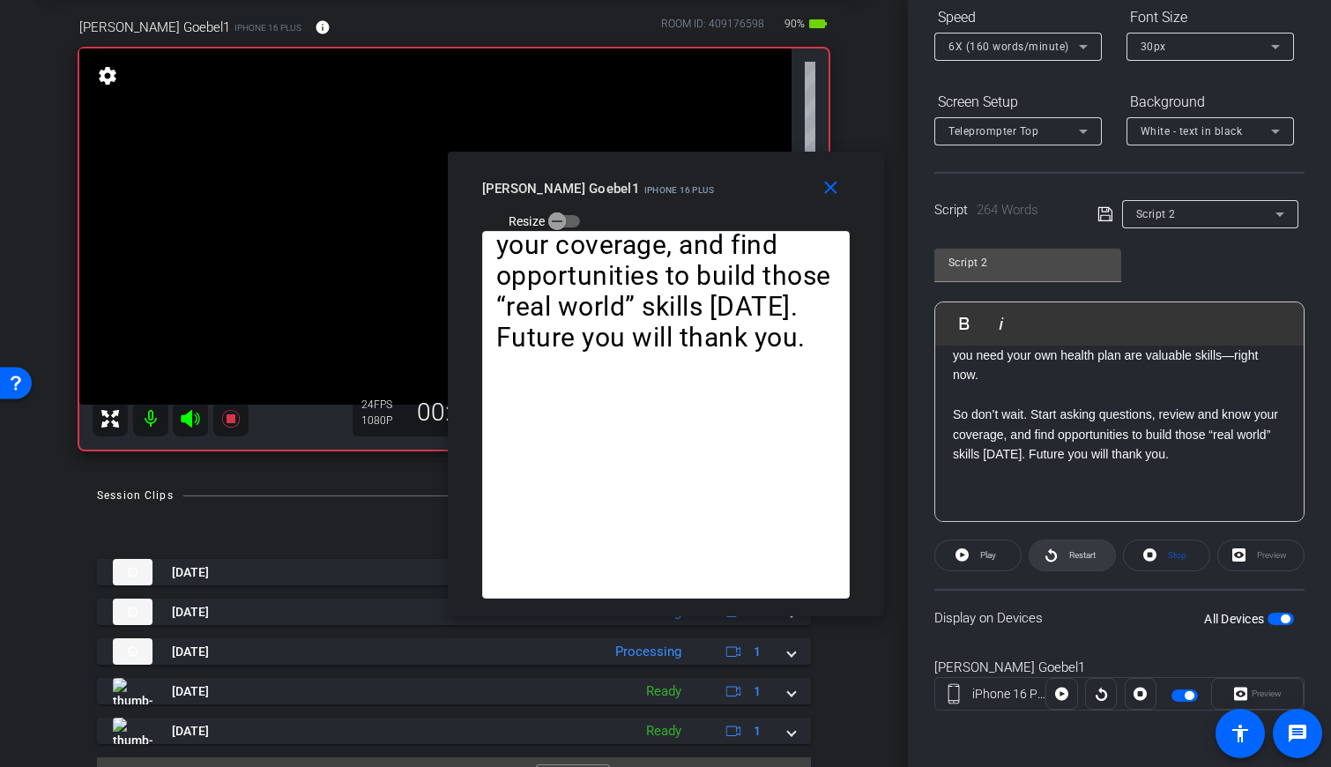
click at [792, 558] on span "Restart" at bounding box center [1082, 555] width 26 height 10
click at [792, 554] on span "Pause" at bounding box center [986, 555] width 28 height 25
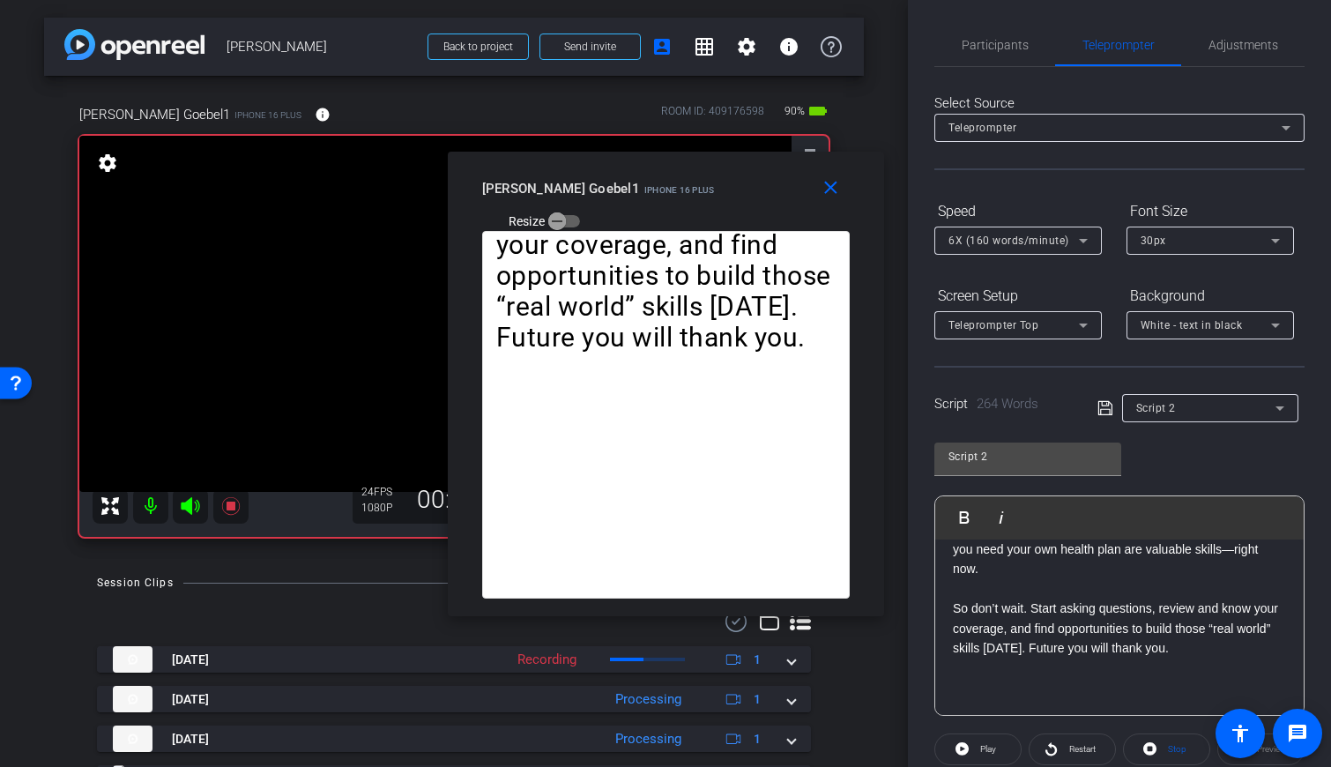
scroll to position [0, 0]
click at [792, 50] on span "Participants" at bounding box center [995, 47] width 67 height 12
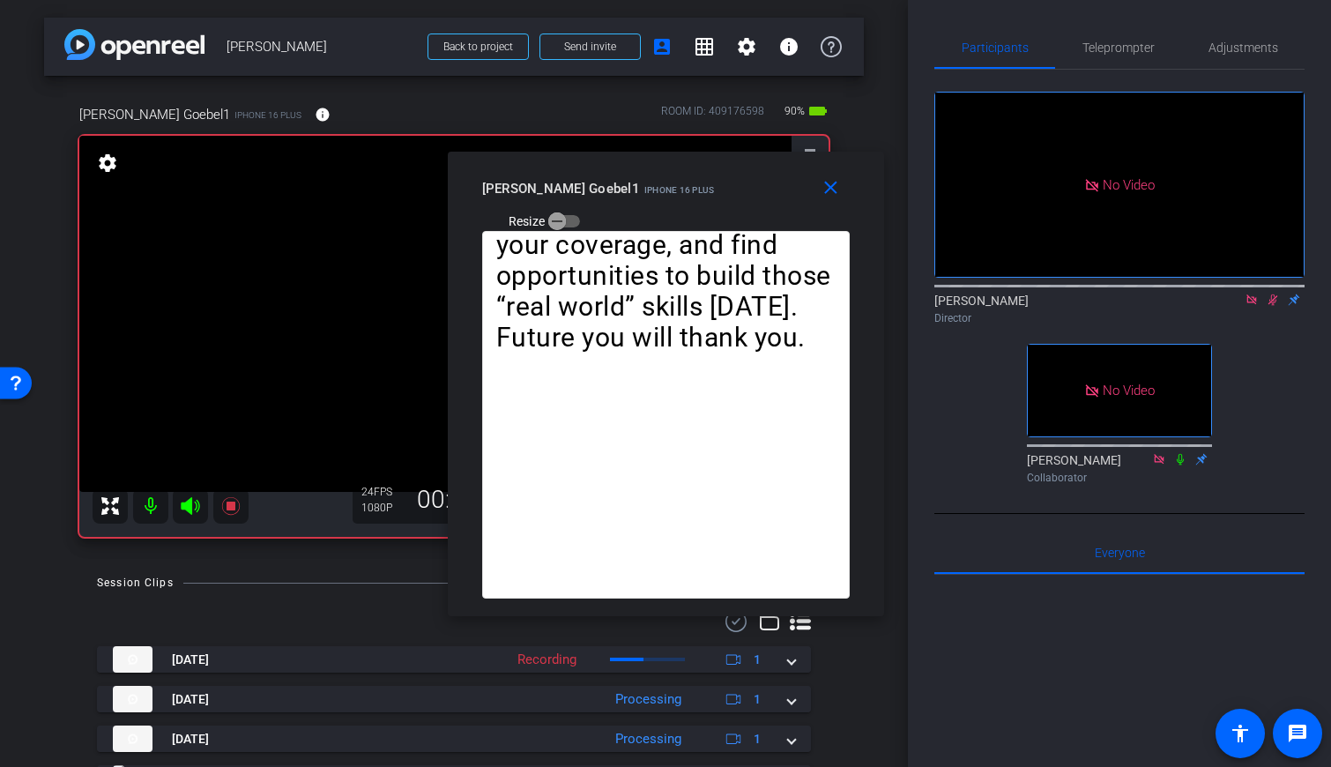
click at [792, 294] on icon at bounding box center [1273, 299] width 10 height 11
click at [792, 49] on span "Teleprompter" at bounding box center [1118, 47] width 72 height 12
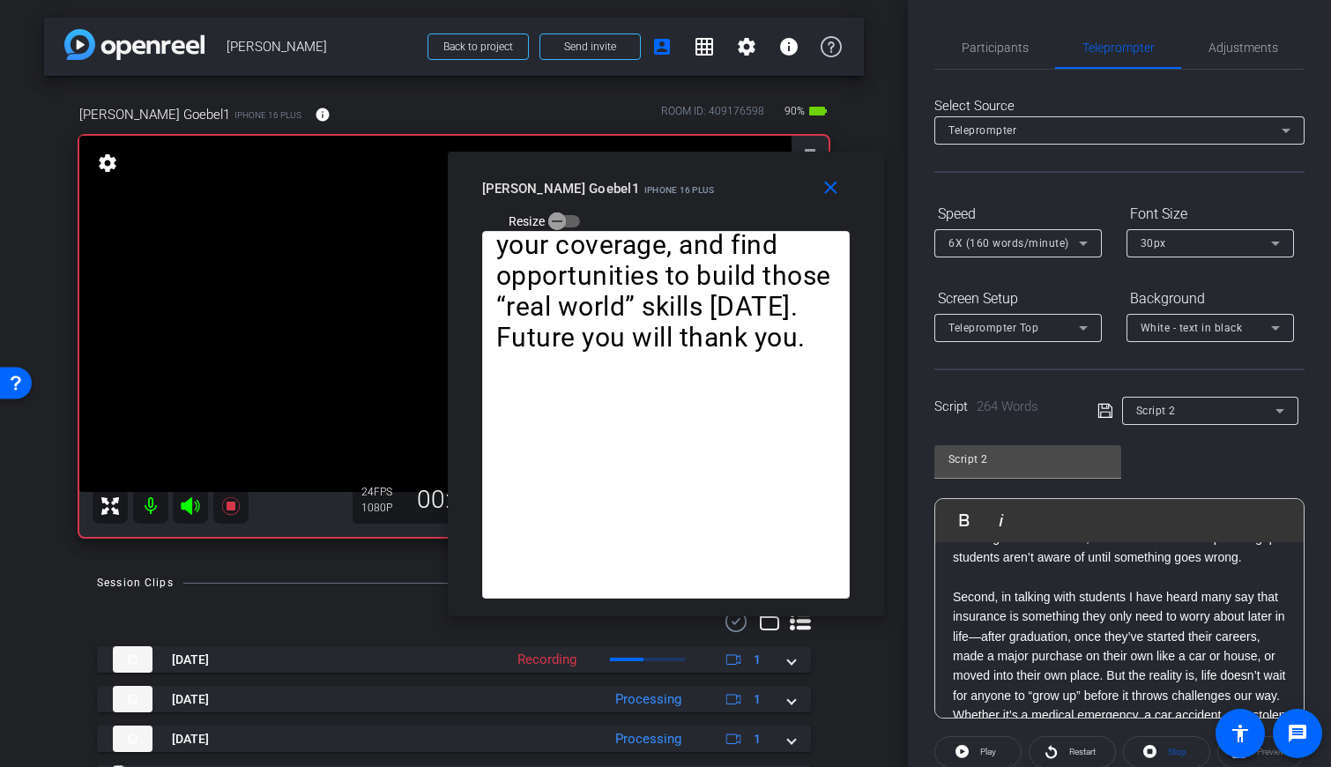
scroll to position [202, 0]
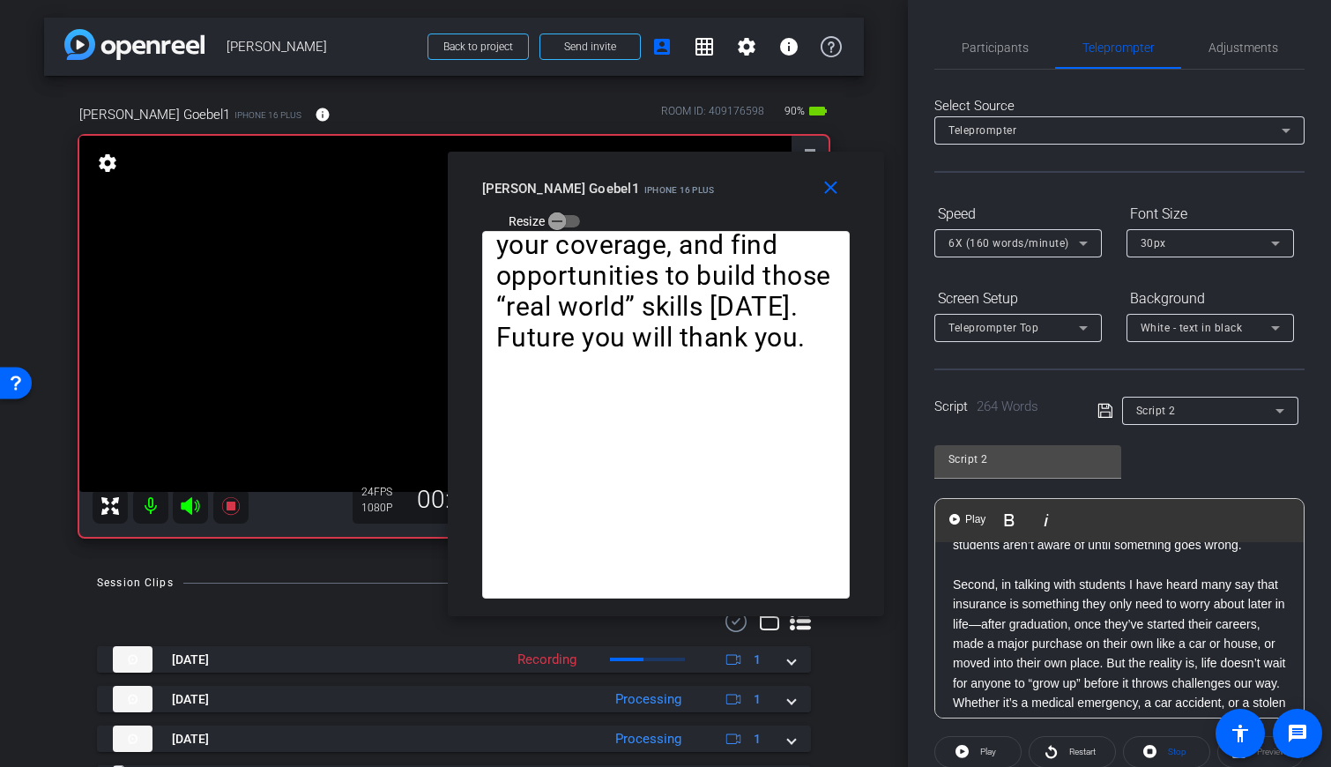
click at [792, 584] on p "Second, in talking with students I have heard many say that insurance is someth…" at bounding box center [1119, 664] width 333 height 178
click at [792, 518] on img "button" at bounding box center [954, 519] width 11 height 11
click at [792, 517] on img "button" at bounding box center [954, 519] width 11 height 11
click at [792, 748] on span "Pause" at bounding box center [989, 752] width 24 height 10
click at [792, 45] on span "Participants" at bounding box center [995, 47] width 67 height 12
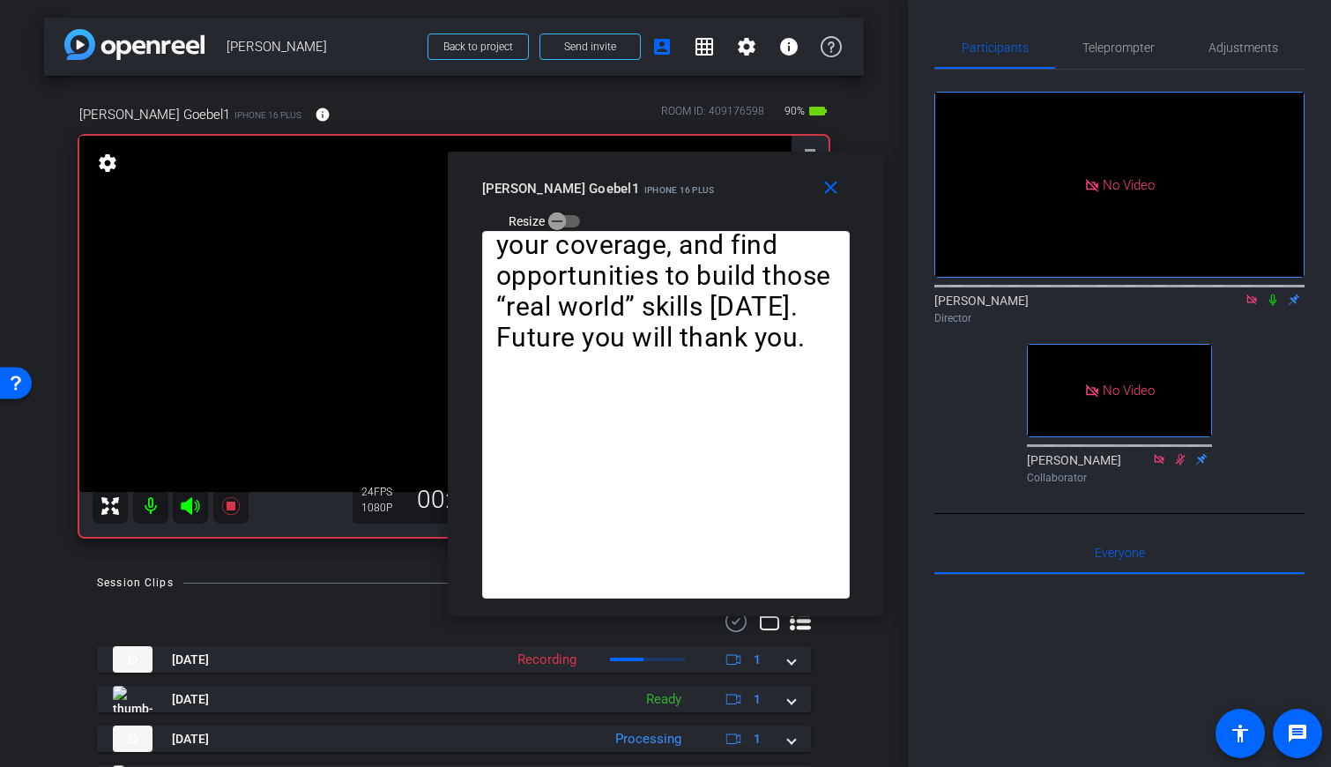
click at [792, 294] on icon at bounding box center [1273, 300] width 14 height 12
click at [792, 57] on span "Teleprompter" at bounding box center [1118, 47] width 72 height 42
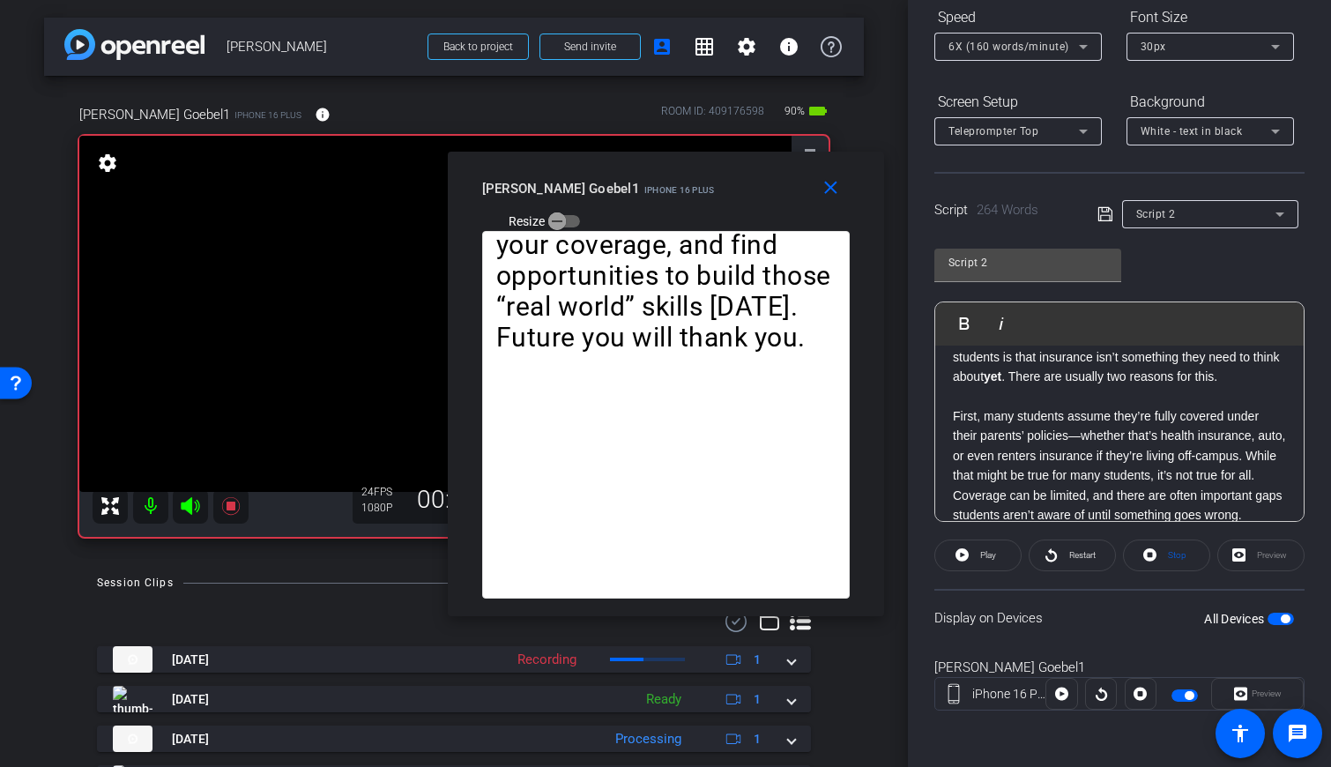
scroll to position [0, 0]
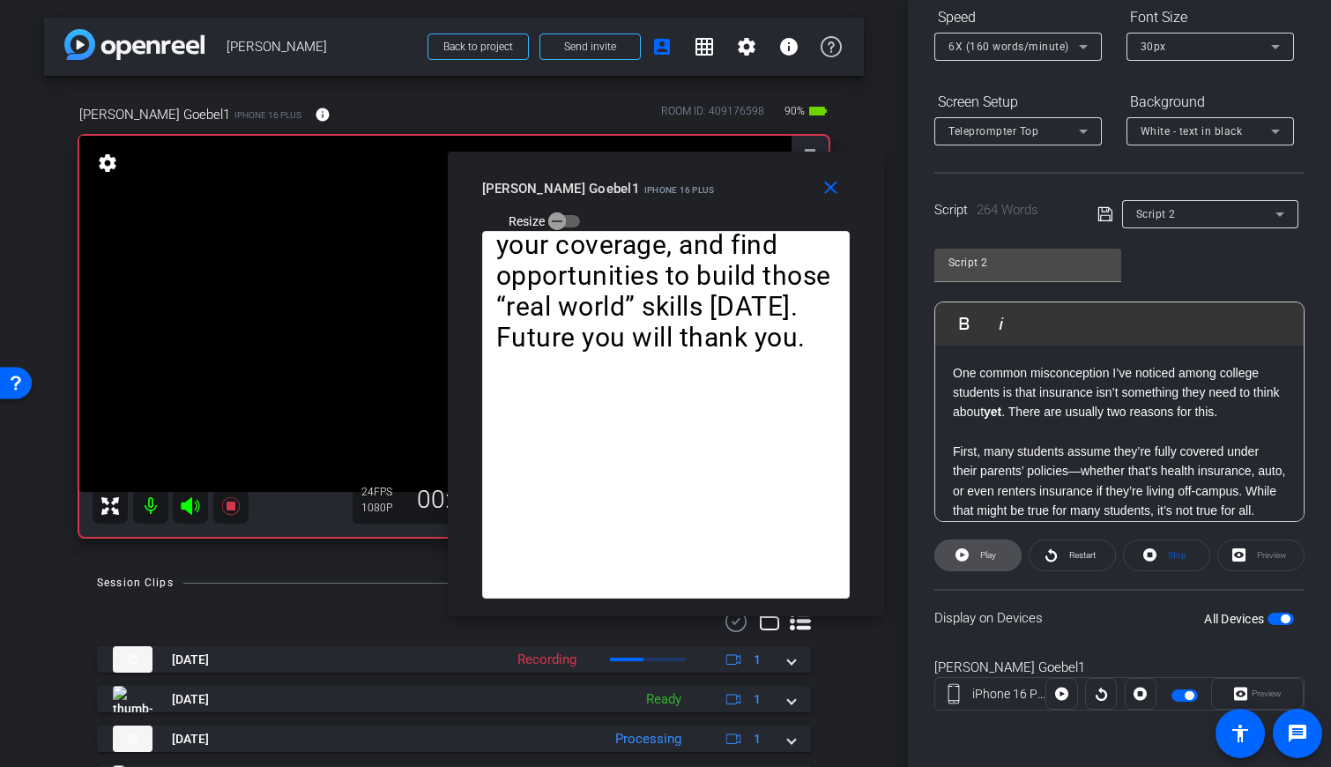
click at [792, 557] on span "Play" at bounding box center [986, 555] width 20 height 25
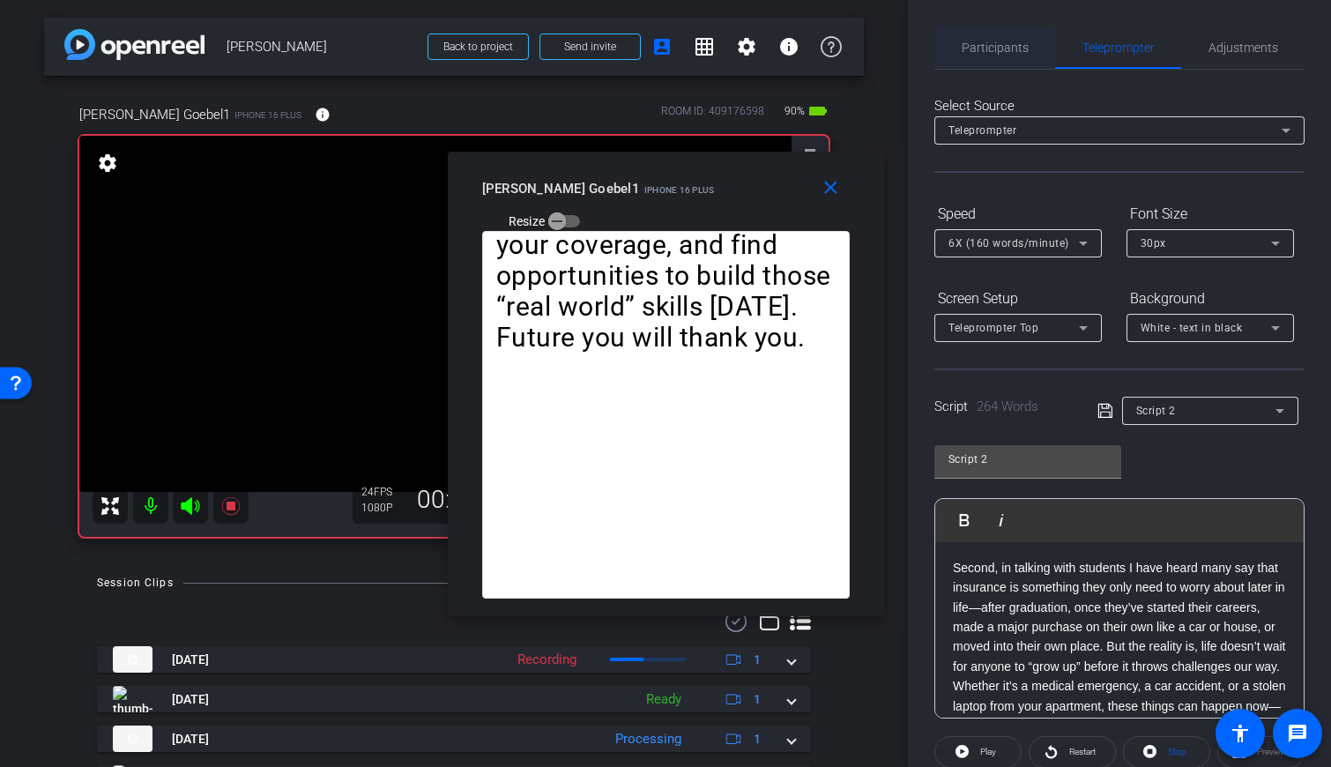
click at [792, 41] on span "Participants" at bounding box center [995, 47] width 67 height 12
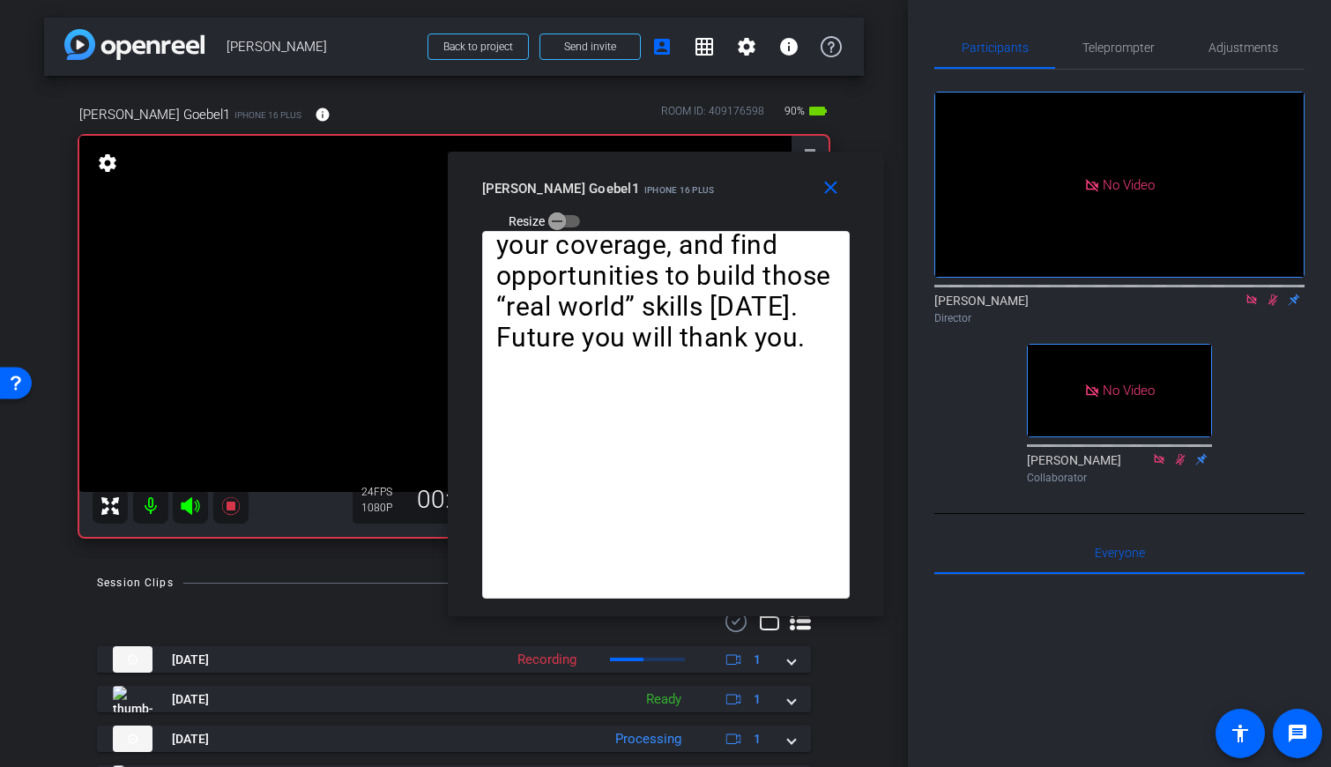
click at [792, 292] on mat-icon at bounding box center [1272, 300] width 21 height 16
click at [792, 51] on span "Teleprompter" at bounding box center [1118, 47] width 72 height 12
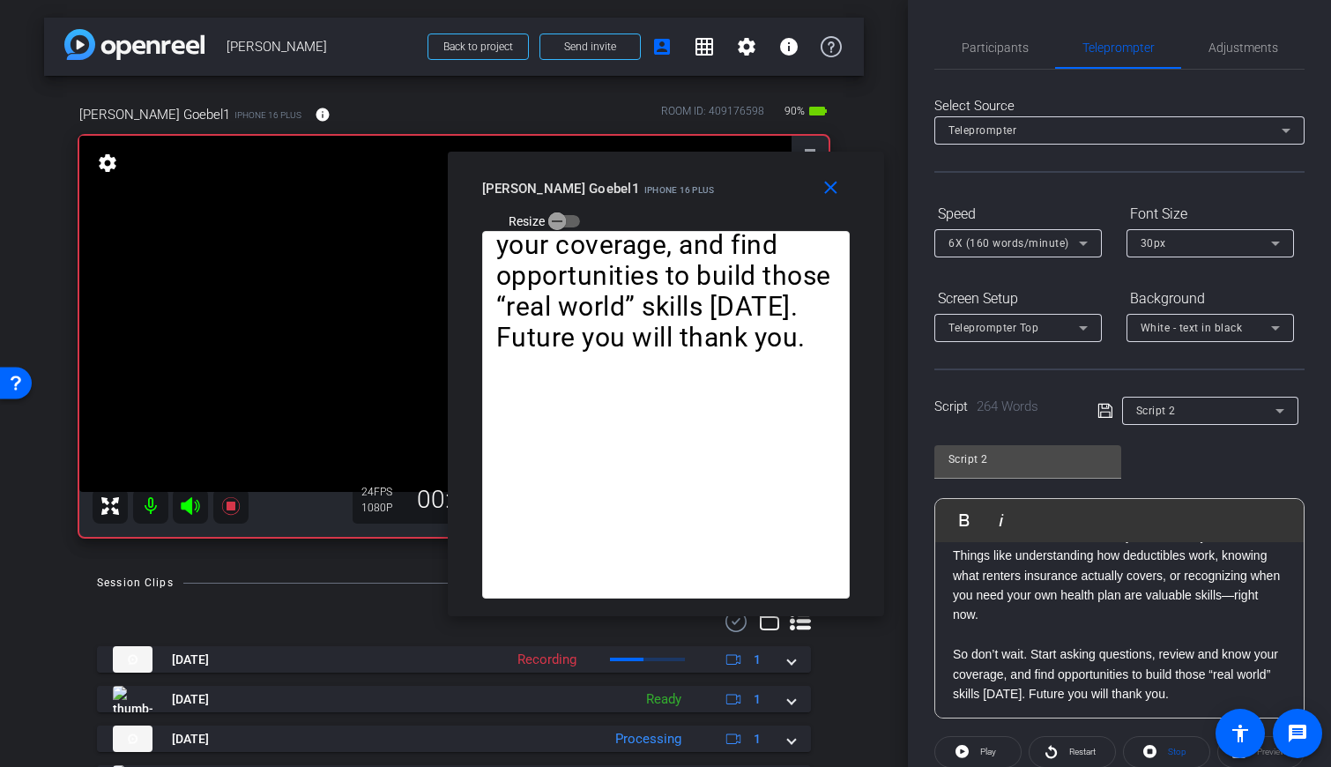
scroll to position [550, 0]
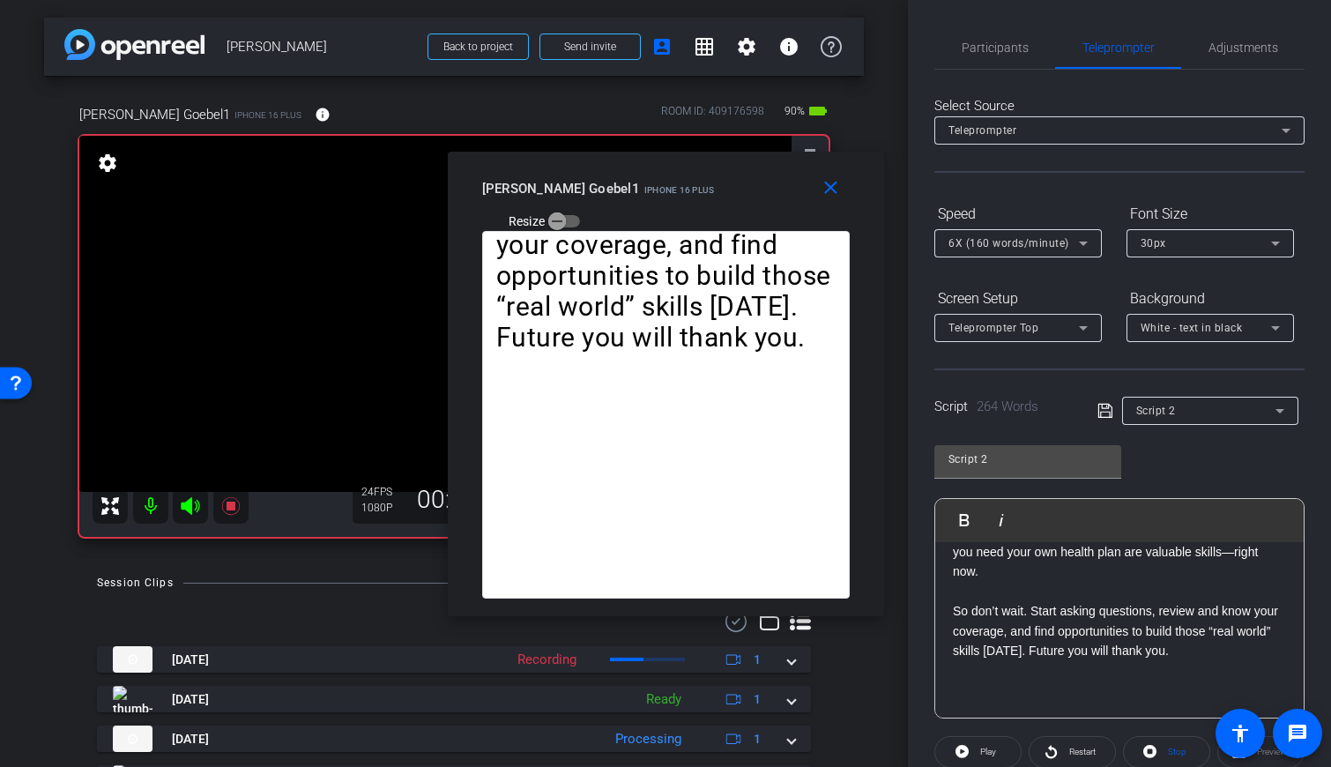
click at [792, 612] on p "So don’t wait. Start asking questions, review and know your coverage, and find …" at bounding box center [1119, 630] width 333 height 59
click at [792, 52] on span "Participants" at bounding box center [995, 47] width 67 height 12
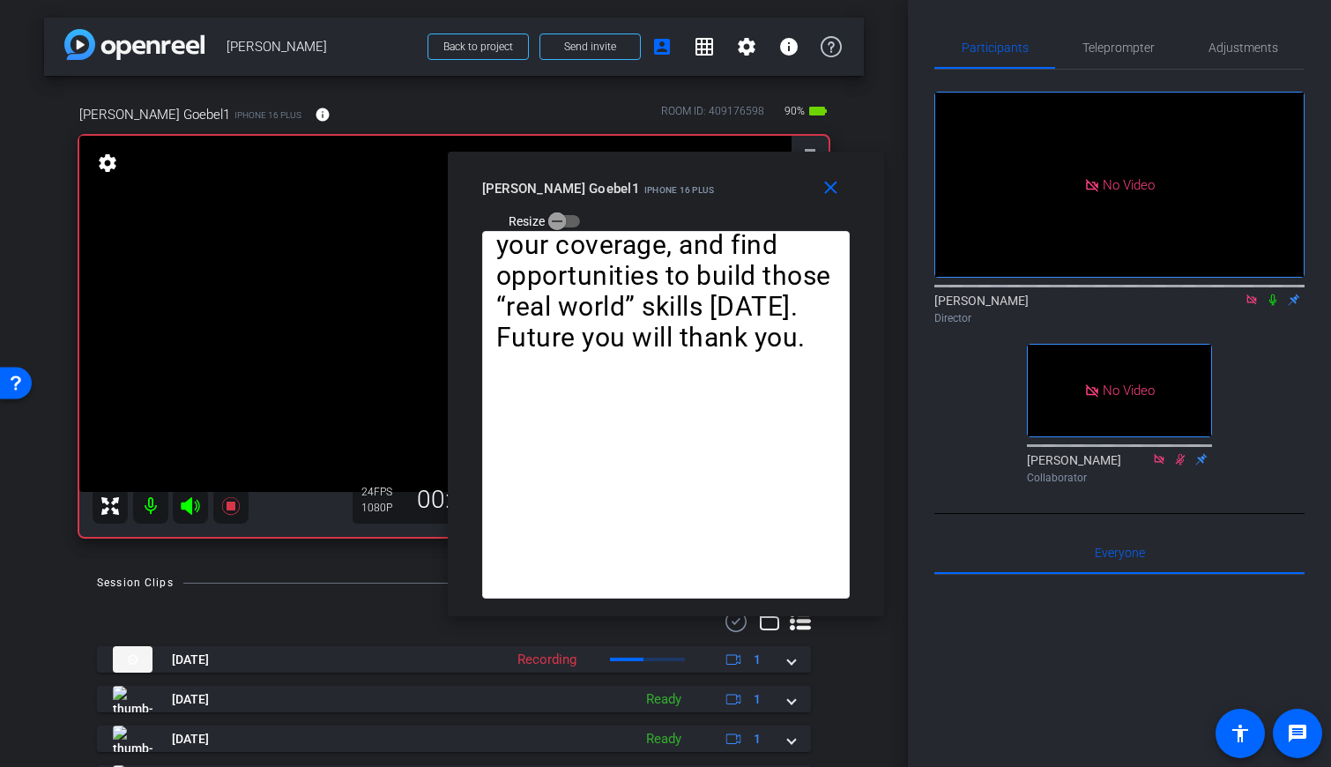
click at [792, 294] on icon at bounding box center [1273, 300] width 14 height 12
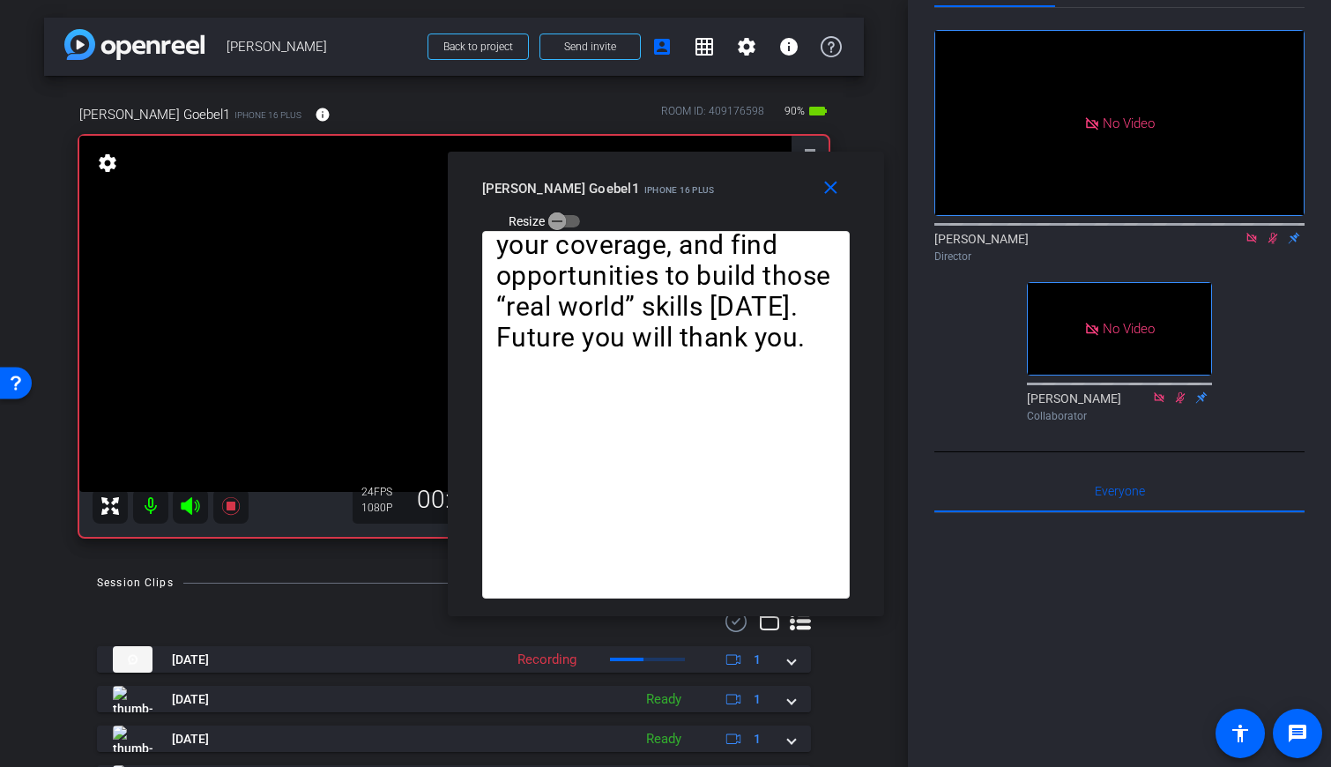
scroll to position [0, 0]
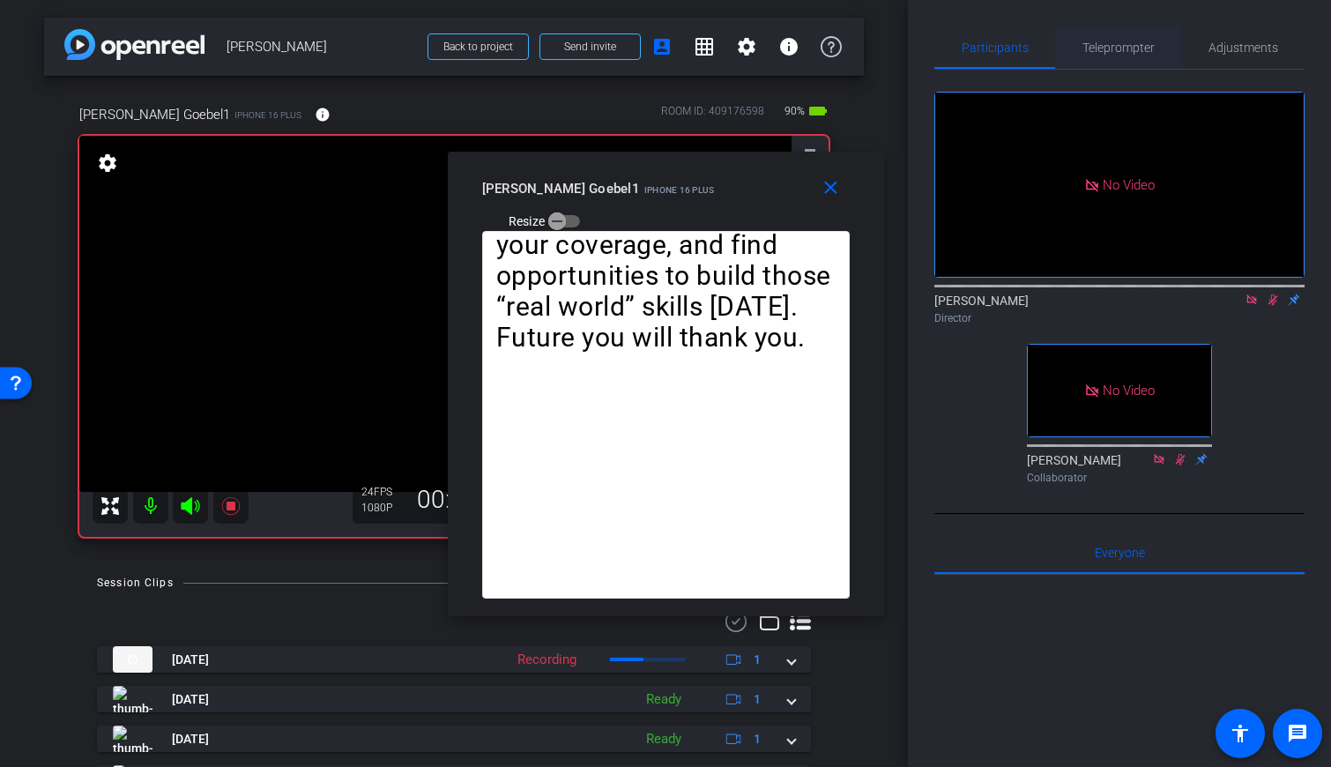
click at [792, 60] on span "Teleprompter" at bounding box center [1118, 47] width 72 height 42
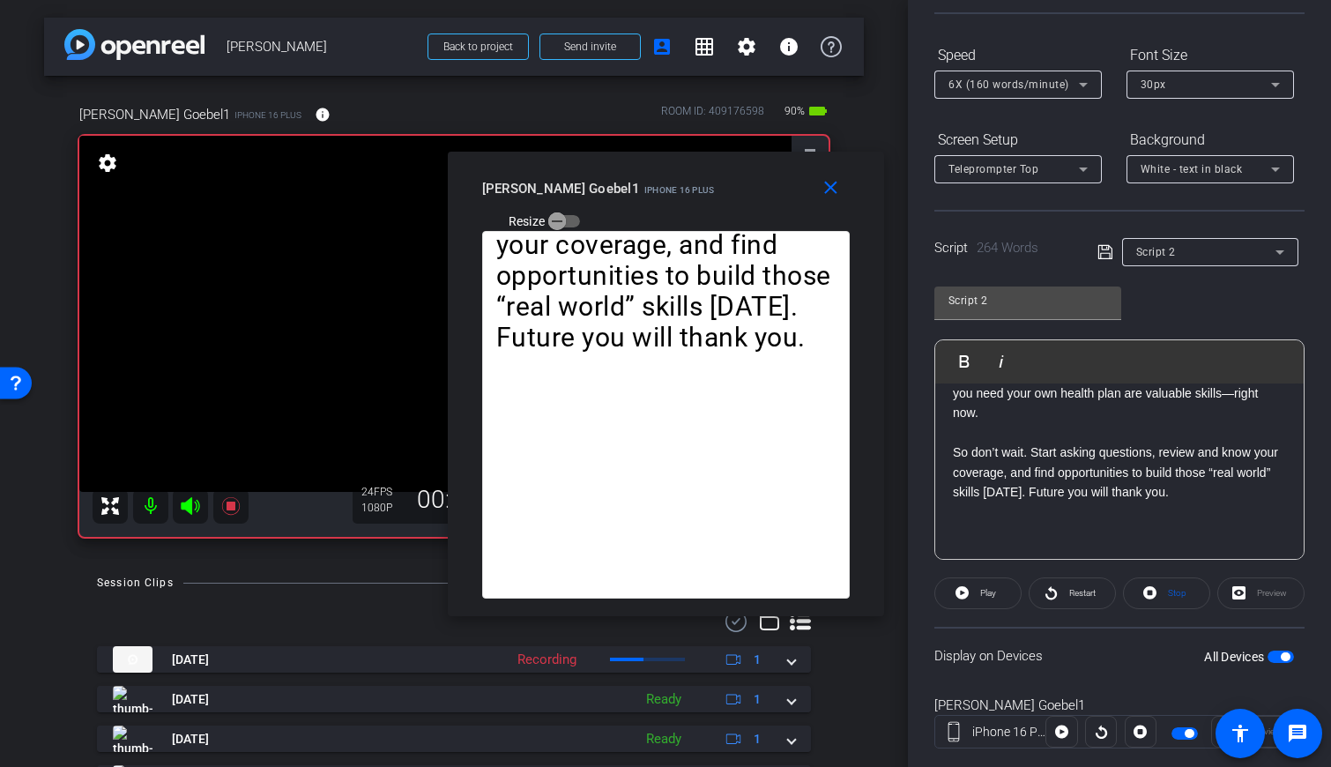
scroll to position [197, 0]
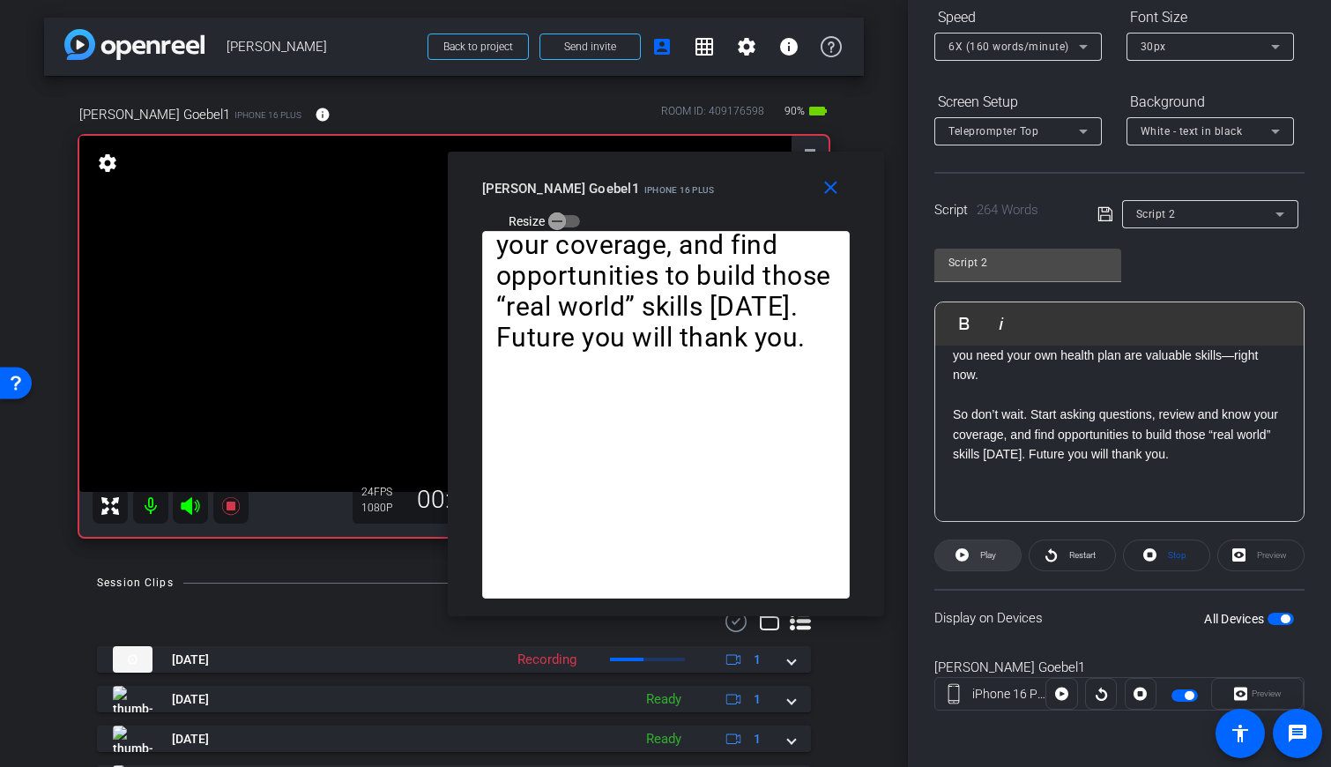
click at [792, 558] on icon at bounding box center [961, 554] width 13 height 13
click at [792, 557] on span at bounding box center [977, 555] width 87 height 42
click at [792, 416] on p "So don’t wait. Start asking questions, review and know your coverage, and find …" at bounding box center [1119, 434] width 333 height 59
click at [792, 323] on button "Play Play from this location" at bounding box center [968, 323] width 41 height 35
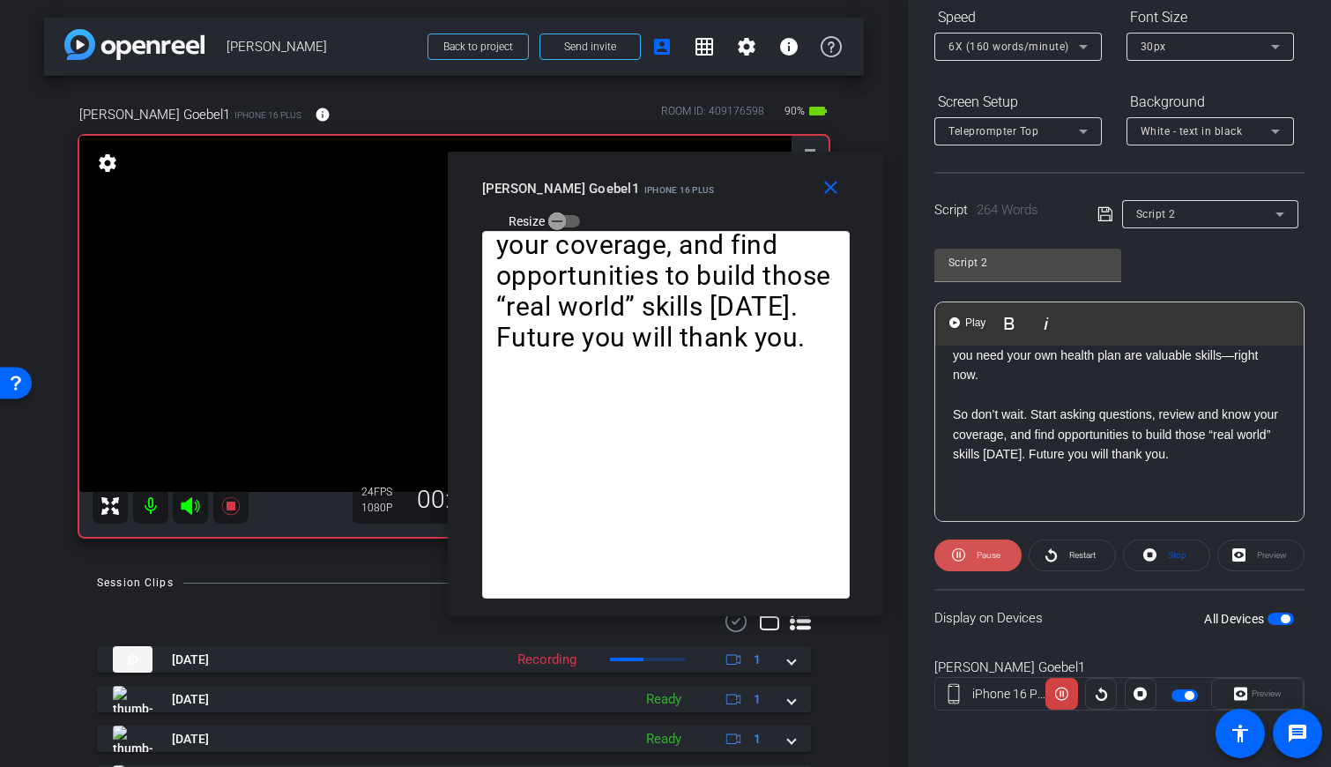
click at [792, 563] on span at bounding box center [977, 555] width 87 height 42
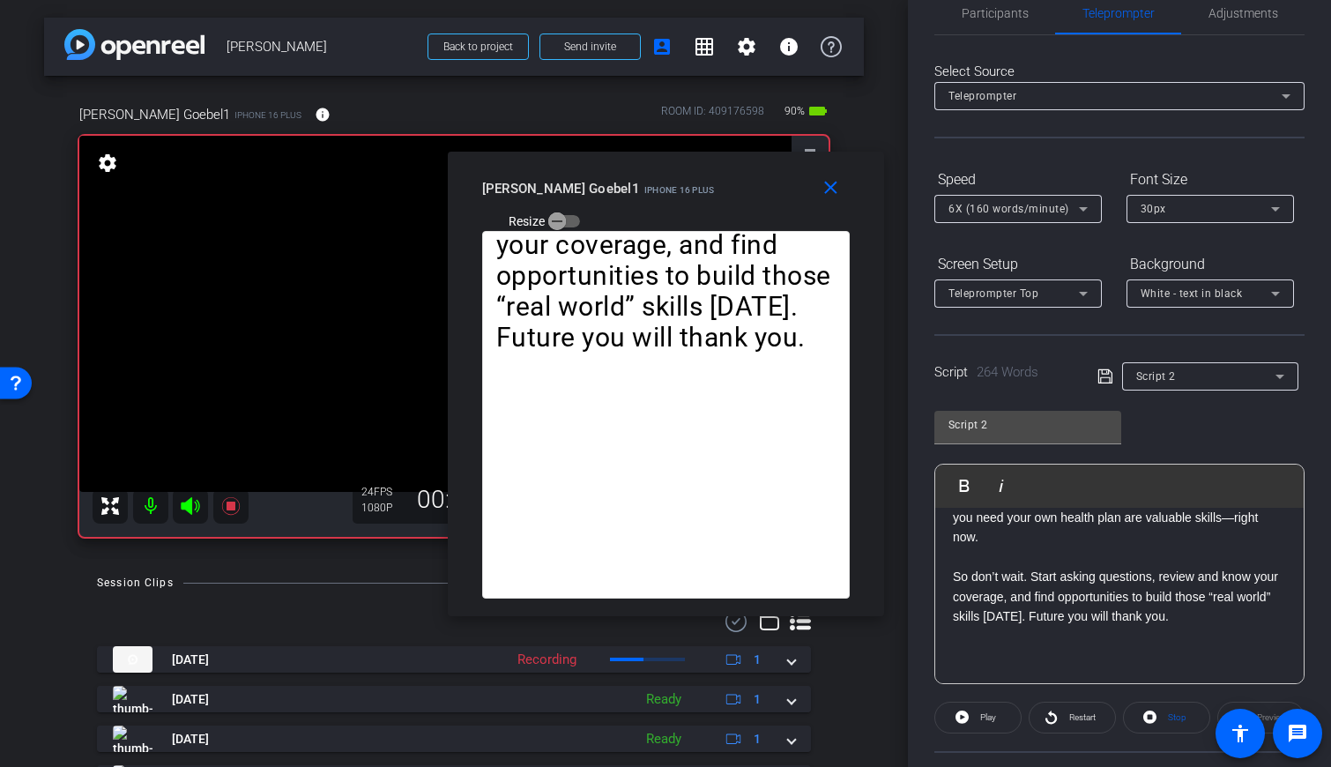
scroll to position [0, 0]
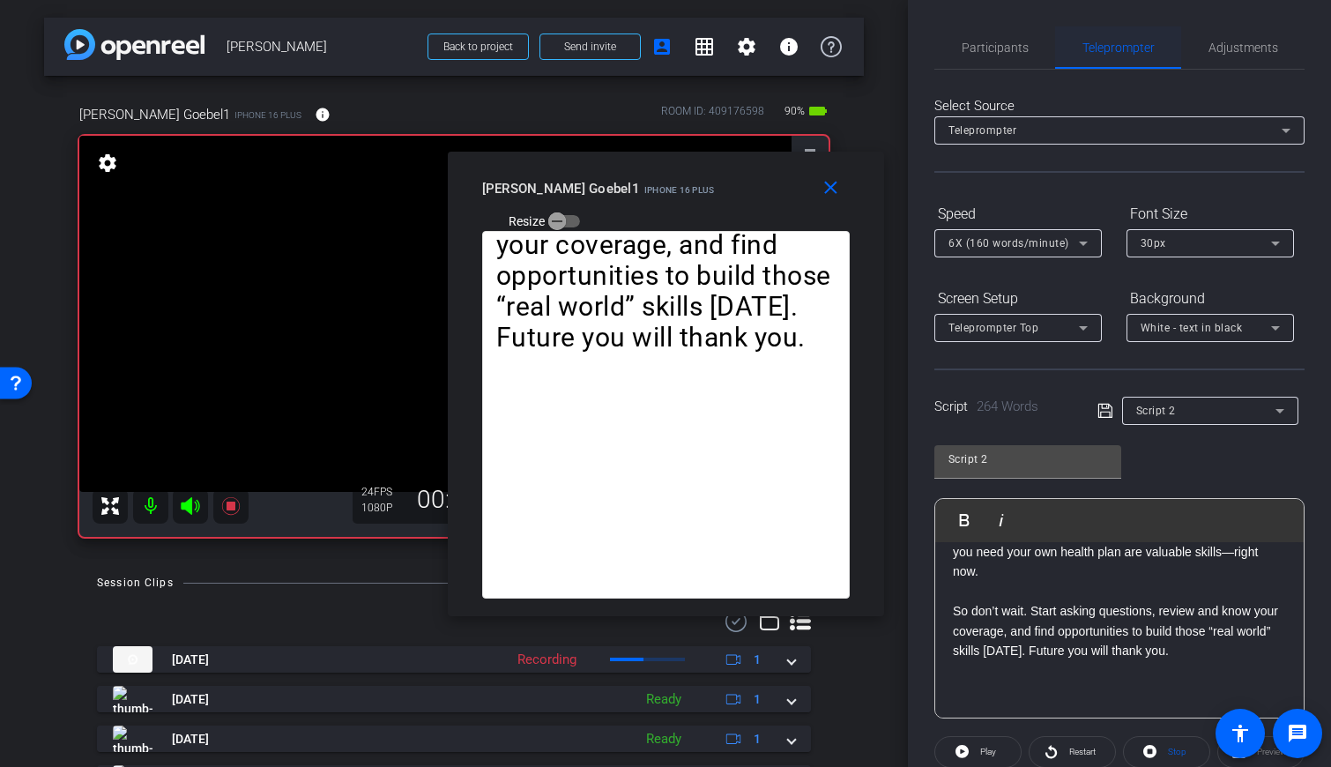
drag, startPoint x: 1021, startPoint y: 43, endPoint x: 1062, endPoint y: 57, distance: 43.8
click at [792, 43] on span "Participants" at bounding box center [995, 47] width 67 height 12
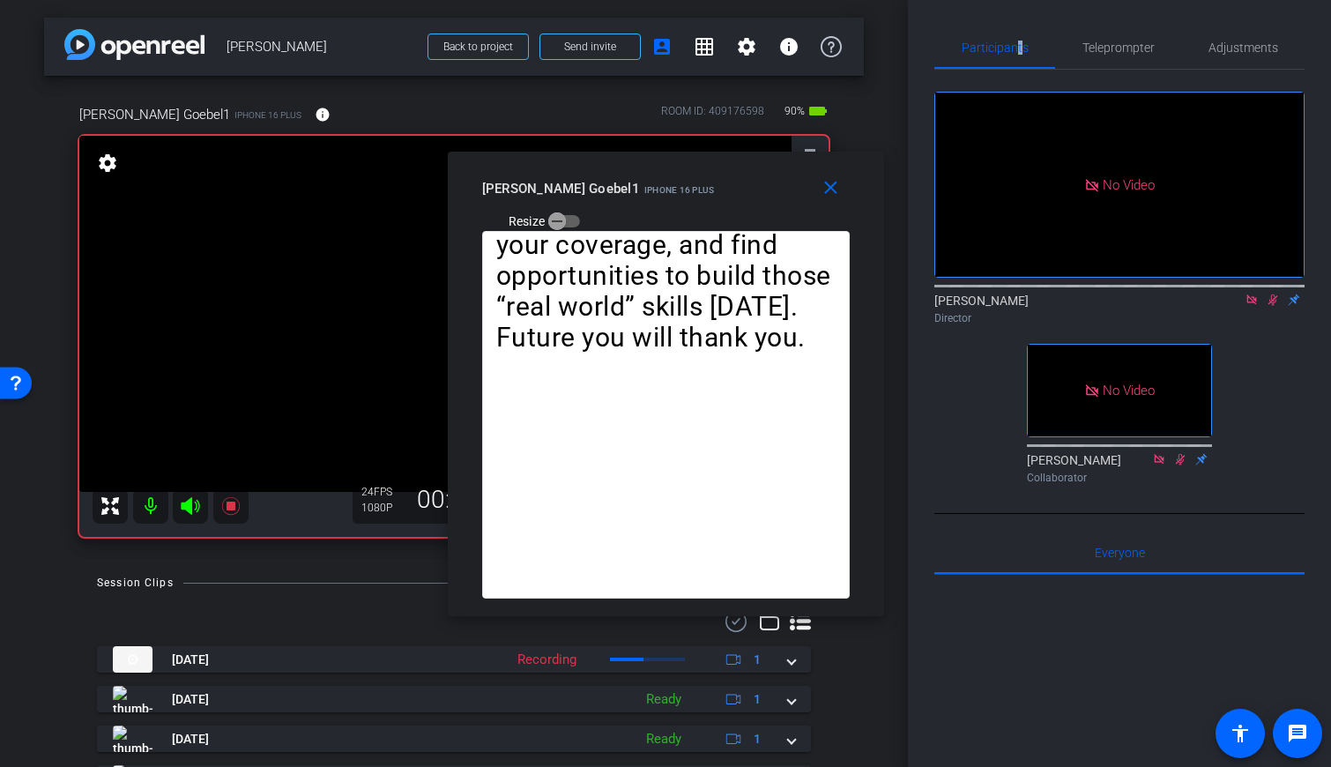
click at [792, 294] on icon at bounding box center [1273, 299] width 10 height 11
click at [792, 294] on icon at bounding box center [1273, 300] width 14 height 12
drag, startPoint x: 1104, startPoint y: 48, endPoint x: 1105, endPoint y: 68, distance: 20.3
click at [792, 48] on span "Teleprompter" at bounding box center [1118, 47] width 72 height 12
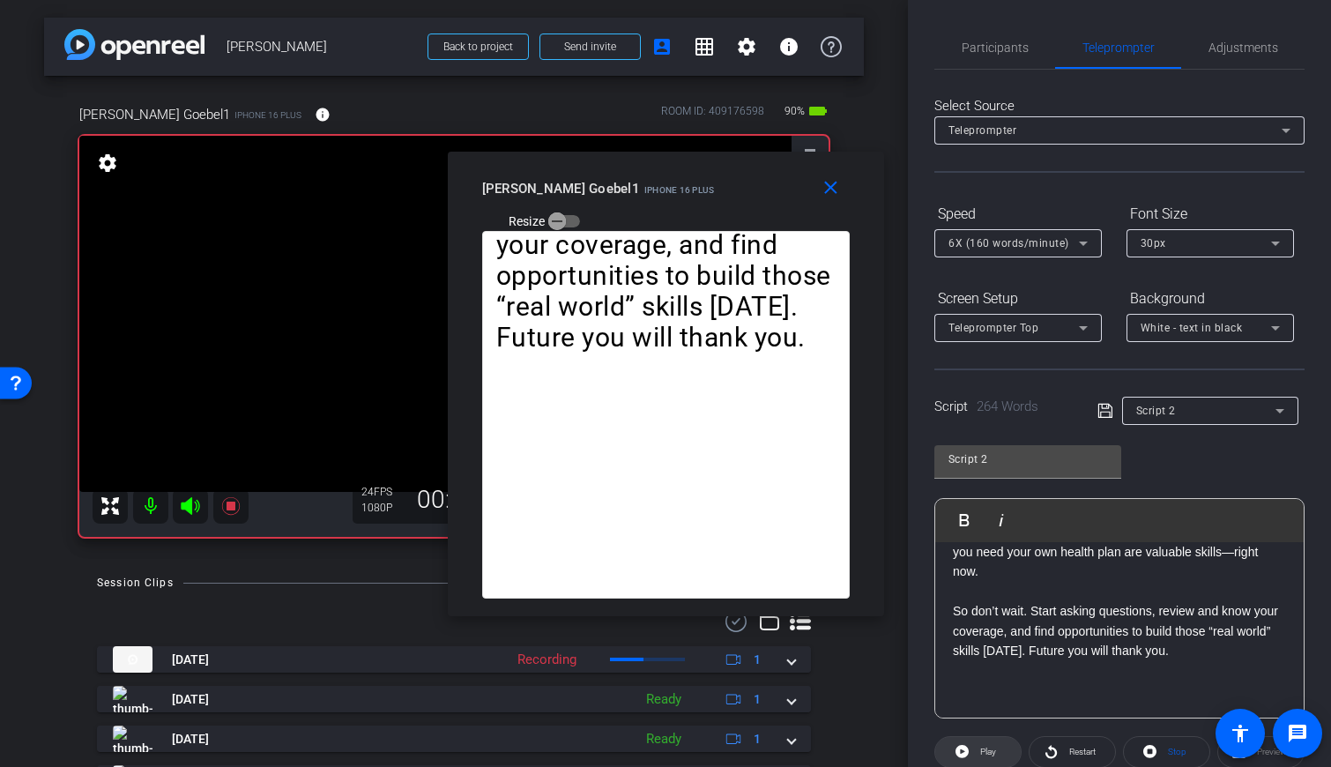
click at [792, 748] on span "Play" at bounding box center [988, 752] width 16 height 10
click at [230, 509] on icon at bounding box center [230, 506] width 18 height 18
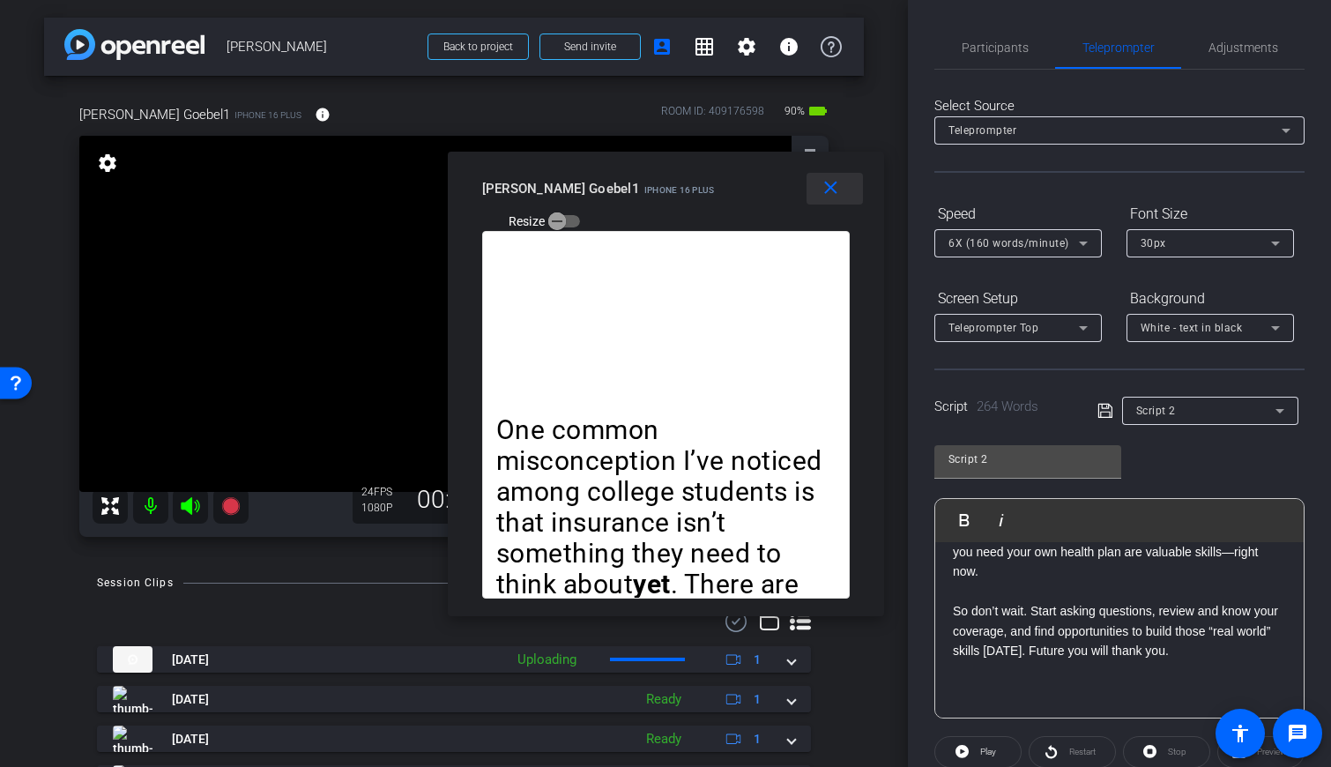
click at [792, 187] on mat-icon "close" at bounding box center [831, 188] width 22 height 22
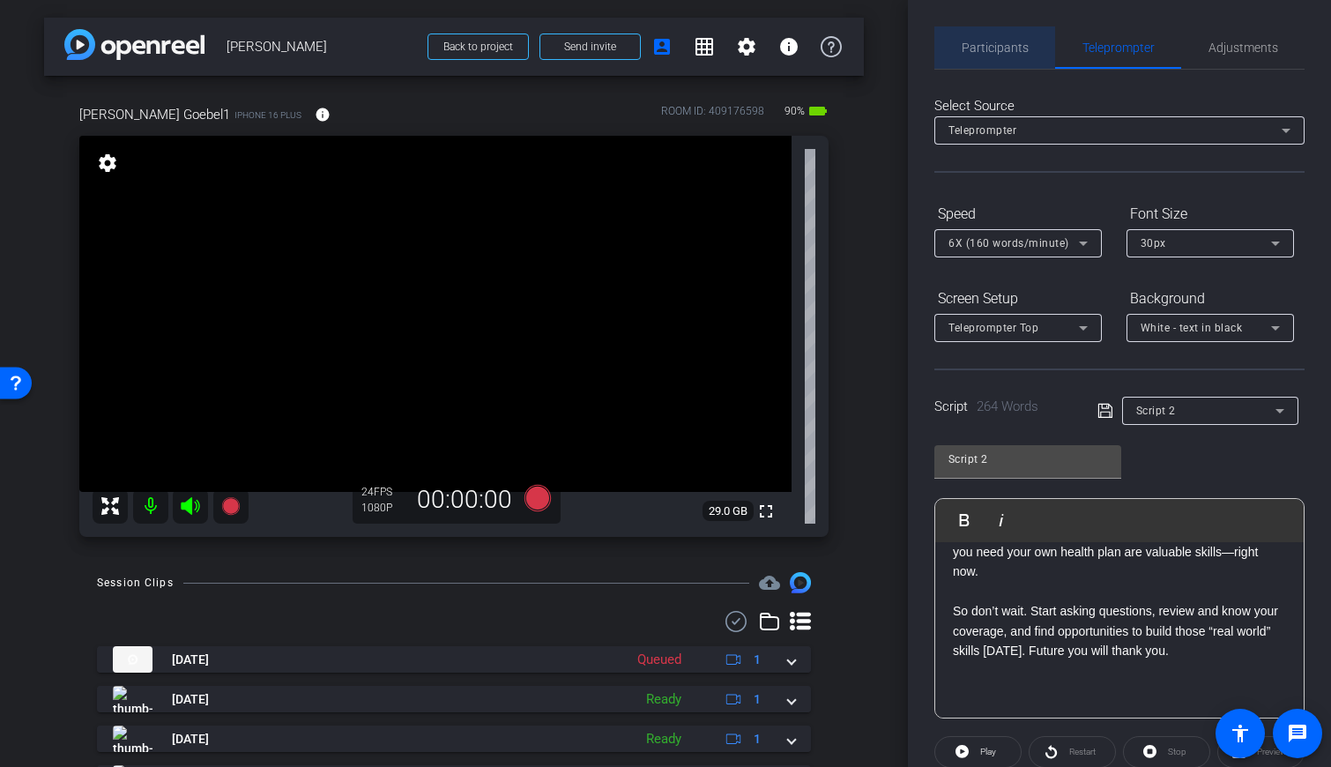
drag, startPoint x: 997, startPoint y: 48, endPoint x: 1046, endPoint y: 65, distance: 52.4
click at [792, 46] on span "Participants" at bounding box center [995, 47] width 67 height 12
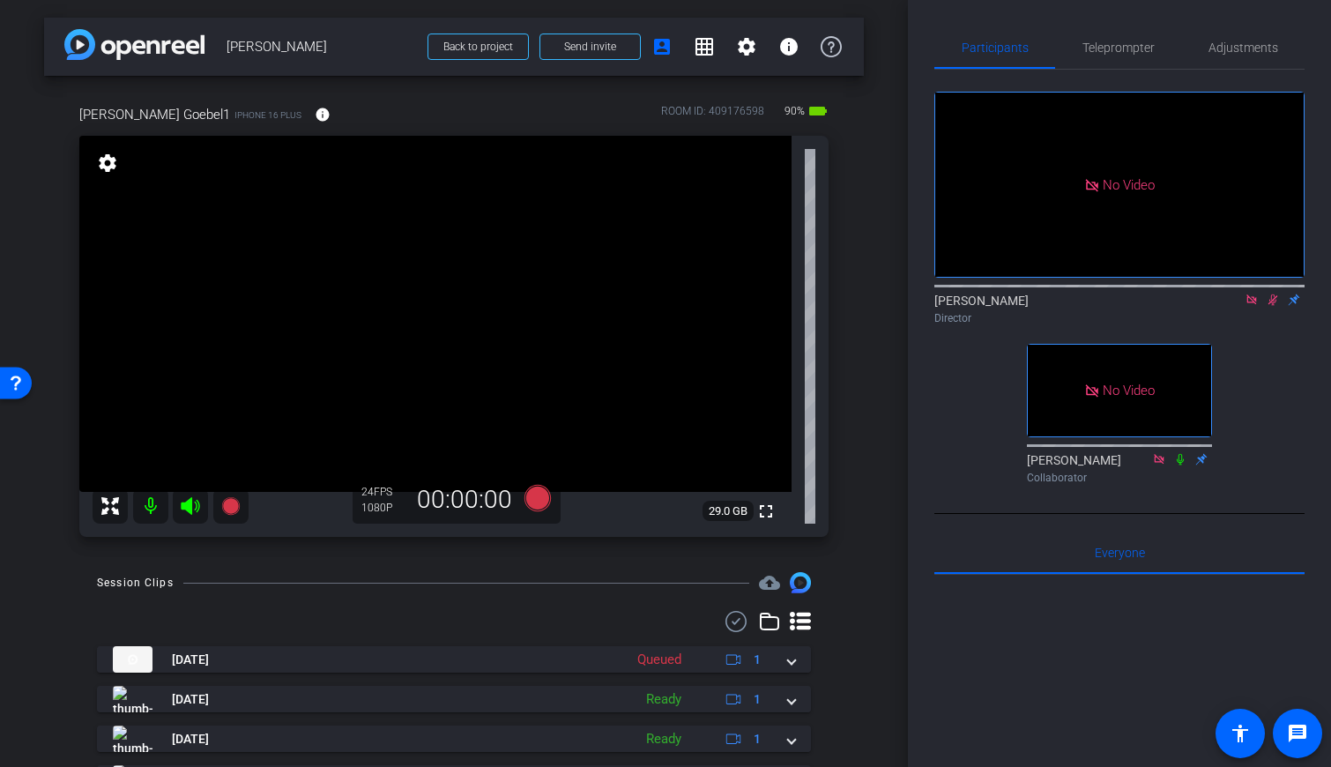
click at [792, 294] on icon at bounding box center [1273, 300] width 14 height 12
click at [792, 228] on div "arrow_back Paul Goebel Back to project Send invite account_box grid_on settings…" at bounding box center [454, 383] width 908 height 767
click at [792, 24] on div "Participants Teleprompter Adjustments No Video Geoff Hahn Director No Video Ail…" at bounding box center [1119, 383] width 423 height 767
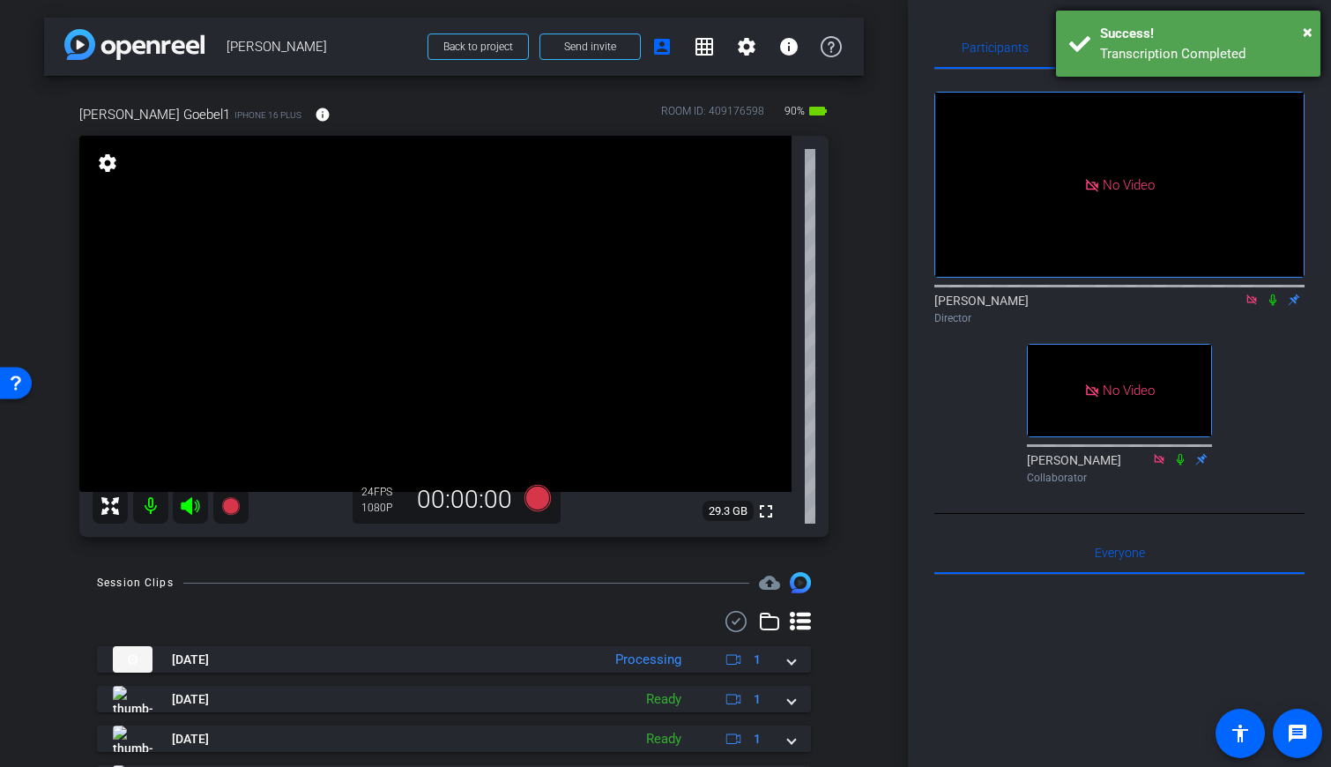
click at [792, 49] on div "Transcription Completed" at bounding box center [1203, 54] width 207 height 20
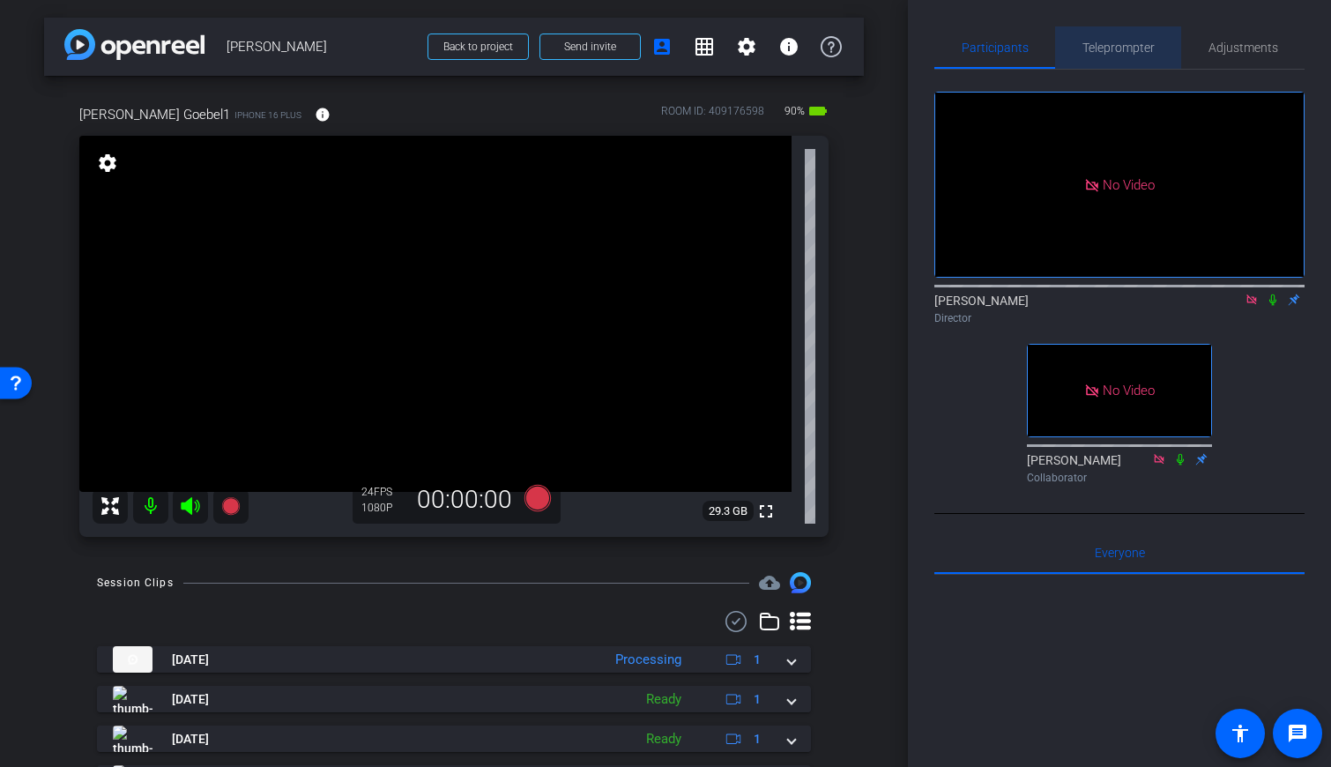
click at [792, 50] on span "Teleprompter" at bounding box center [1118, 47] width 72 height 12
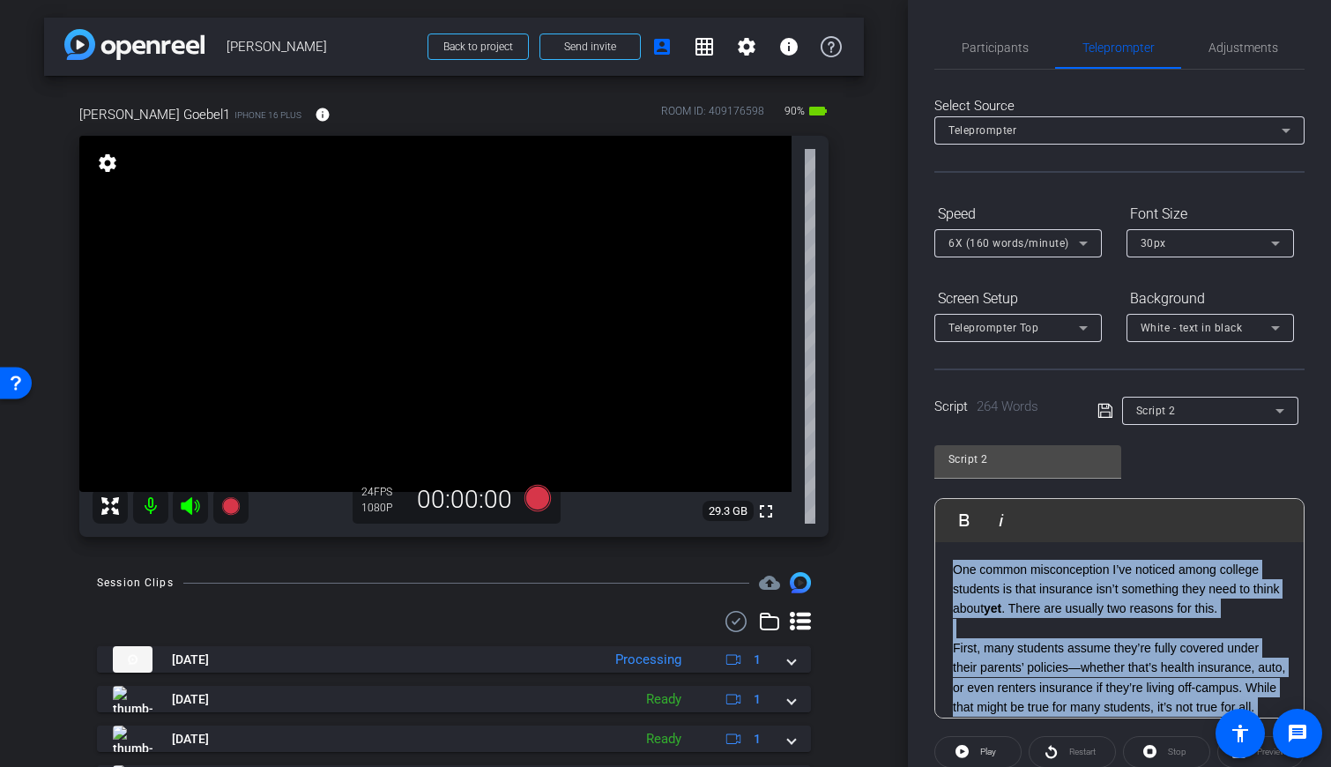
drag, startPoint x: 1168, startPoint y: 660, endPoint x: 967, endPoint y: 539, distance: 234.9
click at [792, 539] on div "Play Play from this location Play Selected Play and display the selected text o…" at bounding box center [1119, 608] width 370 height 220
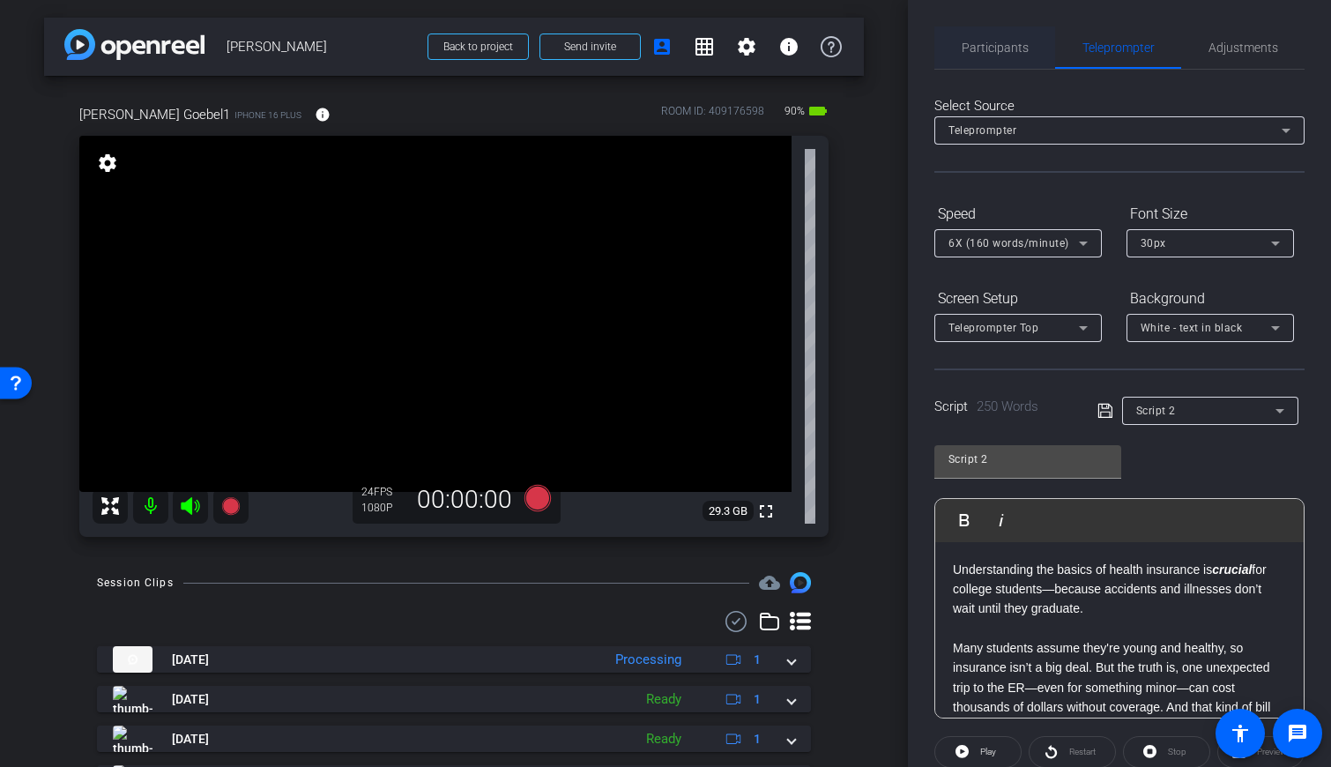
click at [792, 49] on span "Participants" at bounding box center [995, 47] width 67 height 12
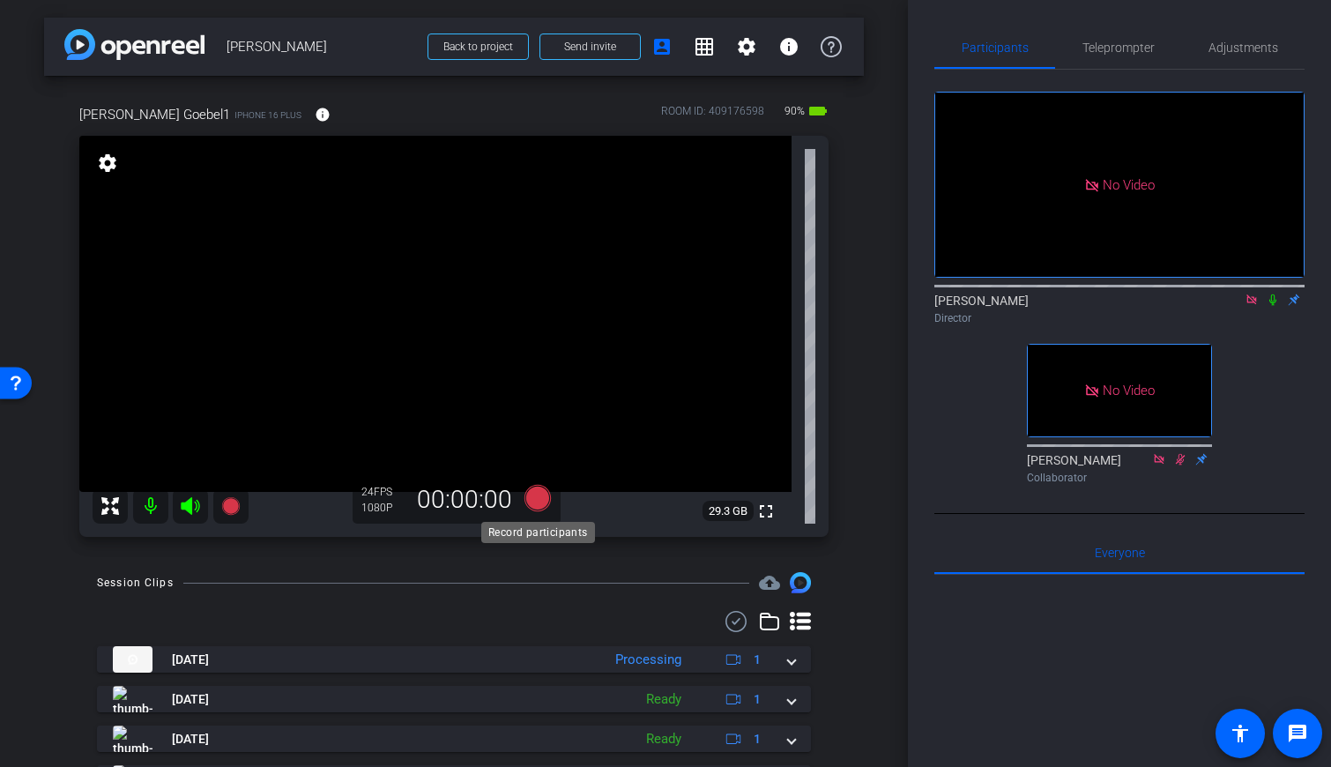
click at [538, 505] on icon at bounding box center [537, 498] width 26 height 26
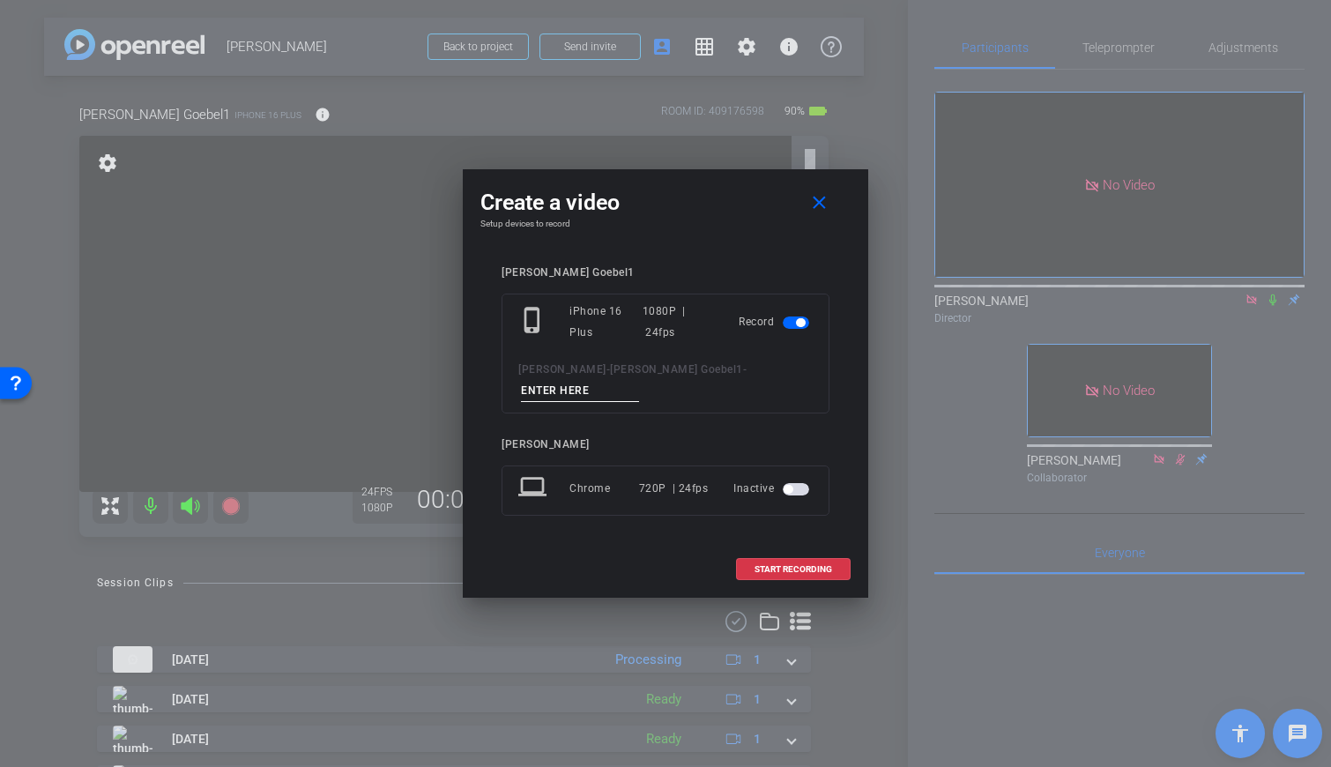
click at [639, 380] on input at bounding box center [580, 391] width 118 height 22
type input "PG Next"
click at [792, 565] on span "START RECORDING" at bounding box center [793, 569] width 78 height 9
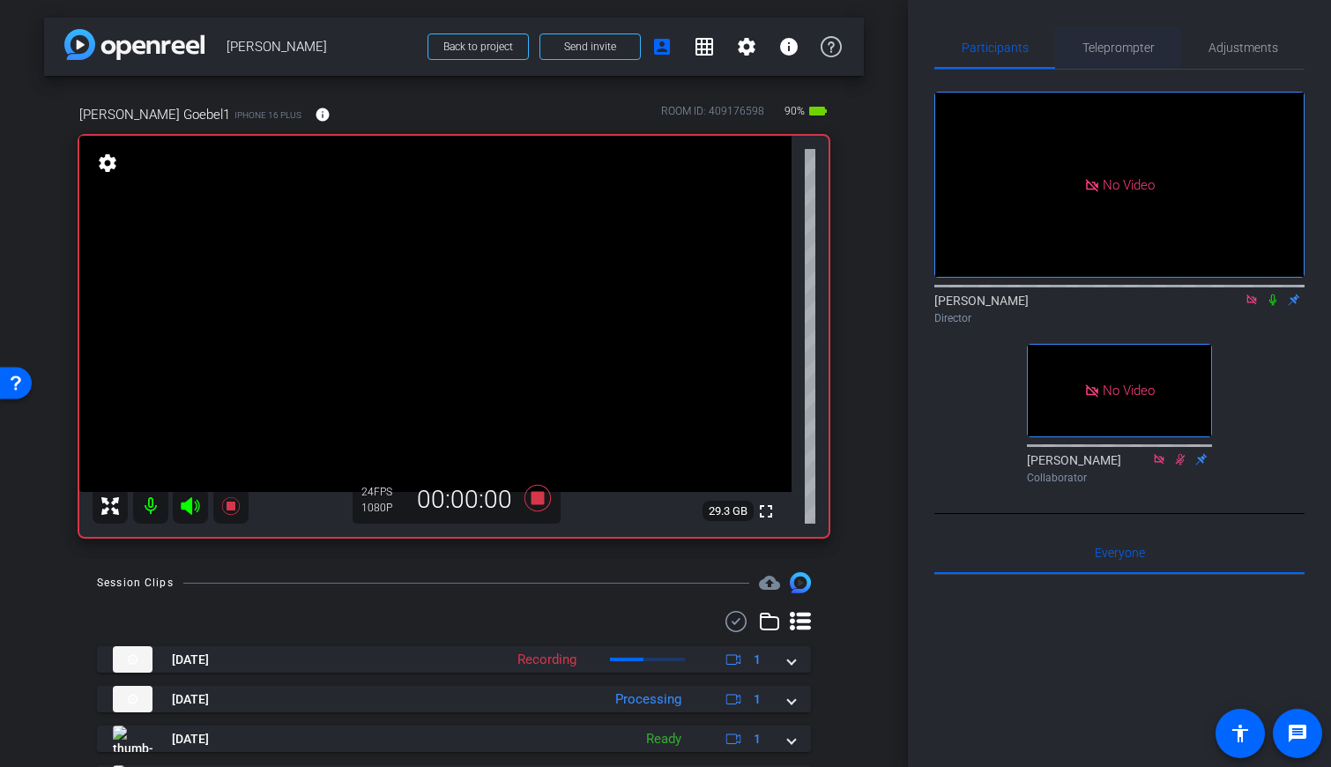
click at [792, 45] on span "Teleprompter" at bounding box center [1118, 47] width 72 height 12
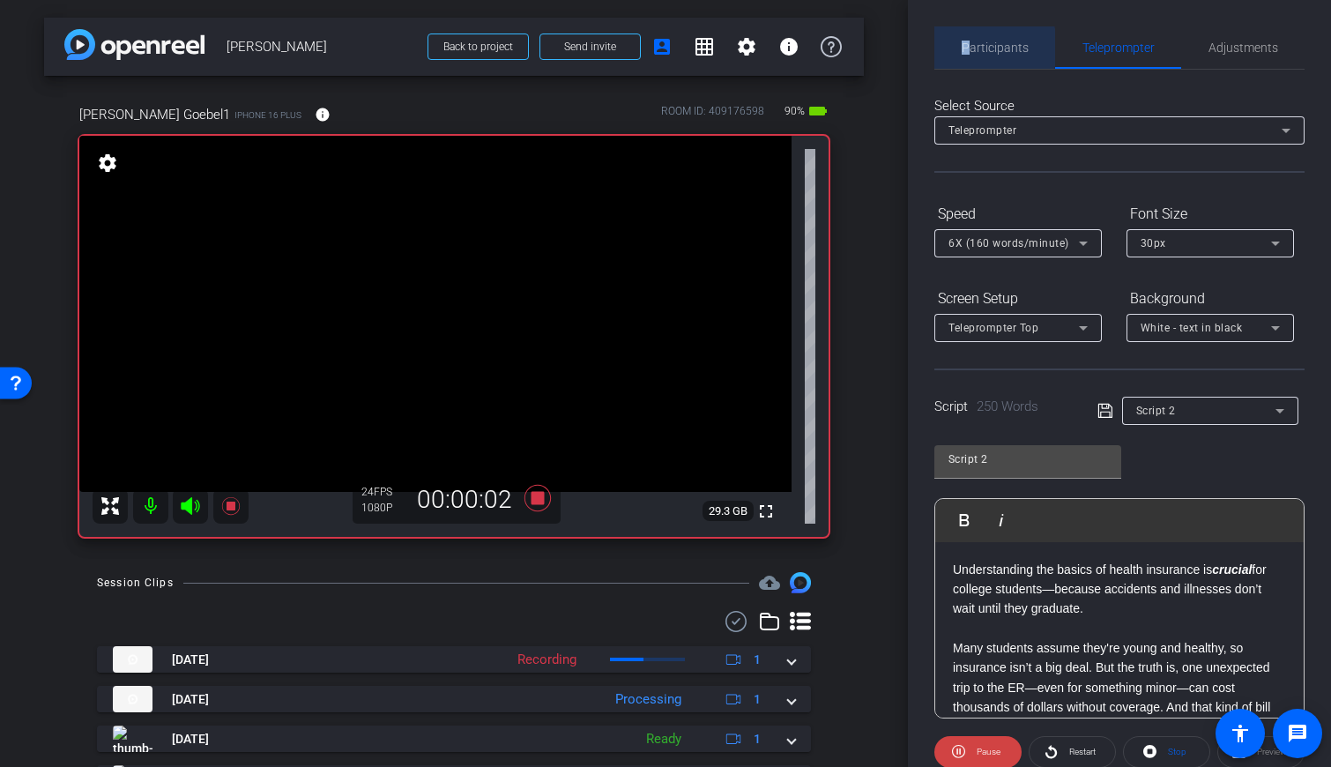
click at [792, 47] on span "Participants" at bounding box center [995, 47] width 67 height 12
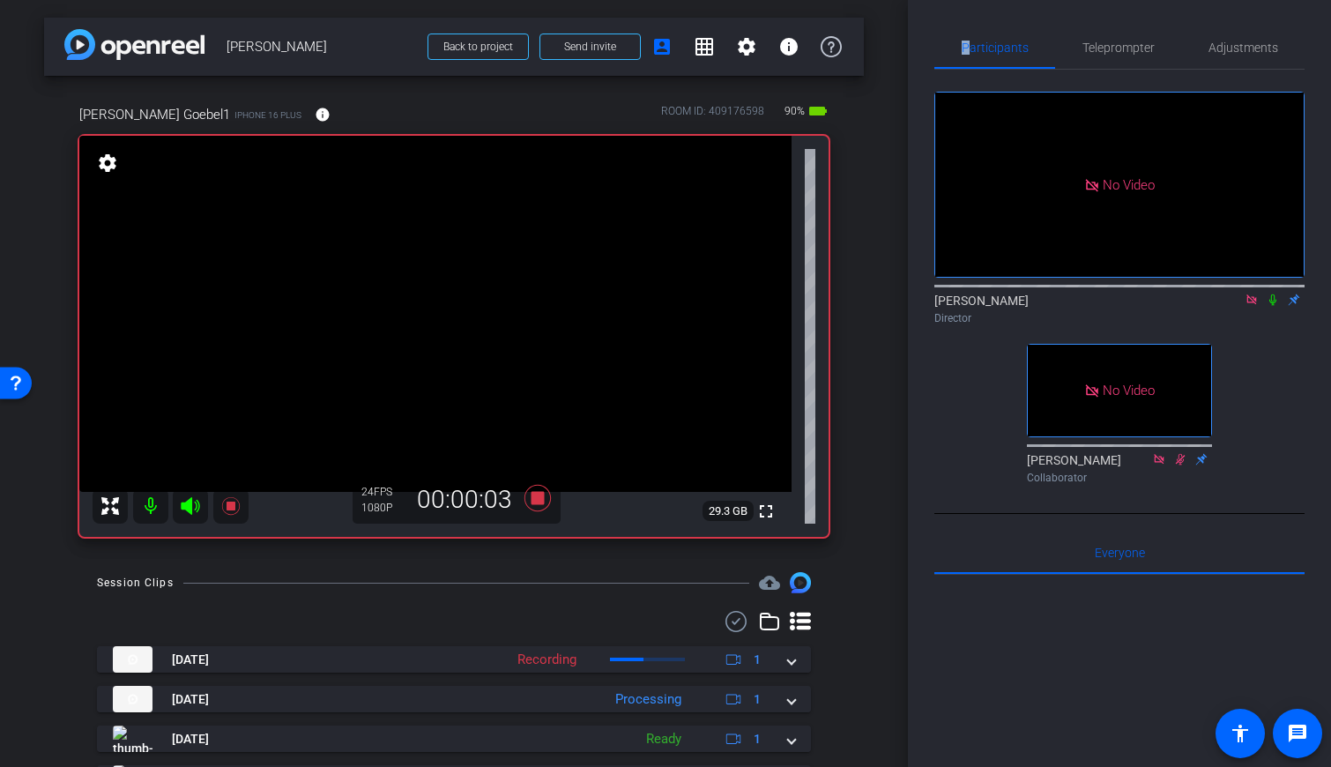
click at [792, 294] on icon at bounding box center [1272, 299] width 7 height 11
click at [792, 45] on span "Teleprompter" at bounding box center [1118, 47] width 72 height 12
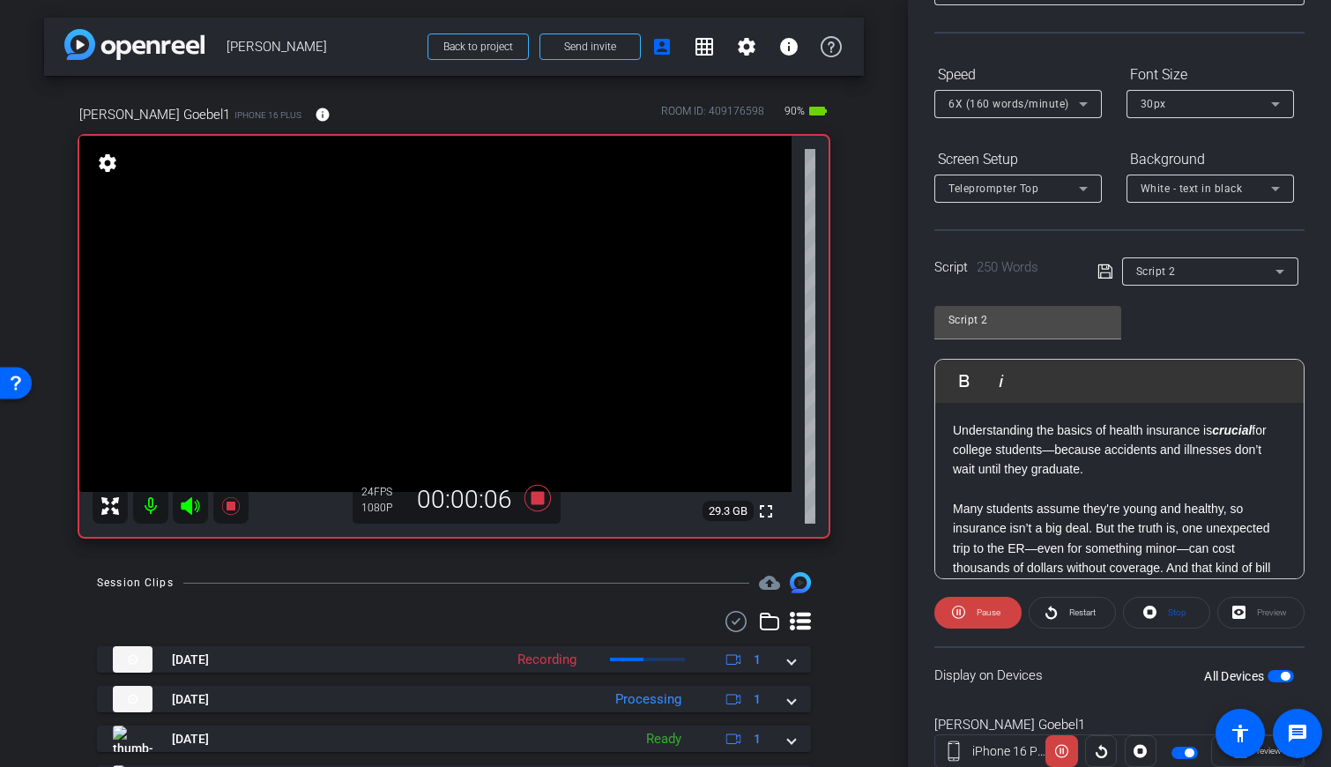
scroll to position [197, 0]
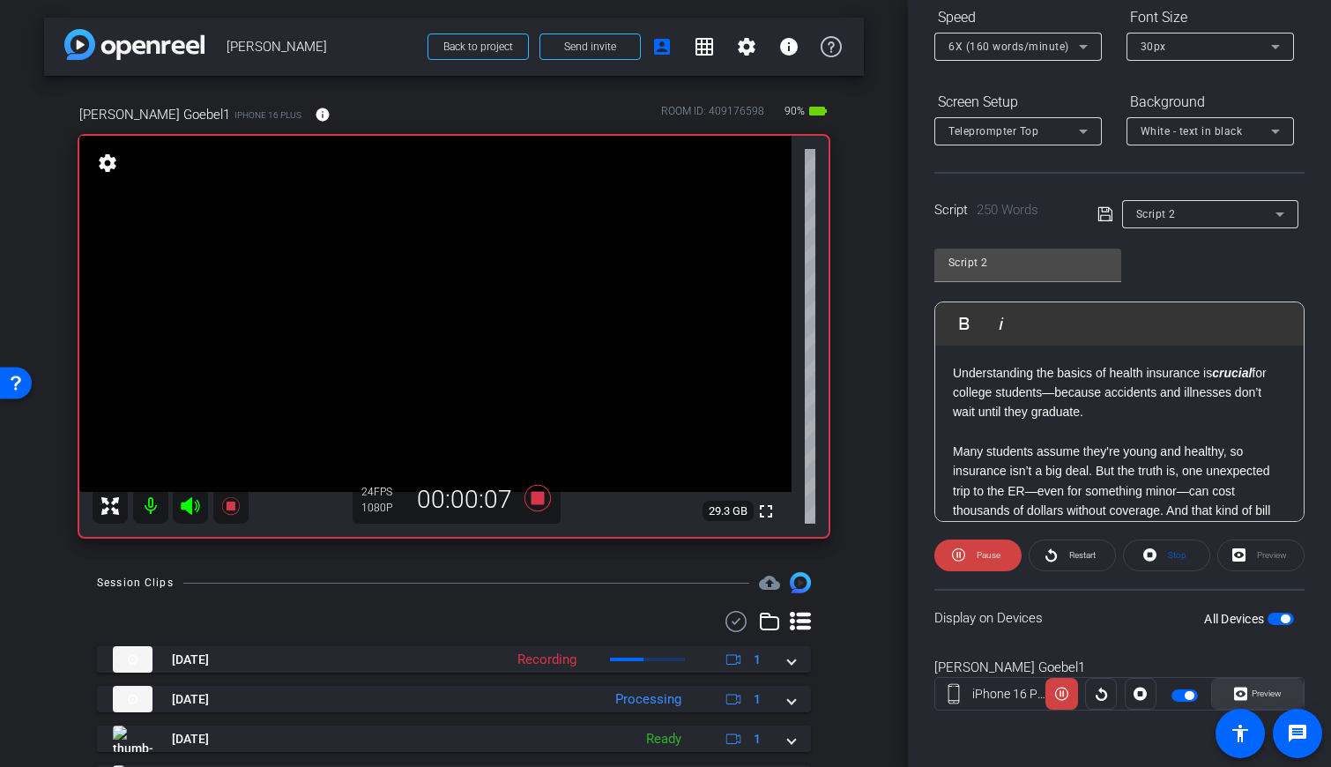
click at [792, 692] on span "Preview" at bounding box center [1267, 693] width 30 height 10
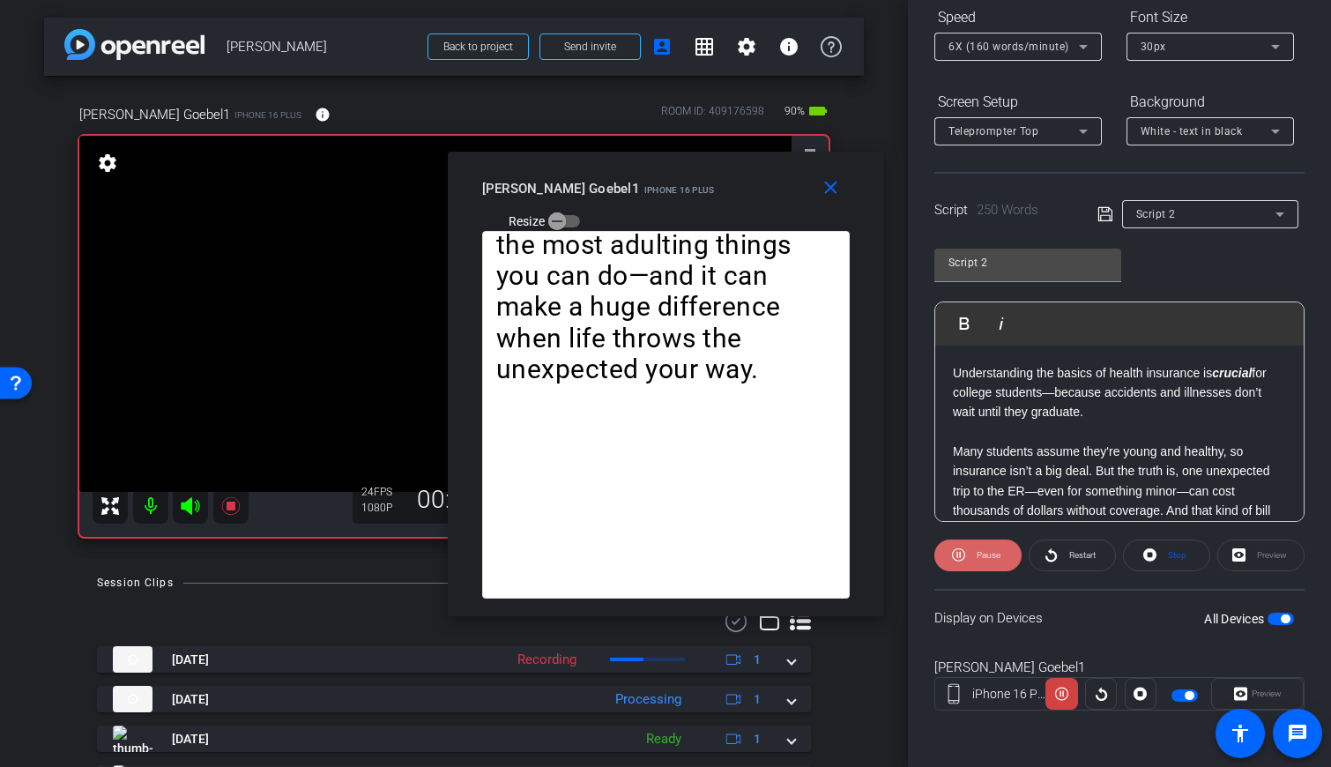
click at [792, 554] on span at bounding box center [977, 555] width 87 height 42
click at [792, 557] on span "Restart" at bounding box center [1082, 555] width 26 height 10
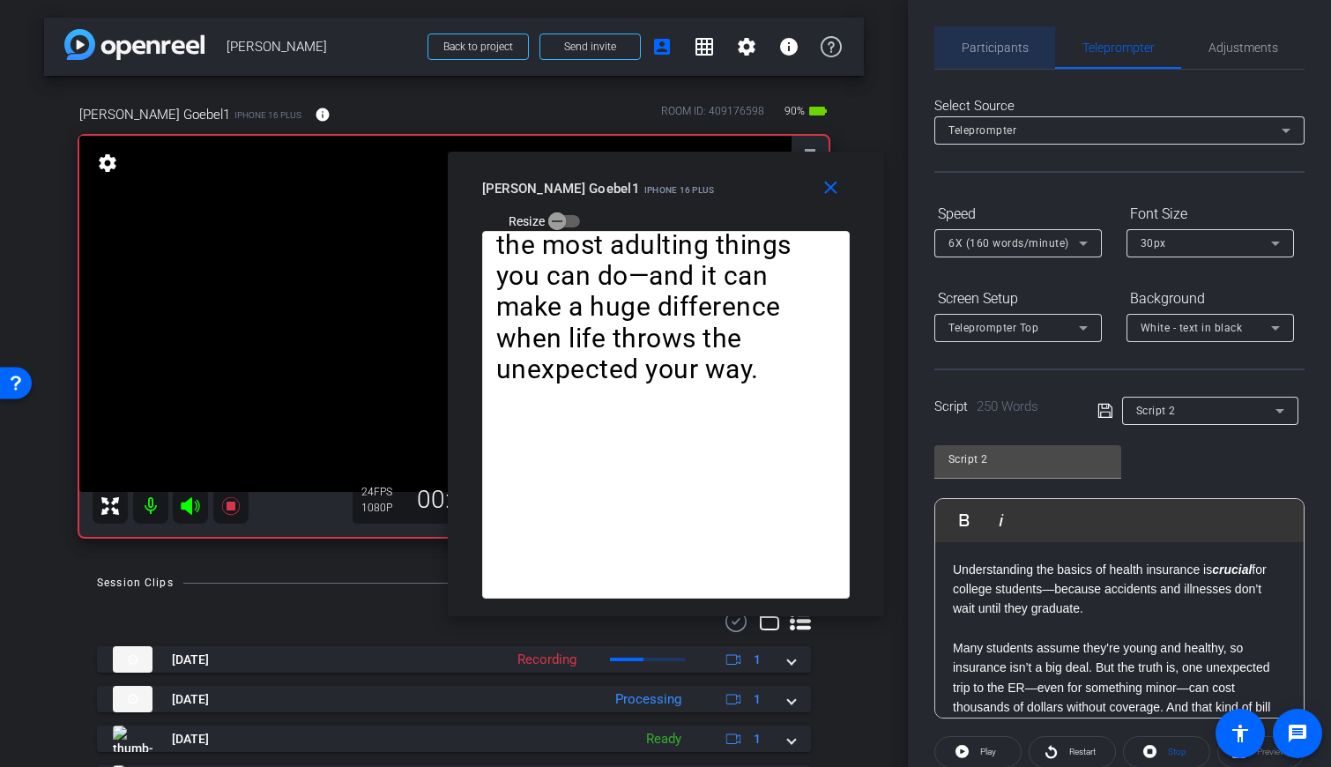
drag, startPoint x: 997, startPoint y: 46, endPoint x: 1013, endPoint y: 54, distance: 17.7
click at [792, 46] on span "Participants" at bounding box center [995, 47] width 67 height 12
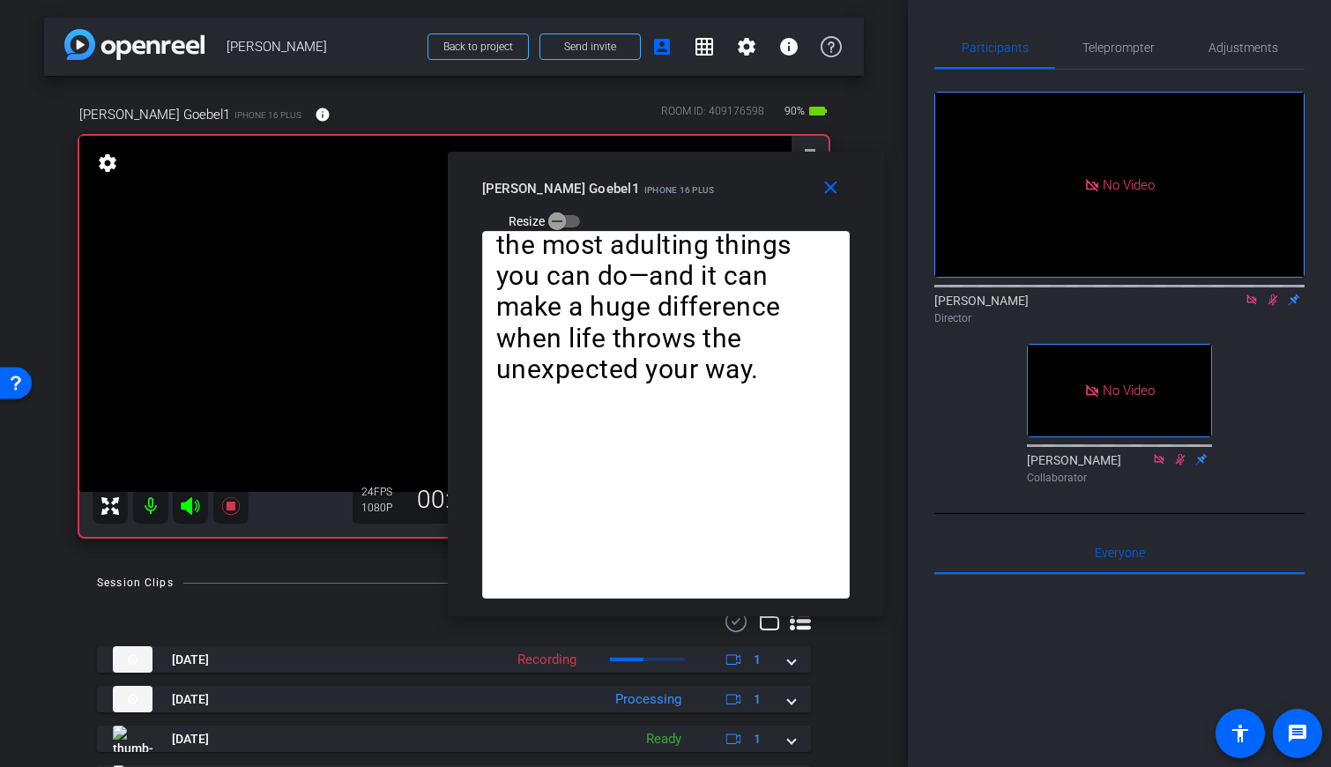
click at [792, 294] on icon at bounding box center [1273, 300] width 14 height 12
click at [792, 45] on span "Teleprompter" at bounding box center [1118, 47] width 72 height 12
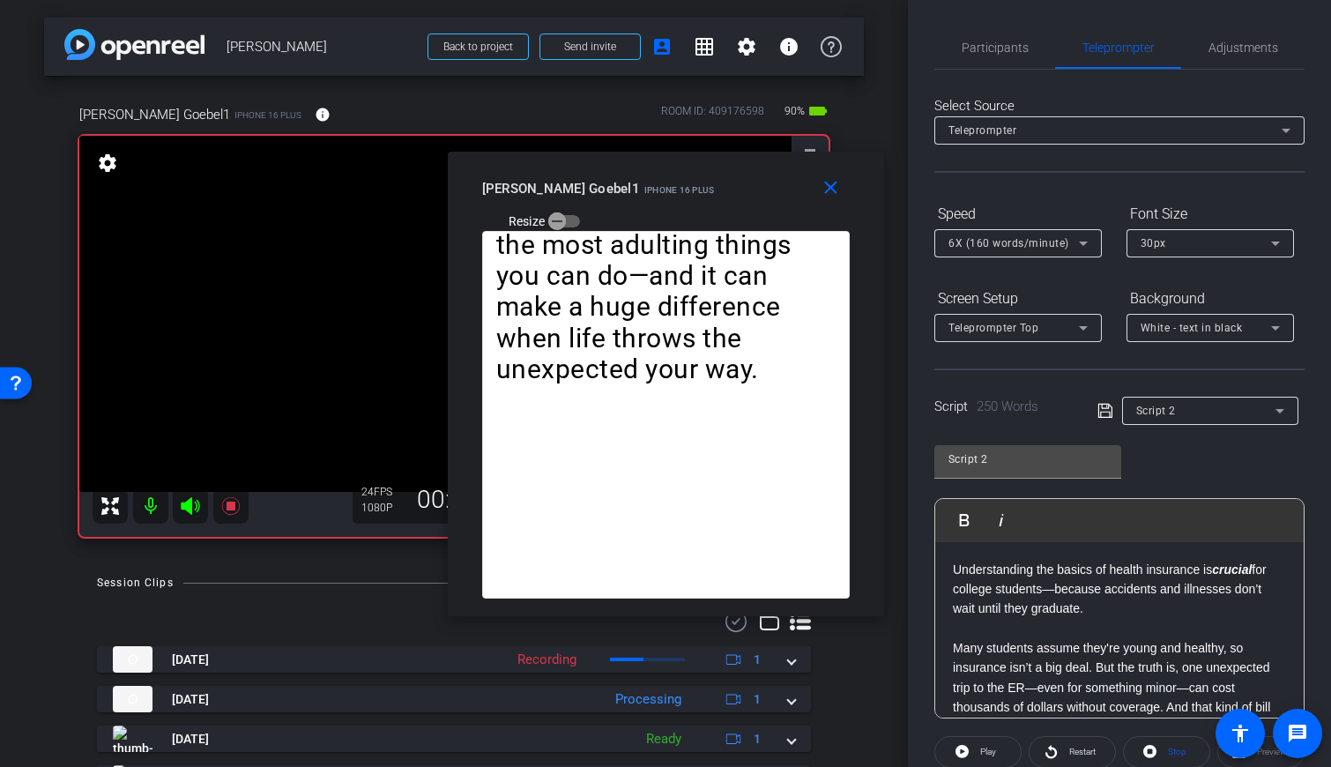
click at [792, 242] on span "6X (160 words/minute)" at bounding box center [1008, 243] width 121 height 12
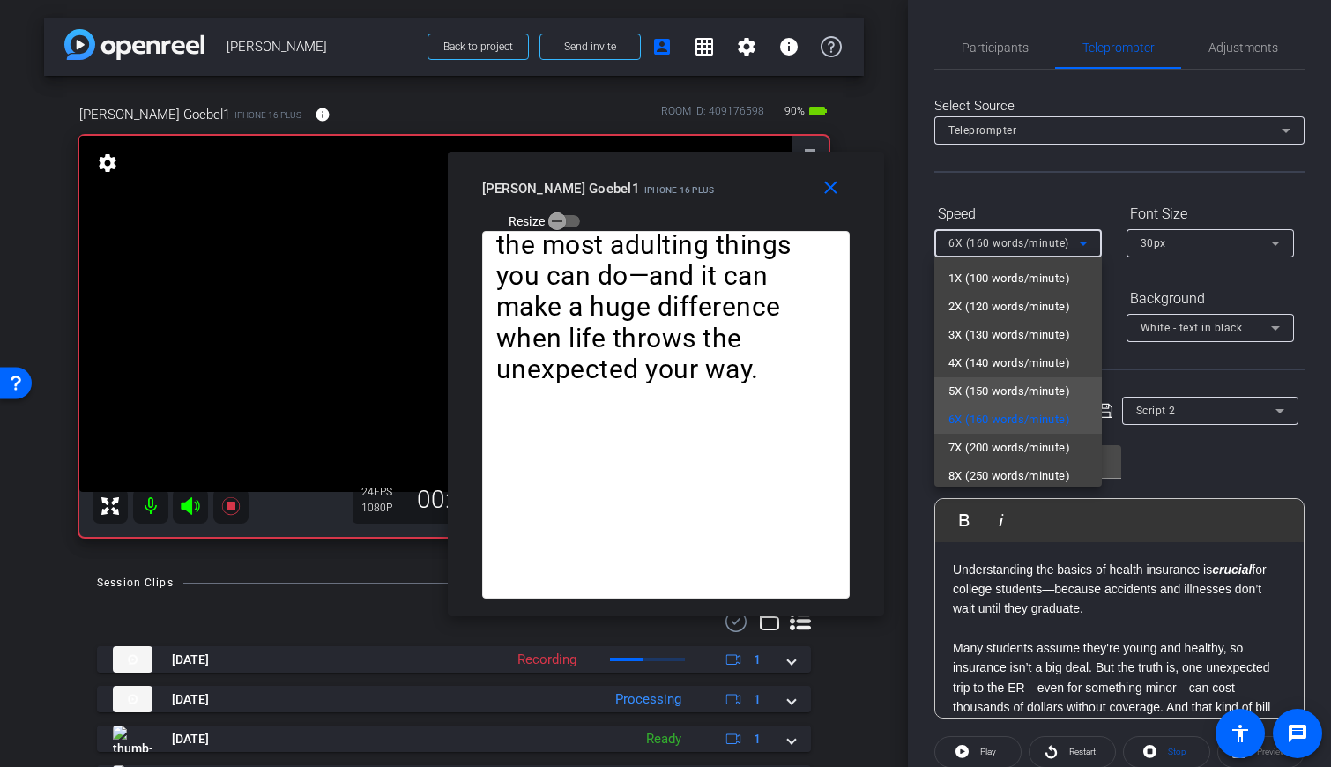
click at [792, 382] on span "5X (150 words/minute)" at bounding box center [1009, 391] width 122 height 21
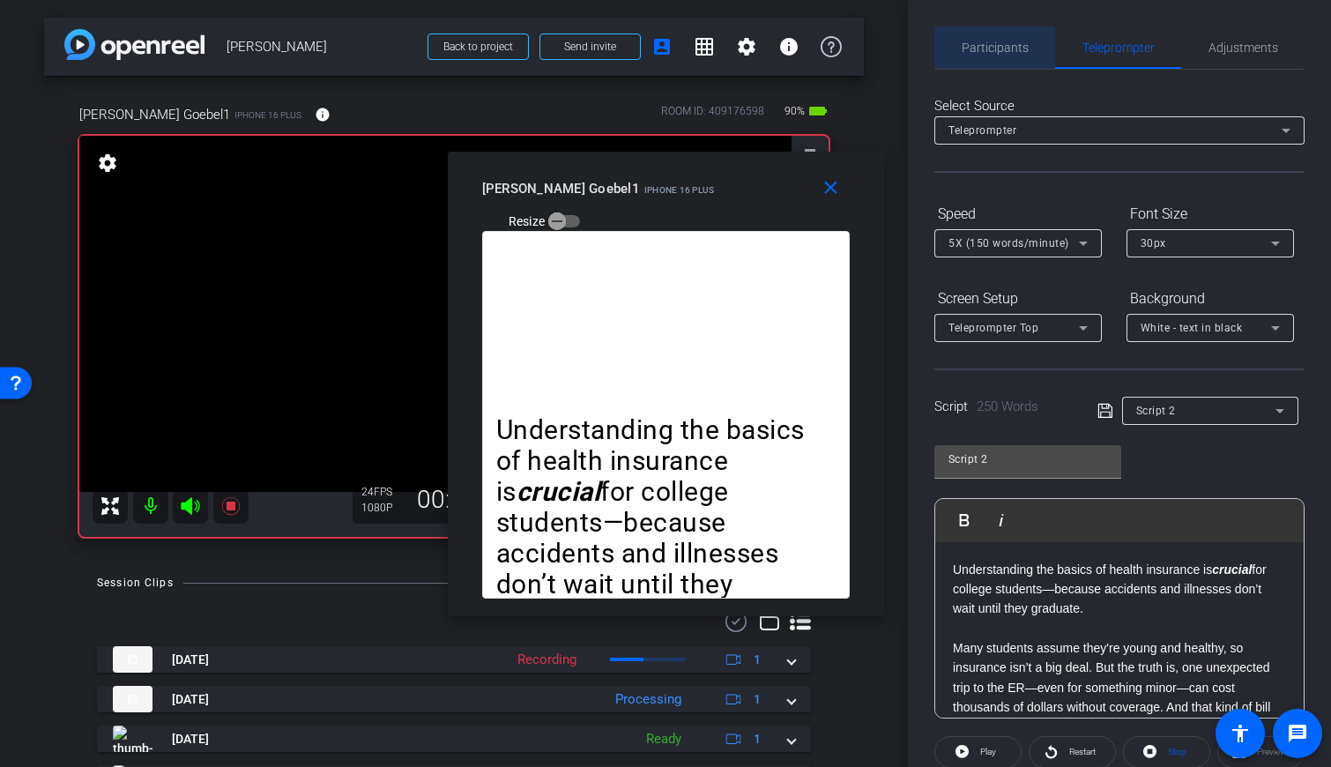
click at [792, 54] on span "Participants" at bounding box center [995, 47] width 67 height 12
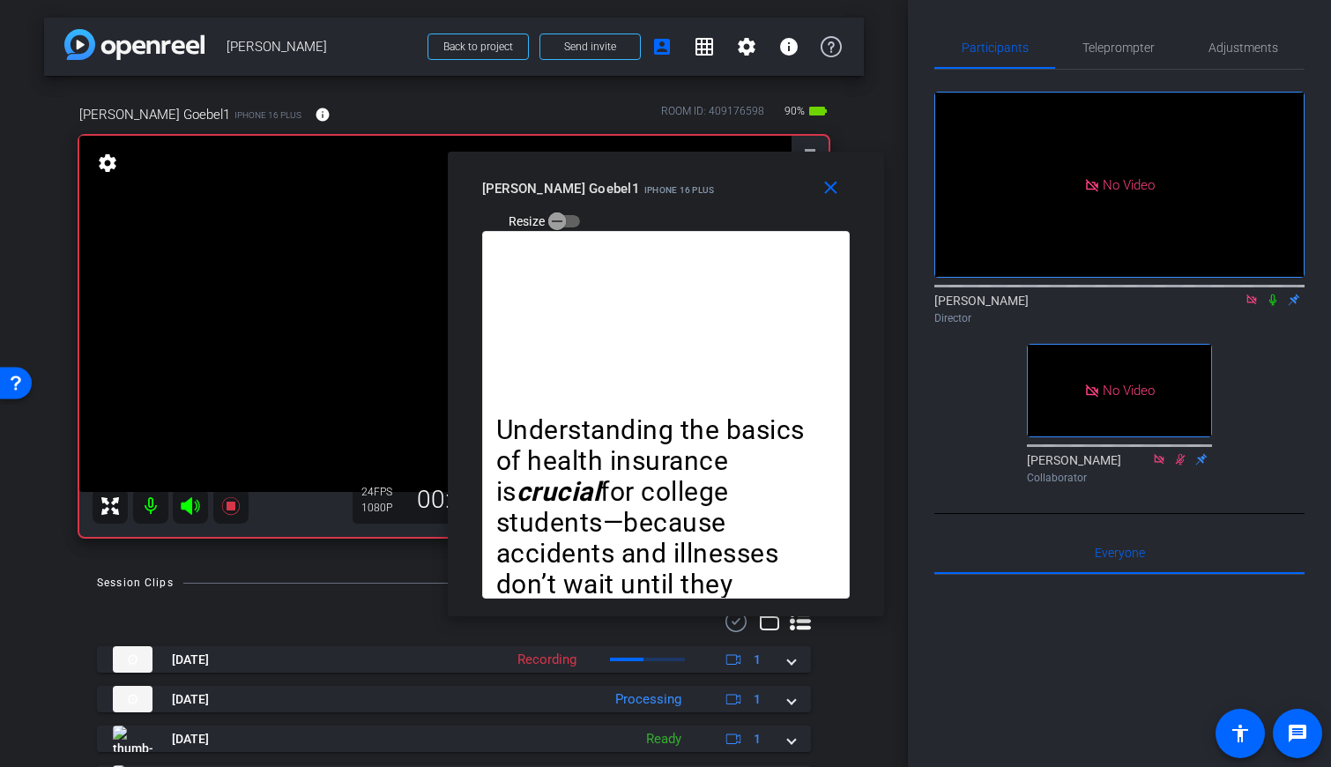
drag, startPoint x: 1274, startPoint y: 247, endPoint x: 1223, endPoint y: 171, distance: 90.9
click at [792, 294] on icon at bounding box center [1273, 300] width 14 height 12
click at [792, 48] on span "Teleprompter" at bounding box center [1118, 47] width 72 height 12
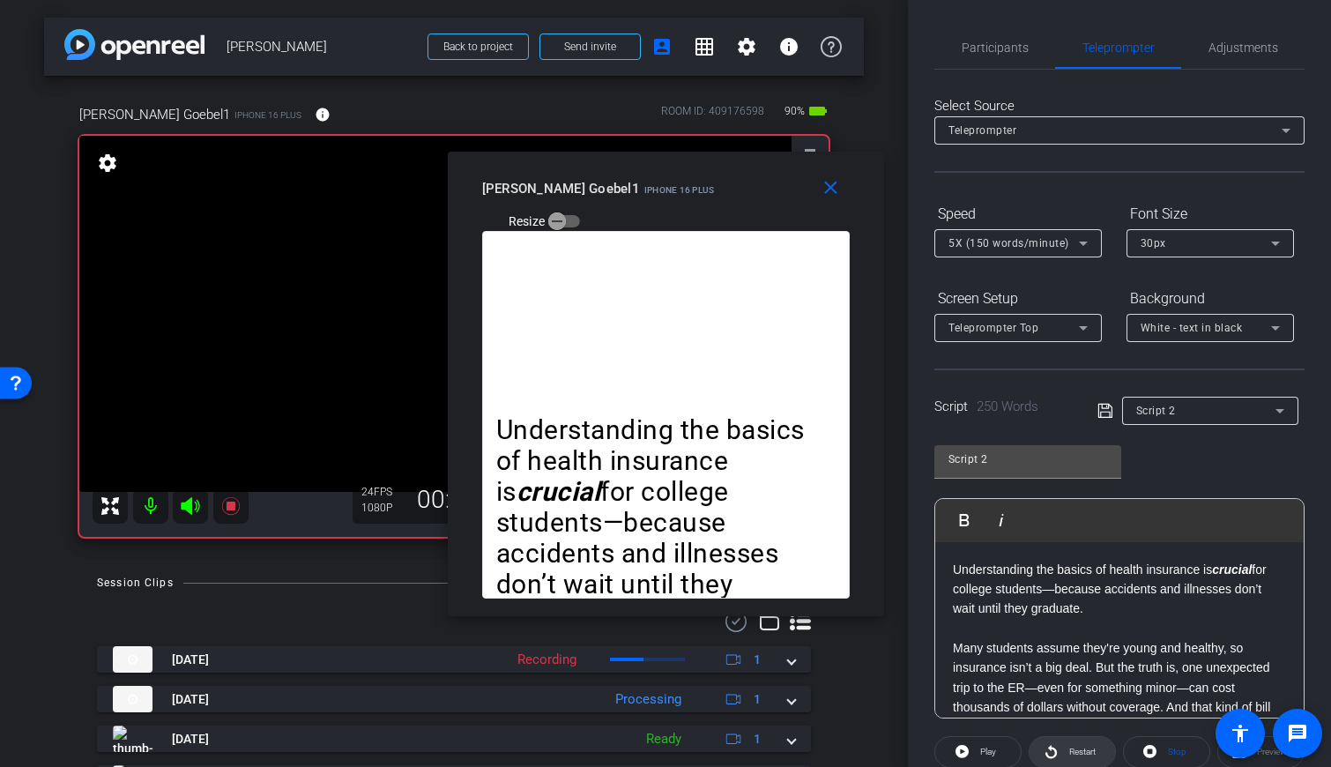
click at [792, 747] on span "Restart" at bounding box center [1080, 752] width 31 height 25
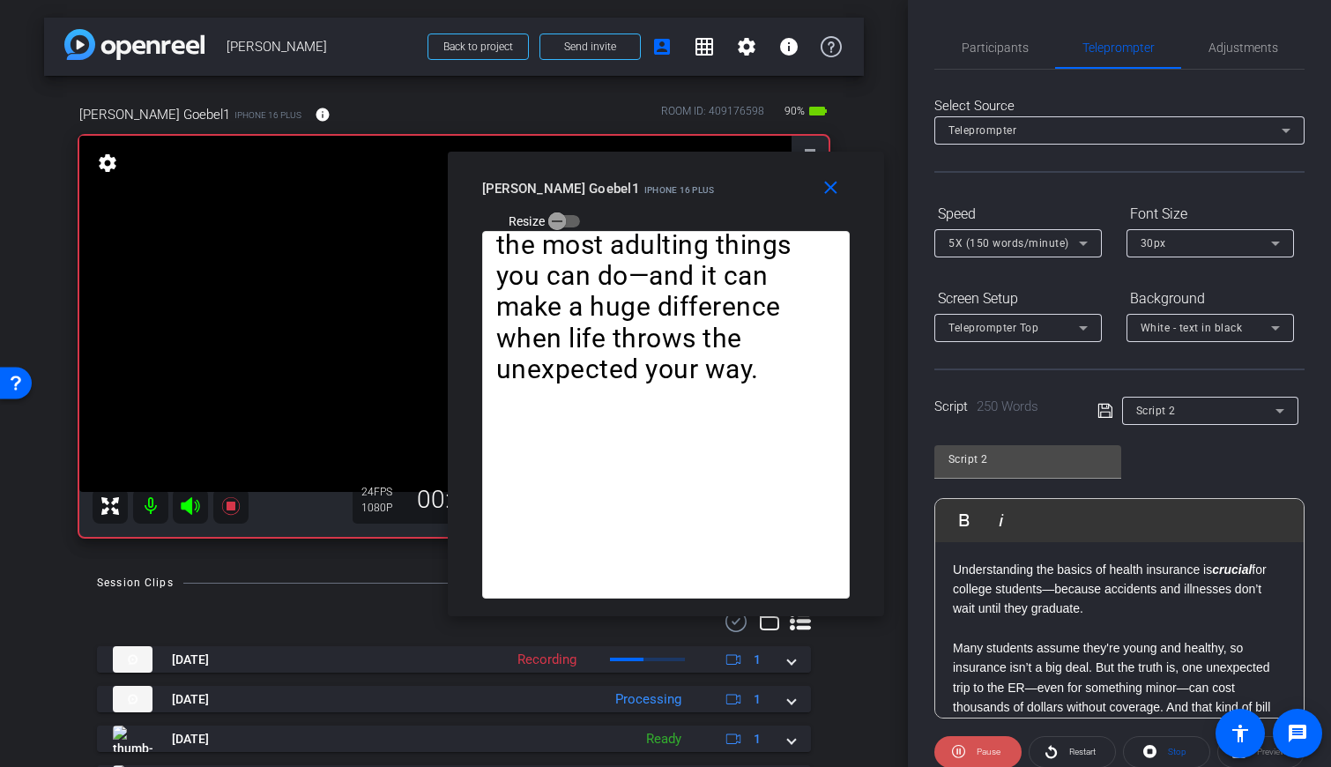
click at [792, 748] on span "Pause" at bounding box center [986, 752] width 28 height 25
click at [792, 748] on span "Restart" at bounding box center [1082, 752] width 26 height 10
click at [792, 748] on span at bounding box center [977, 752] width 87 height 42
click at [792, 748] on span "Restart" at bounding box center [1080, 752] width 31 height 25
click at [792, 52] on span "Participants" at bounding box center [995, 47] width 67 height 12
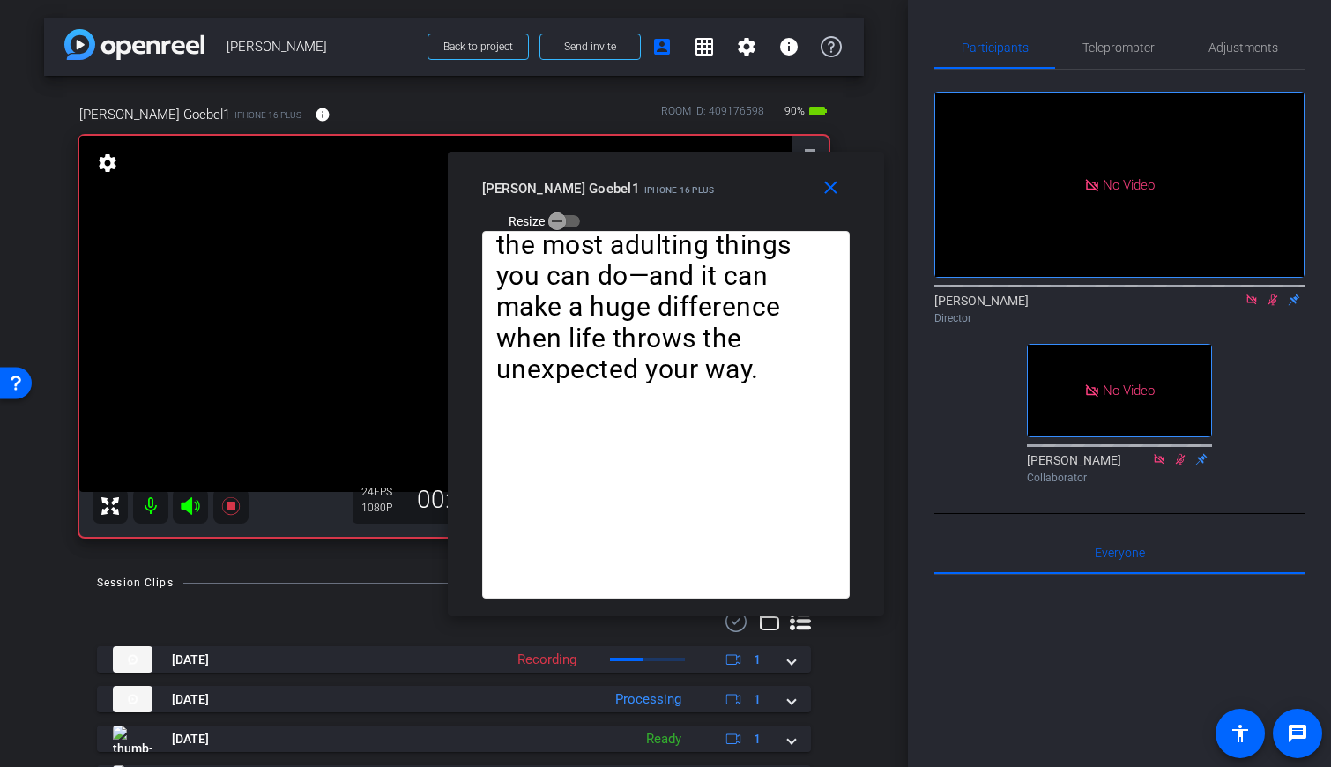
click at [792, 294] on icon at bounding box center [1273, 300] width 14 height 12
click at [792, 46] on span "Teleprompter" at bounding box center [1118, 47] width 72 height 12
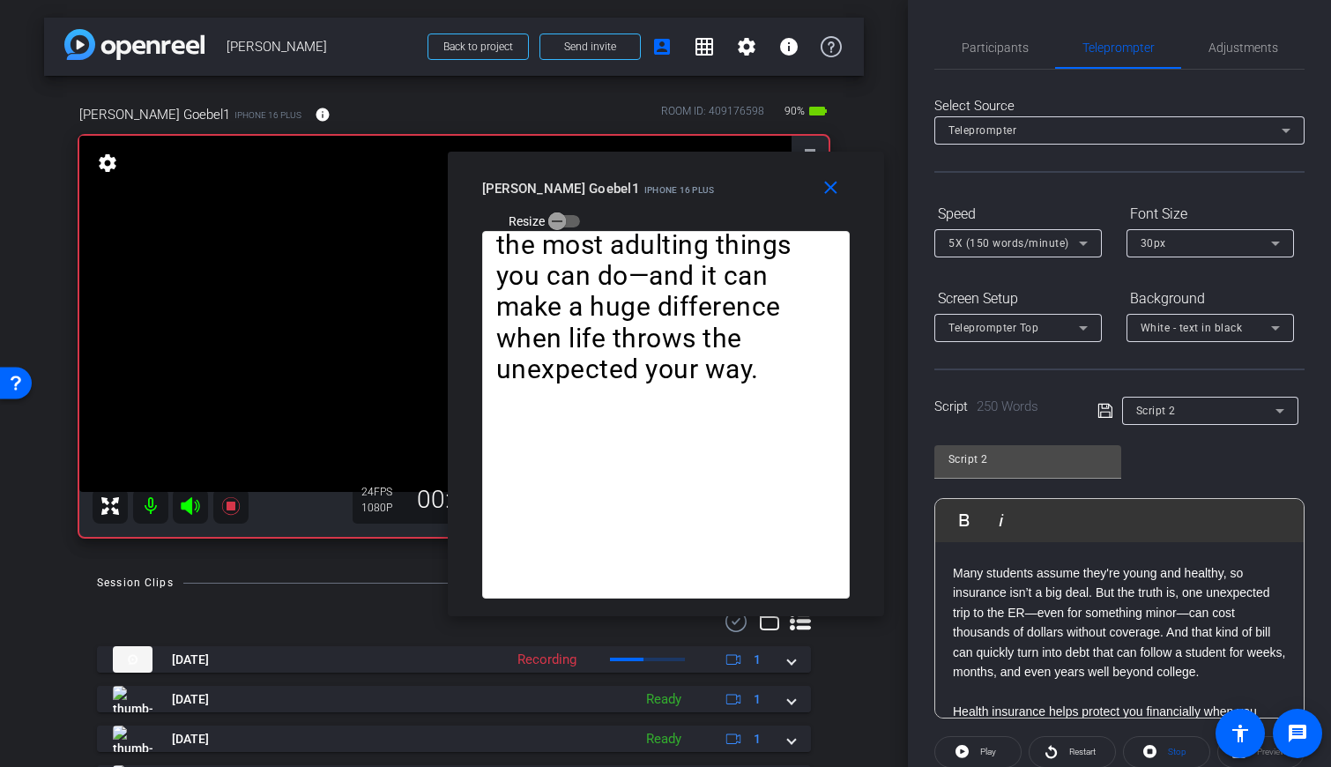
scroll to position [59, 0]
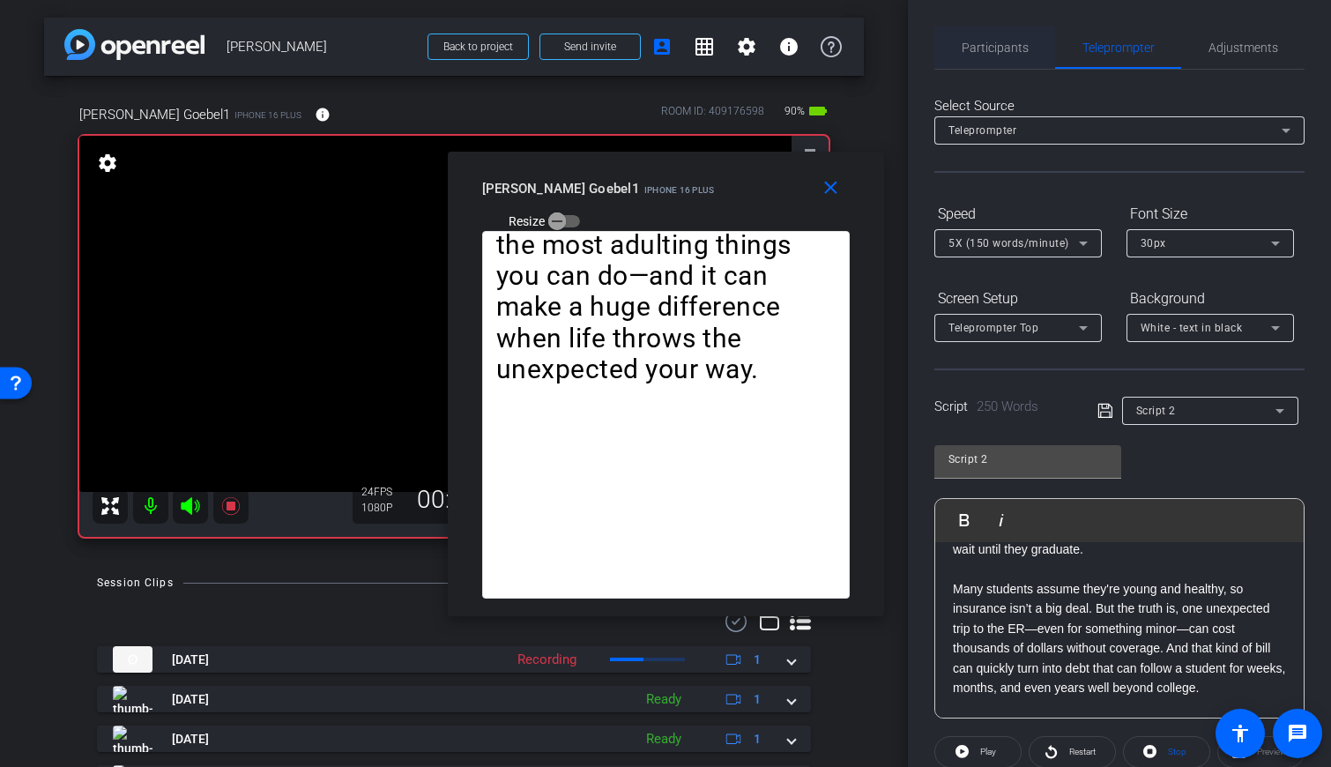
drag, startPoint x: 1001, startPoint y: 50, endPoint x: 1032, endPoint y: 50, distance: 30.8
click at [792, 50] on span "Participants" at bounding box center [995, 47] width 67 height 12
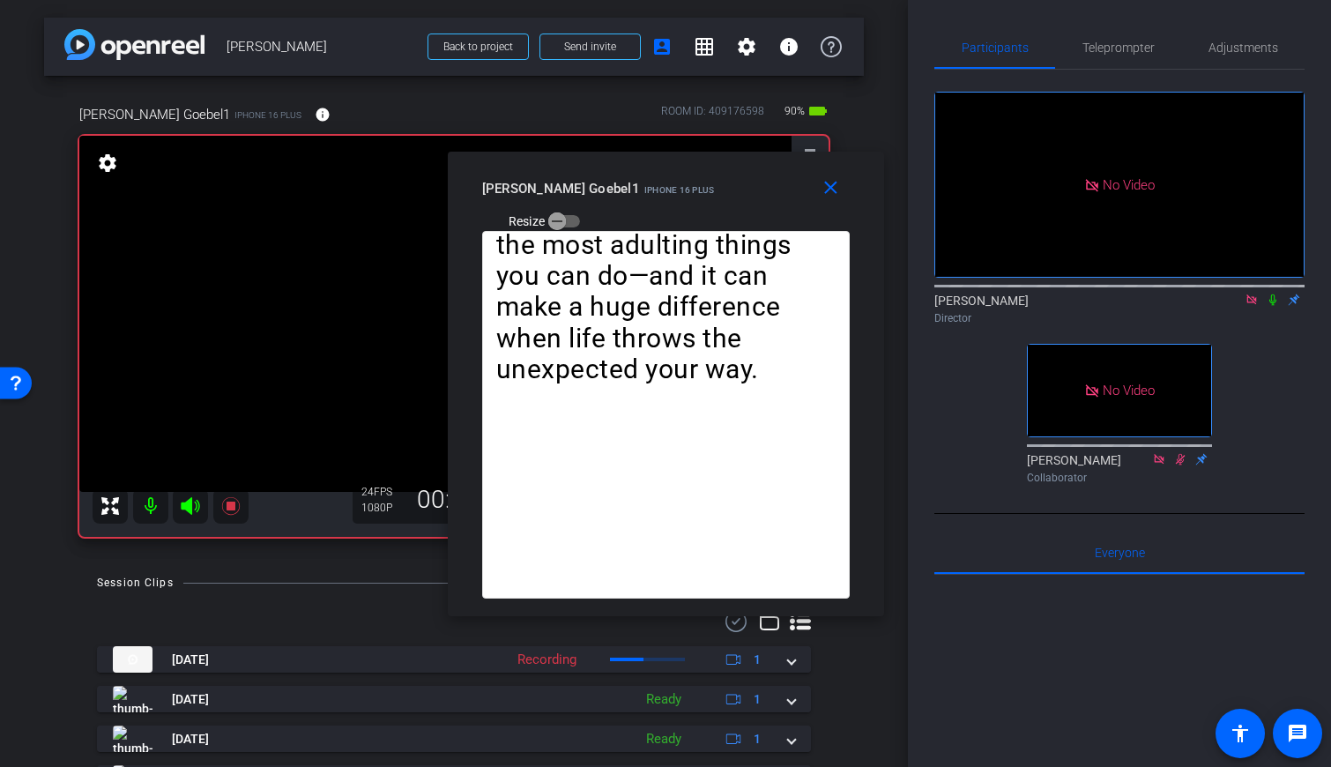
click at [792, 294] on icon at bounding box center [1272, 299] width 7 height 11
click at [792, 58] on span "Teleprompter" at bounding box center [1118, 47] width 72 height 42
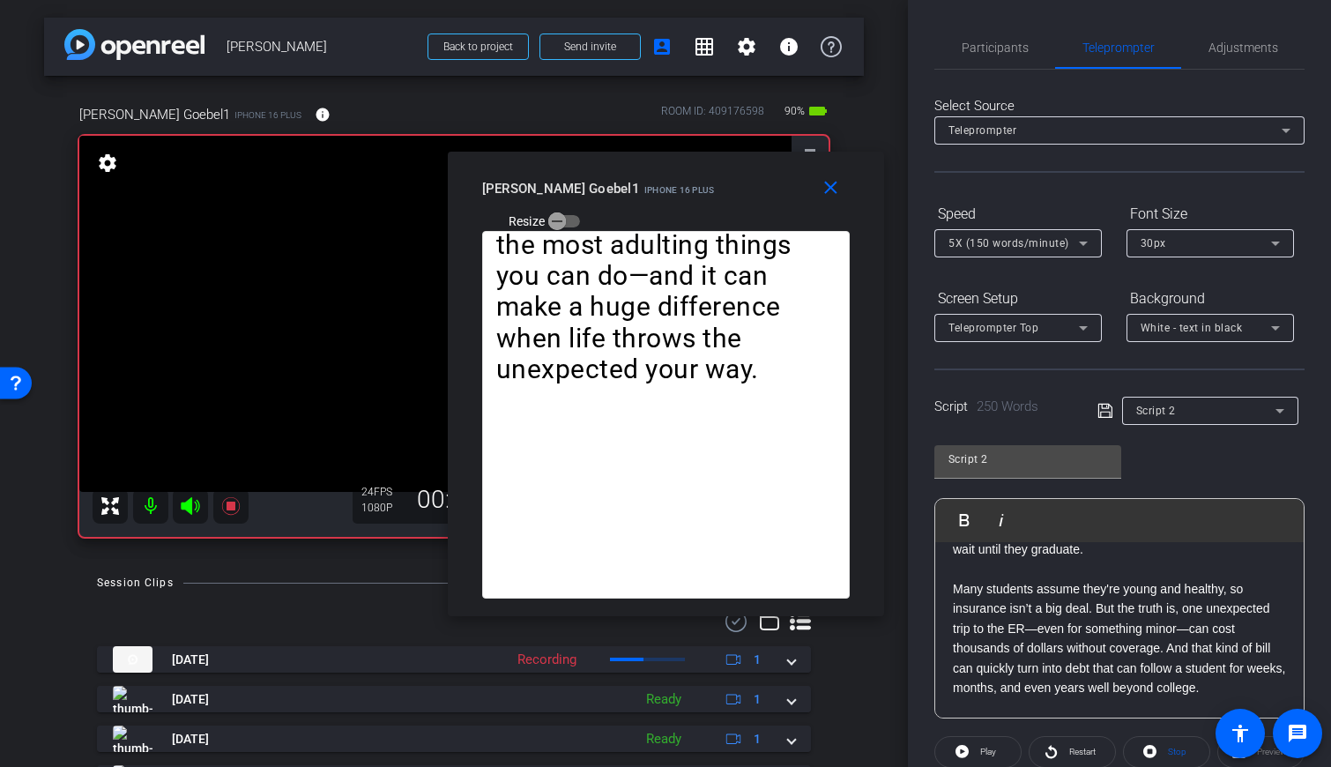
scroll to position [28, 0]
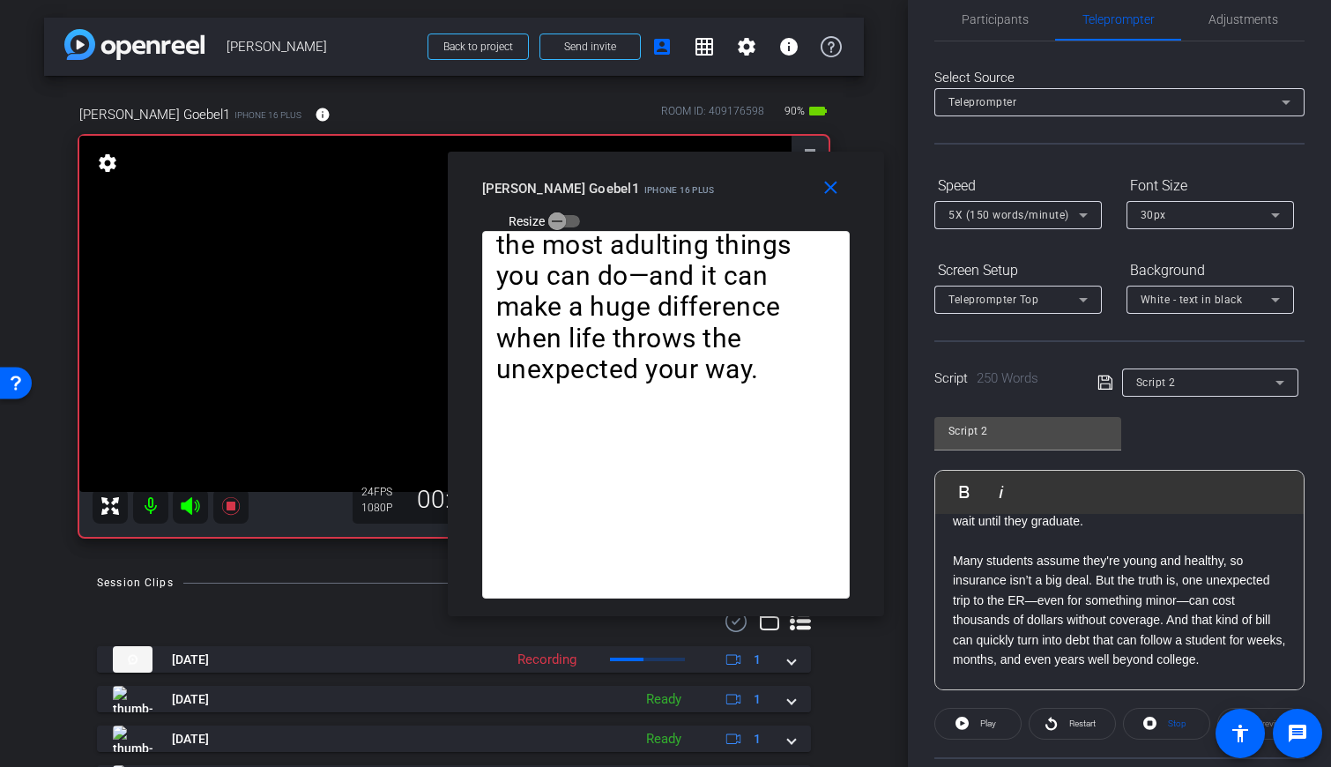
click at [792, 561] on p "Many students assume they're young and healthy, so insurance isn’t a big deal. …" at bounding box center [1119, 610] width 333 height 118
click at [792, 488] on button "Play Play from this location" at bounding box center [968, 491] width 41 height 35
click at [792, 722] on span "Pause" at bounding box center [989, 723] width 24 height 10
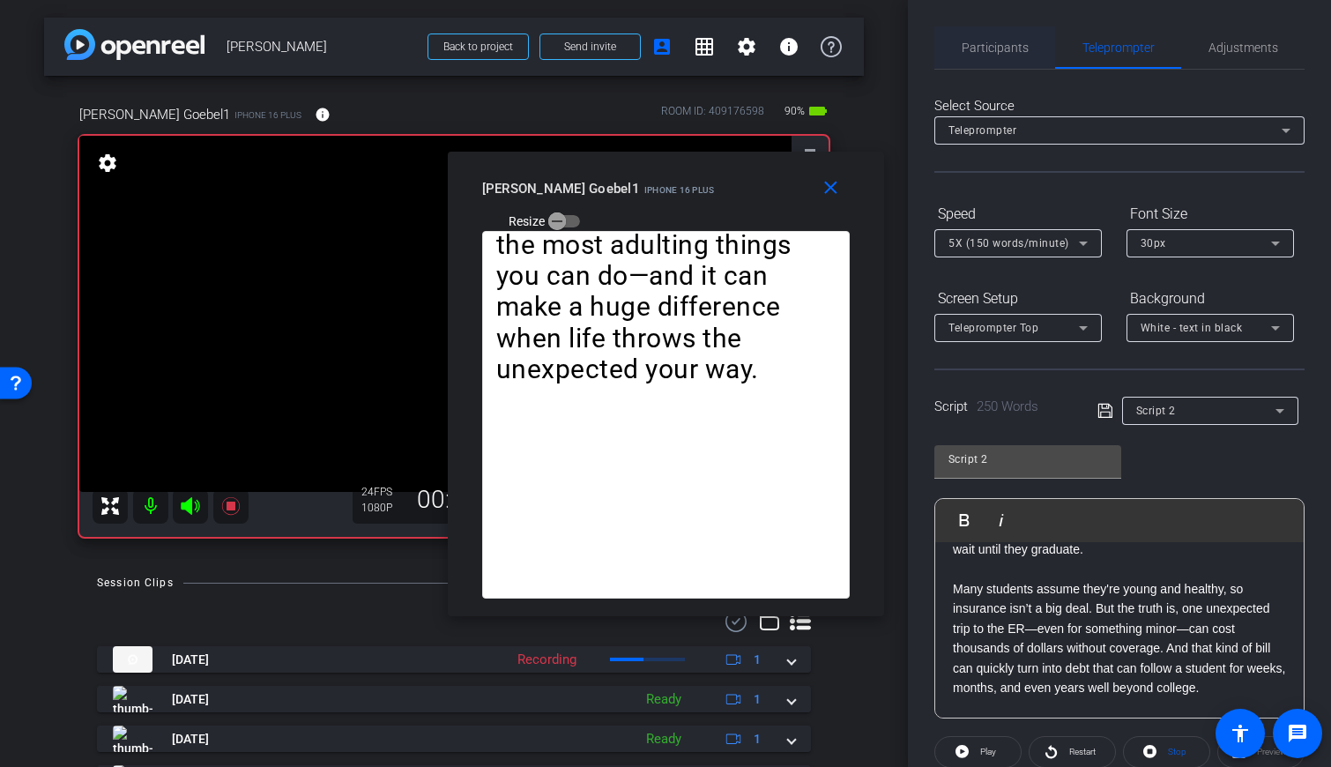
click at [792, 56] on span "Participants" at bounding box center [995, 47] width 67 height 42
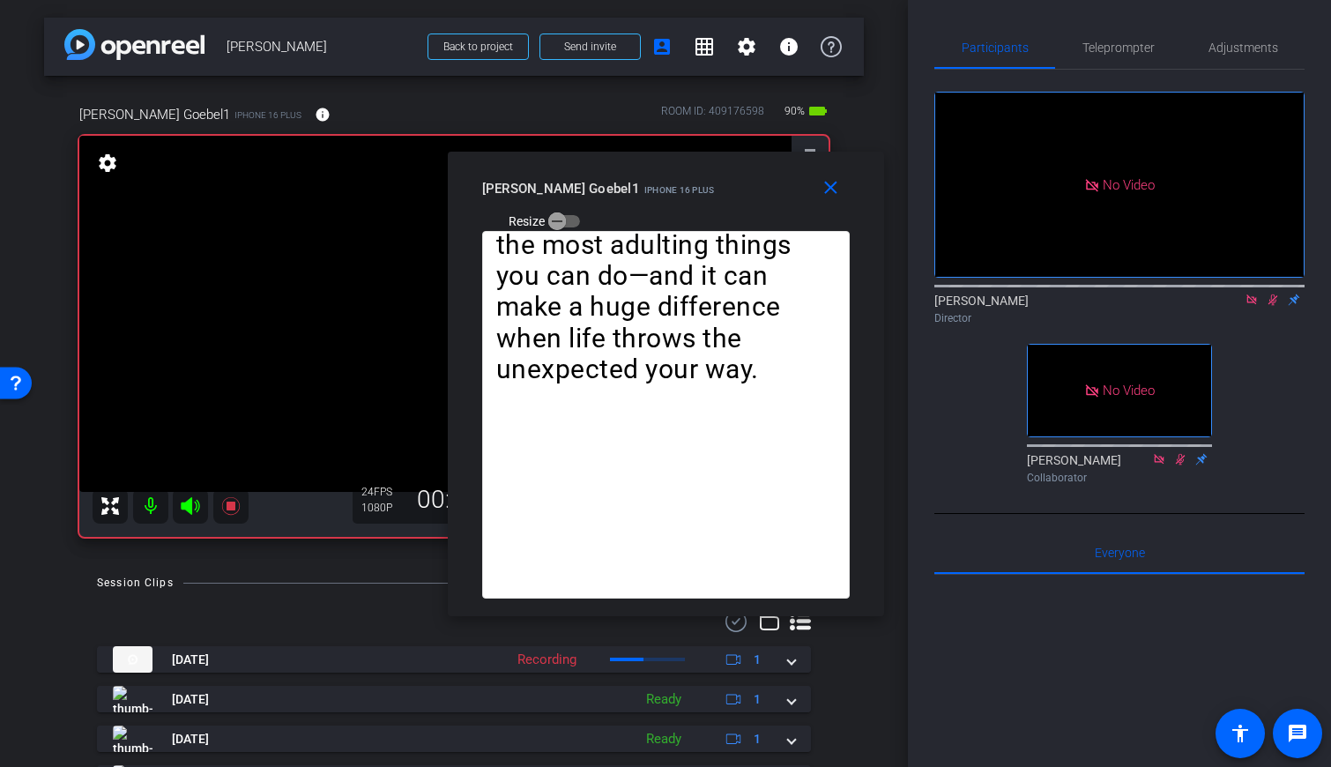
click at [792, 294] on icon at bounding box center [1273, 300] width 14 height 12
drag, startPoint x: 1274, startPoint y: 247, endPoint x: 1241, endPoint y: 190, distance: 65.9
click at [792, 294] on icon at bounding box center [1272, 299] width 7 height 11
drag, startPoint x: 1108, startPoint y: 50, endPoint x: 1109, endPoint y: 67, distance: 16.8
click at [792, 50] on span "Teleprompter" at bounding box center [1118, 47] width 72 height 12
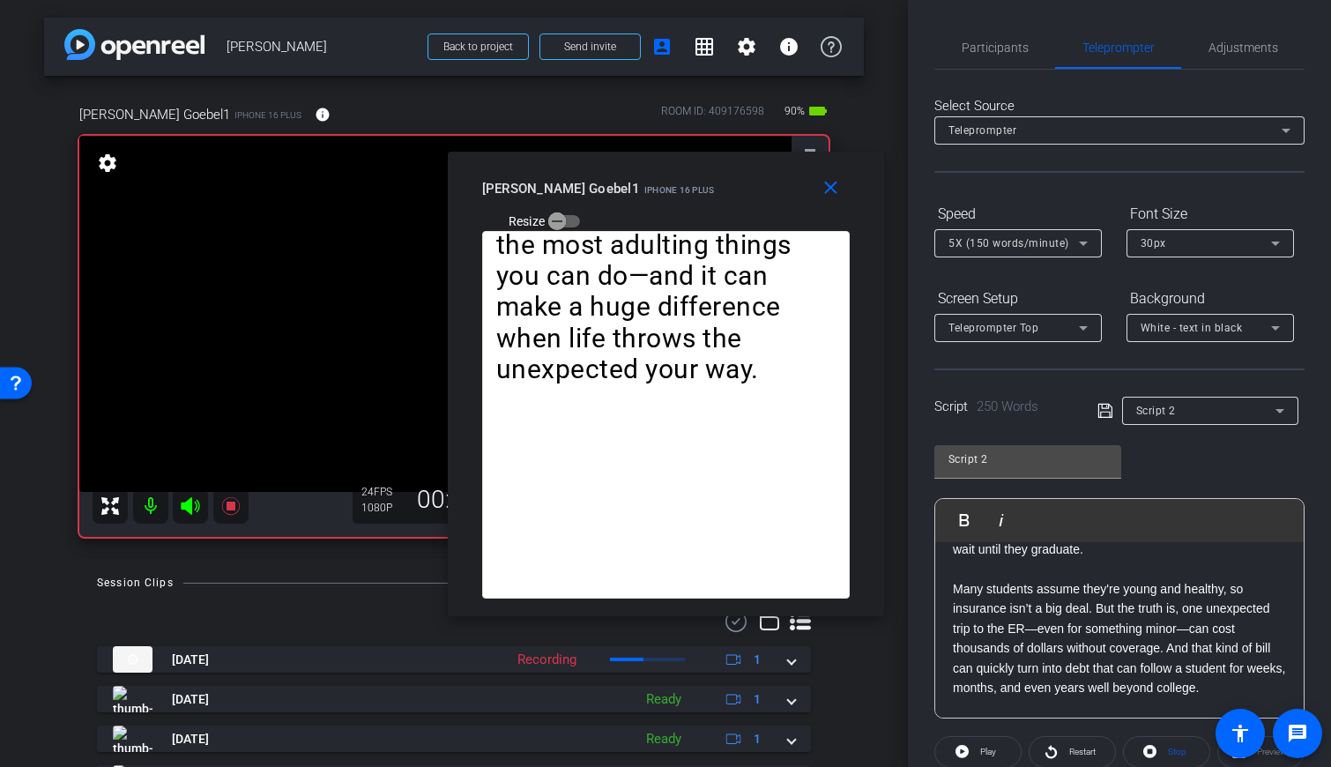
click at [792, 586] on p "Many students assume they're young and healthy, so insurance isn’t a big deal. …" at bounding box center [1119, 638] width 333 height 118
click at [792, 515] on span "Play" at bounding box center [975, 519] width 27 height 15
click at [792, 514] on span "Play" at bounding box center [975, 519] width 27 height 15
click at [792, 42] on span "Participants" at bounding box center [995, 47] width 67 height 12
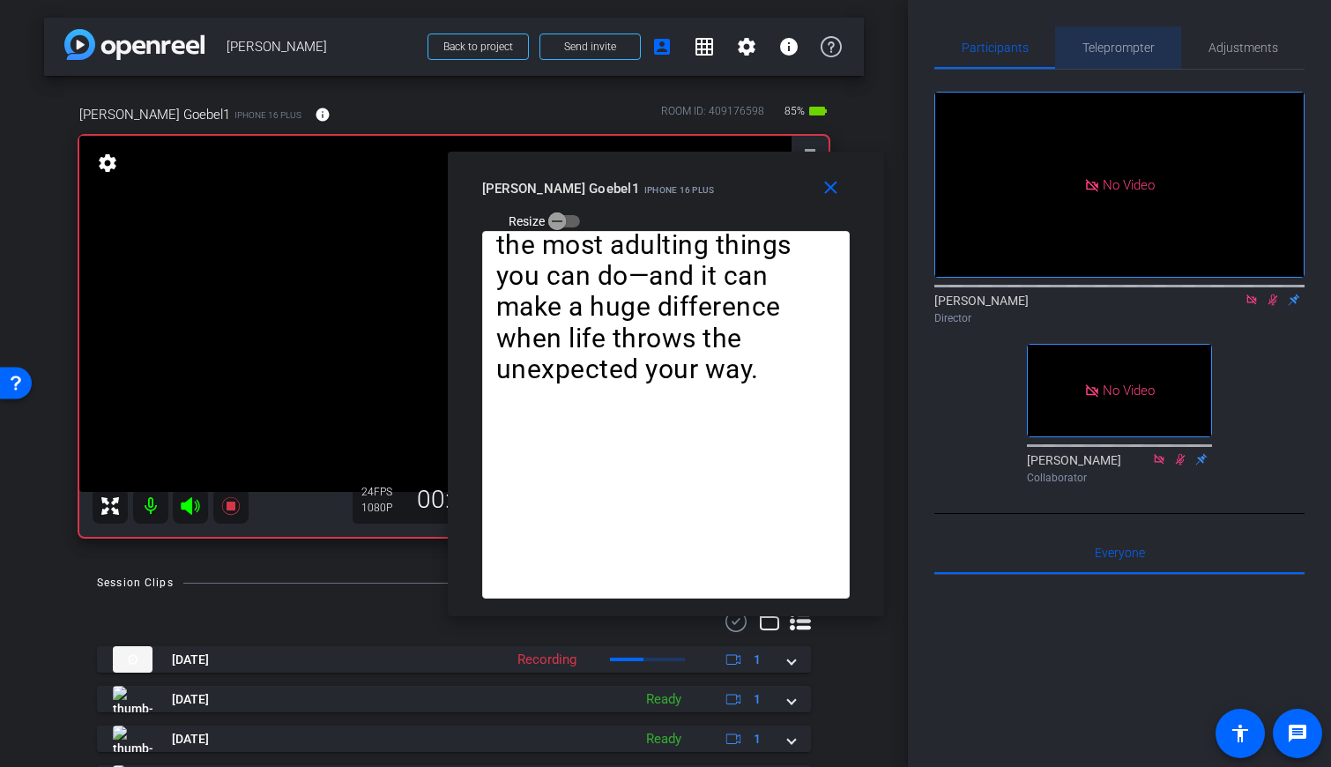
click at [792, 42] on span "Teleprompter" at bounding box center [1118, 47] width 72 height 12
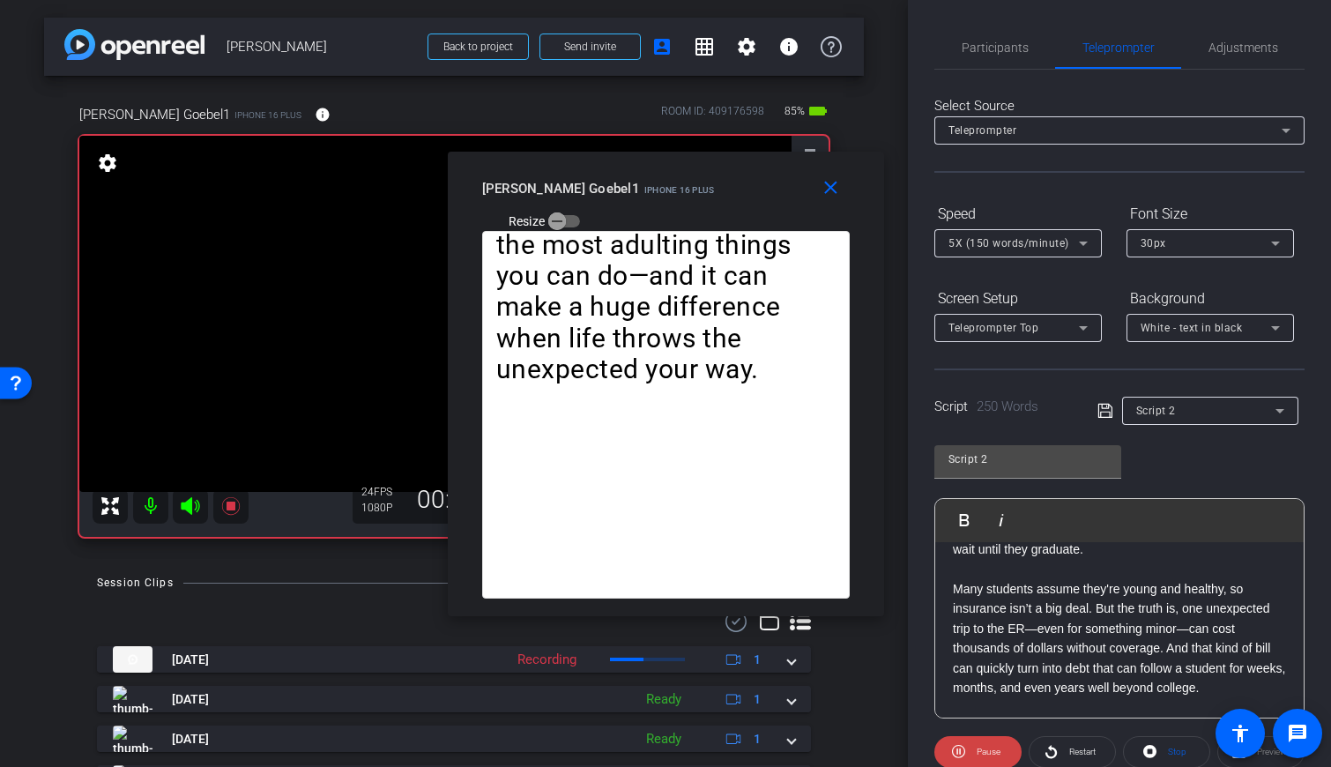
click at [362, 367] on video at bounding box center [435, 314] width 712 height 356
click at [792, 189] on mat-icon "close" at bounding box center [831, 188] width 22 height 22
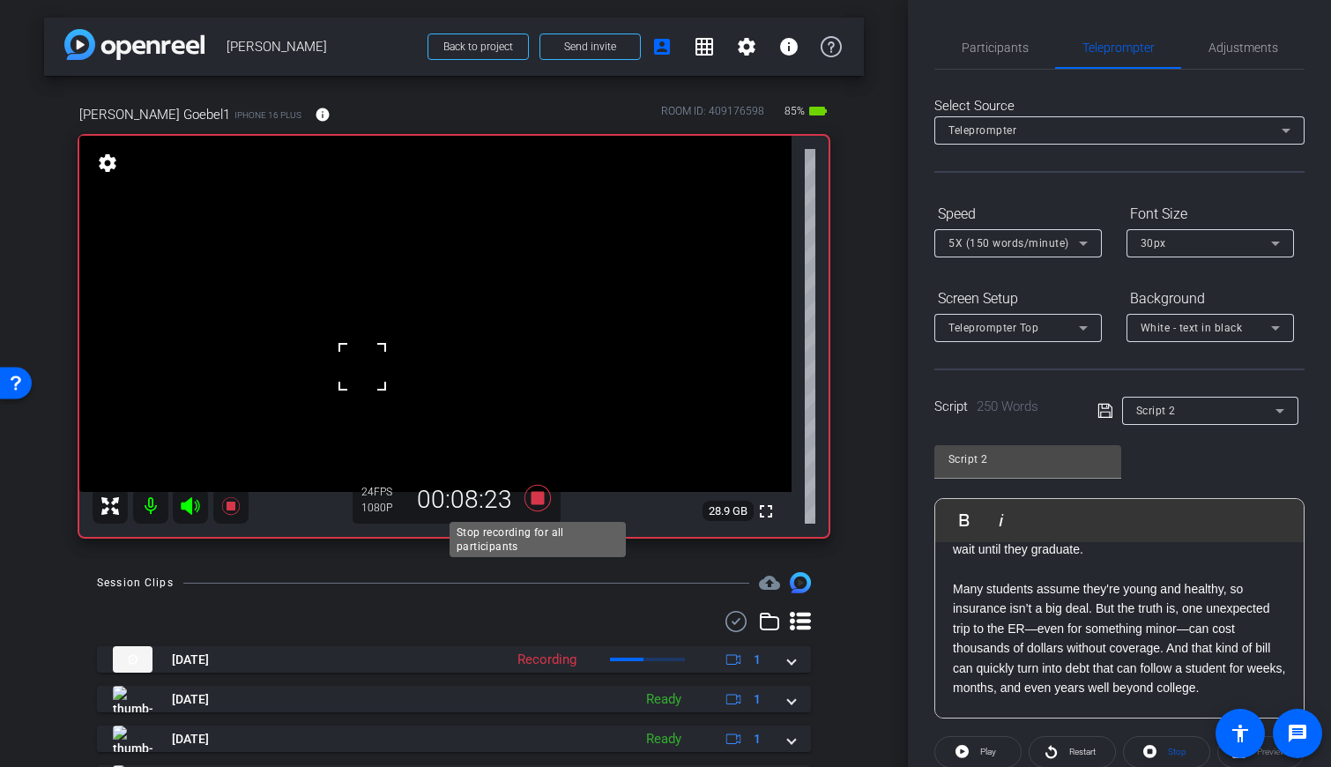
click at [537, 502] on icon at bounding box center [537, 498] width 26 height 26
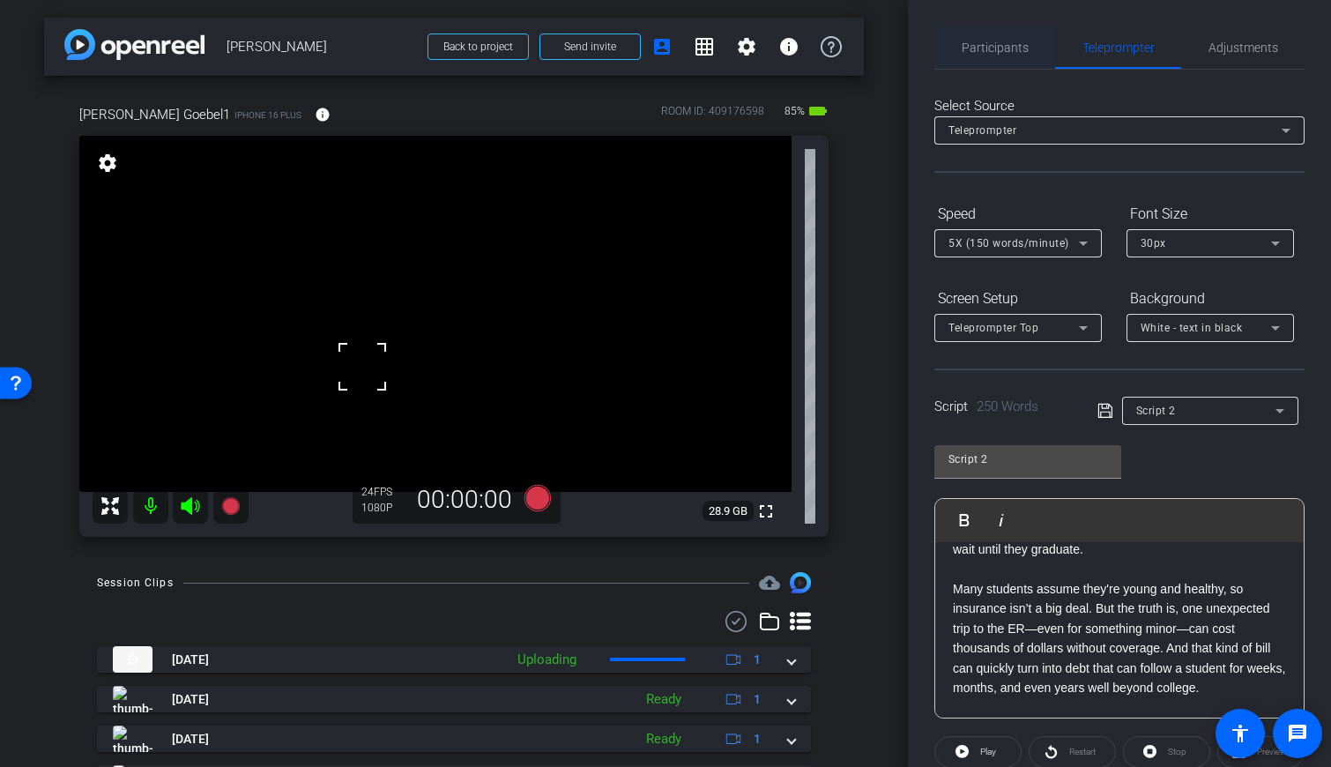
click at [792, 43] on span "Participants" at bounding box center [995, 47] width 67 height 12
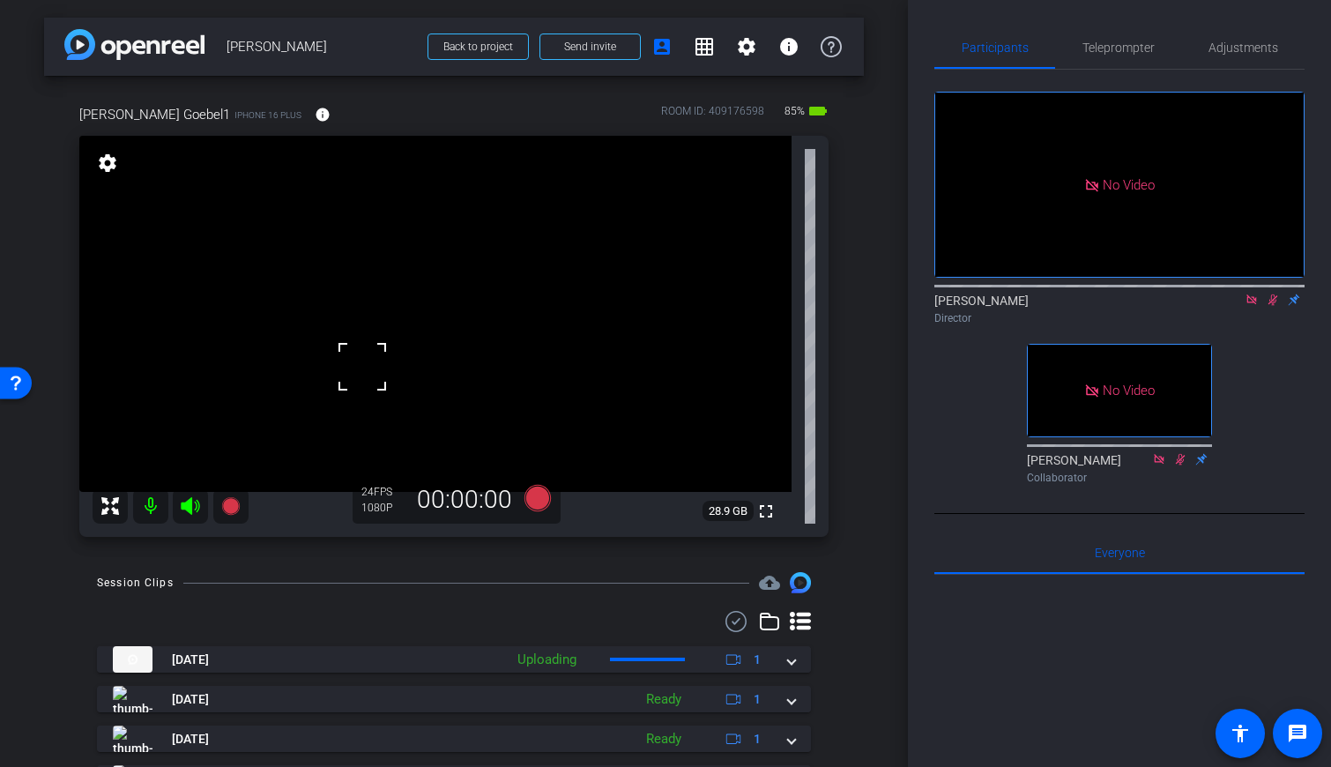
click at [792, 294] on icon at bounding box center [1273, 299] width 10 height 11
click at [792, 42] on span "Teleprompter" at bounding box center [1118, 47] width 72 height 12
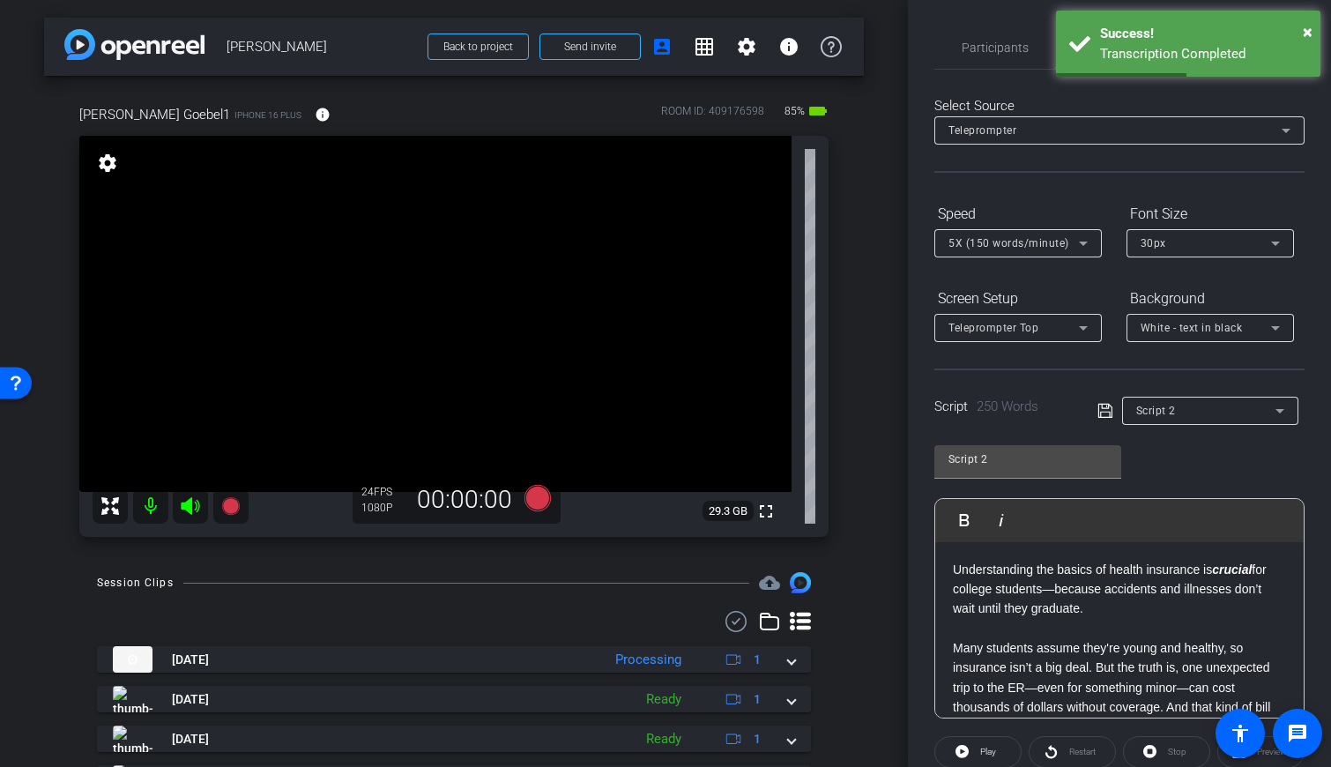
click at [792, 593] on p "Understanding the basics of health insurance is crucial for college students—be…" at bounding box center [1119, 589] width 333 height 59
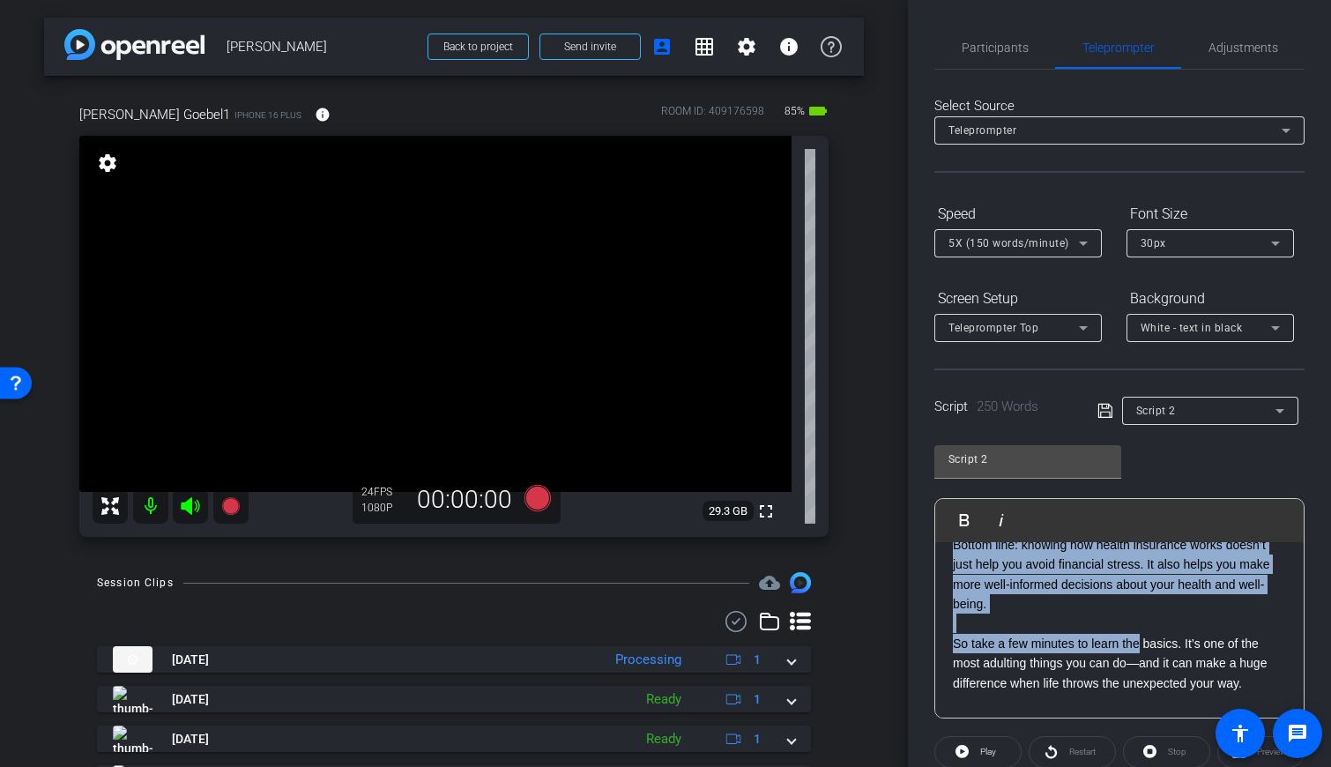
scroll to position [653, 0]
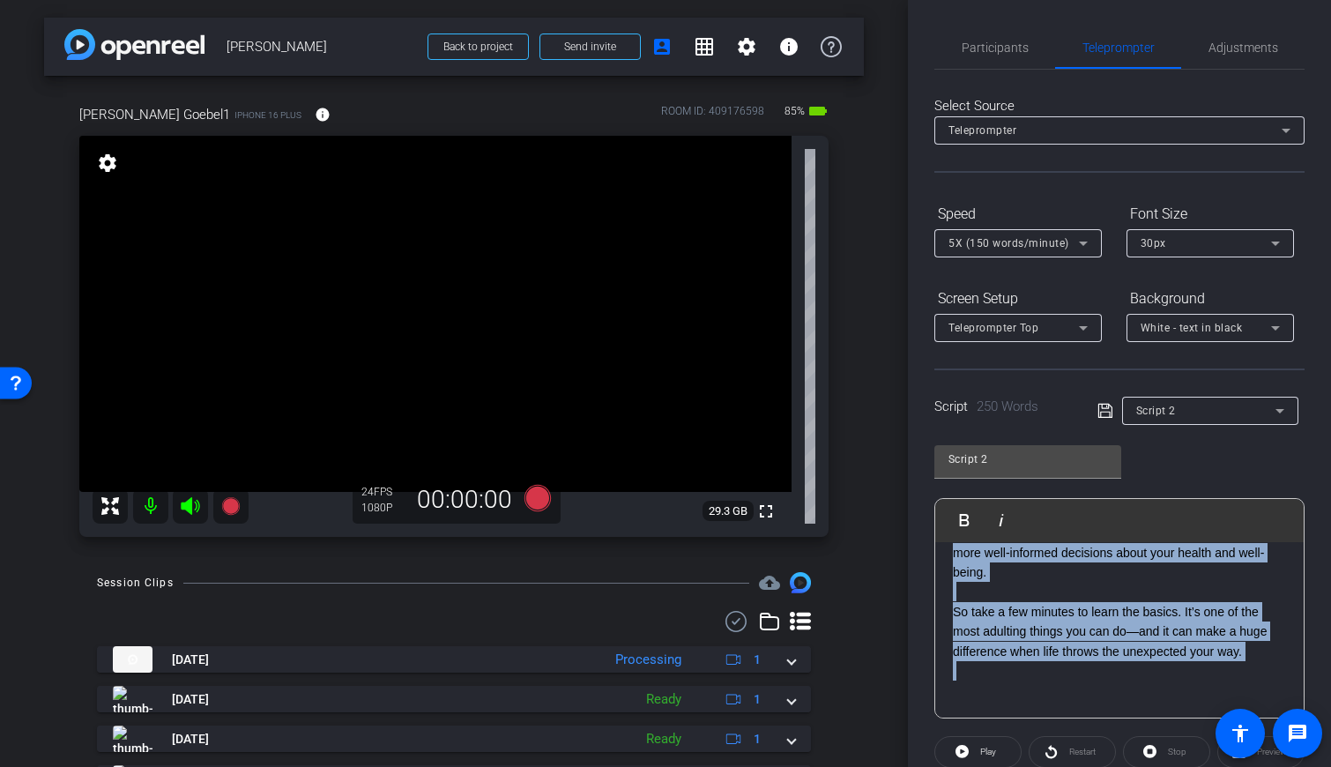
drag, startPoint x: 955, startPoint y: 569, endPoint x: 1268, endPoint y: 654, distance: 324.4
click at [792, 654] on div "Understanding the basics of health insurance is crucial for college students—be…" at bounding box center [1119, 303] width 368 height 829
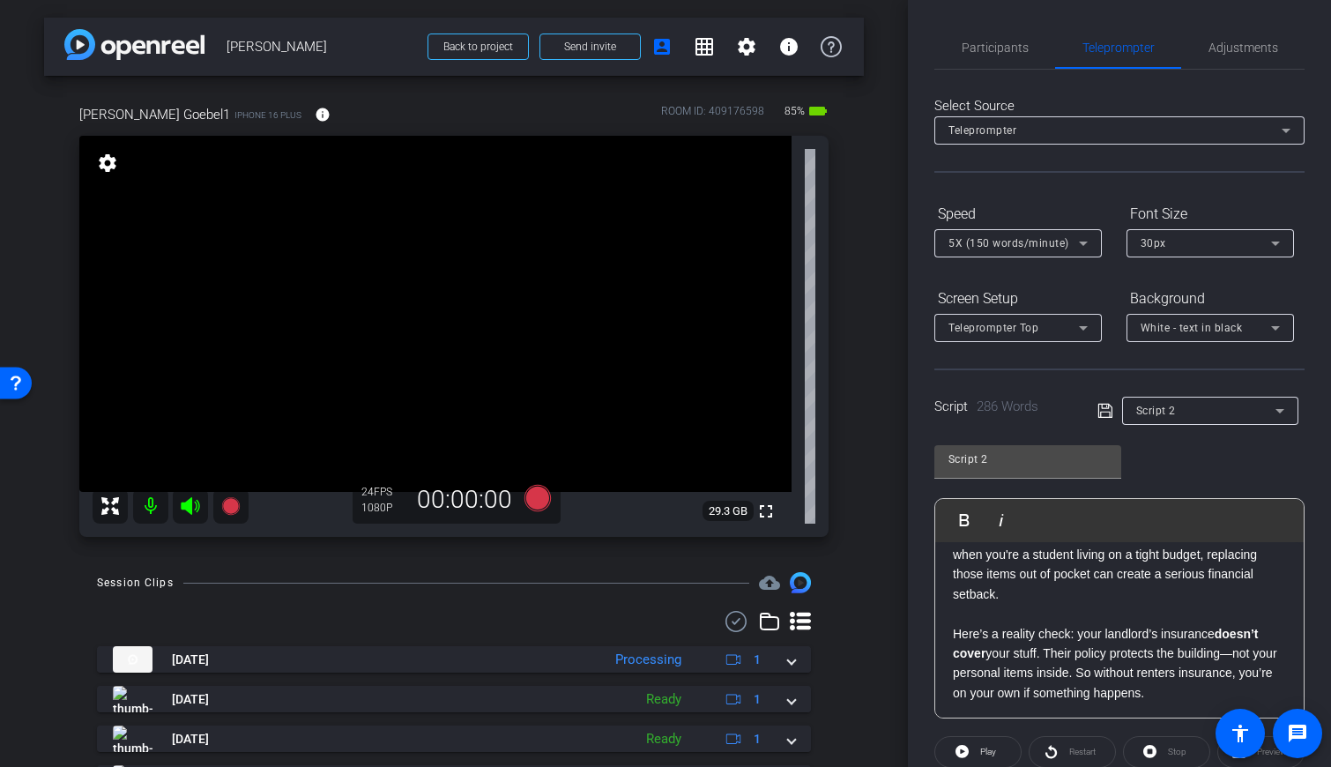
scroll to position [0, 0]
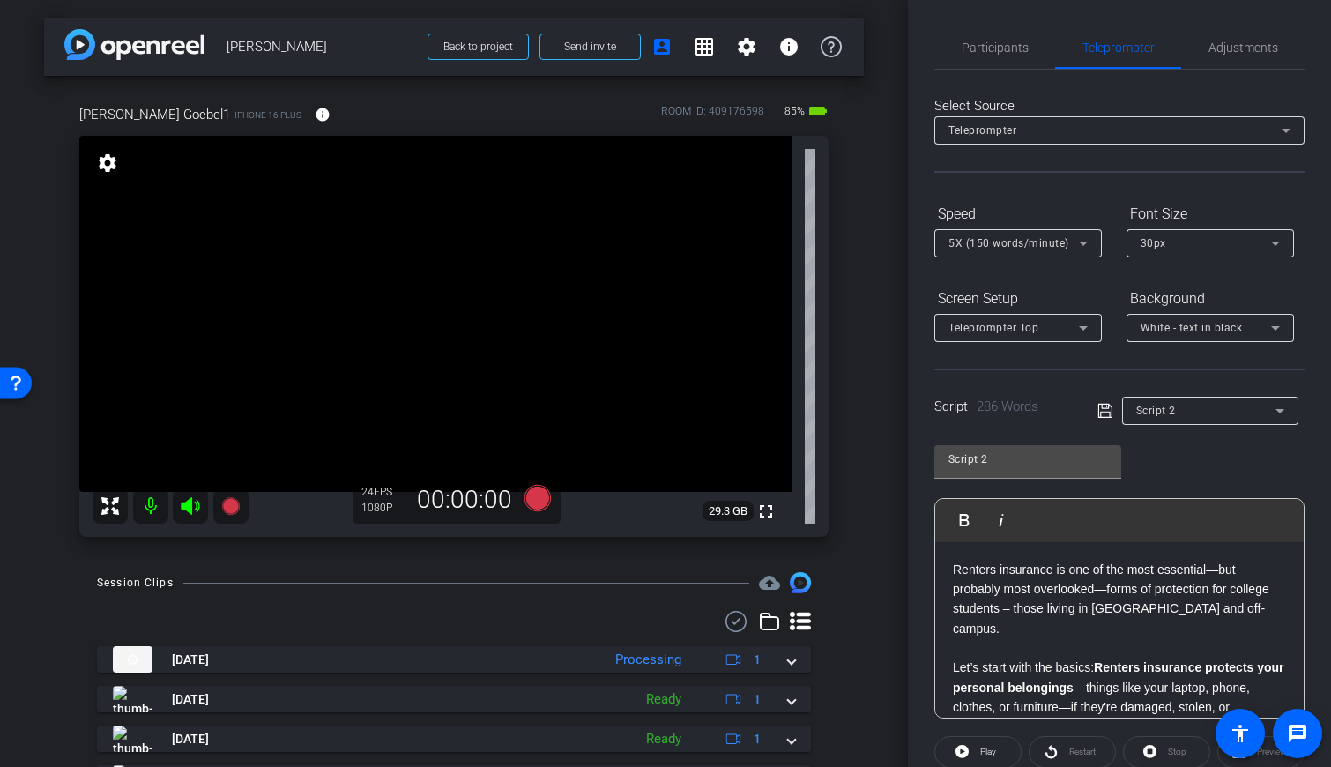
click at [792, 584] on p "Renters insurance is one of the most essential—but probably most overlooked—for…" at bounding box center [1119, 599] width 333 height 79
drag, startPoint x: 953, startPoint y: 572, endPoint x: 960, endPoint y: 566, distance: 9.4
click at [792, 572] on p "Renters insurance is one of the most essential—but probably most overlooked—for…" at bounding box center [1119, 599] width 333 height 79
click at [792, 48] on span "Participants" at bounding box center [995, 47] width 67 height 12
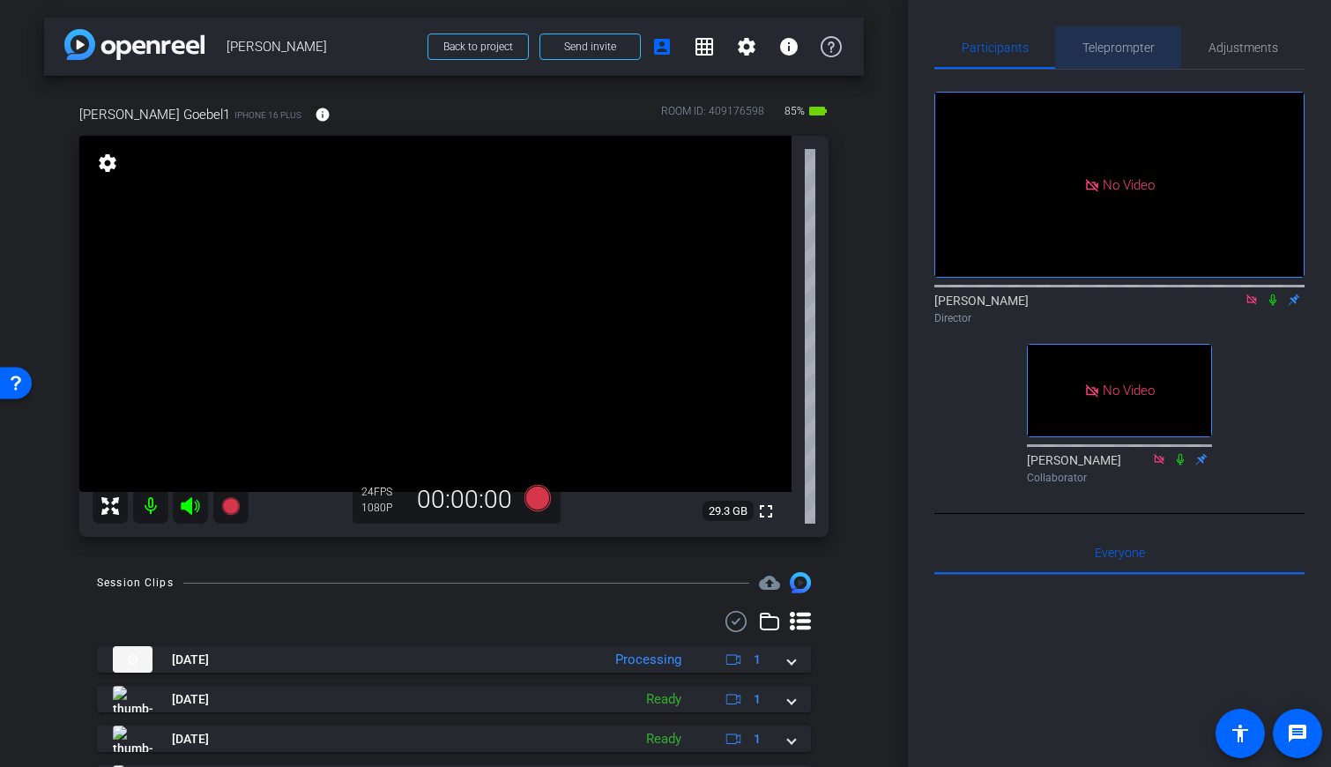
click at [792, 44] on span "Teleprompter" at bounding box center [1118, 47] width 72 height 12
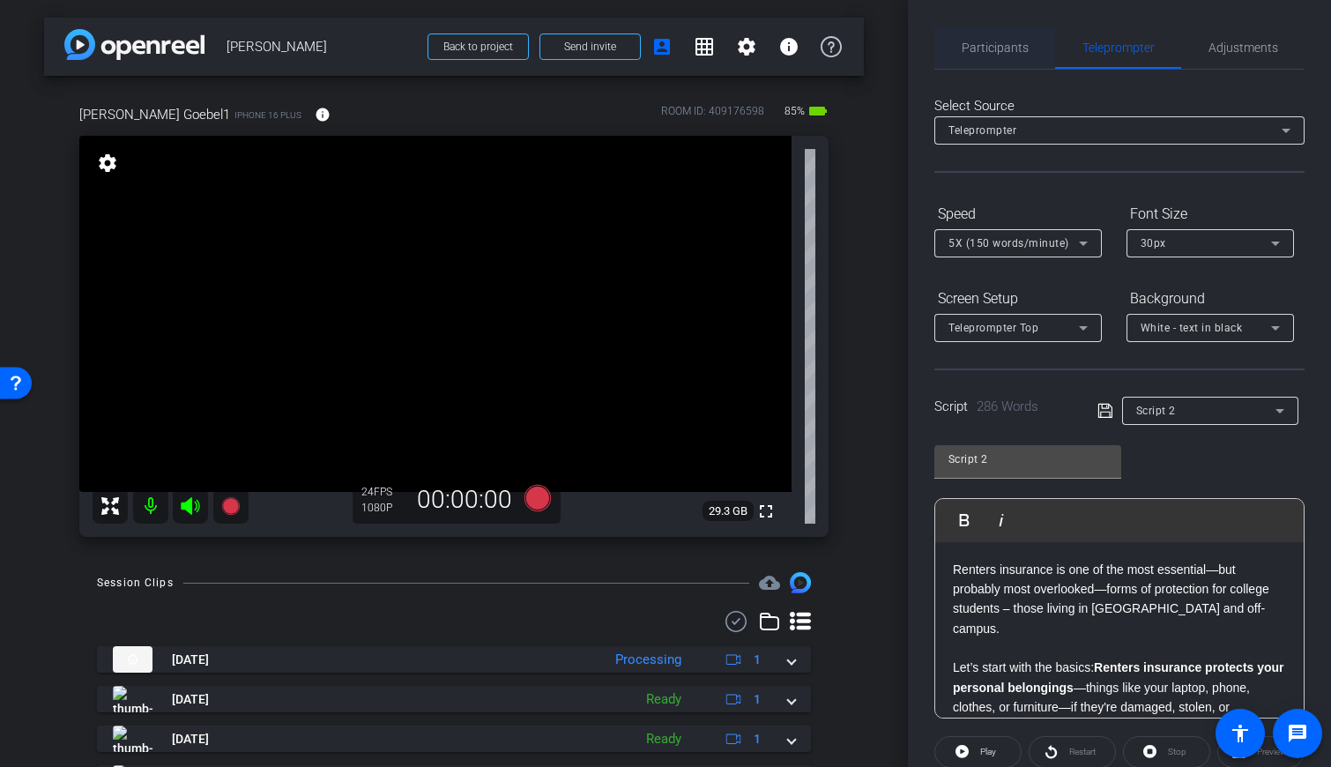
click at [792, 52] on span "Participants" at bounding box center [995, 47] width 67 height 12
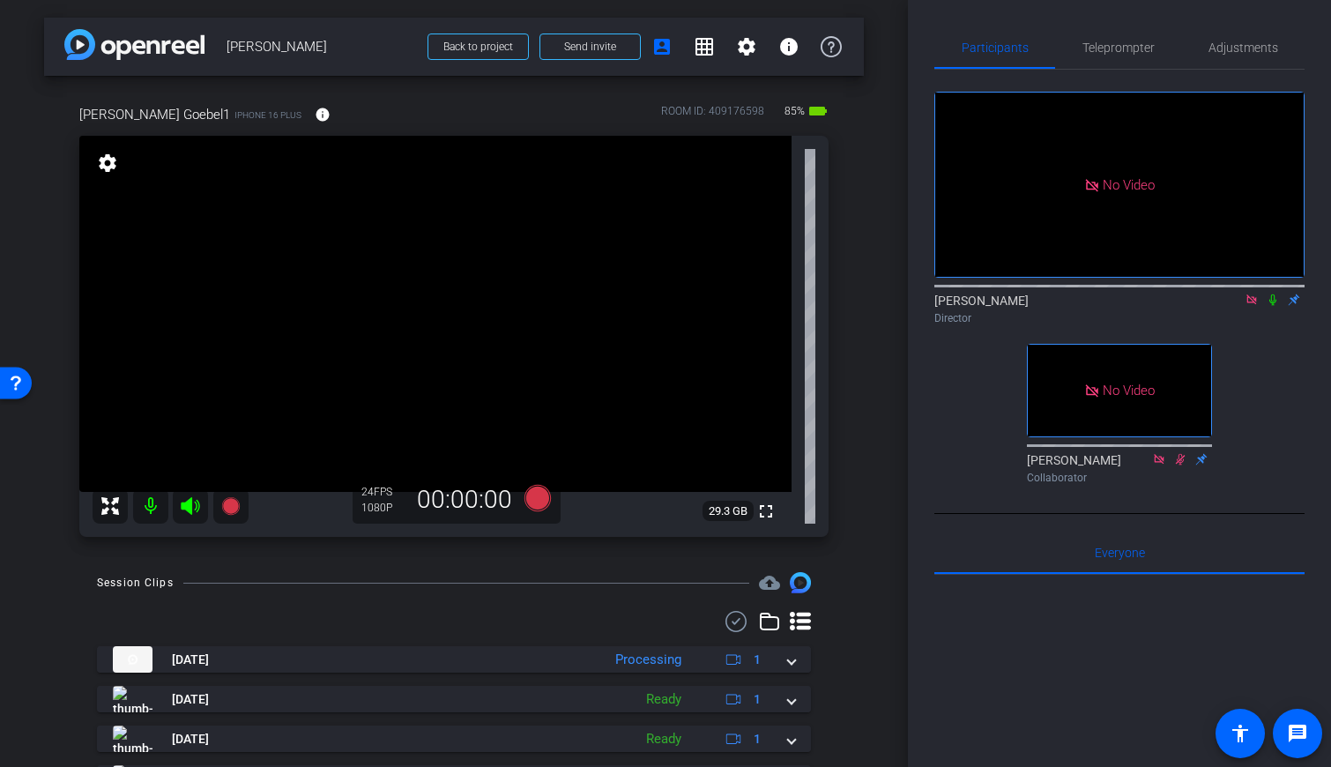
click at [792, 294] on icon at bounding box center [1273, 300] width 14 height 12
click at [792, 44] on span "Teleprompter" at bounding box center [1118, 47] width 72 height 12
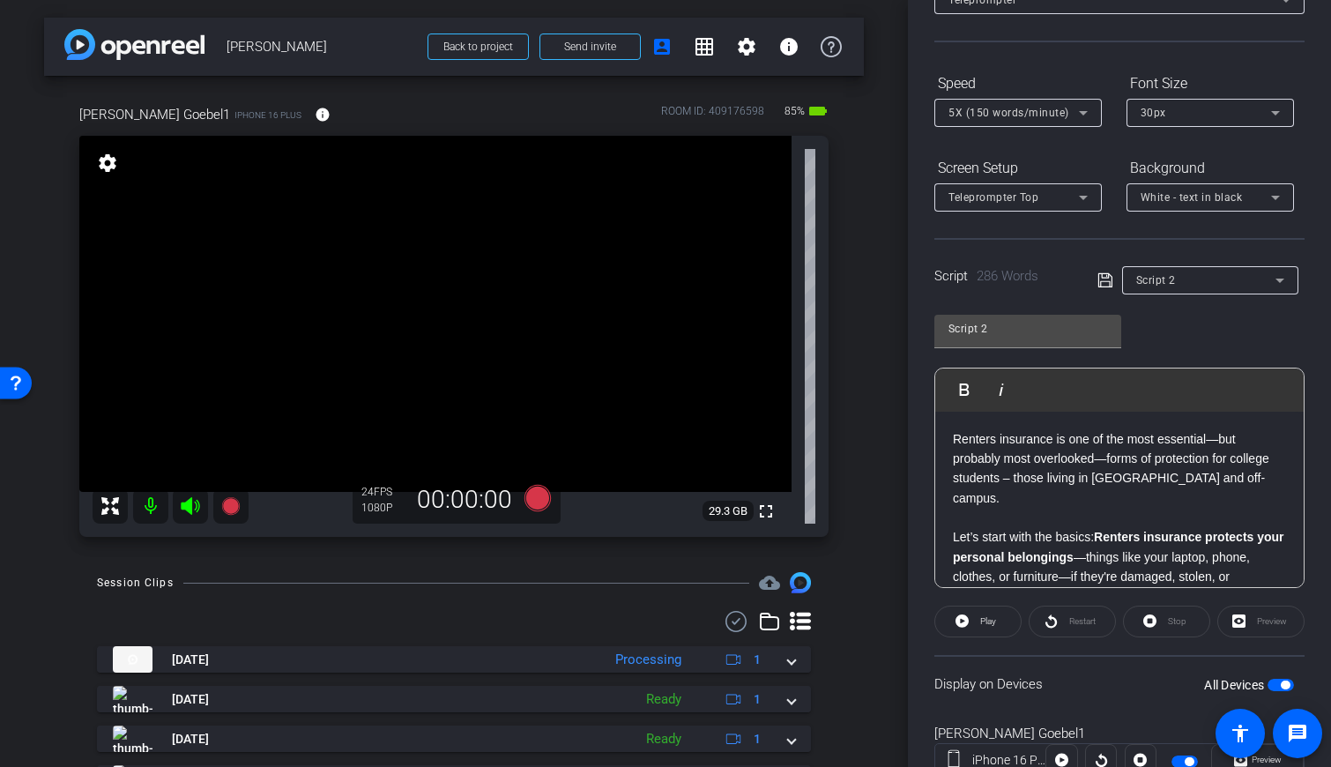
scroll to position [197, 0]
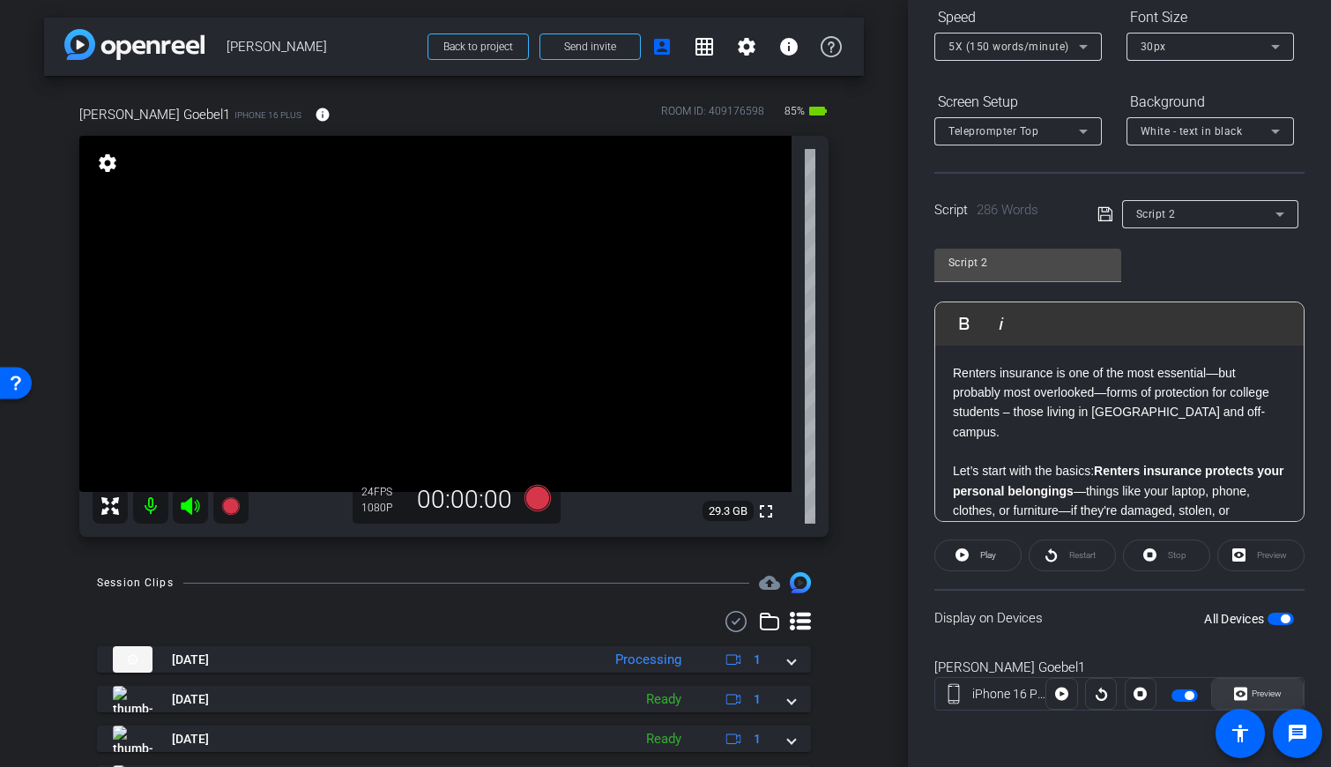
click at [792, 685] on span "Preview" at bounding box center [1264, 693] width 34 height 25
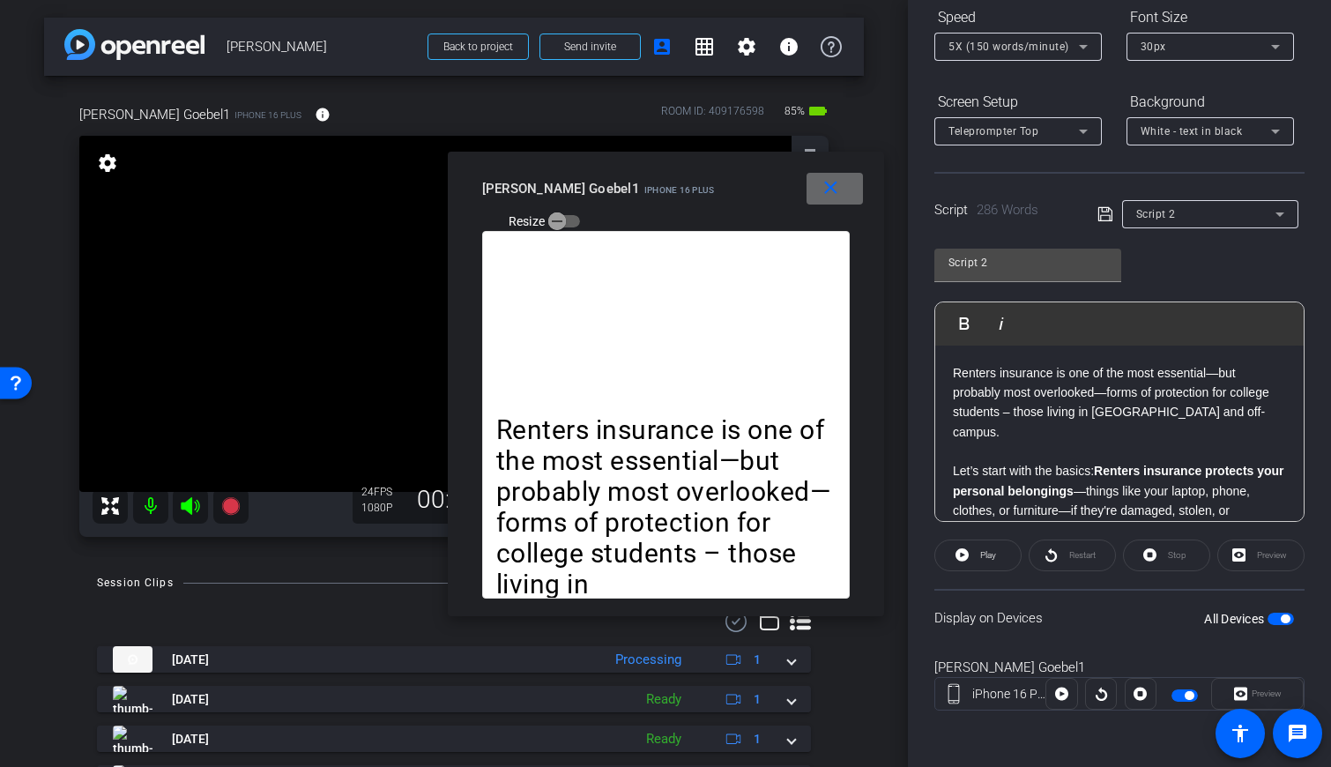
drag, startPoint x: 829, startPoint y: 183, endPoint x: 746, endPoint y: 262, distance: 114.1
click at [792, 186] on mat-icon "close" at bounding box center [831, 188] width 22 height 22
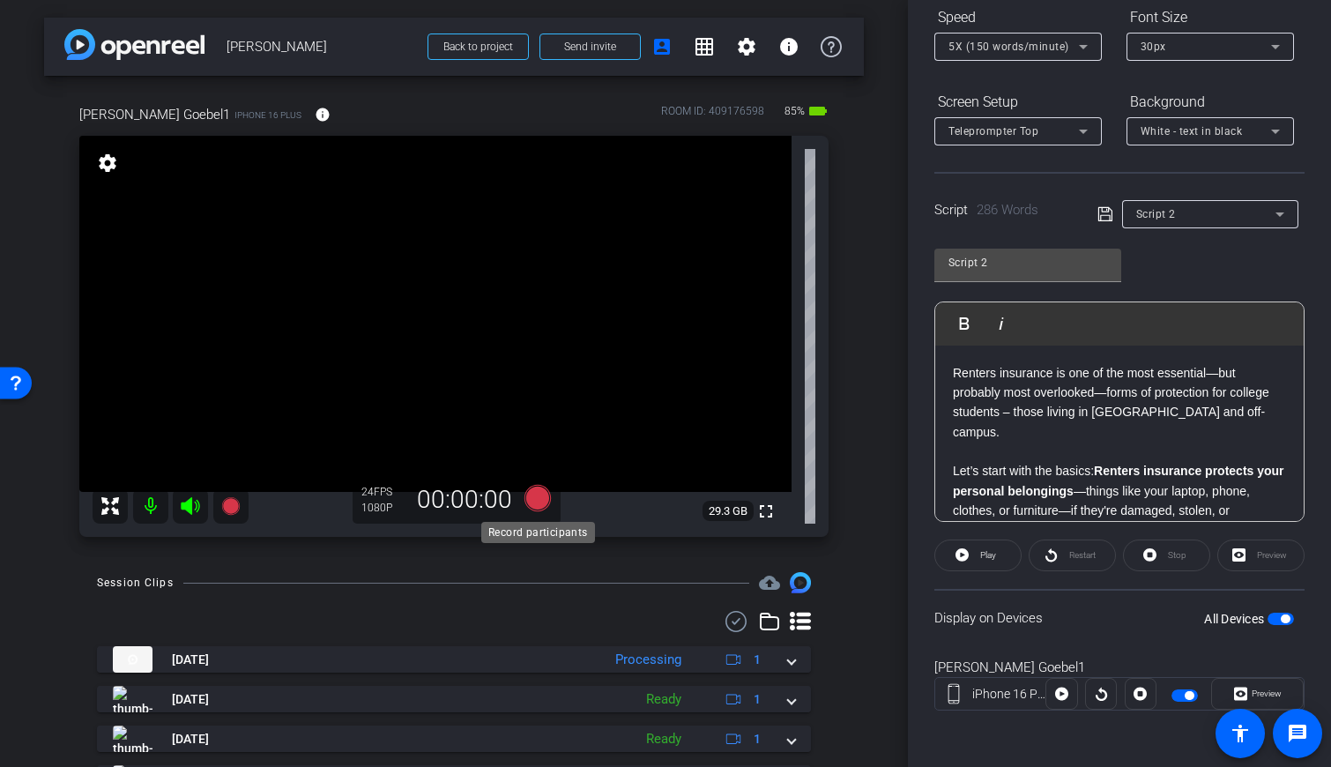
click at [542, 496] on icon at bounding box center [537, 498] width 26 height 26
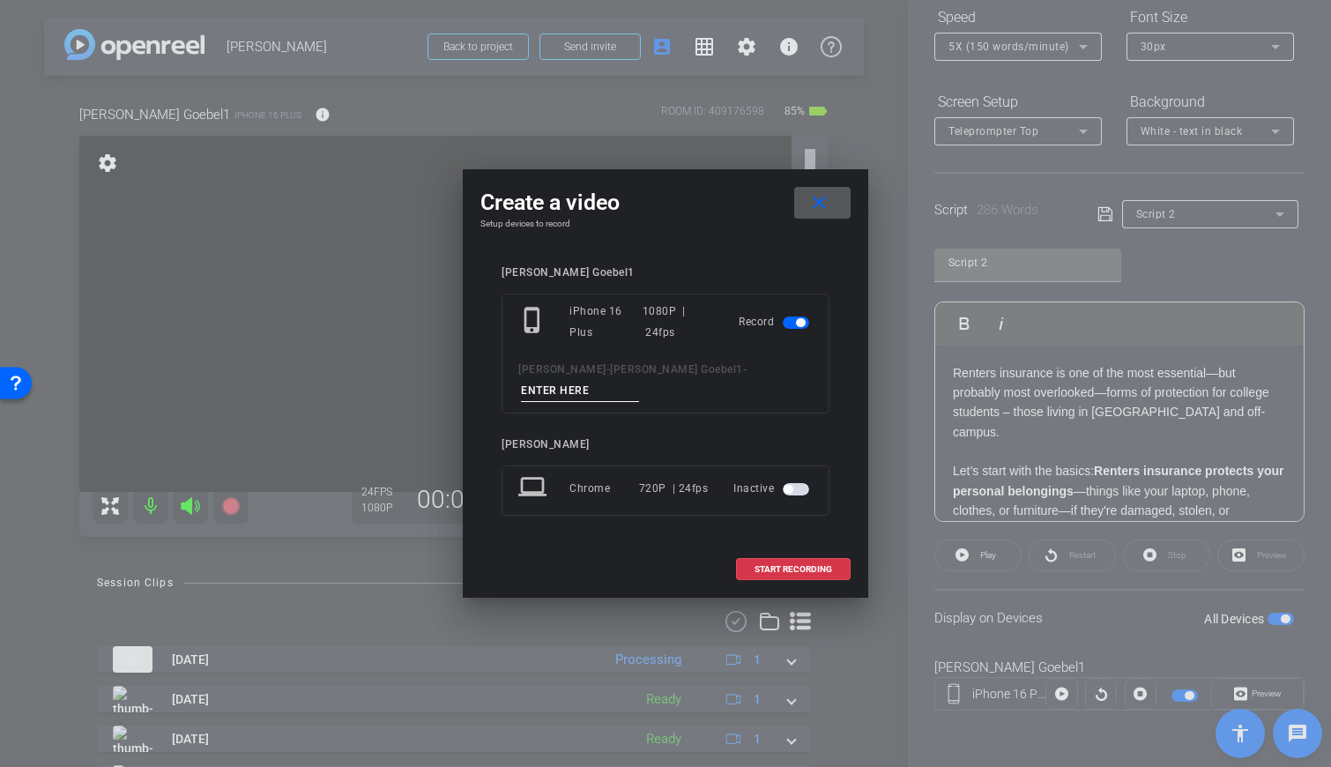
click at [639, 380] on input at bounding box center [580, 391] width 118 height 22
type input "PG Next"
click at [792, 565] on span "START RECORDING" at bounding box center [793, 569] width 78 height 9
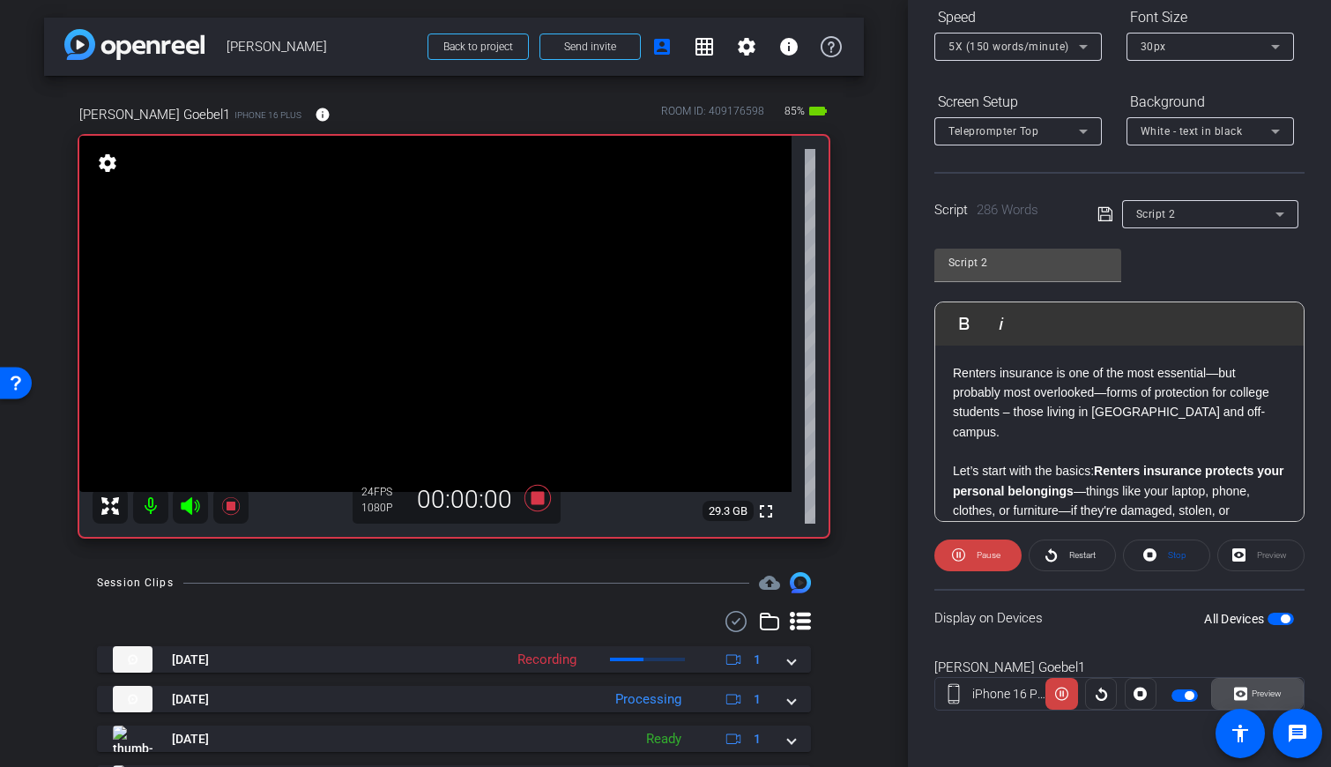
drag, startPoint x: 1261, startPoint y: 692, endPoint x: 1236, endPoint y: 677, distance: 29.6
click at [792, 687] on span "Preview" at bounding box center [1264, 693] width 34 height 25
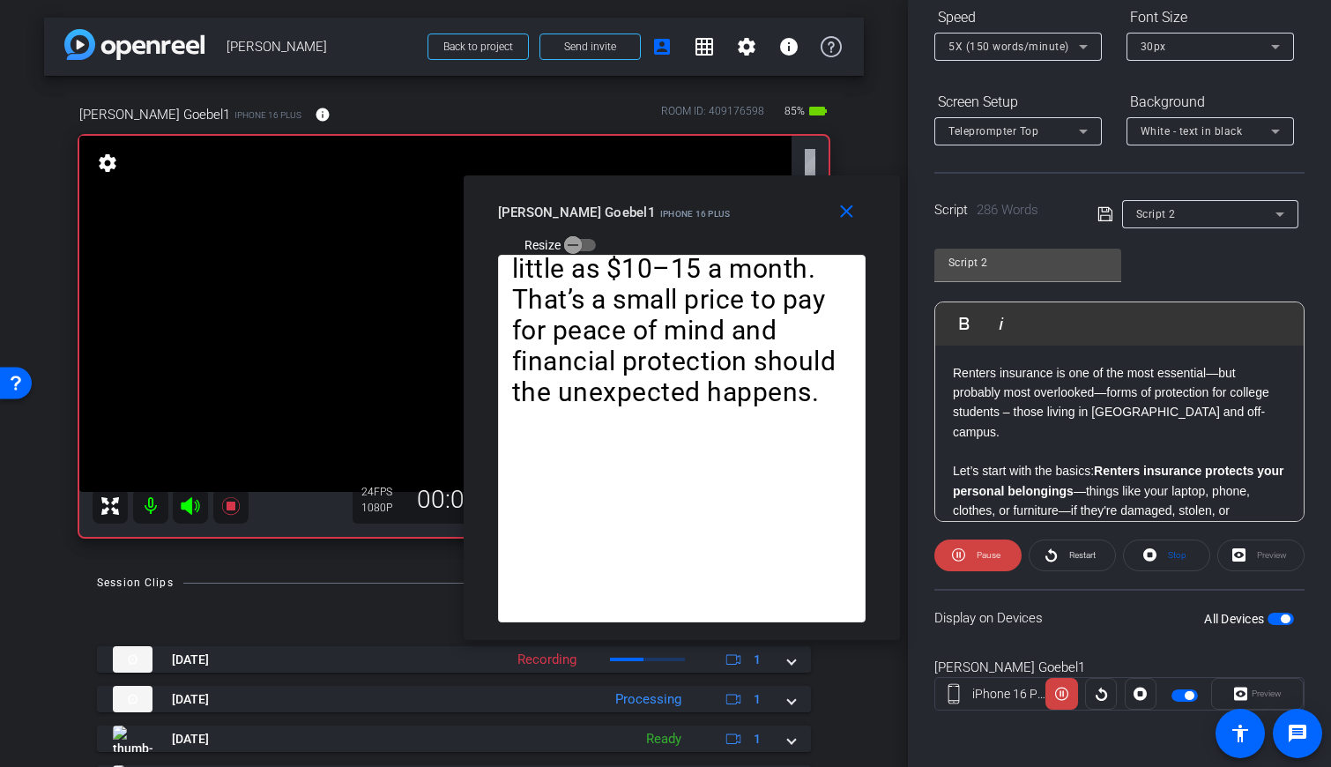
drag, startPoint x: 637, startPoint y: 181, endPoint x: 656, endPoint y: 205, distance: 30.8
click at [655, 204] on div "Paul Goebel1 iPhone 16 Plus Resize" at bounding box center [688, 228] width 381 height 63
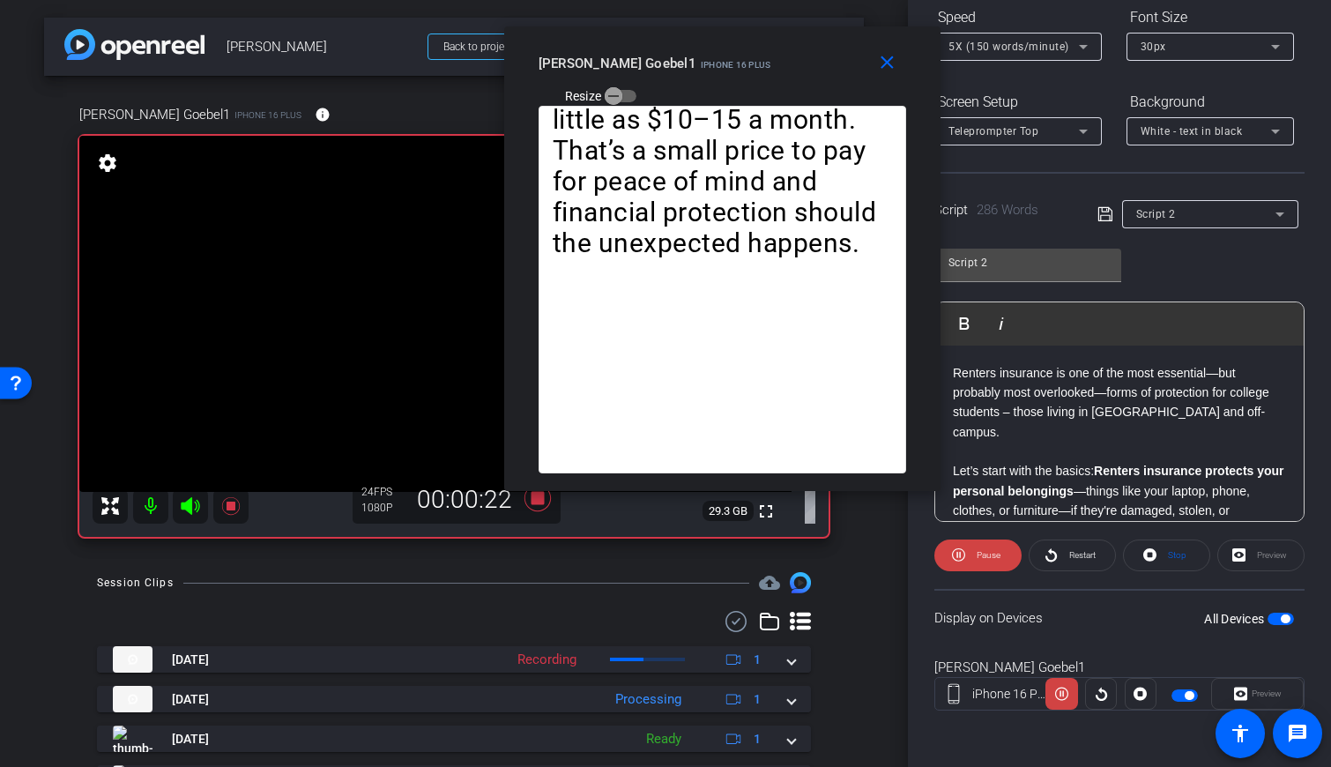
drag, startPoint x: 637, startPoint y: 215, endPoint x: 678, endPoint y: 68, distance: 152.7
click at [701, 67] on span "iPhone 16 Plus" at bounding box center [736, 65] width 71 height 10
click at [792, 62] on mat-icon "close" at bounding box center [887, 63] width 22 height 22
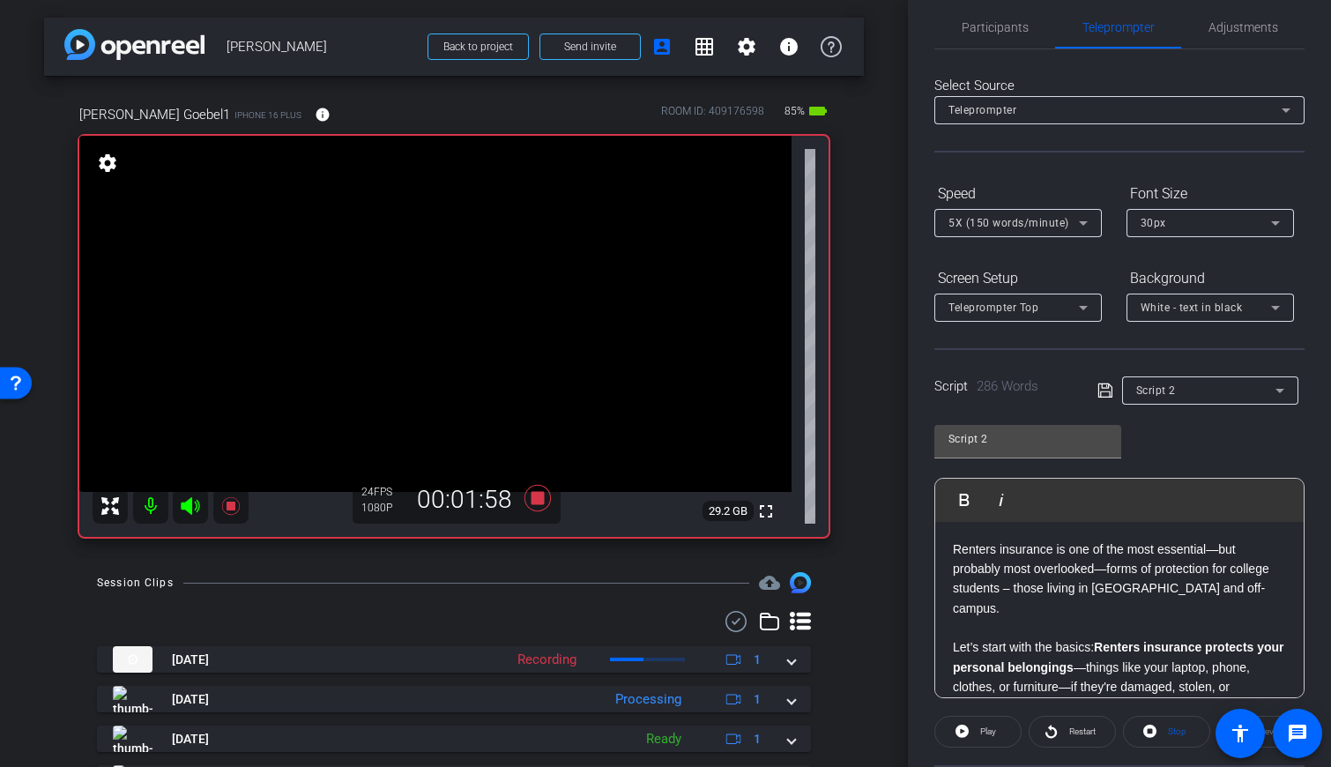
scroll to position [0, 0]
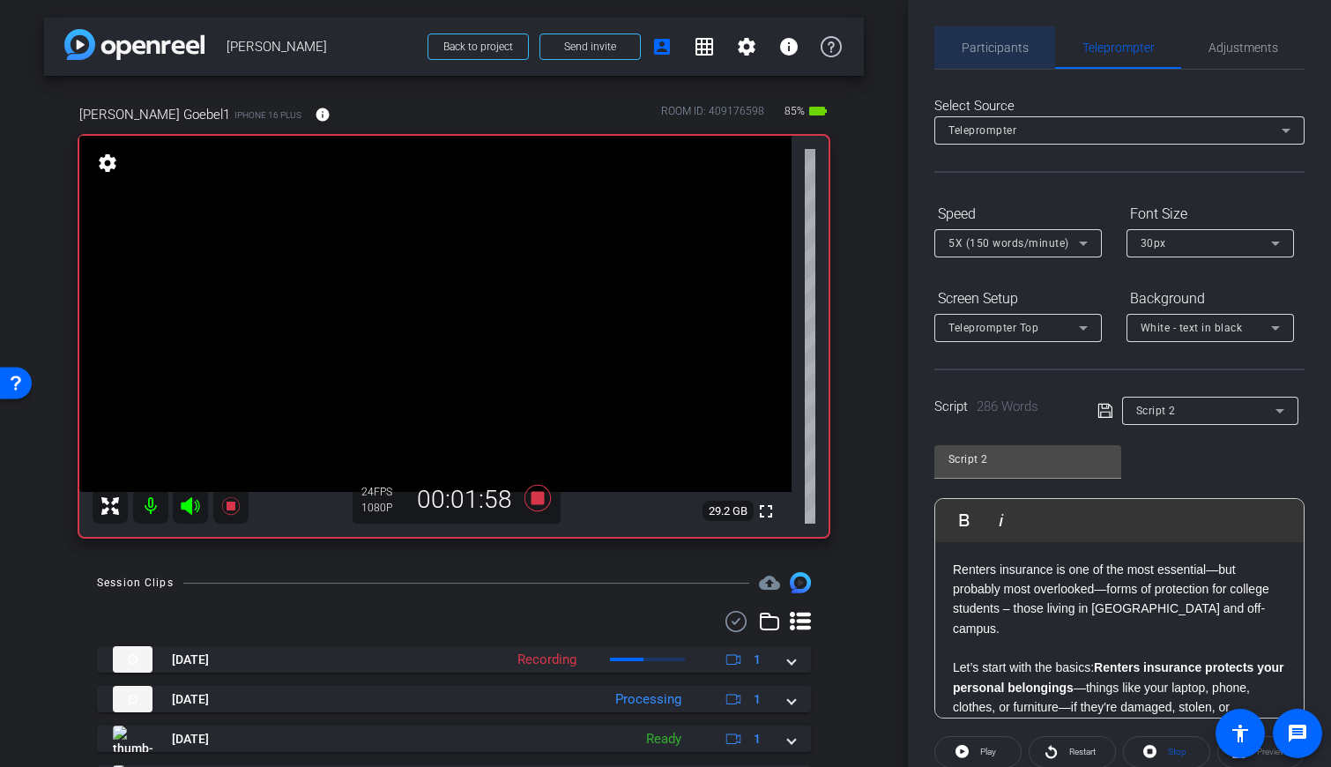
drag, startPoint x: 985, startPoint y: 41, endPoint x: 1005, endPoint y: 52, distance: 22.1
click at [792, 41] on span "Participants" at bounding box center [995, 47] width 67 height 12
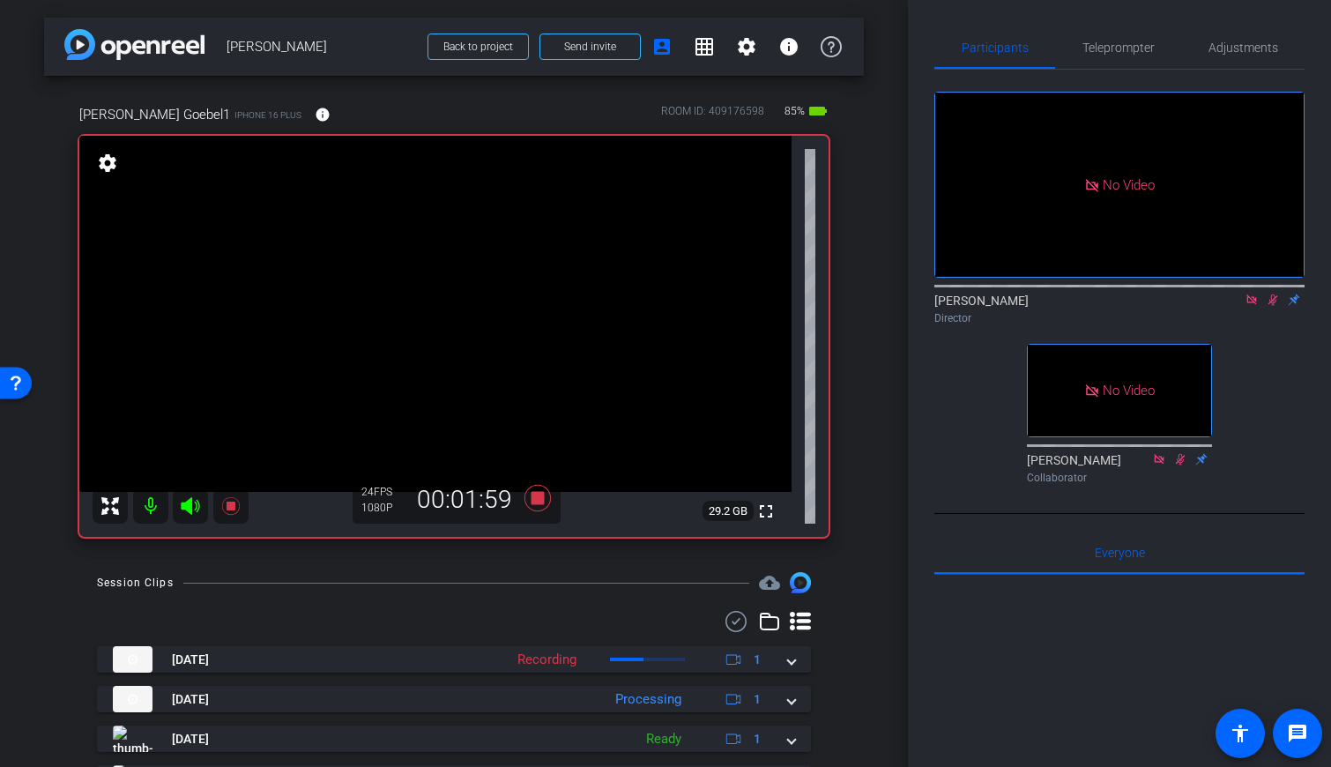
click at [792, 294] on icon at bounding box center [1273, 300] width 14 height 12
click at [792, 198] on div "Paul Goebel1 iPhone 16 Plus info ROOM ID: 409176598 85% battery_std fullscreen …" at bounding box center [454, 315] width 820 height 479
click at [792, 294] on icon at bounding box center [1273, 300] width 14 height 12
click at [792, 50] on span "Teleprompter" at bounding box center [1118, 47] width 72 height 12
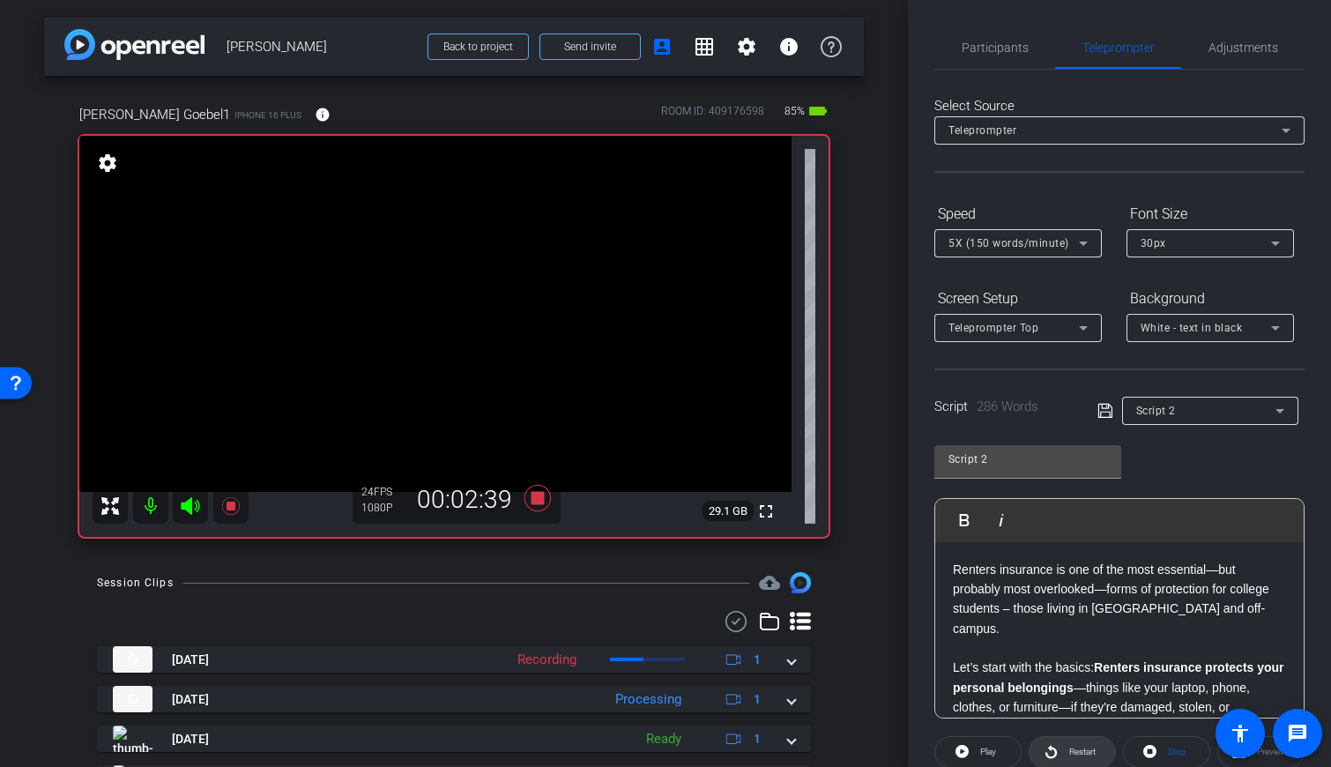
click at [792, 748] on span "Restart" at bounding box center [1080, 752] width 31 height 25
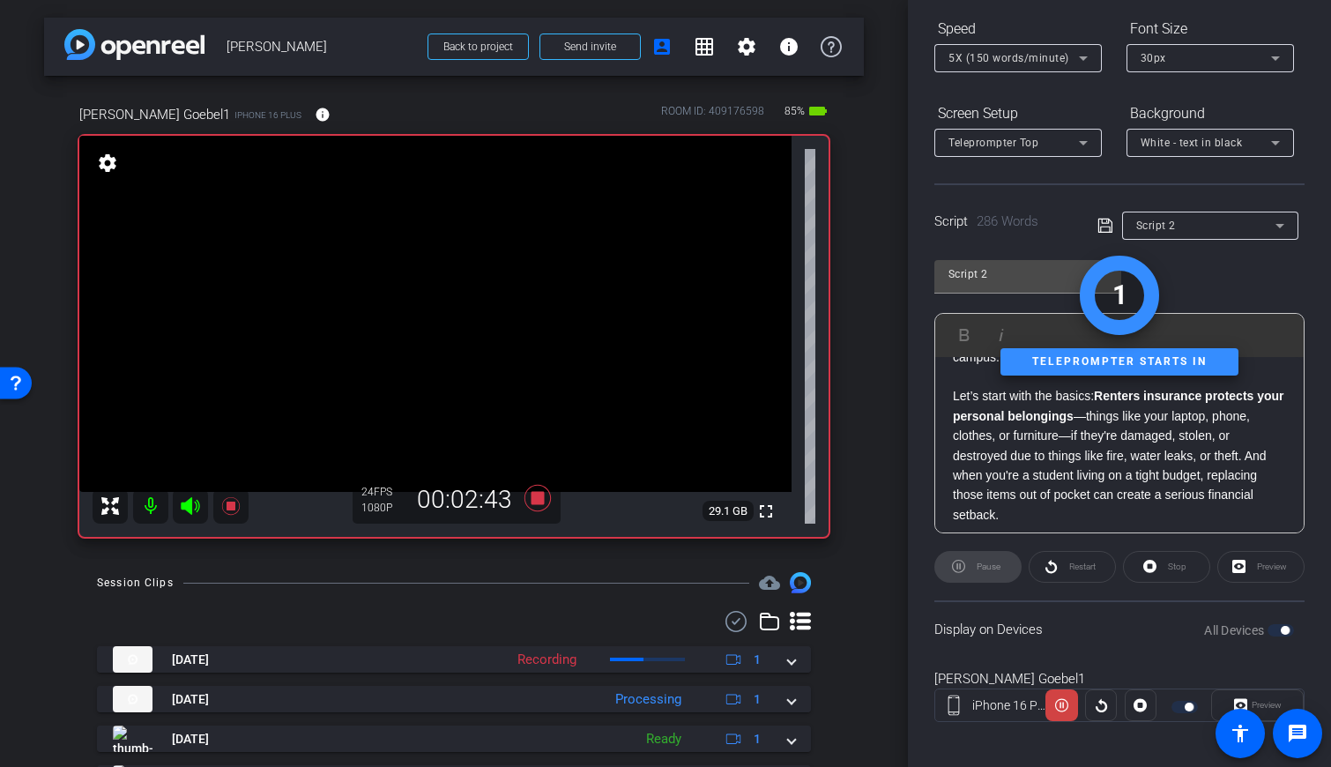
scroll to position [197, 0]
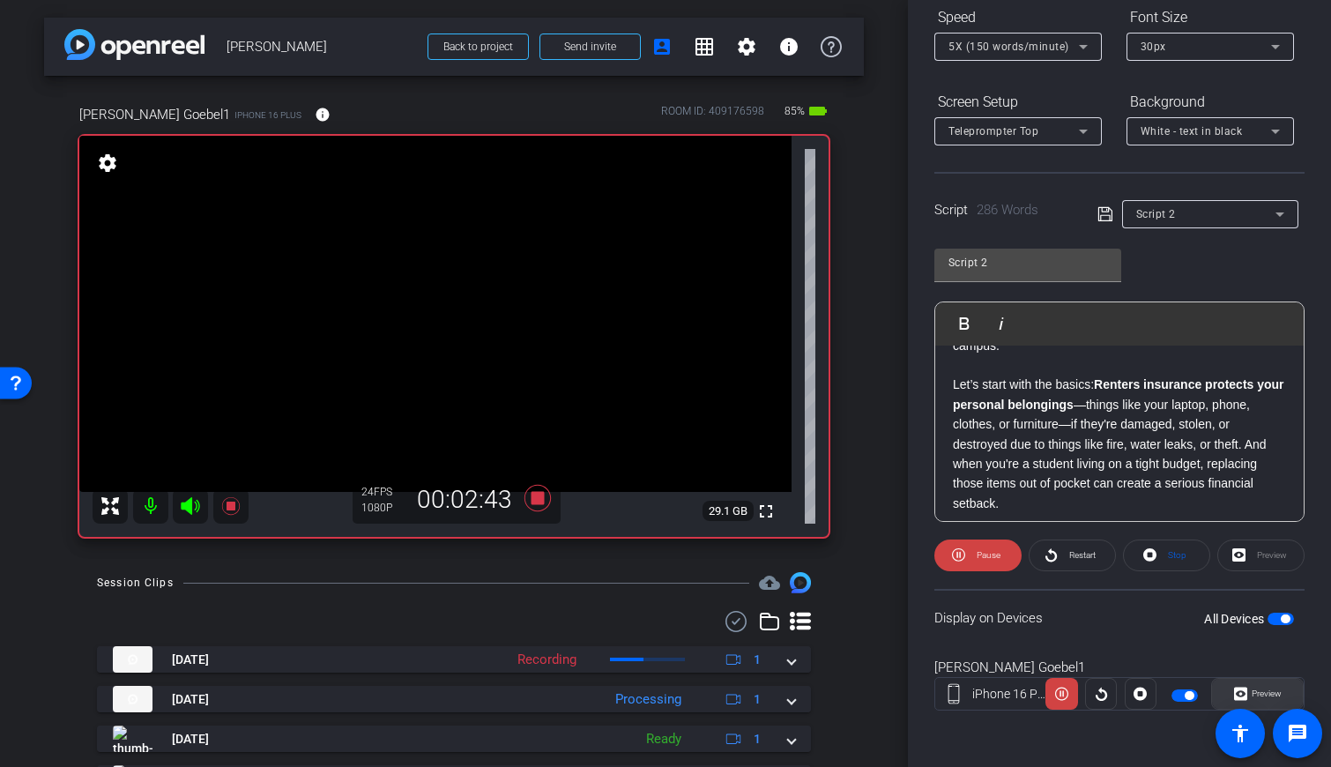
click at [792, 690] on span "Preview" at bounding box center [1267, 693] width 30 height 10
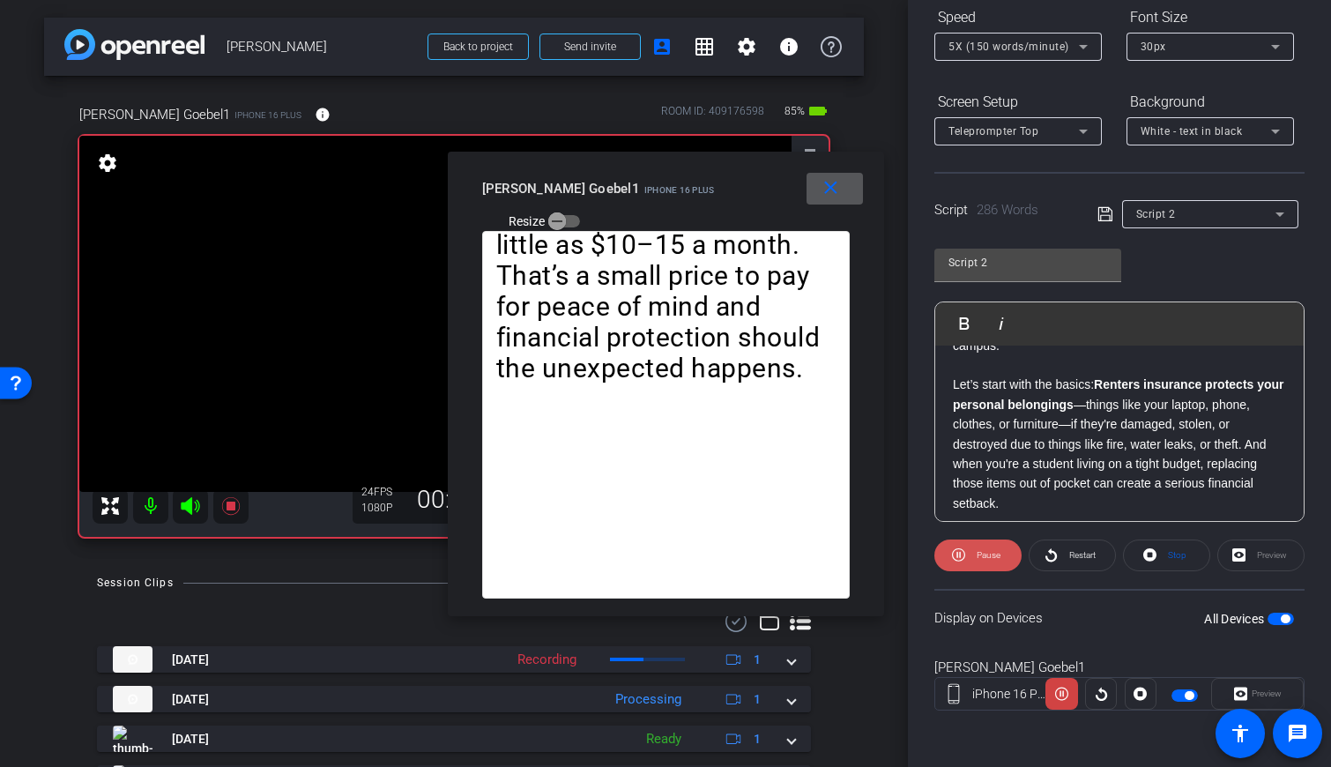
click at [792, 552] on span "Pause" at bounding box center [989, 555] width 24 height 10
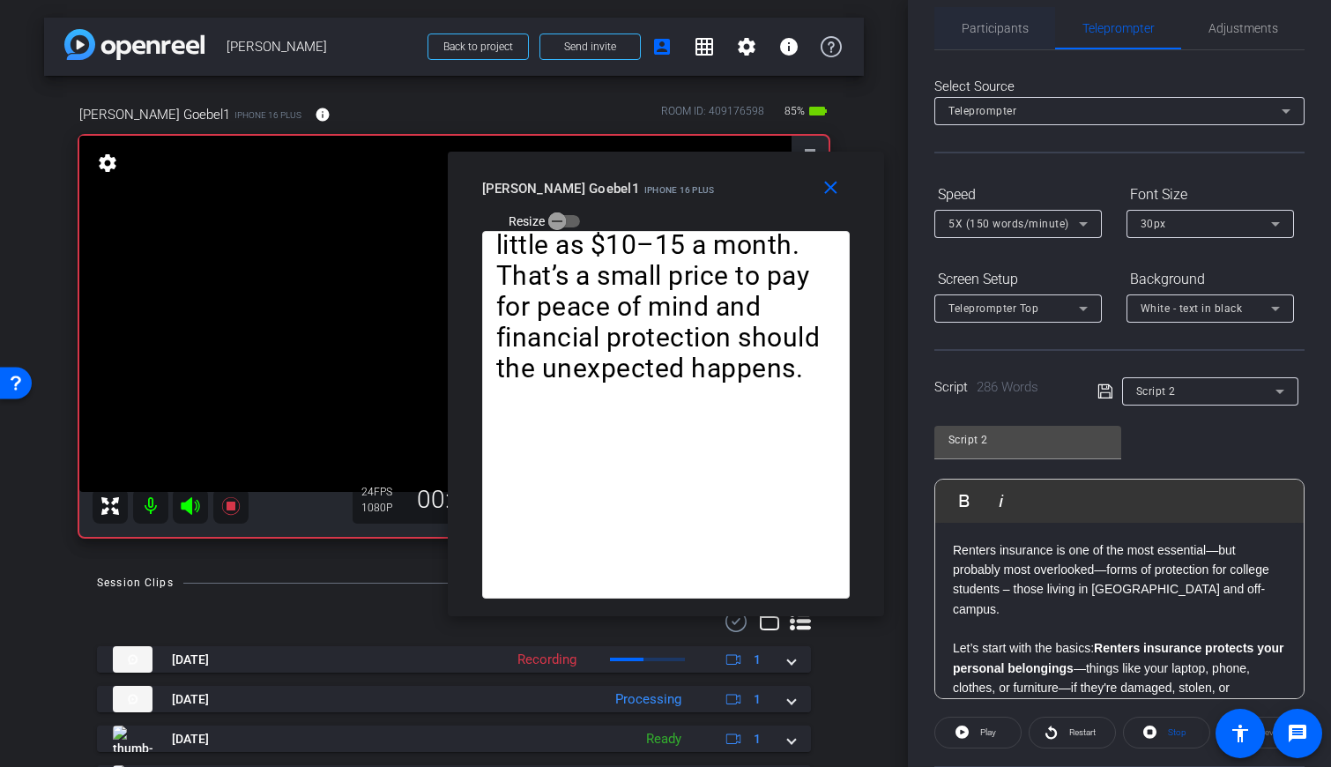
scroll to position [0, 0]
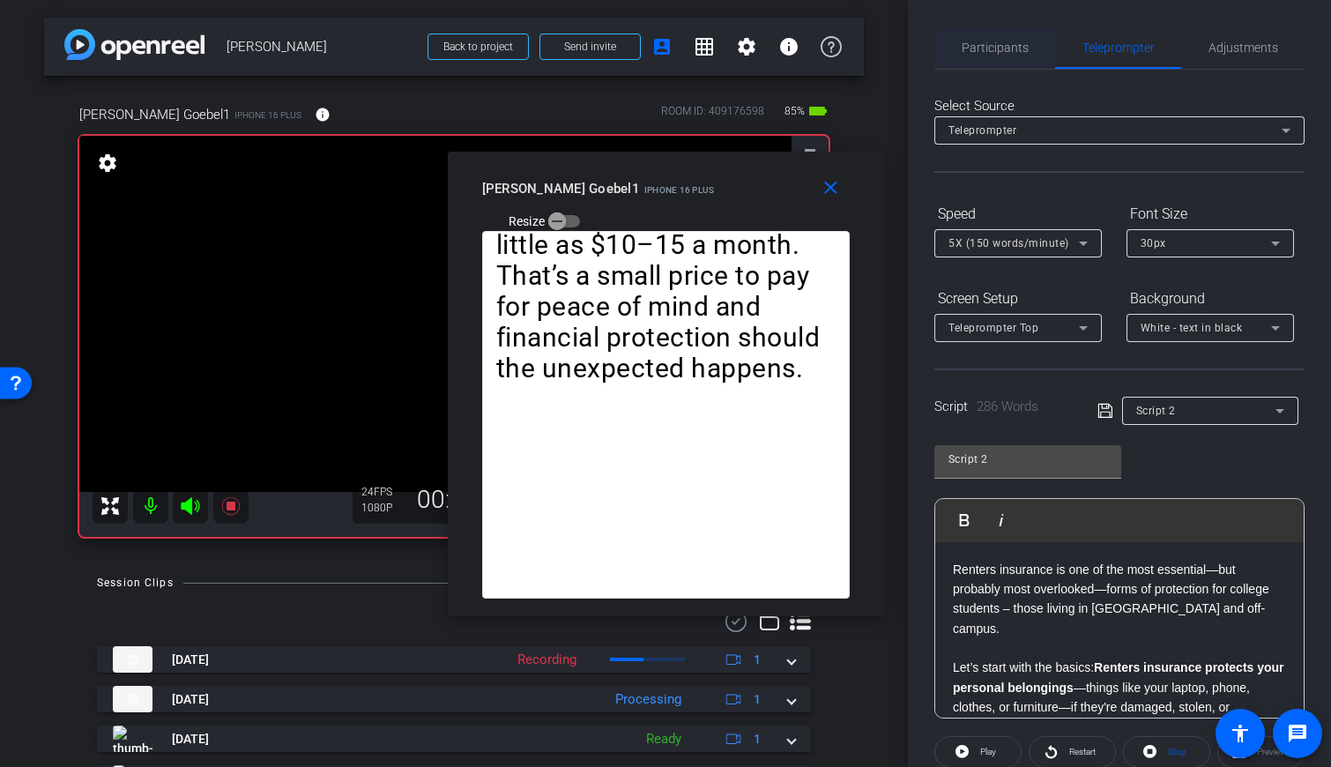
click at [792, 52] on span "Participants" at bounding box center [995, 47] width 67 height 12
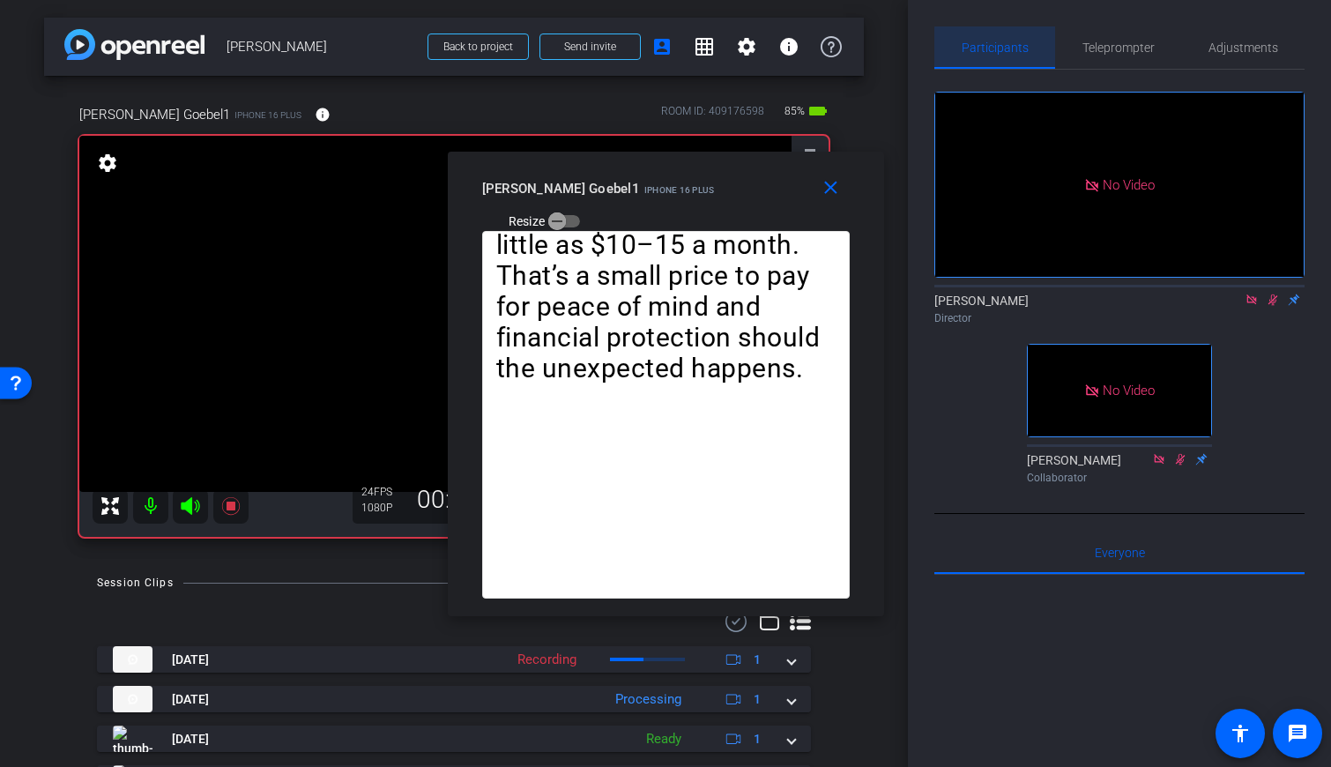
scroll to position [1, 0]
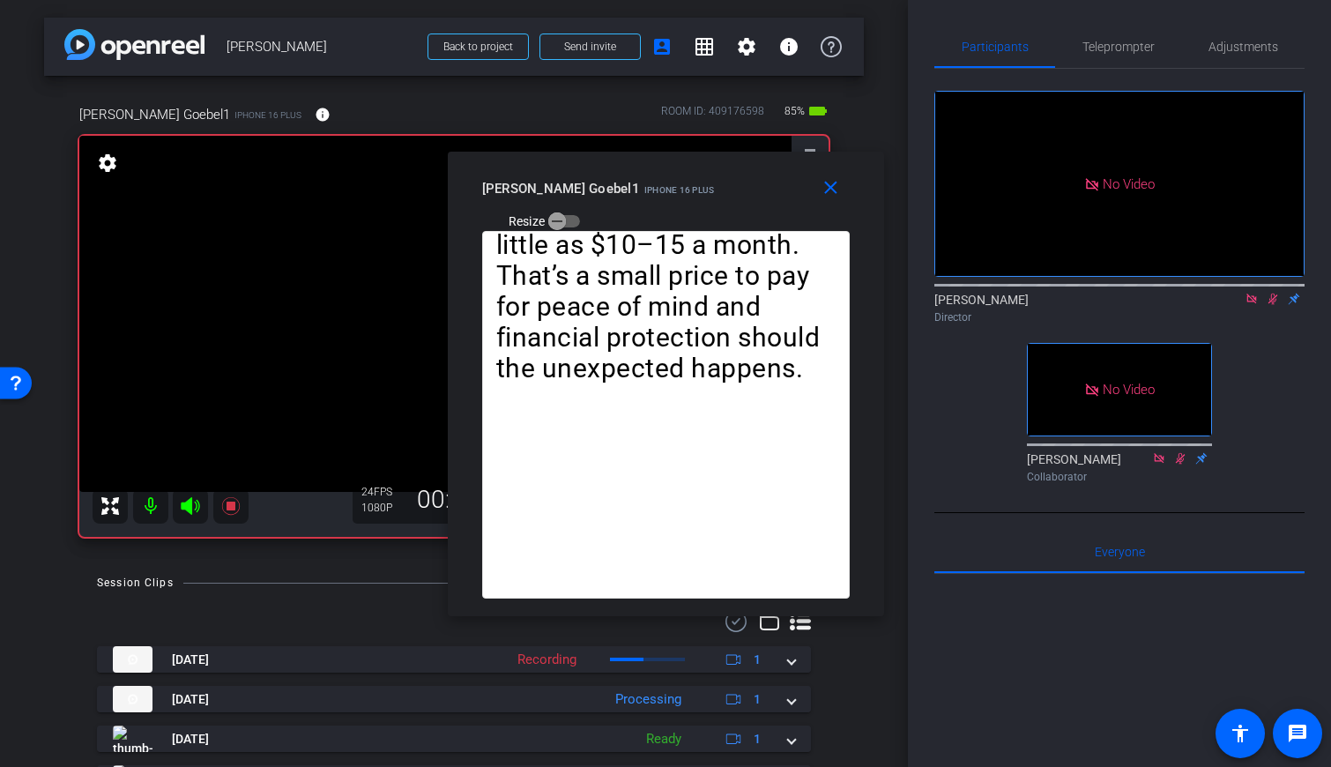
click at [792, 294] on icon at bounding box center [1273, 299] width 10 height 11
click at [792, 51] on span "Teleprompter" at bounding box center [1118, 47] width 72 height 12
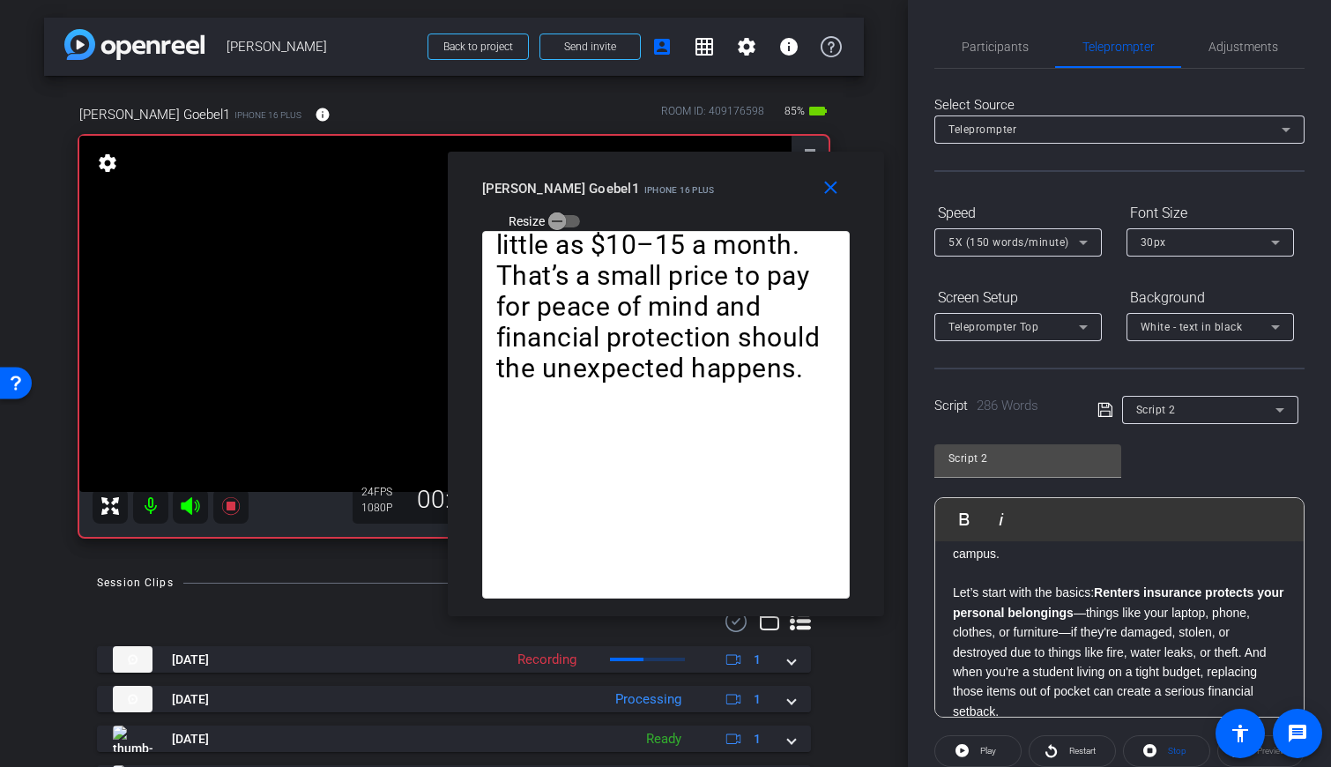
scroll to position [70, 0]
drag, startPoint x: 953, startPoint y: 581, endPoint x: 965, endPoint y: 580, distance: 12.4
click at [792, 587] on p "Let’s start with the basics: Renters insurance protects your personal belonging…" at bounding box center [1119, 656] width 333 height 138
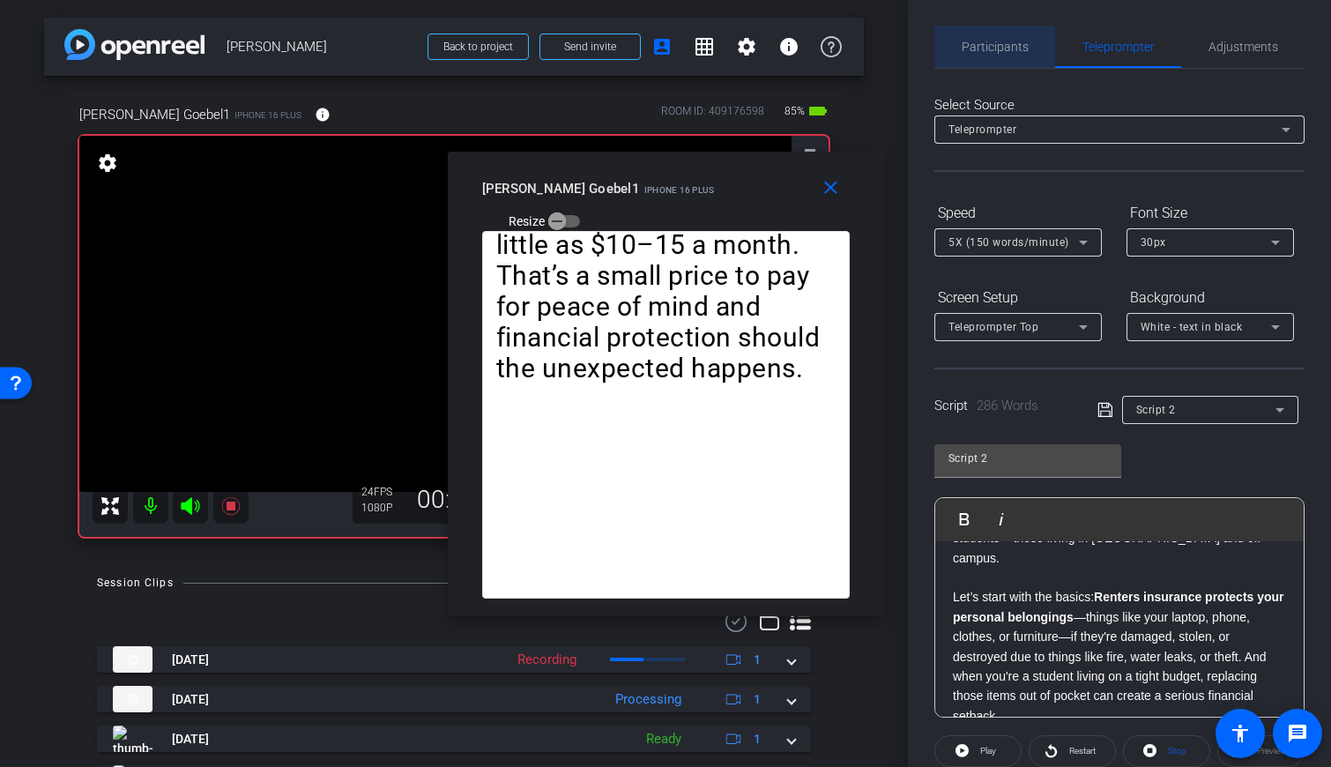
click at [792, 47] on span "Participants" at bounding box center [995, 47] width 67 height 12
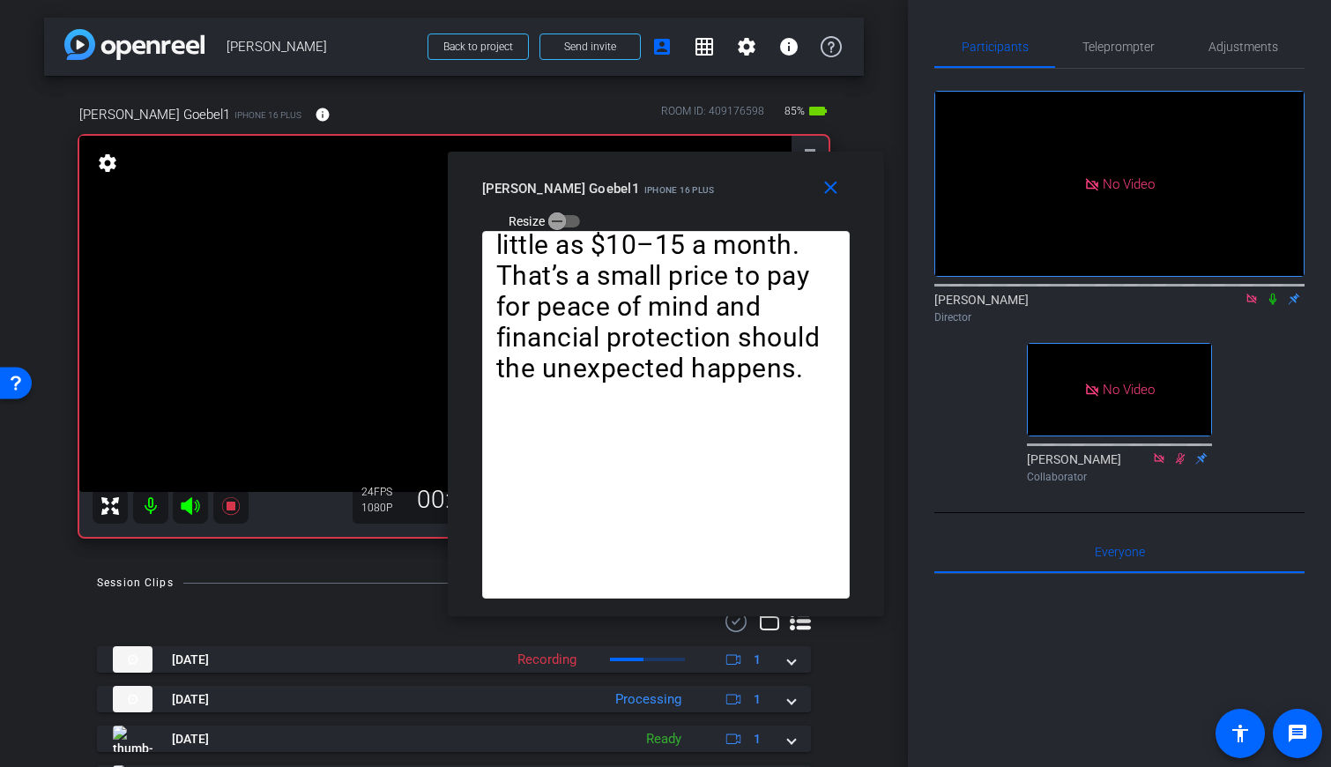
drag, startPoint x: 1275, startPoint y: 245, endPoint x: 1267, endPoint y: 202, distance: 43.9
click at [792, 293] on icon at bounding box center [1273, 299] width 14 height 12
drag, startPoint x: 1107, startPoint y: 44, endPoint x: 1119, endPoint y: 82, distance: 39.6
click at [792, 44] on span "Teleprompter" at bounding box center [1118, 47] width 72 height 12
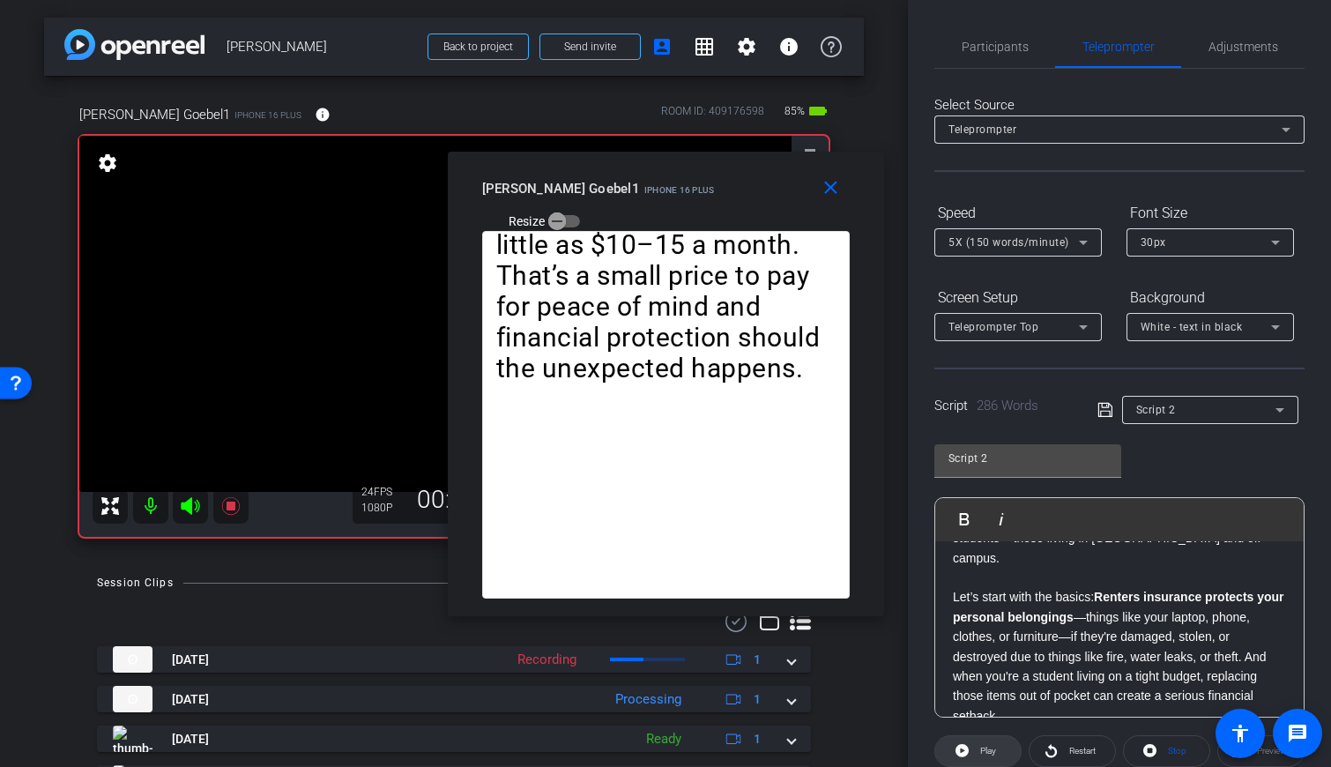
click at [792, 748] on span "Play" at bounding box center [988, 751] width 16 height 10
click at [792, 748] on span "Pause" at bounding box center [989, 751] width 24 height 10
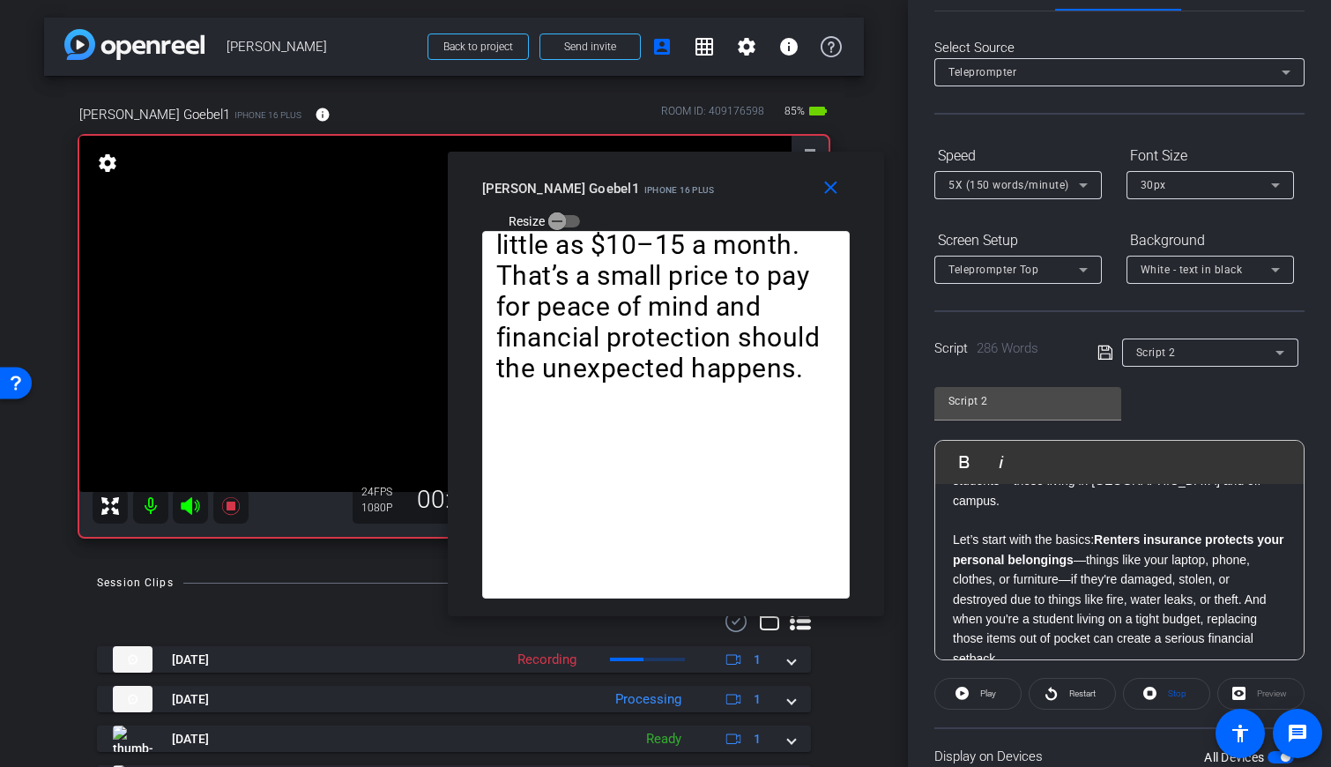
scroll to position [197, 0]
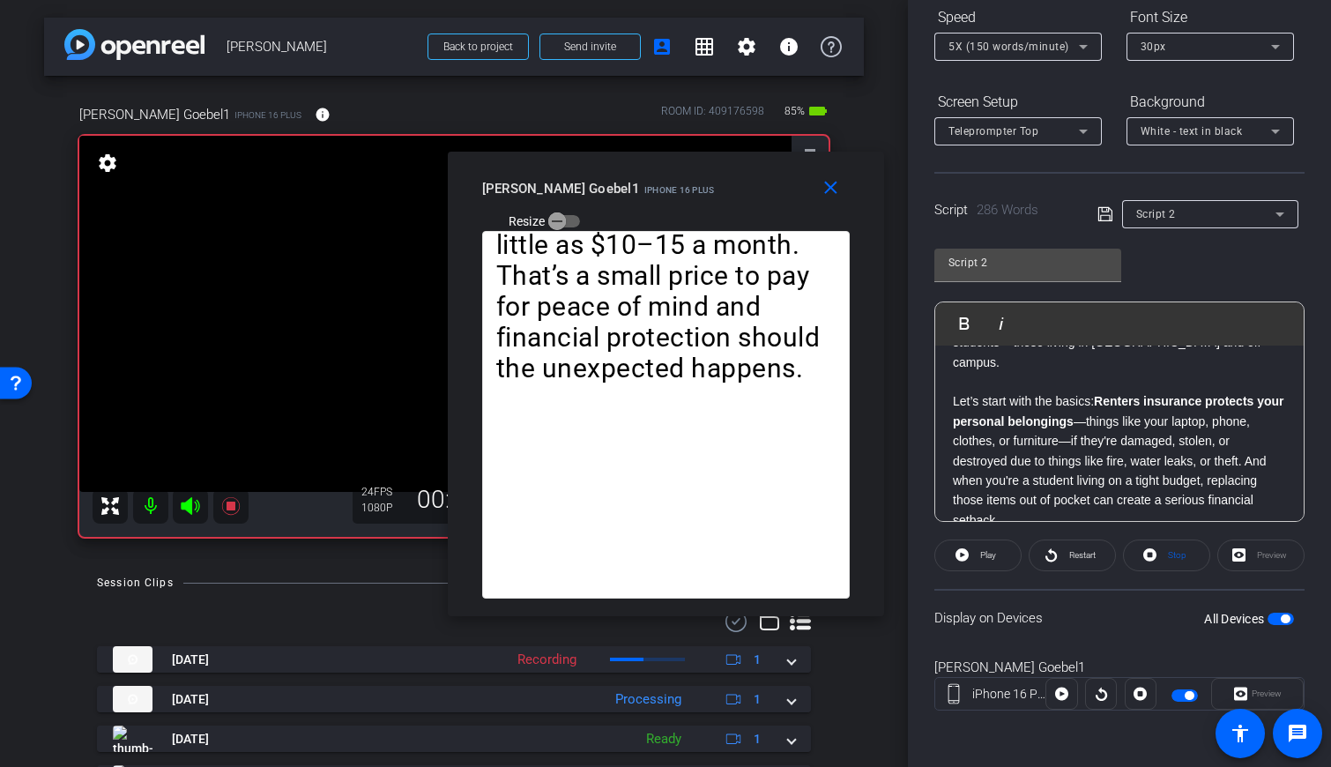
click at [792, 378] on div "Renters insurance is one of the most essential—but probably most overlooked—for…" at bounding box center [1119, 750] width 368 height 948
click at [792, 323] on span "Play" at bounding box center [975, 323] width 27 height 15
click at [792, 189] on mat-icon "close" at bounding box center [831, 188] width 22 height 22
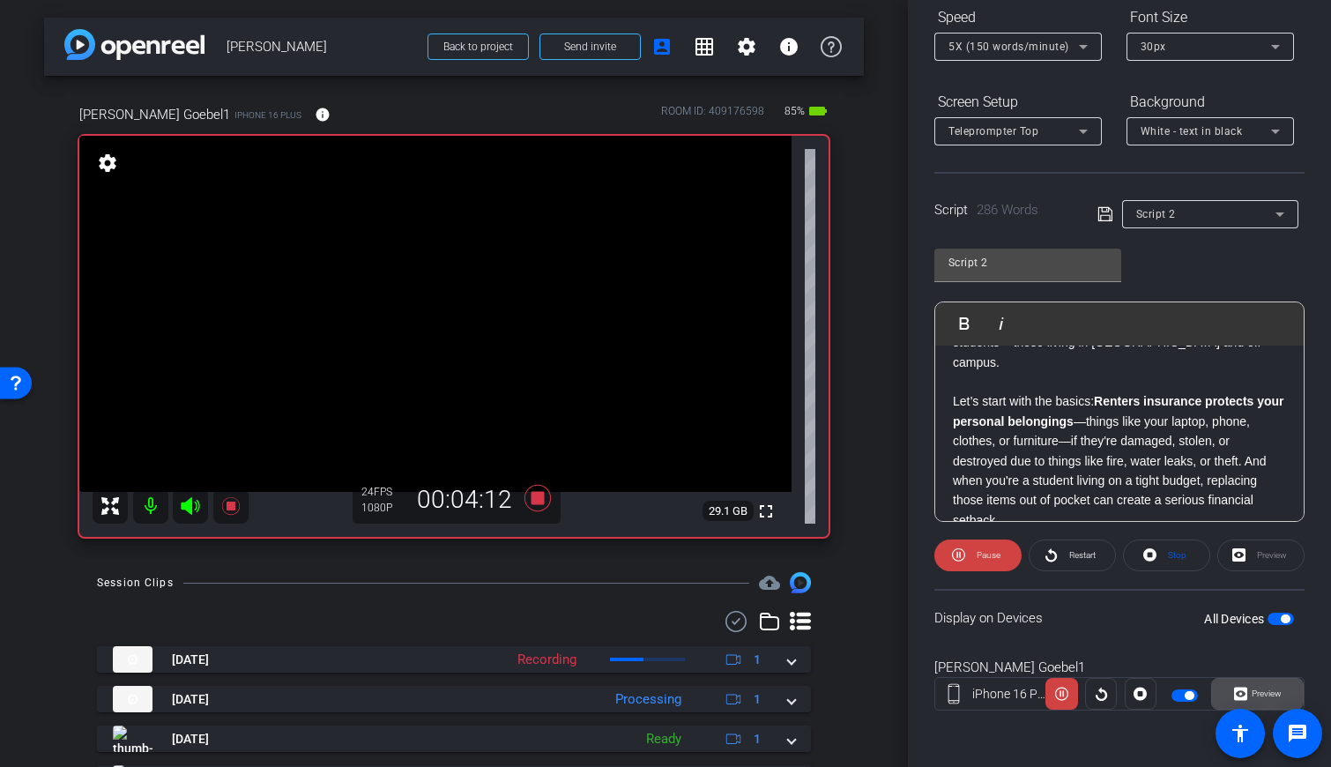
click at [792, 679] on span at bounding box center [1257, 694] width 91 height 42
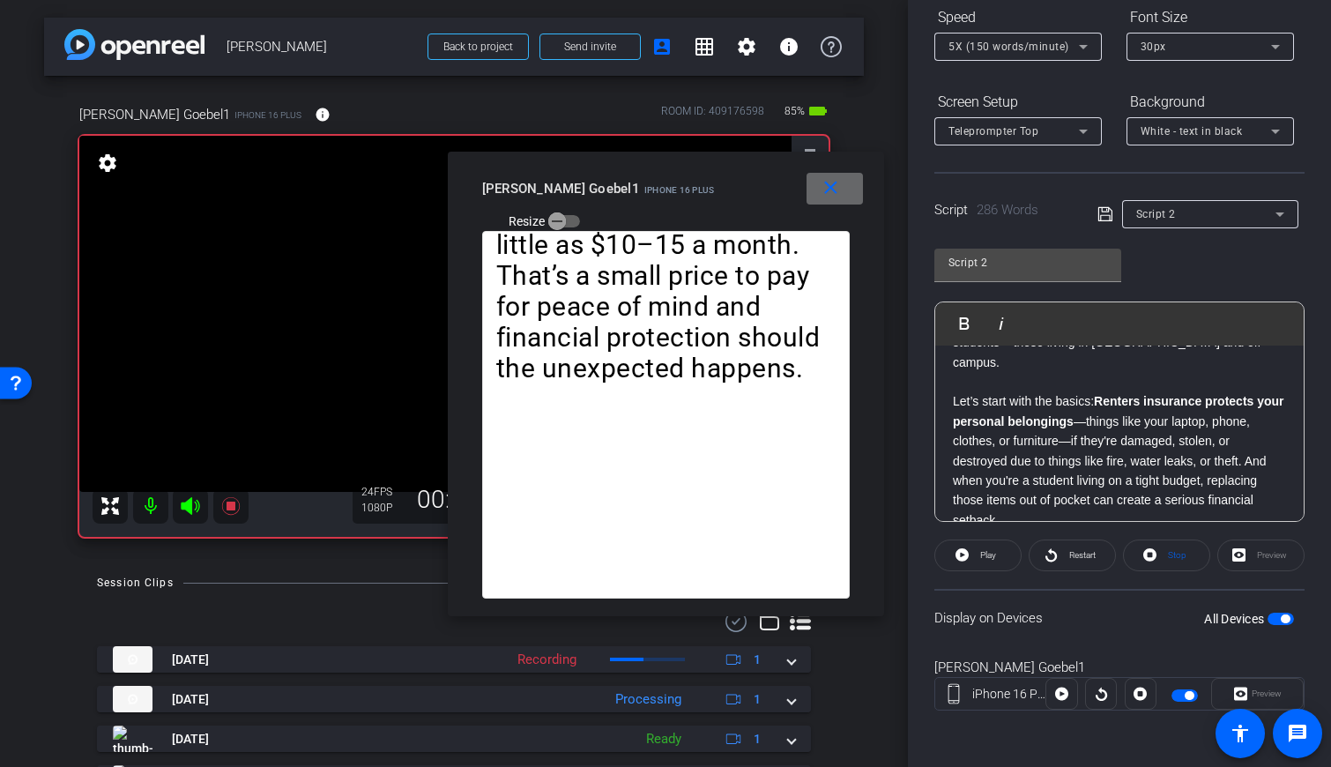
click at [792, 189] on mat-icon "close" at bounding box center [831, 188] width 22 height 22
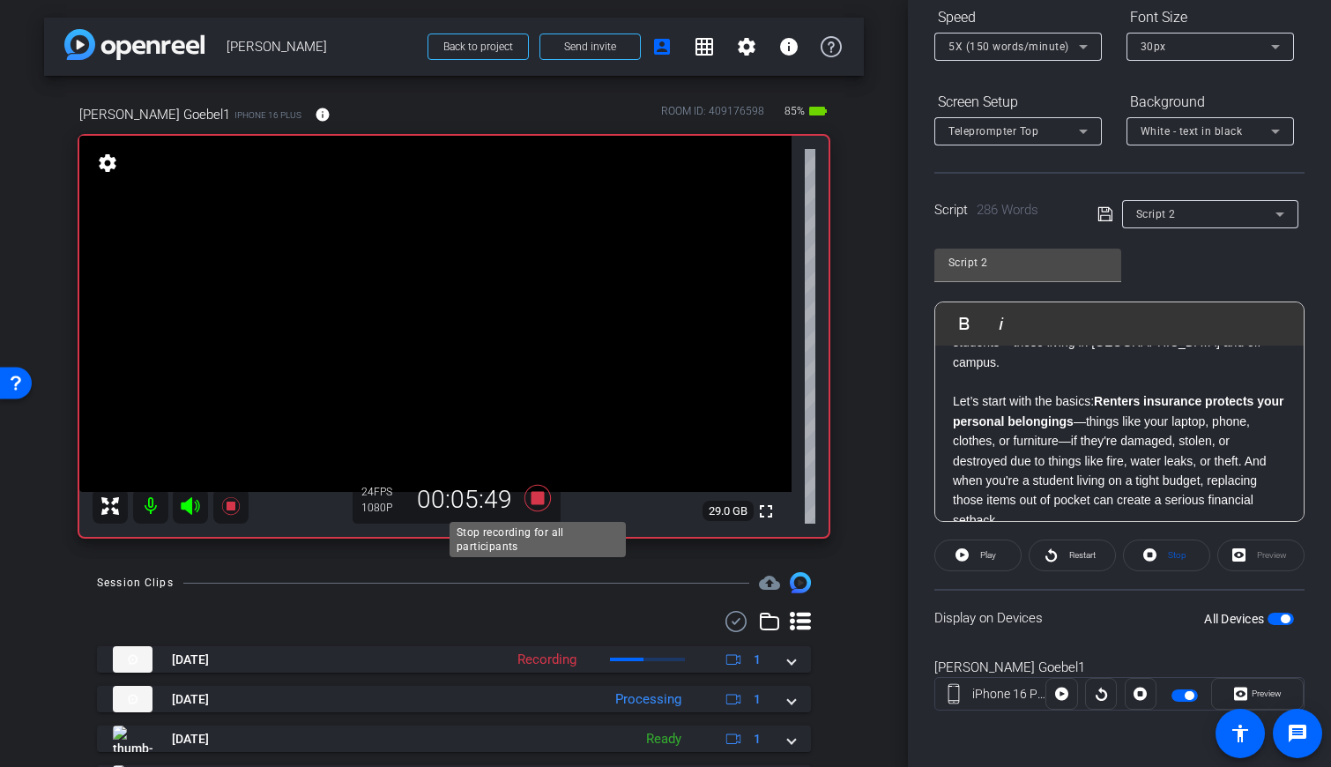
click at [536, 494] on icon at bounding box center [537, 498] width 26 height 26
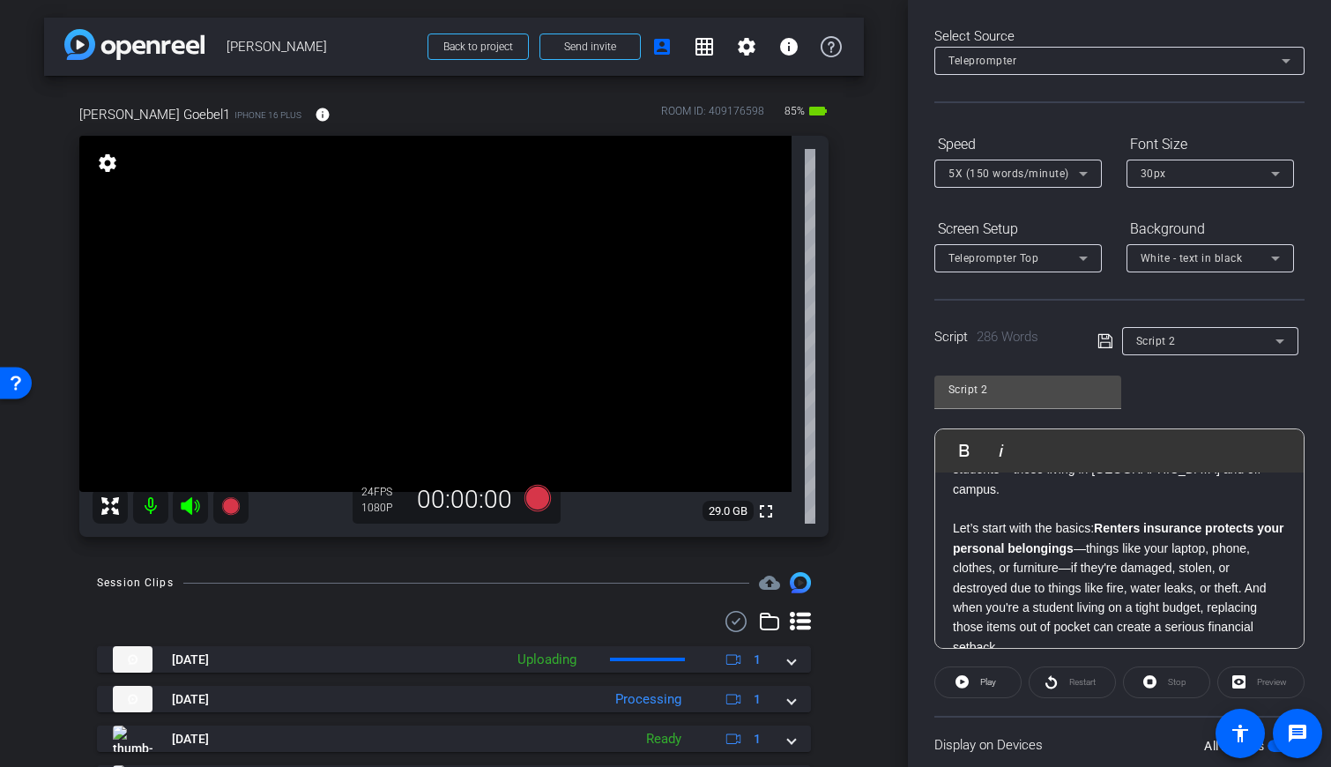
scroll to position [0, 0]
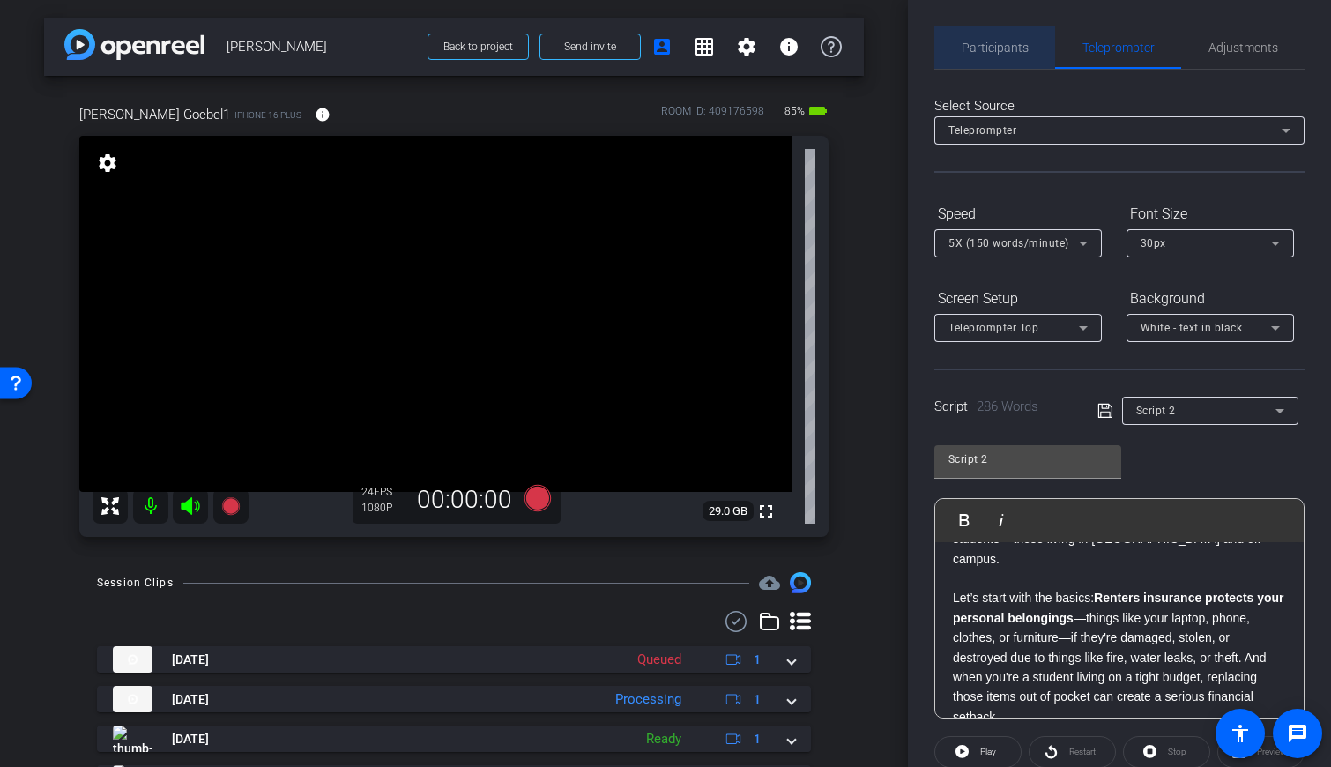
drag, startPoint x: 1010, startPoint y: 50, endPoint x: 1025, endPoint y: 54, distance: 15.4
click at [792, 50] on span "Participants" at bounding box center [995, 47] width 67 height 12
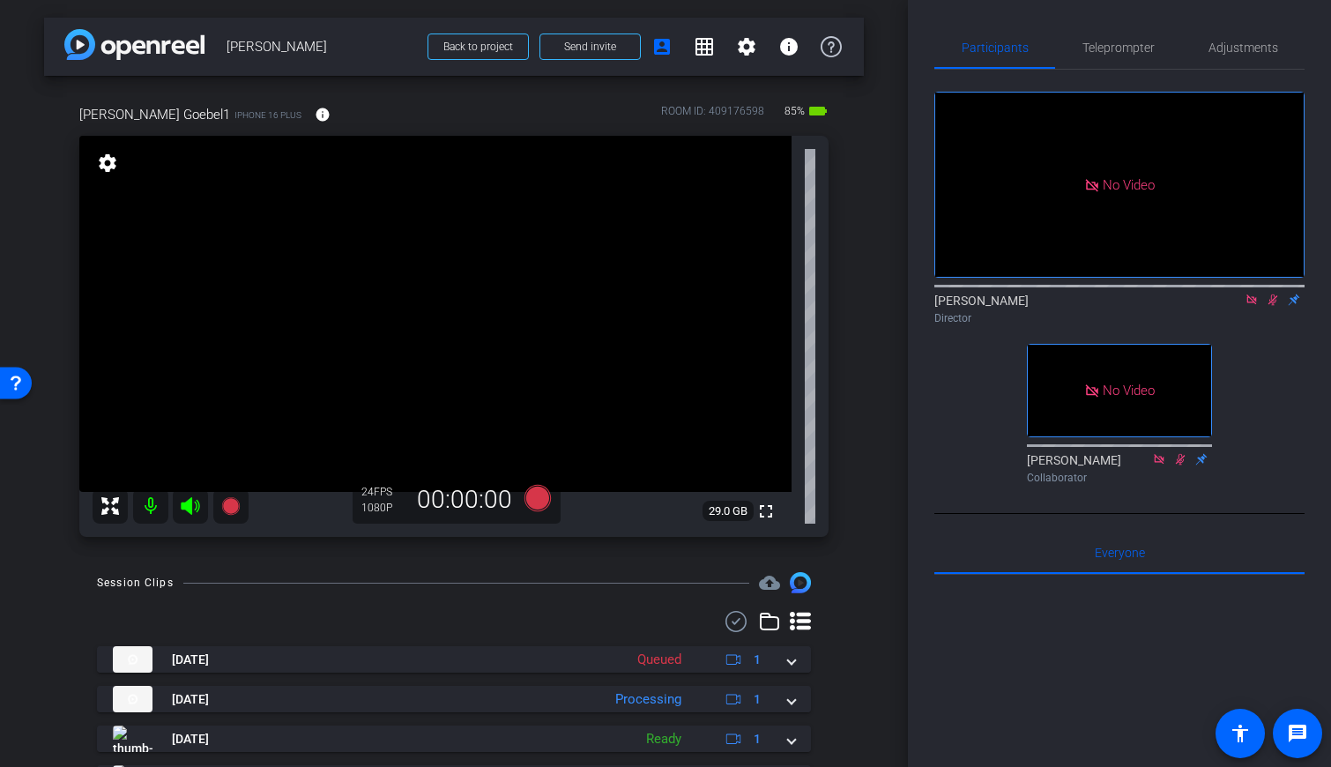
click at [792, 294] on icon at bounding box center [1273, 300] width 14 height 12
click at [792, 294] on icon at bounding box center [1251, 299] width 10 height 10
click at [792, 446] on div "fullscreen settings Geoff Hahn flip Director fullscreen Ailsa Dann Collaborator" at bounding box center [1119, 279] width 370 height 421
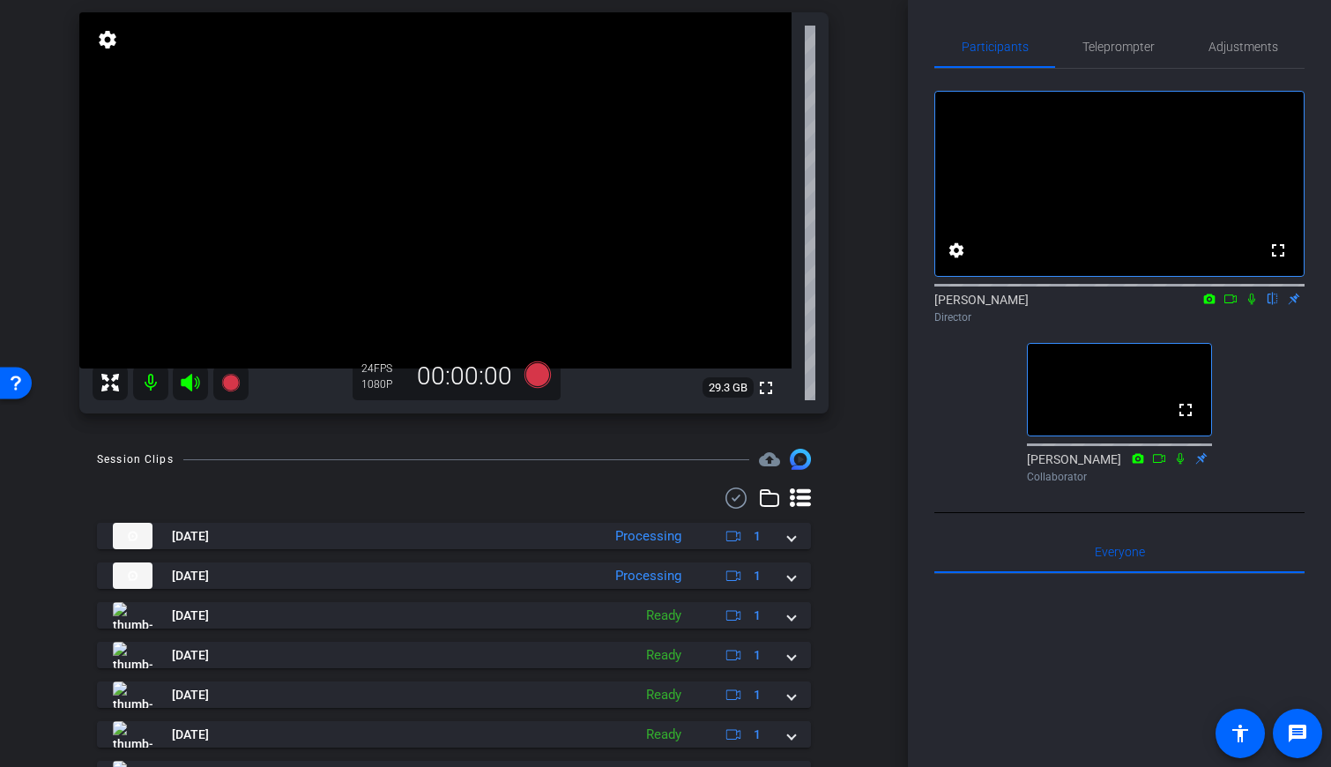
scroll to position [121, 0]
click at [792, 241] on div "Paul Goebel1 iPhone 16 Plus info ROOM ID: 409176598 85% battery_std fullscreen …" at bounding box center [454, 194] width 820 height 479
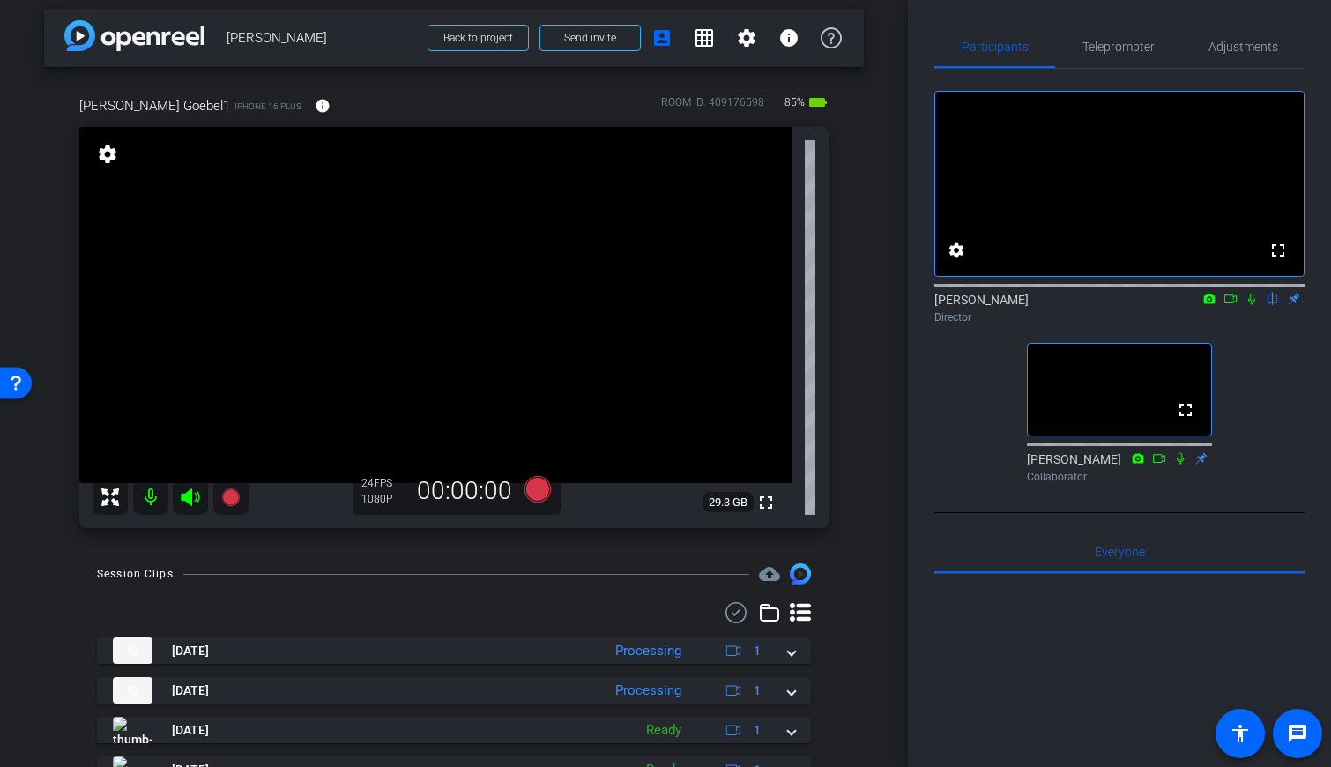
scroll to position [0, 0]
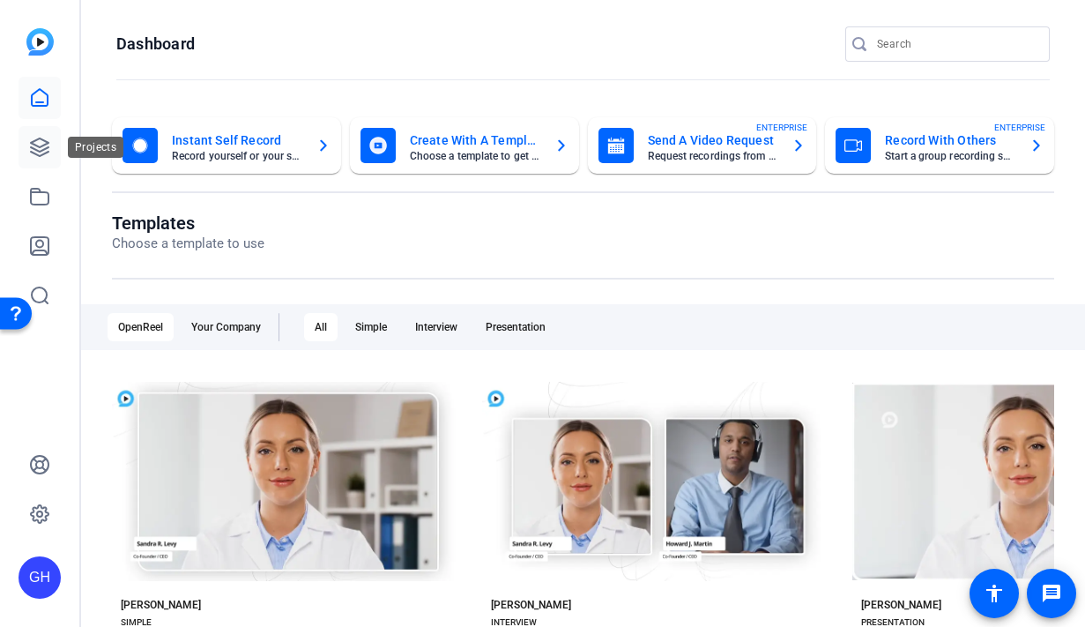
click at [42, 146] on icon at bounding box center [40, 147] width 18 height 18
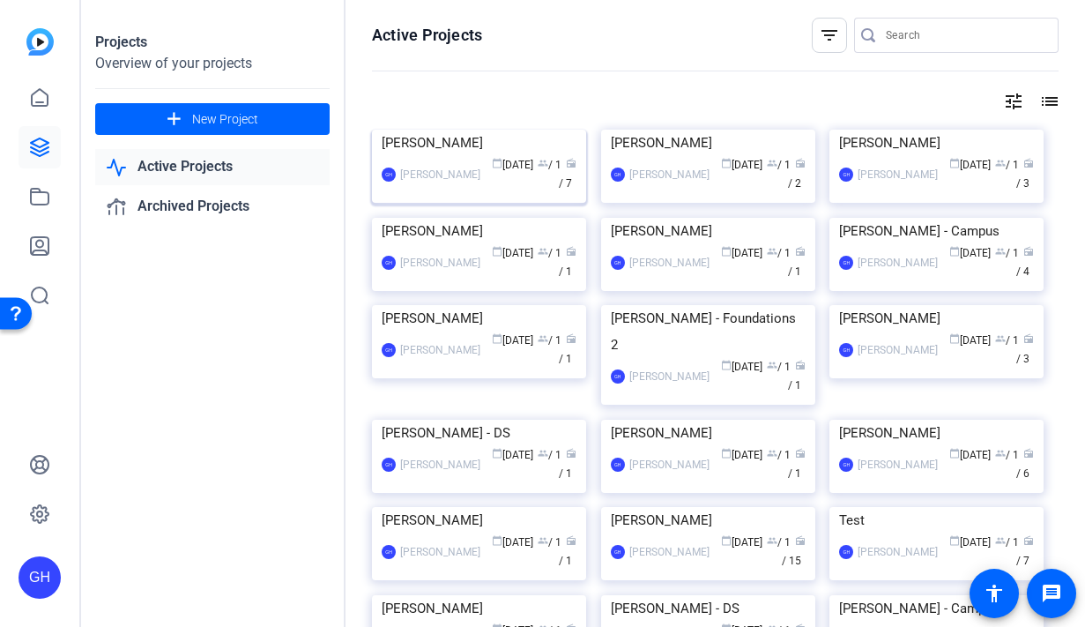
click at [483, 130] on img at bounding box center [479, 130] width 214 height 0
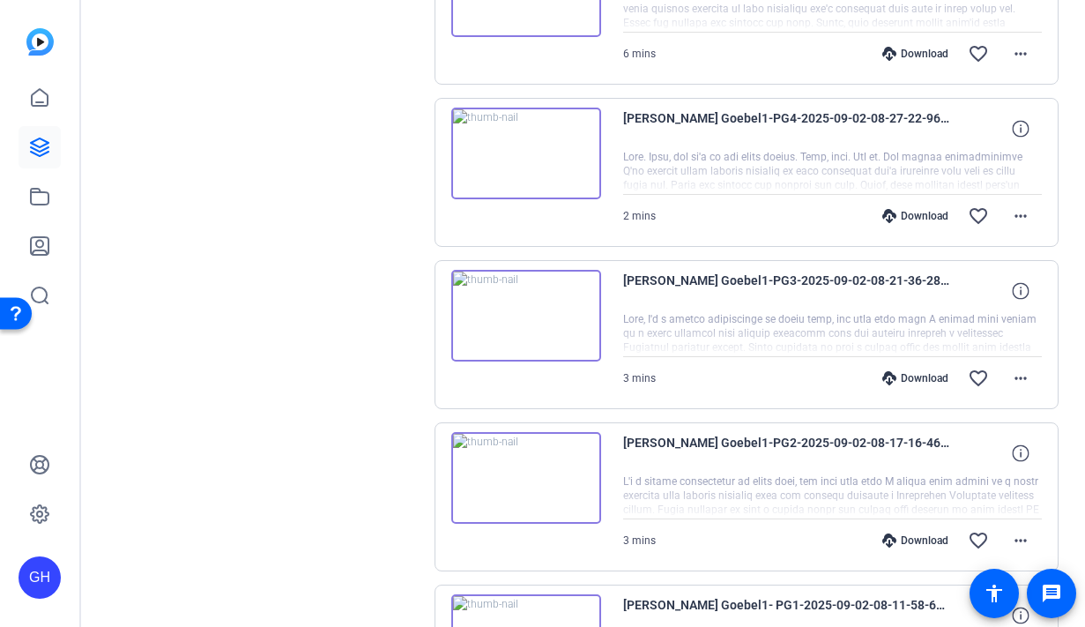
scroll to position [962, 0]
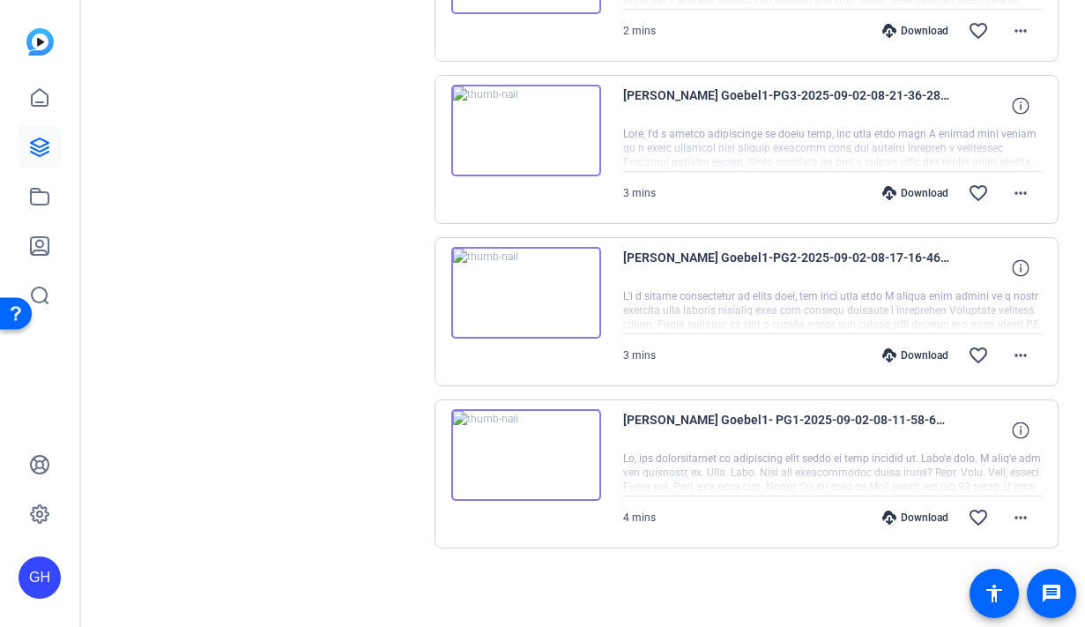
click at [931, 518] on div "Download" at bounding box center [915, 517] width 84 height 14
click at [926, 355] on div "Download" at bounding box center [915, 355] width 84 height 14
click at [920, 195] on div "Download" at bounding box center [915, 193] width 84 height 14
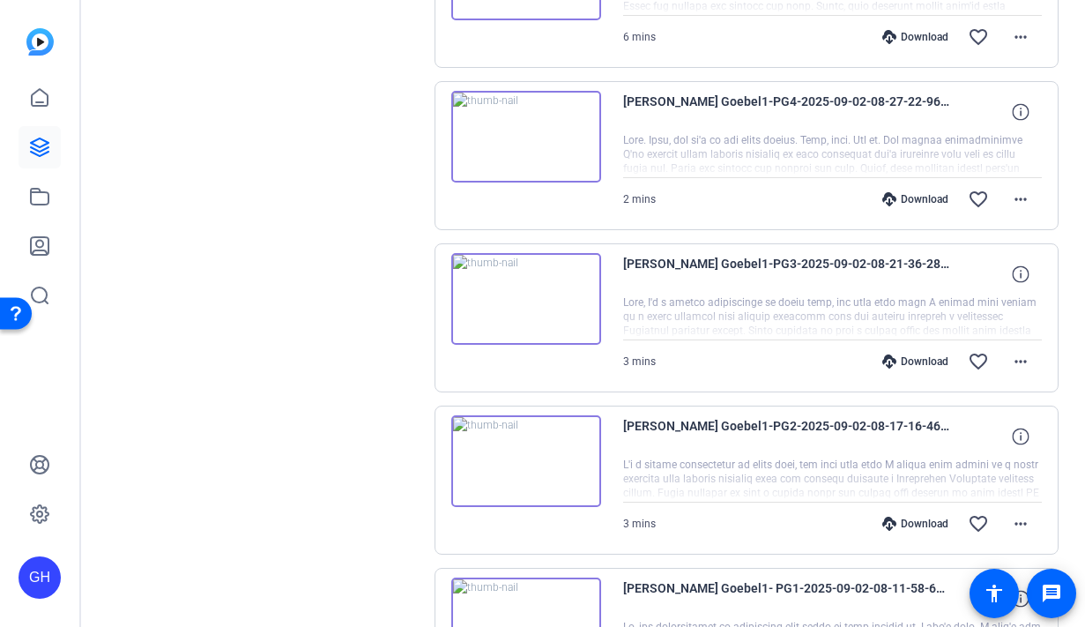
scroll to position [782, 0]
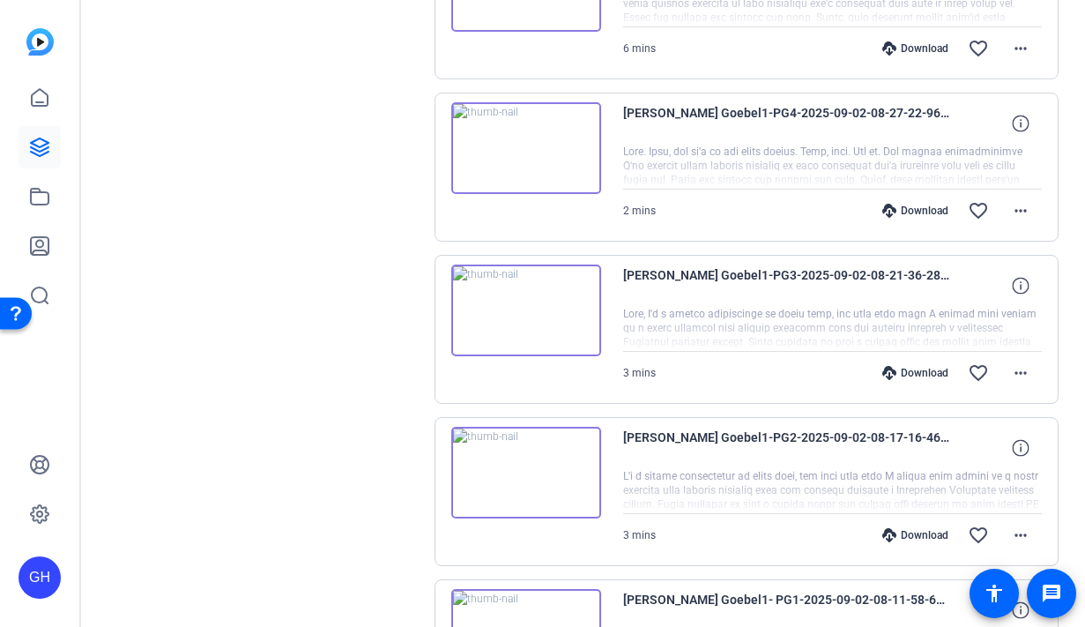
click at [917, 212] on div "Download" at bounding box center [915, 211] width 84 height 14
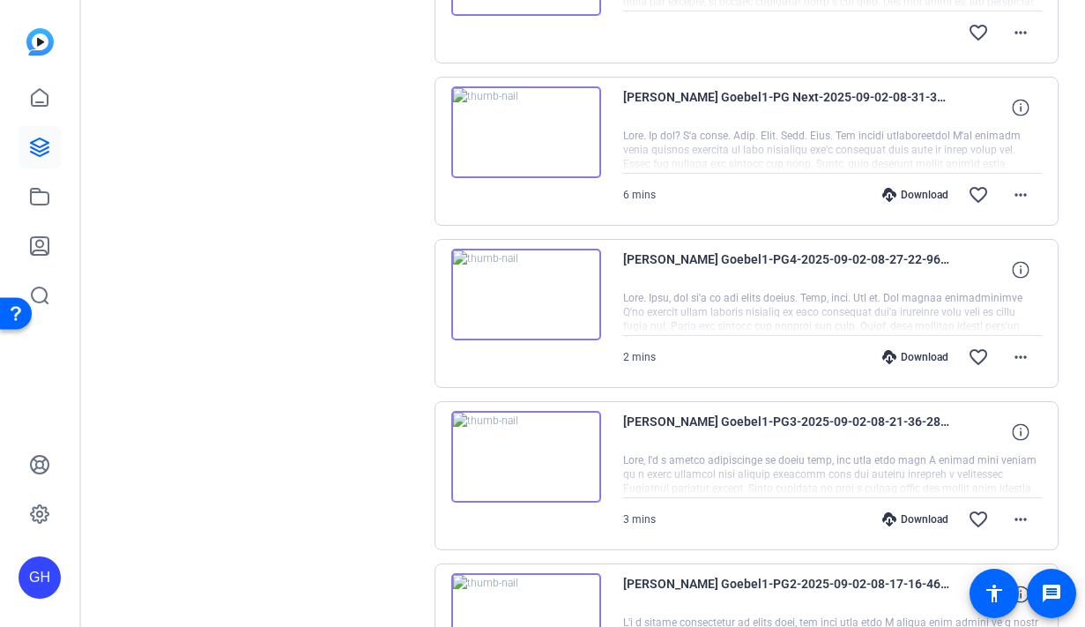
scroll to position [629, 0]
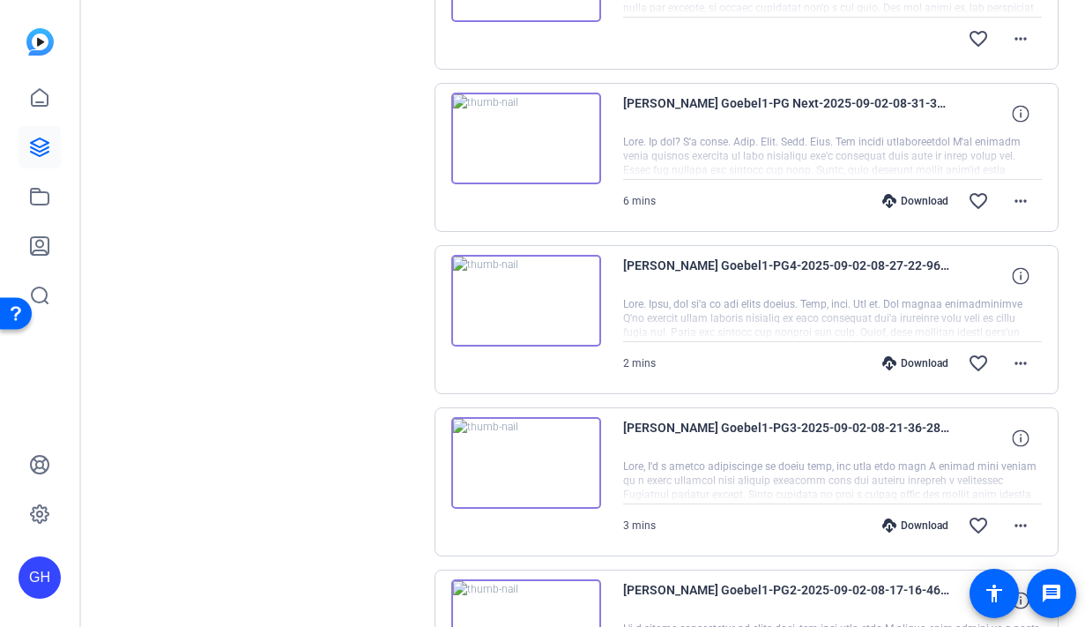
click at [643, 136] on div at bounding box center [833, 157] width 420 height 44
click at [919, 198] on div "Download" at bounding box center [915, 201] width 84 height 14
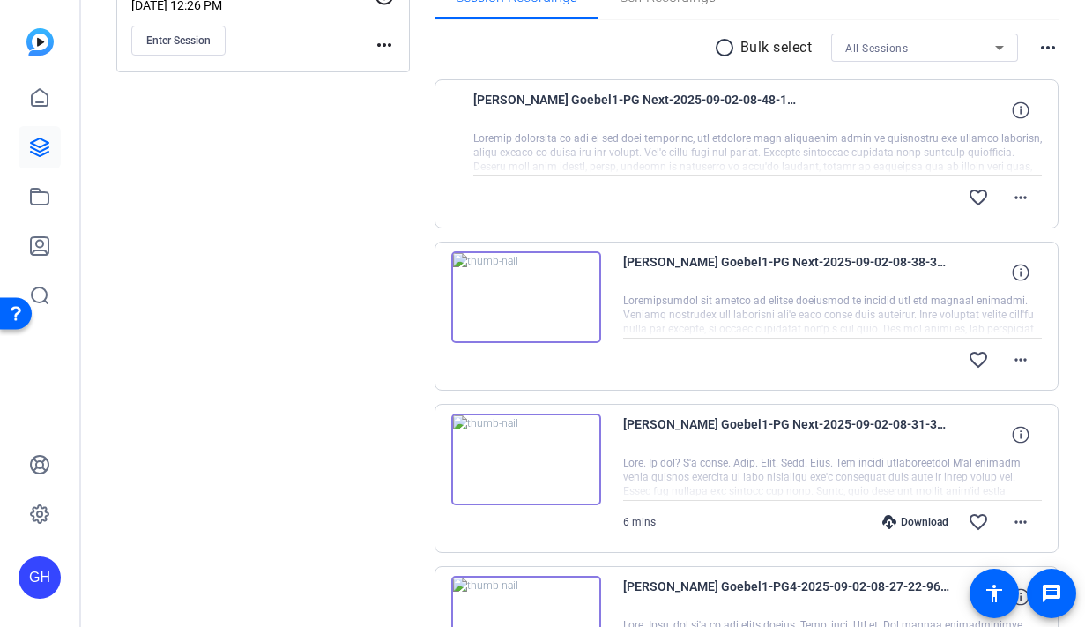
scroll to position [308, 0]
click at [1015, 360] on mat-icon "more_horiz" at bounding box center [1020, 360] width 21 height 21
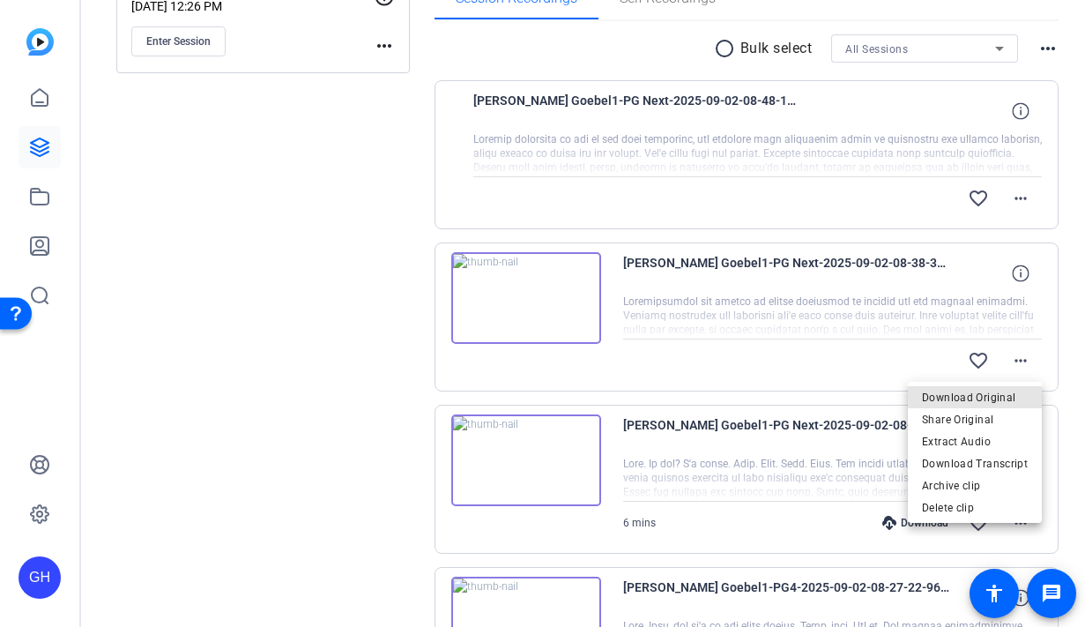
click at [988, 396] on span "Download Original" at bounding box center [975, 397] width 106 height 21
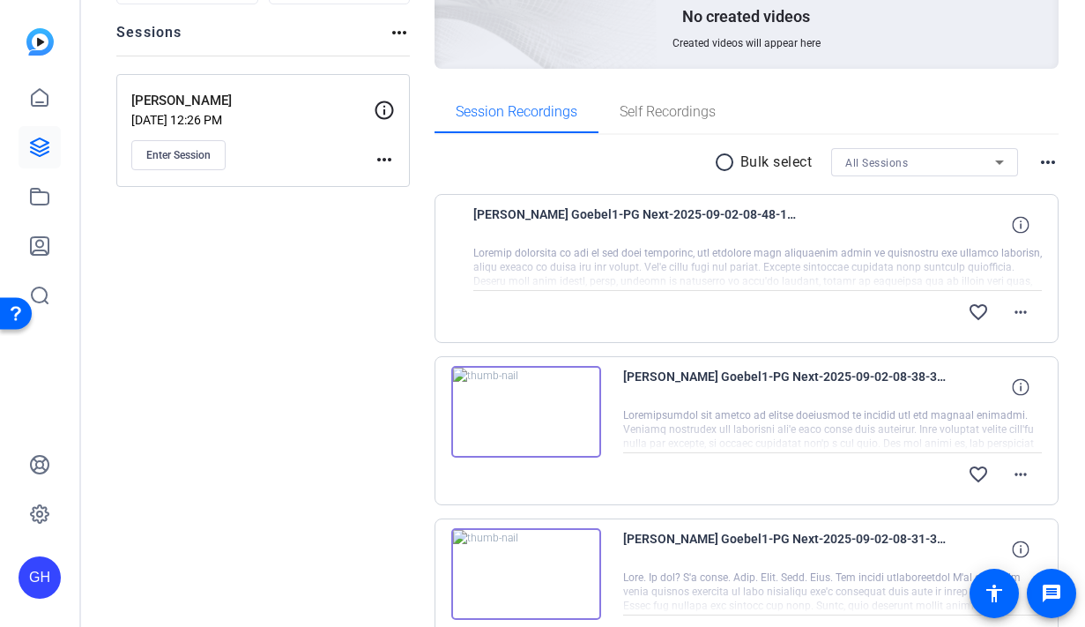
scroll to position [193, 0]
click at [1026, 318] on mat-icon "more_horiz" at bounding box center [1020, 312] width 21 height 21
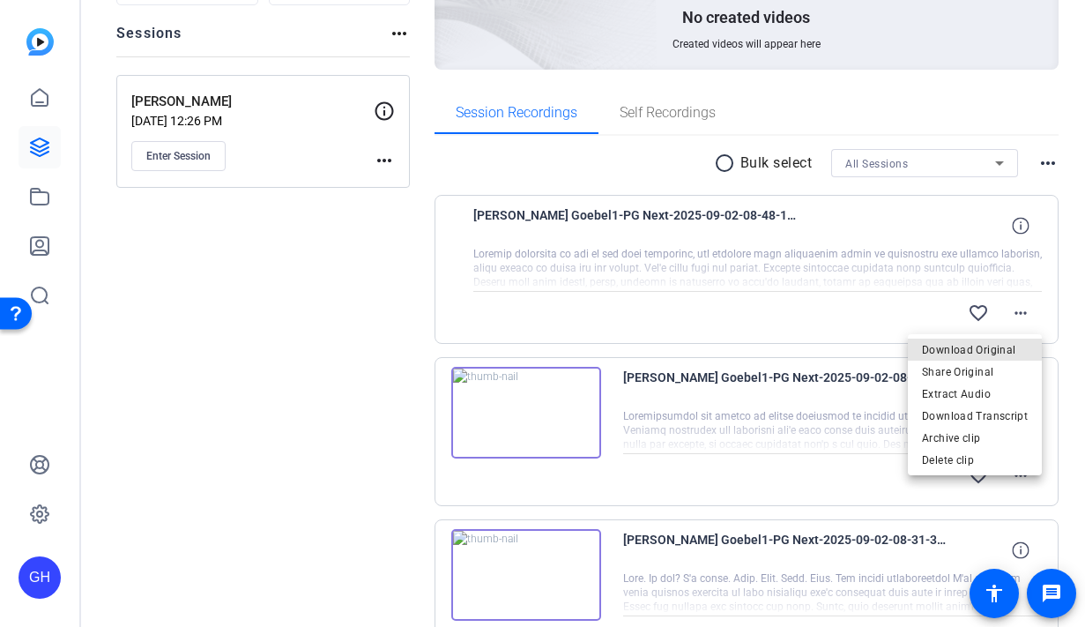
click at [1000, 345] on span "Download Original" at bounding box center [975, 349] width 106 height 21
